Goal: Navigation & Orientation: Find specific page/section

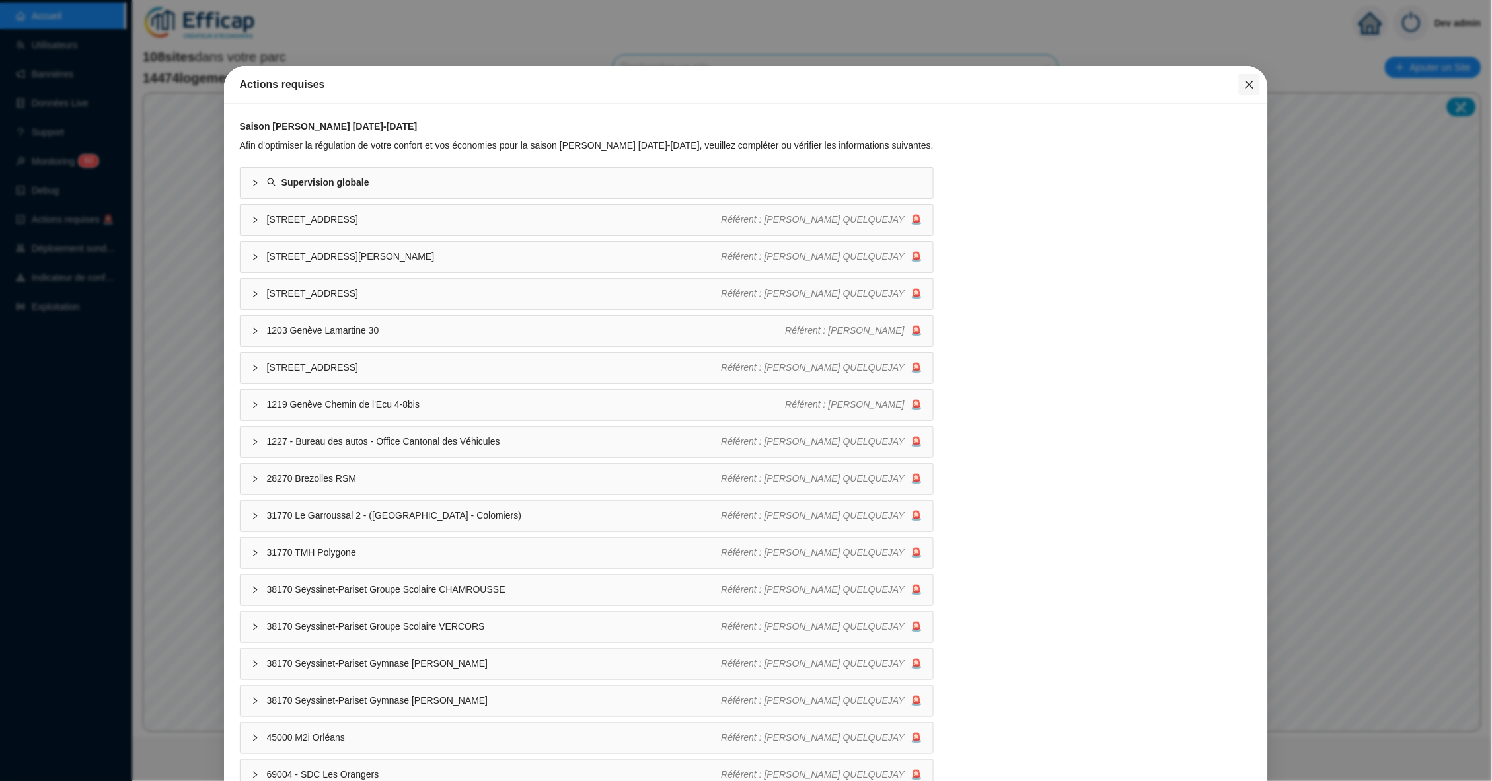
click at [1249, 80] on icon "close" at bounding box center [1249, 84] width 11 height 11
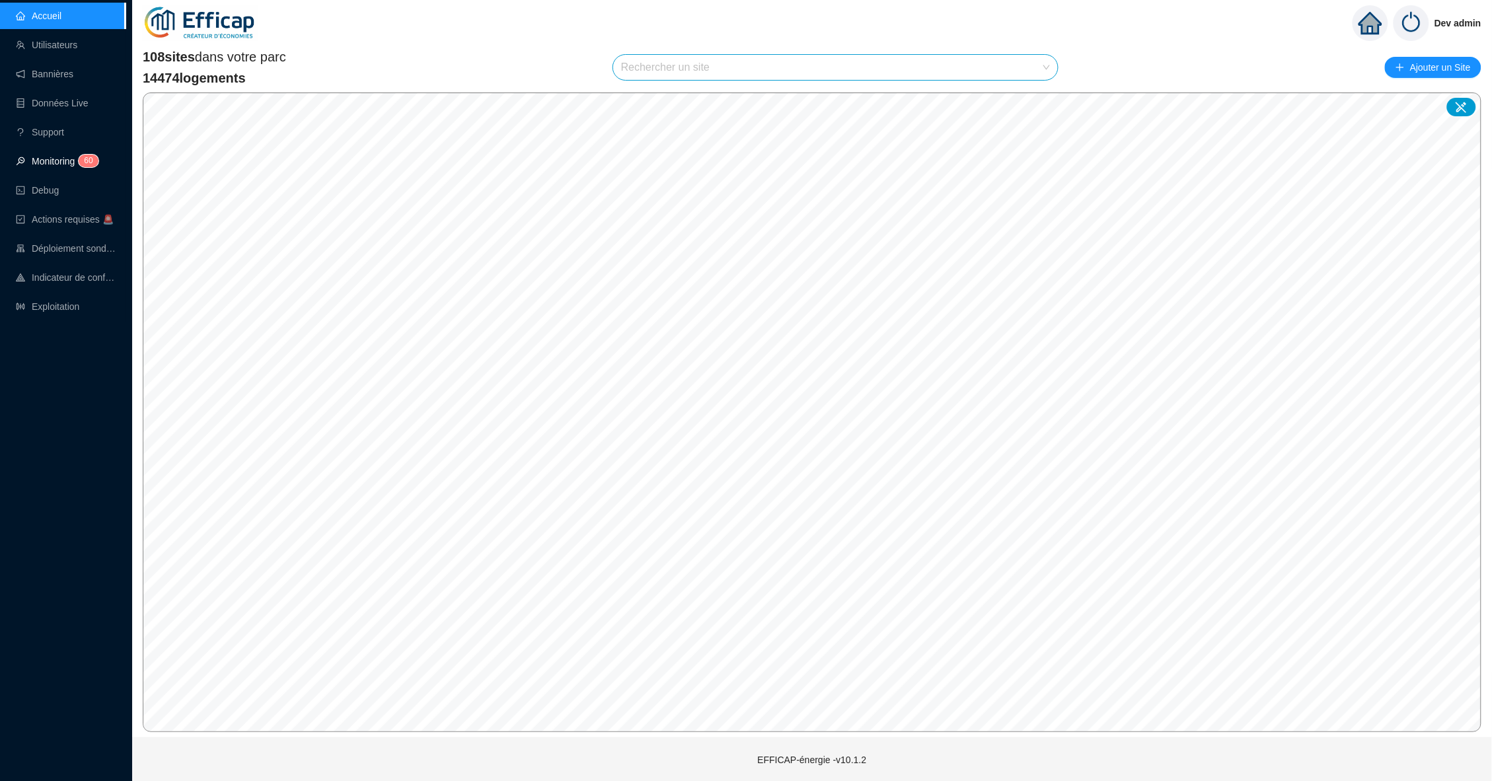
click at [68, 157] on link "Monitoring 6 0" at bounding box center [55, 161] width 79 height 11
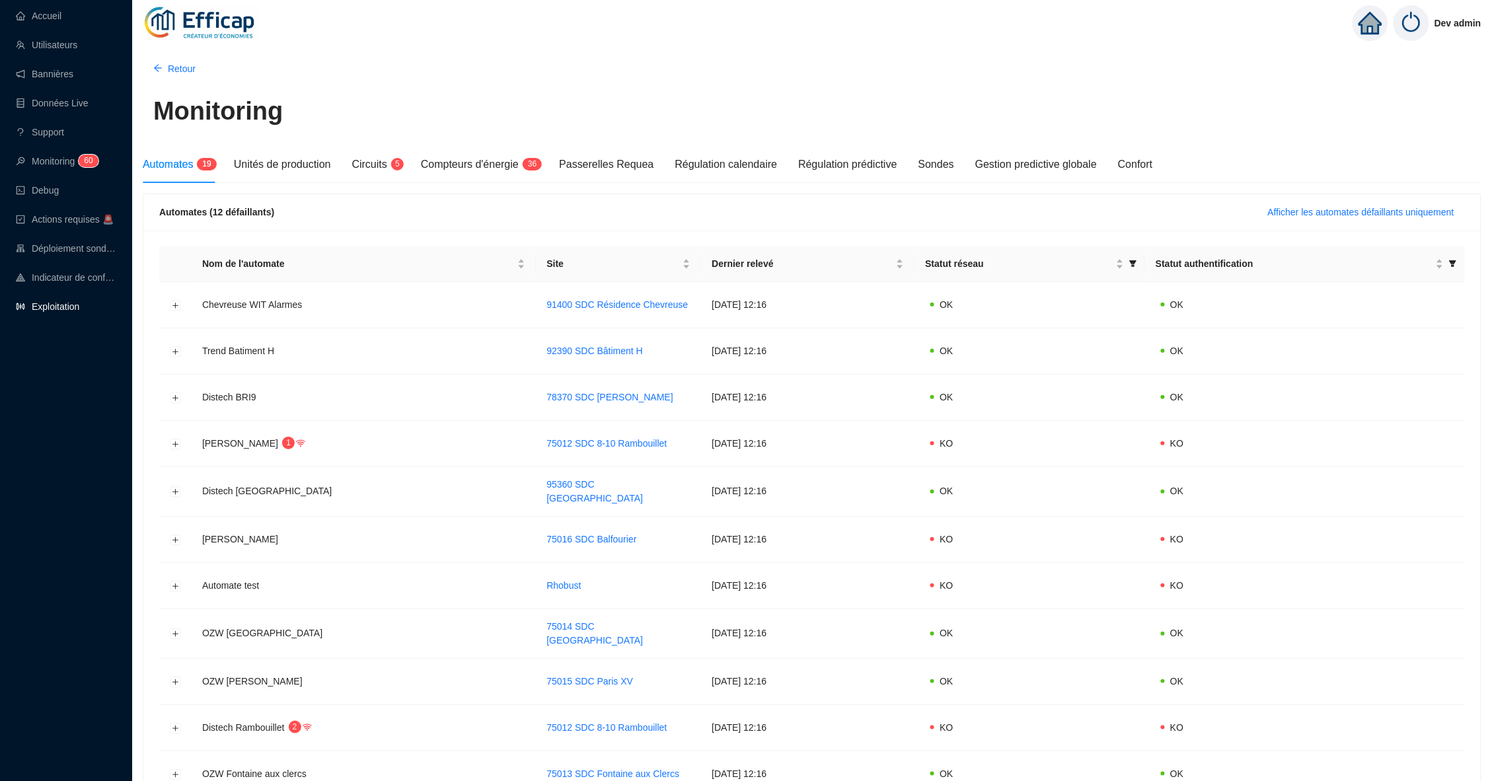
click at [54, 312] on link "Exploitation" at bounding box center [47, 306] width 63 height 11
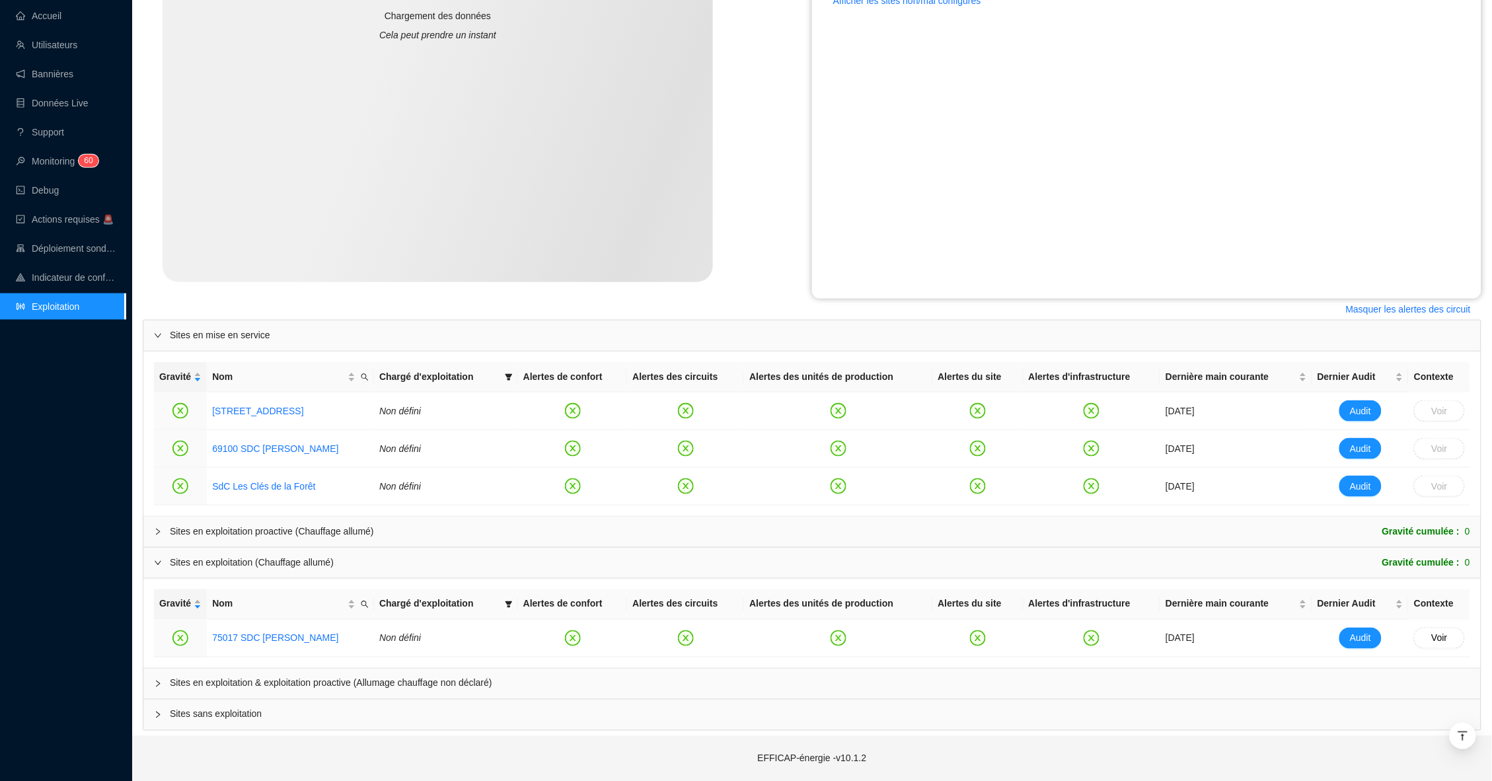
click at [151, 688] on div "Sites en exploitation & exploitation proactive (Allumage chauffage non déclaré)" at bounding box center [811, 684] width 1337 height 30
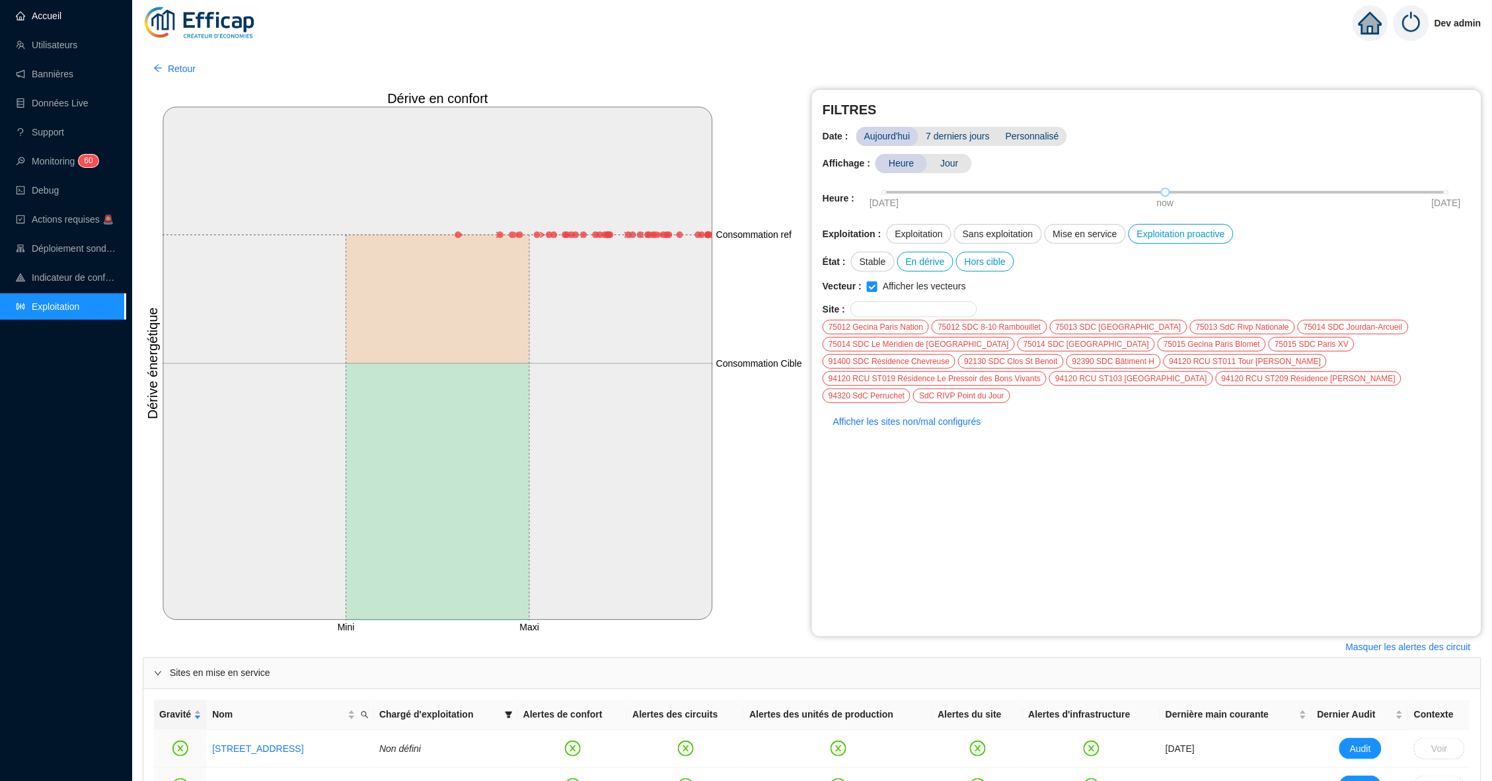
click at [55, 15] on link "Accueil" at bounding box center [39, 16] width 46 height 11
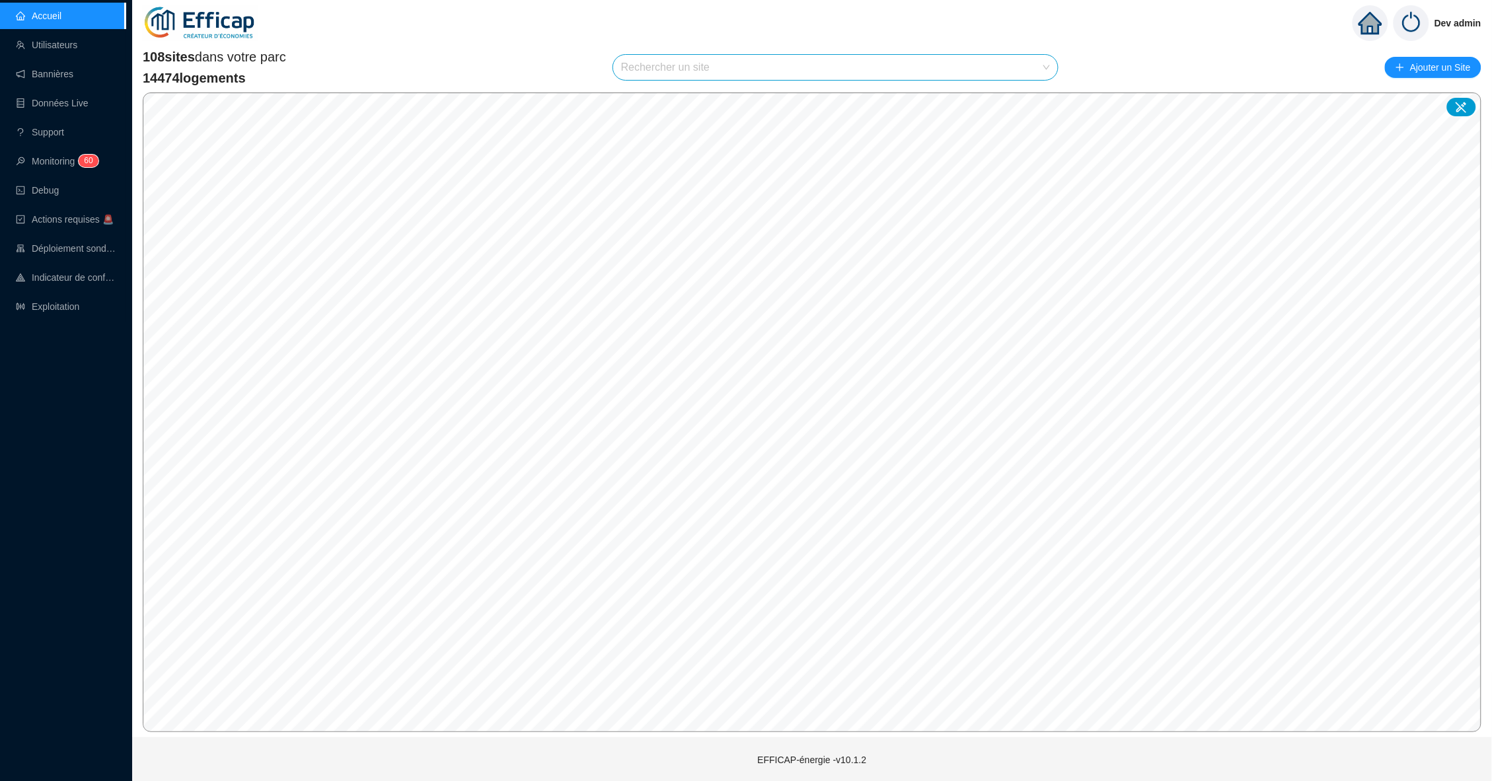
click at [505, 50] on div "108 sites dans votre parc 14474 logements Rechercher un site Ajouter un Site" at bounding box center [812, 68] width 1338 height 40
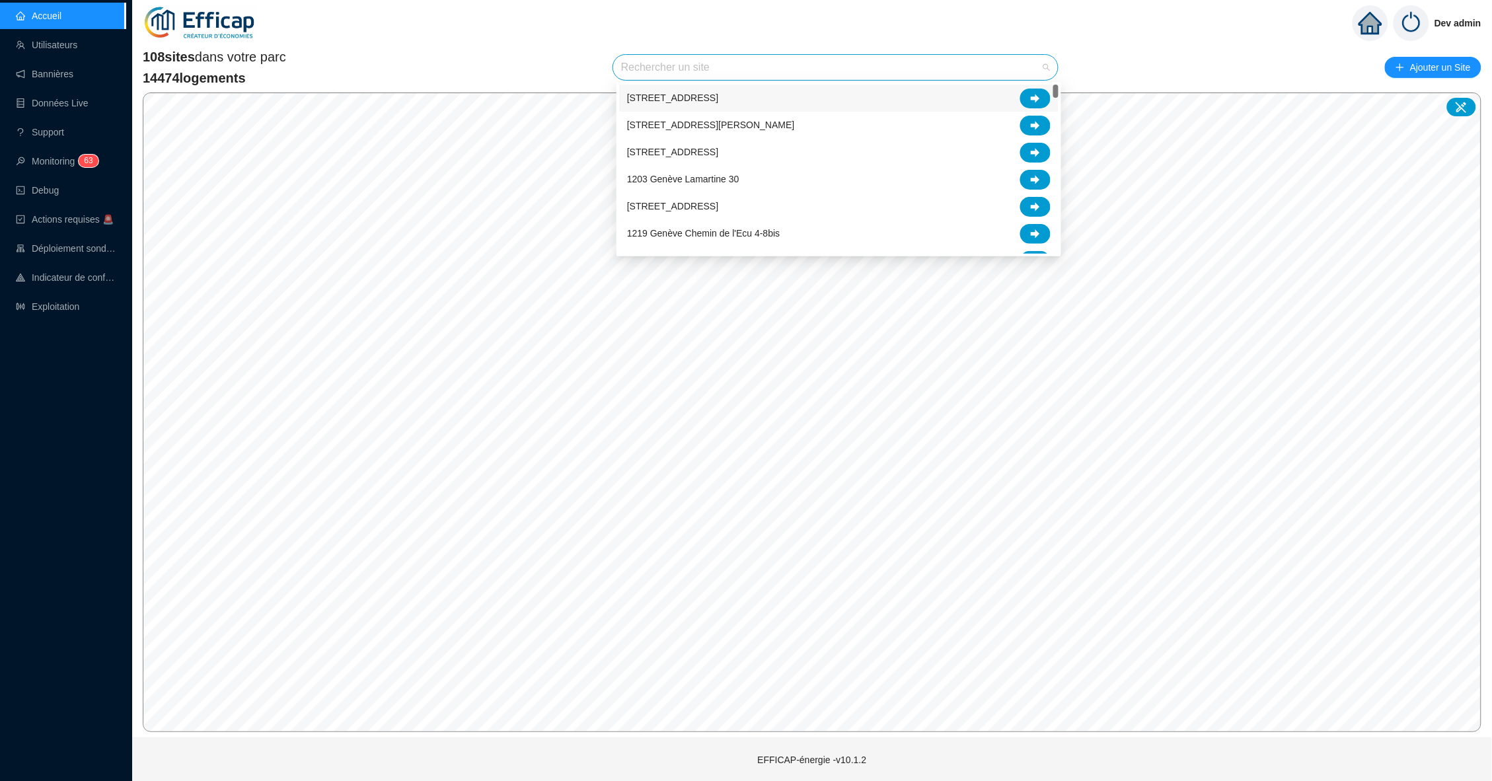
click at [777, 57] on input "search" at bounding box center [829, 67] width 417 height 25
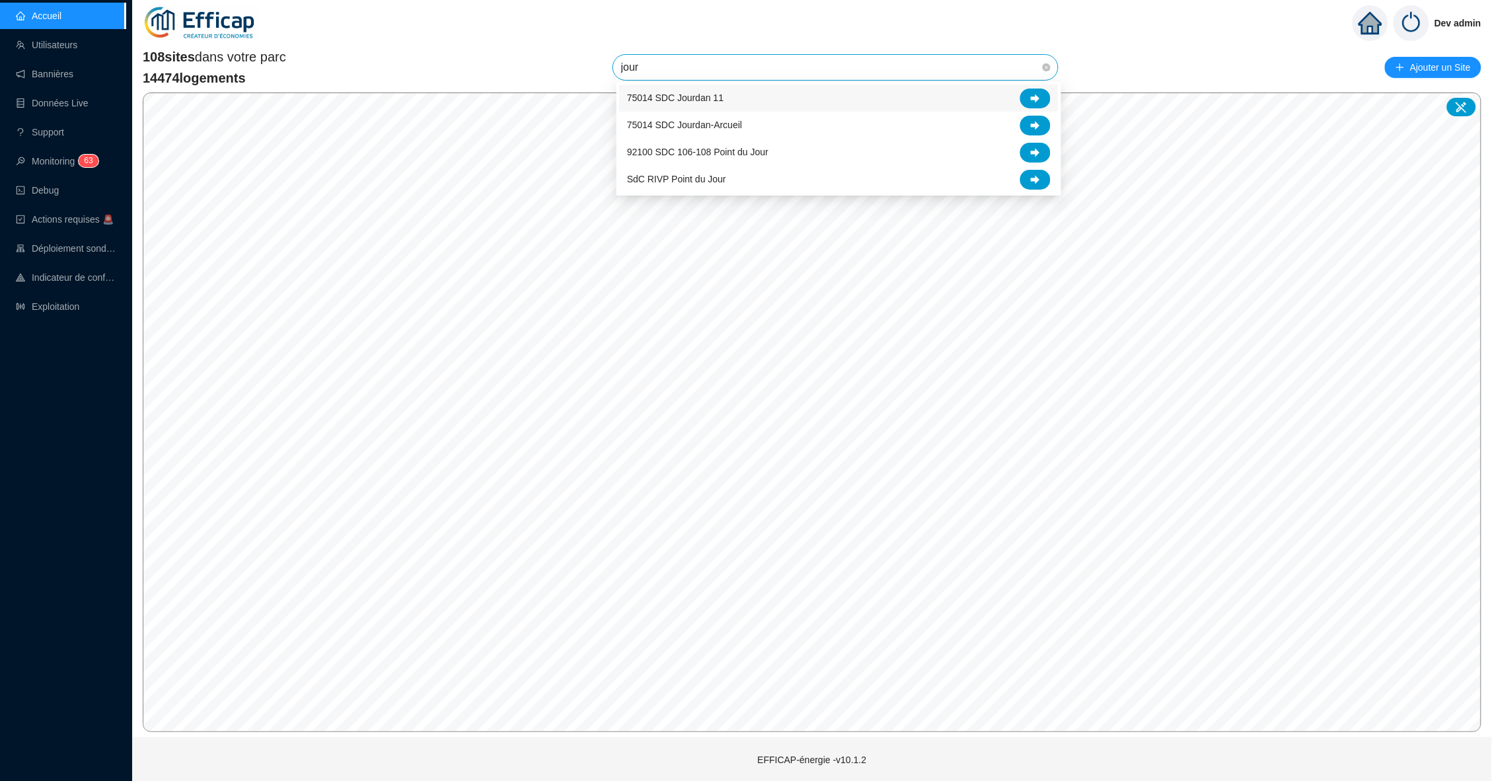
type input "jourd"
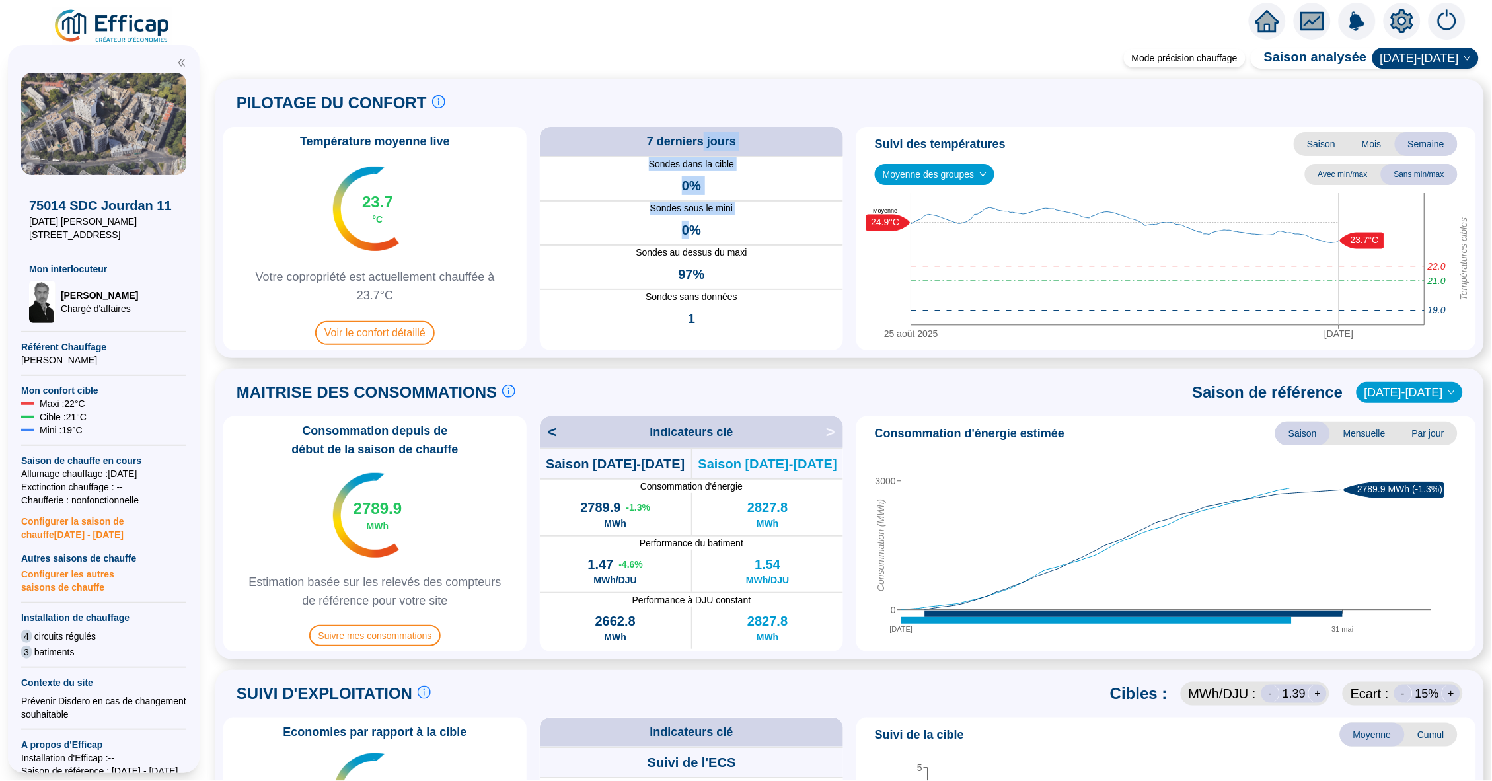
drag, startPoint x: 686, startPoint y: 226, endPoint x: 703, endPoint y: 131, distance: 96.7
click at [703, 131] on div "7 derniers jours Sondes dans la cible 0% Sondes sous le mini 0% Sondes au dessu…" at bounding box center [691, 238] width 303 height 223
click at [688, 103] on div "PILOTAGE DU CONFORT Le pilotage du confort est fondamental pour le confort de t…" at bounding box center [849, 103] width 1253 height 32
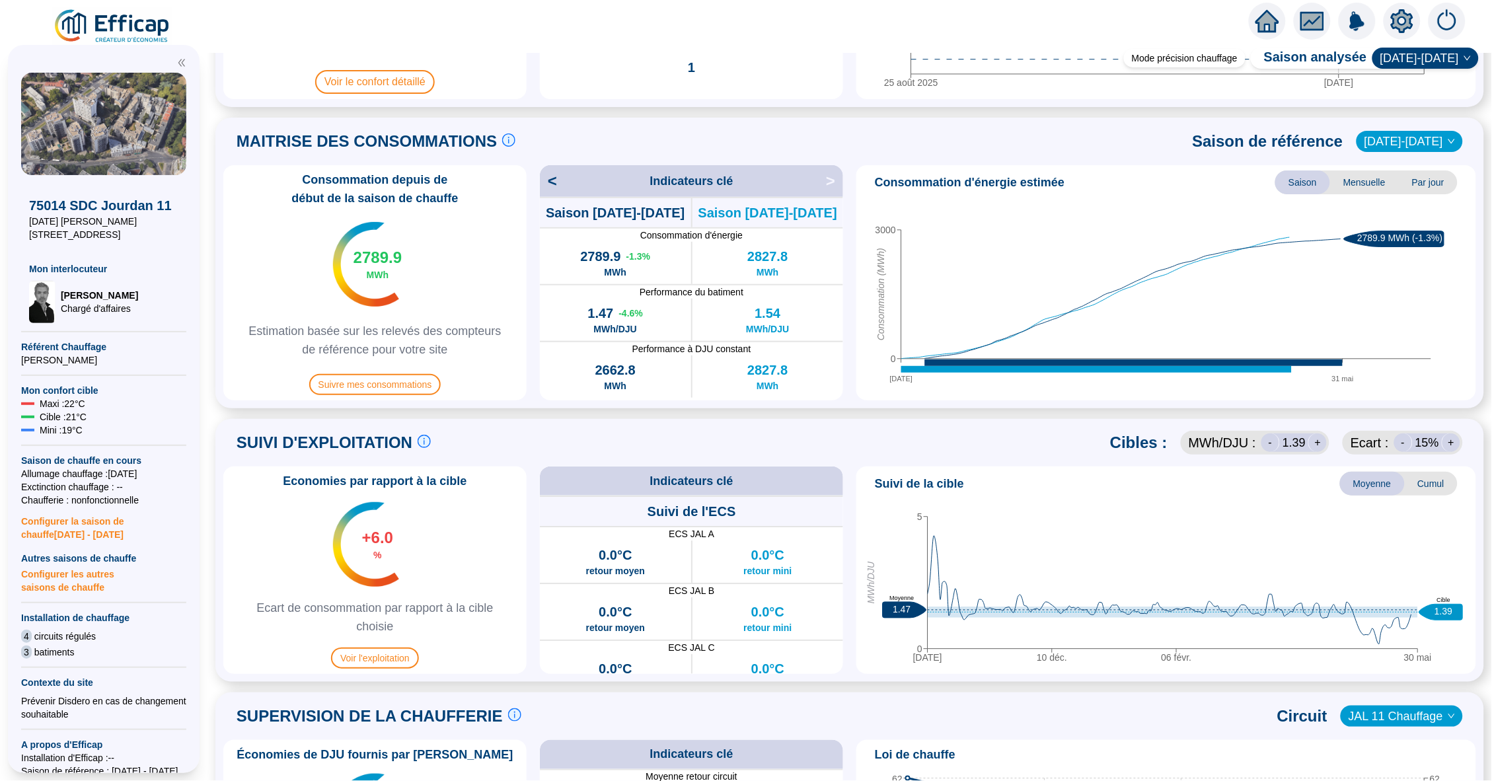
scroll to position [252, 0]
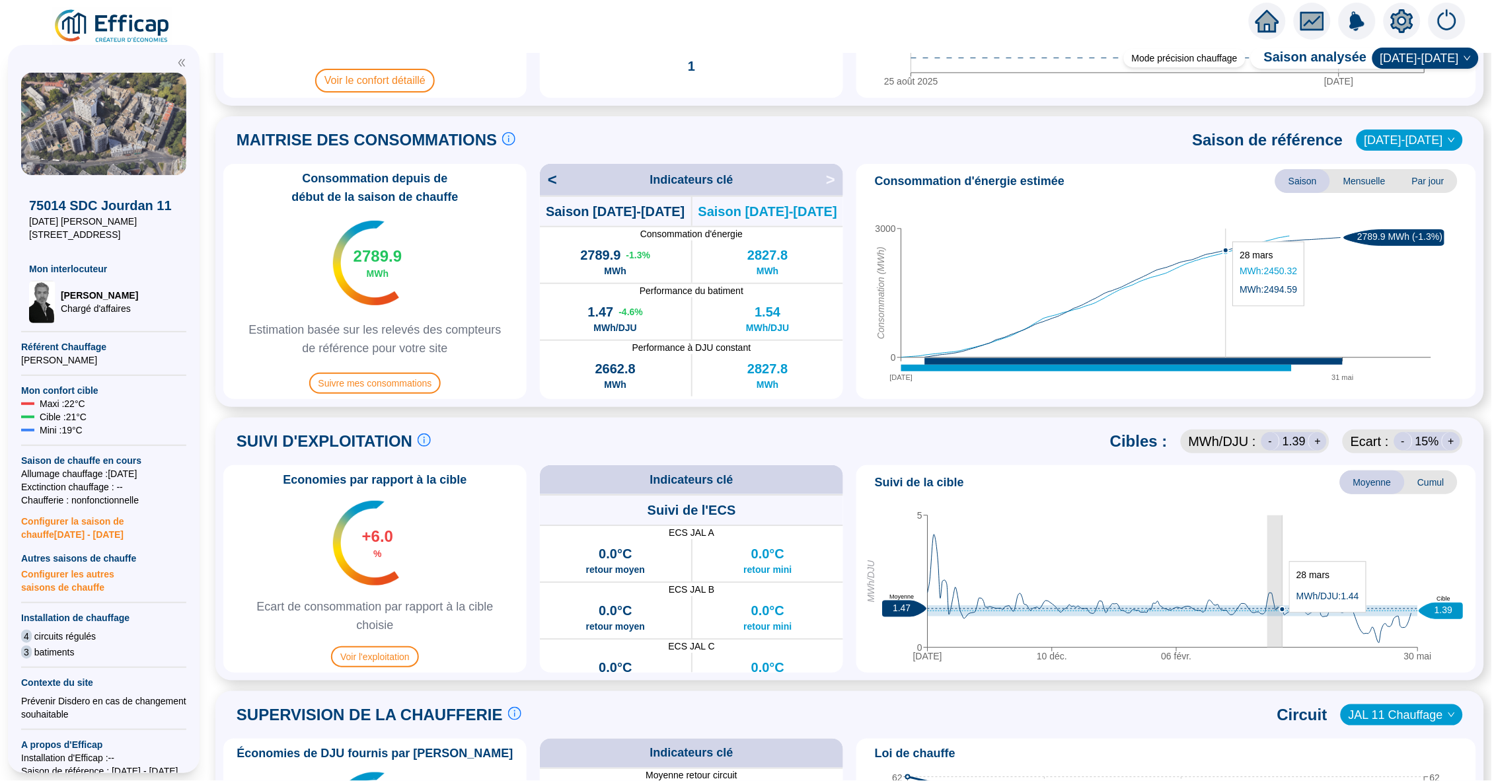
drag, startPoint x: 1268, startPoint y: 623, endPoint x: 1282, endPoint y: 619, distance: 15.1
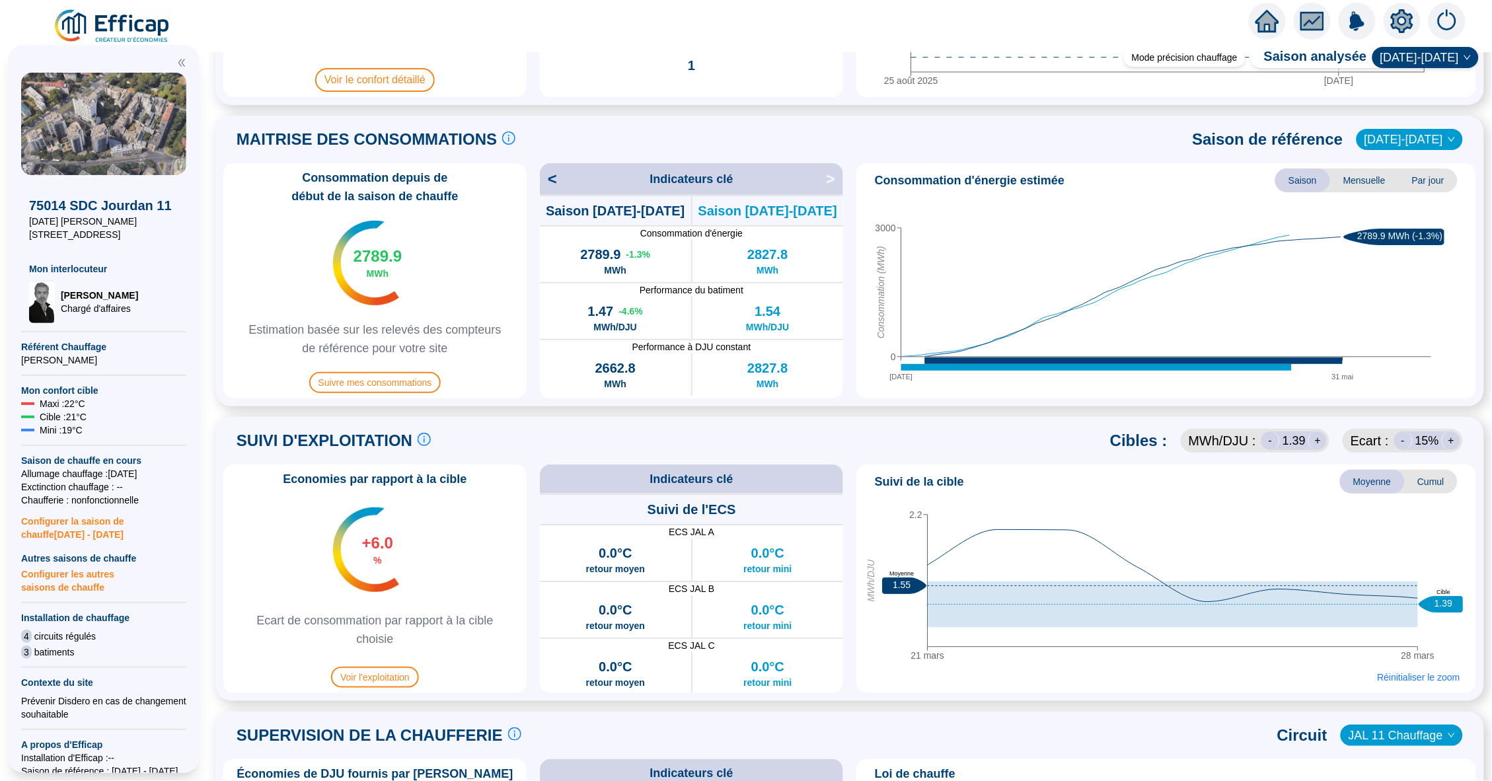
click at [1221, 669] on div "21 mars 28 mars 2.2 MWh/DJU 1.55 Moyenne 1.39 Cible 26 mars Réinitialiser le zo…" at bounding box center [1165, 594] width 609 height 186
click at [1432, 679] on span "Réinitialiser le zoom" at bounding box center [1418, 677] width 83 height 13
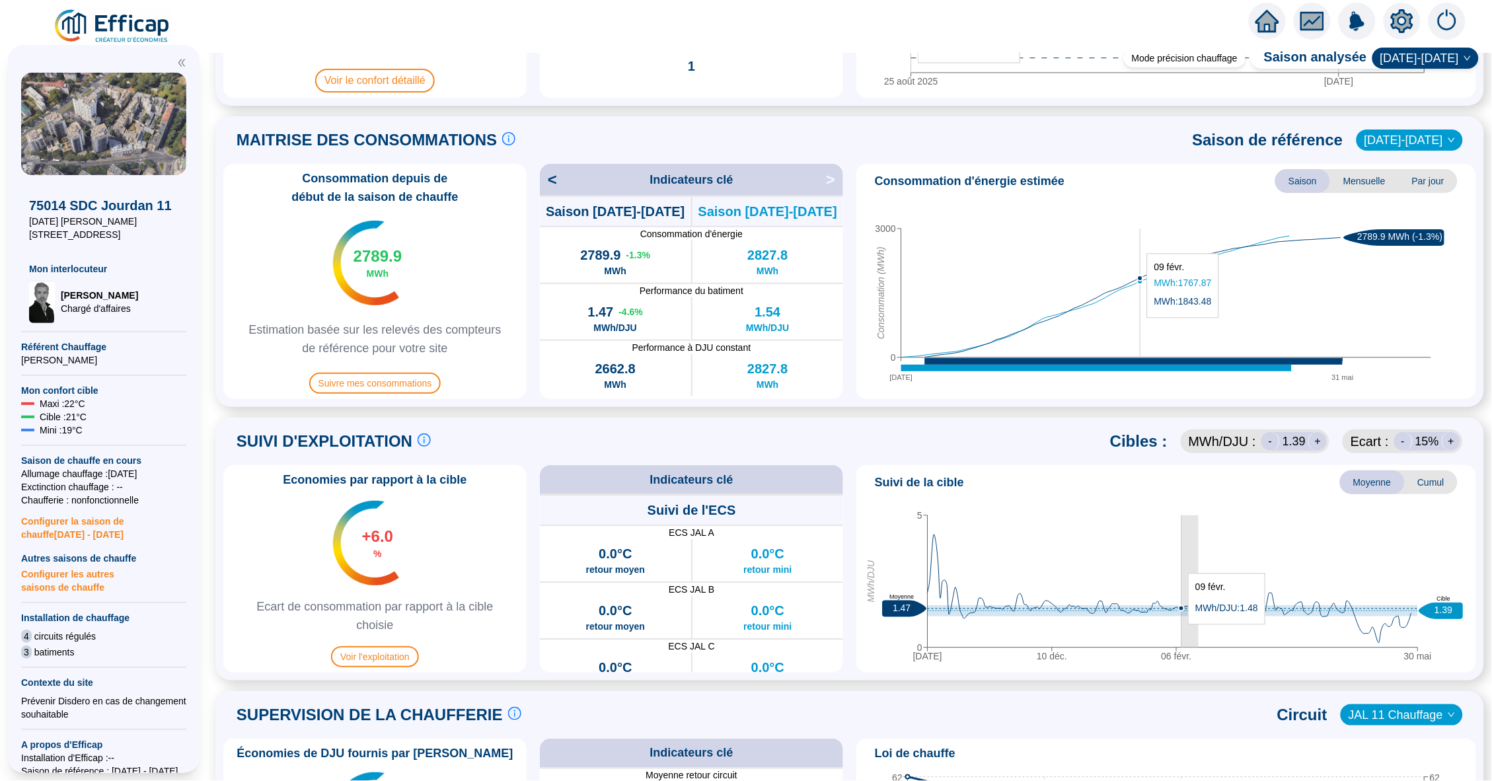
drag, startPoint x: 1199, startPoint y: 631, endPoint x: 1183, endPoint y: 630, distance: 16.5
click at [1183, 630] on icon "14 oct. 10 déc. 06 févr. 30 mai 0 5 MWh/DJU 1.47 Moyenne 1.39 Cible" at bounding box center [1165, 584] width 609 height 165
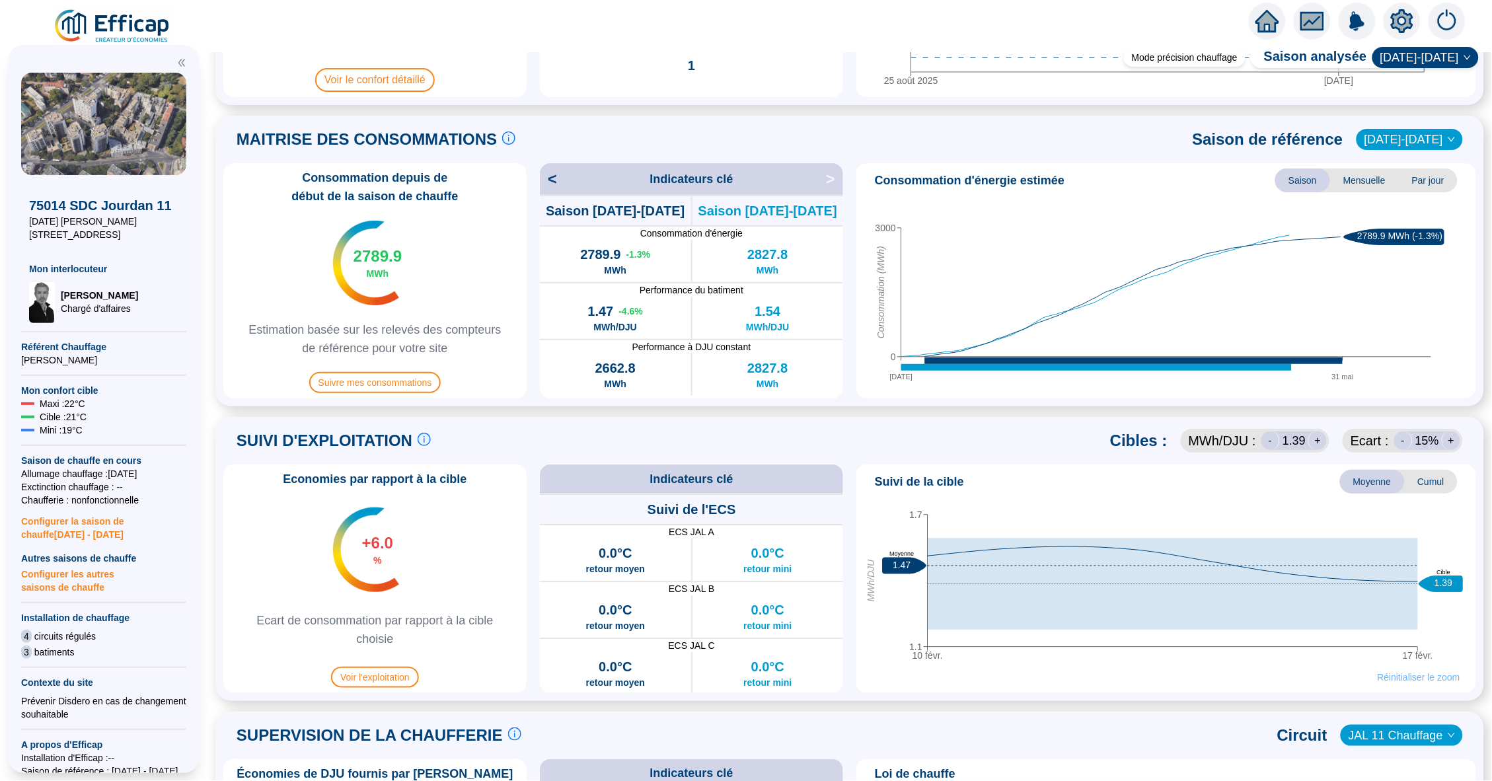
click at [1397, 675] on span "Réinitialiser le zoom" at bounding box center [1418, 677] width 83 height 13
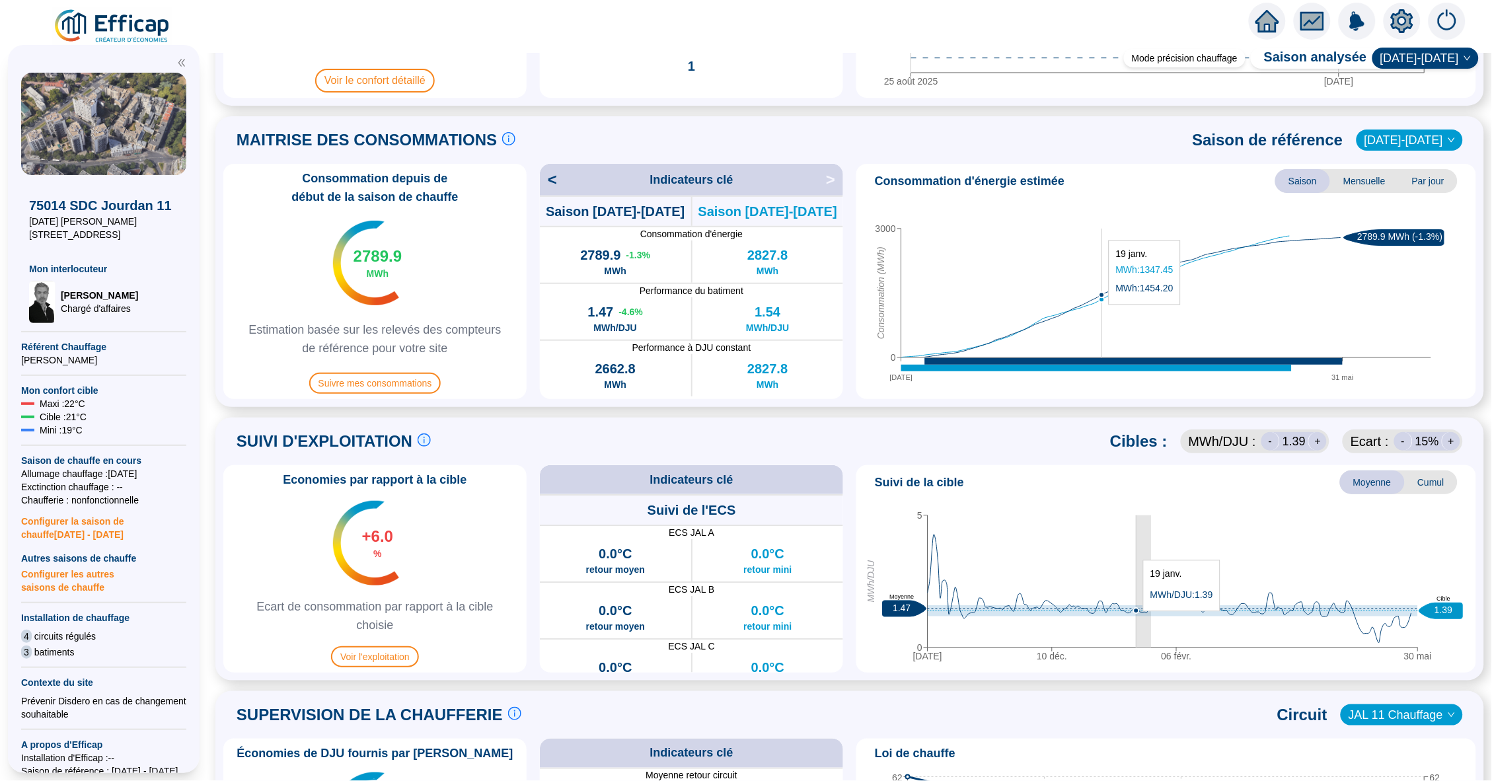
drag, startPoint x: 1152, startPoint y: 617, endPoint x: 1137, endPoint y: 618, distance: 14.5
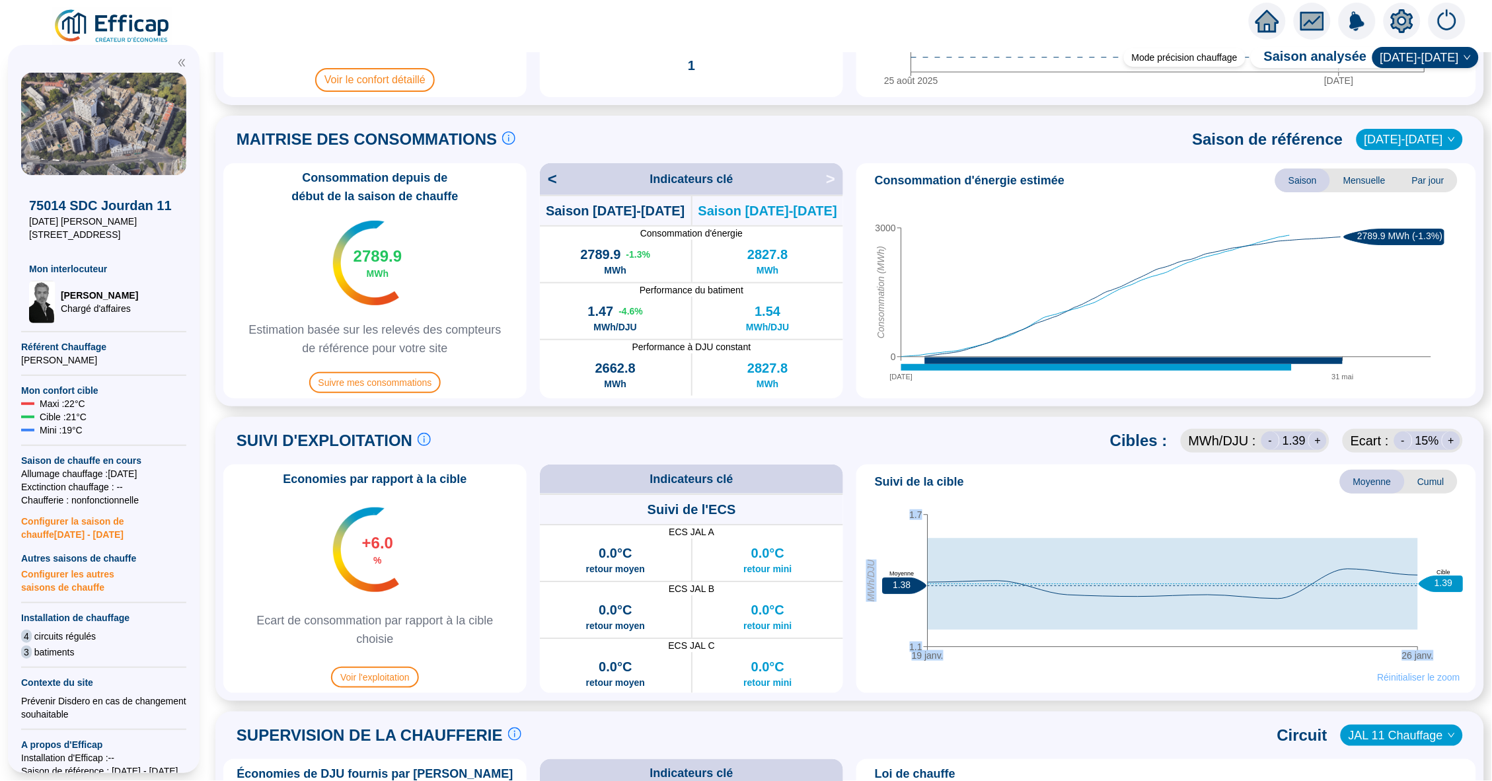
click at [1404, 678] on span "Réinitialiser le zoom" at bounding box center [1418, 677] width 83 height 13
click at [1403, 678] on span "Réinitialiser le zoom" at bounding box center [1418, 677] width 83 height 13
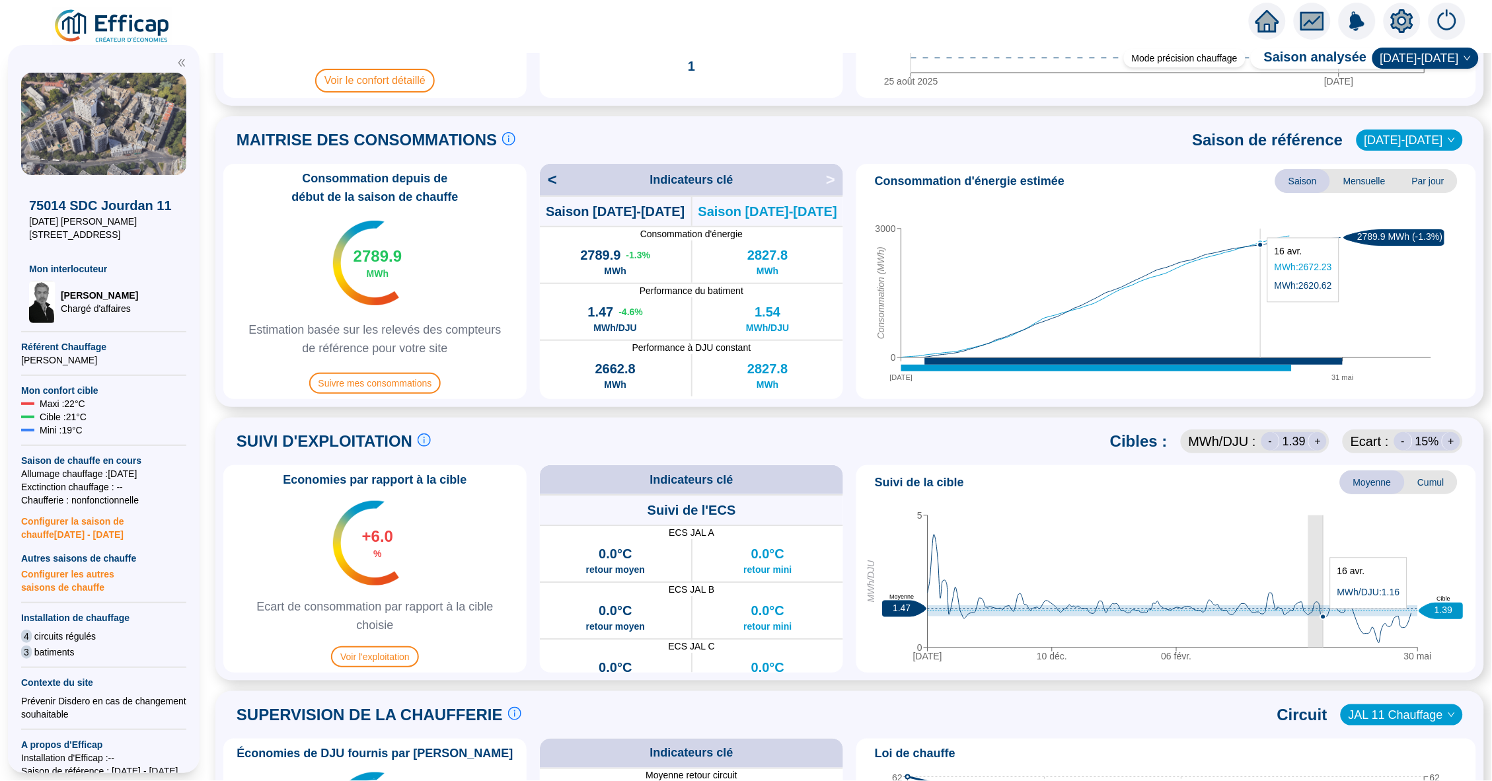
drag, startPoint x: 1311, startPoint y: 615, endPoint x: 1321, endPoint y: 615, distance: 9.9
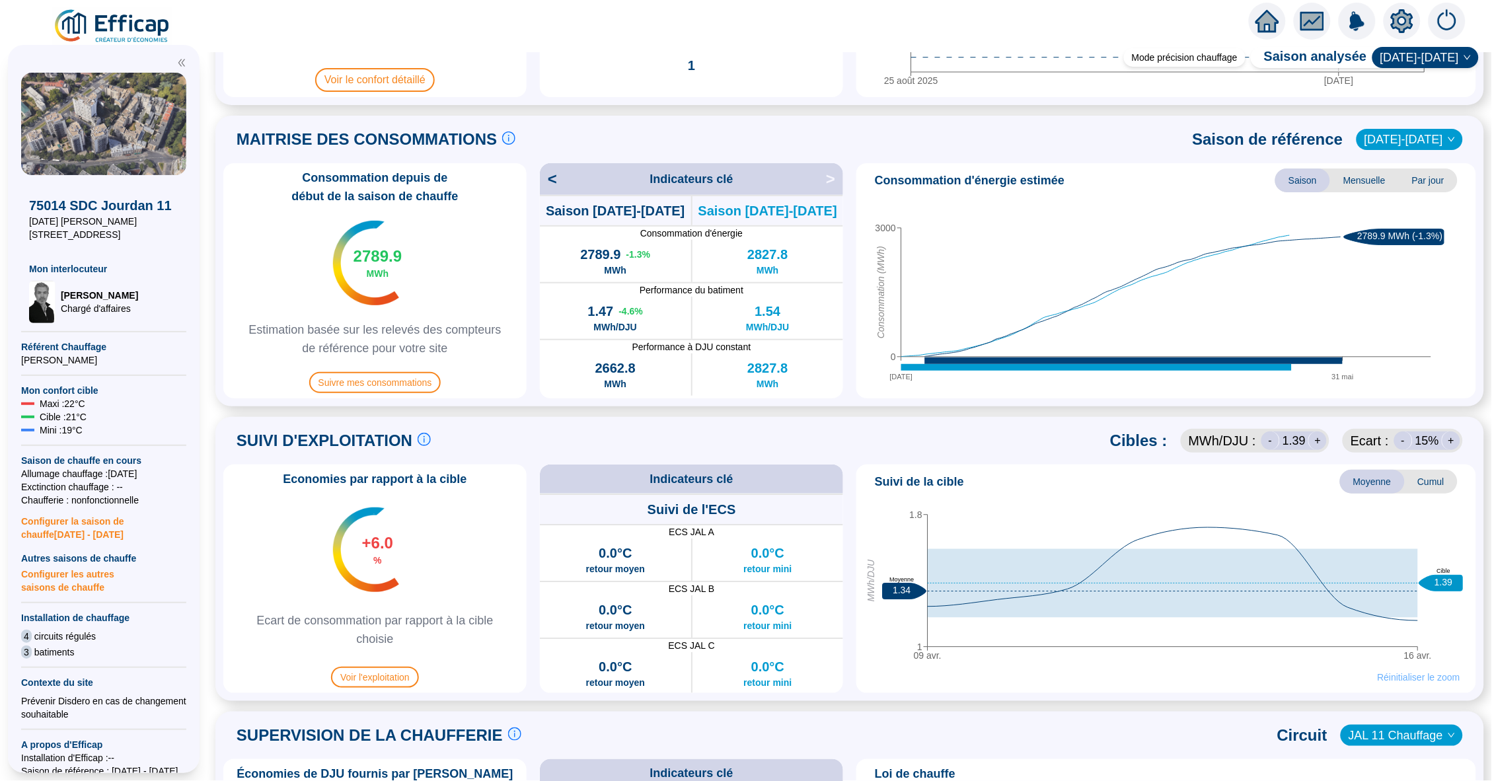
click at [1423, 677] on span "Réinitialiser le zoom" at bounding box center [1418, 677] width 83 height 13
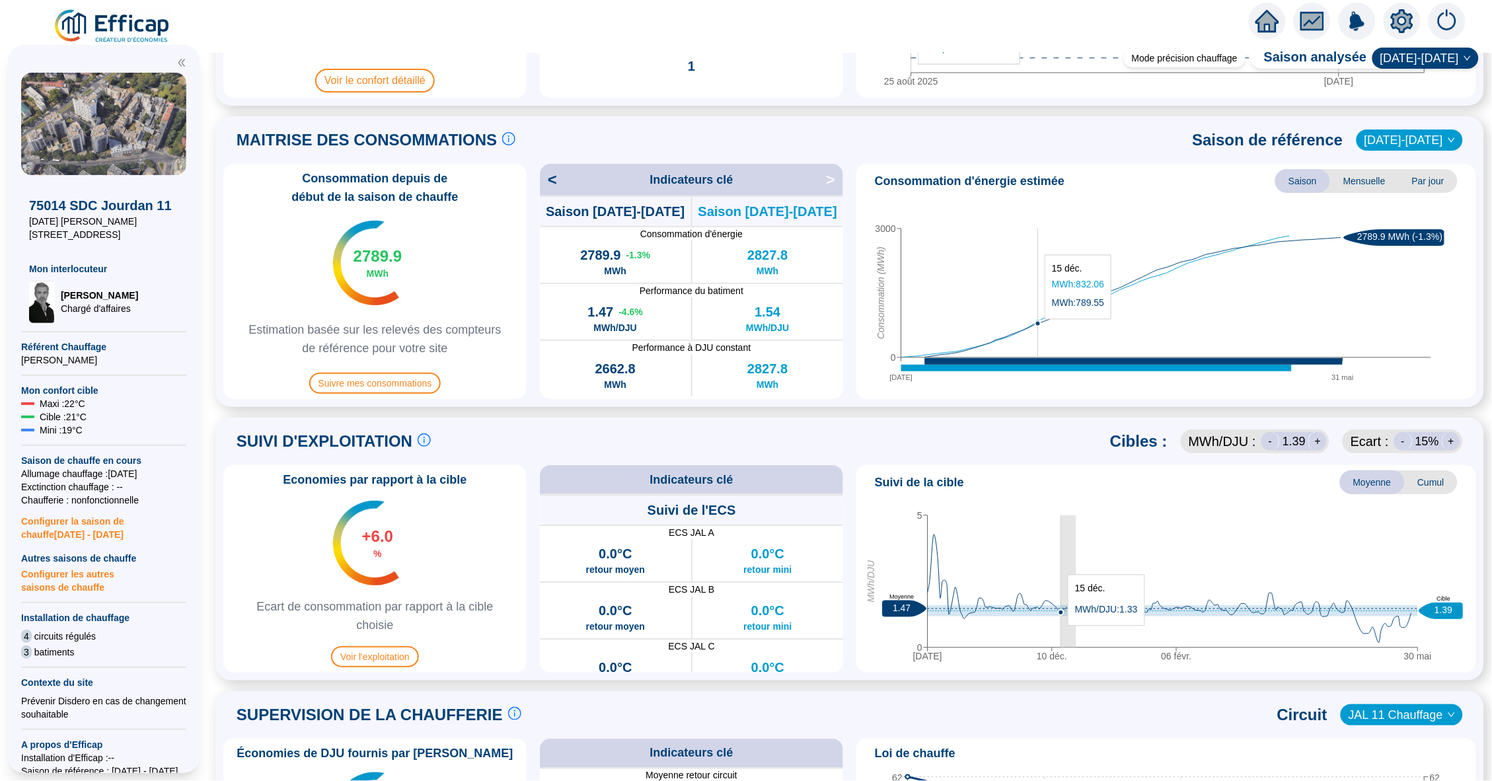
drag, startPoint x: 1076, startPoint y: 632, endPoint x: 1060, endPoint y: 632, distance: 16.5
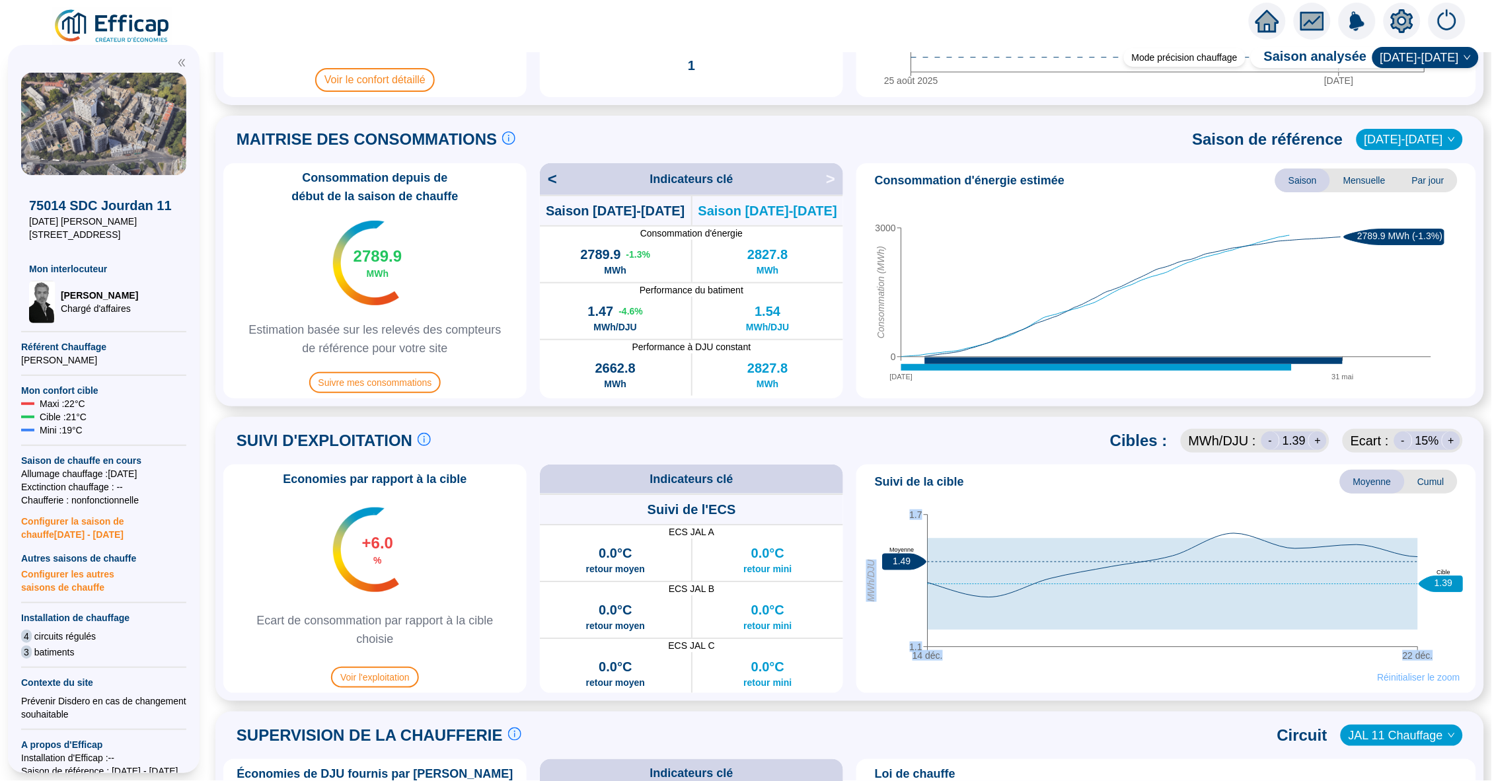
click at [1407, 679] on span "Réinitialiser le zoom" at bounding box center [1418, 677] width 83 height 13
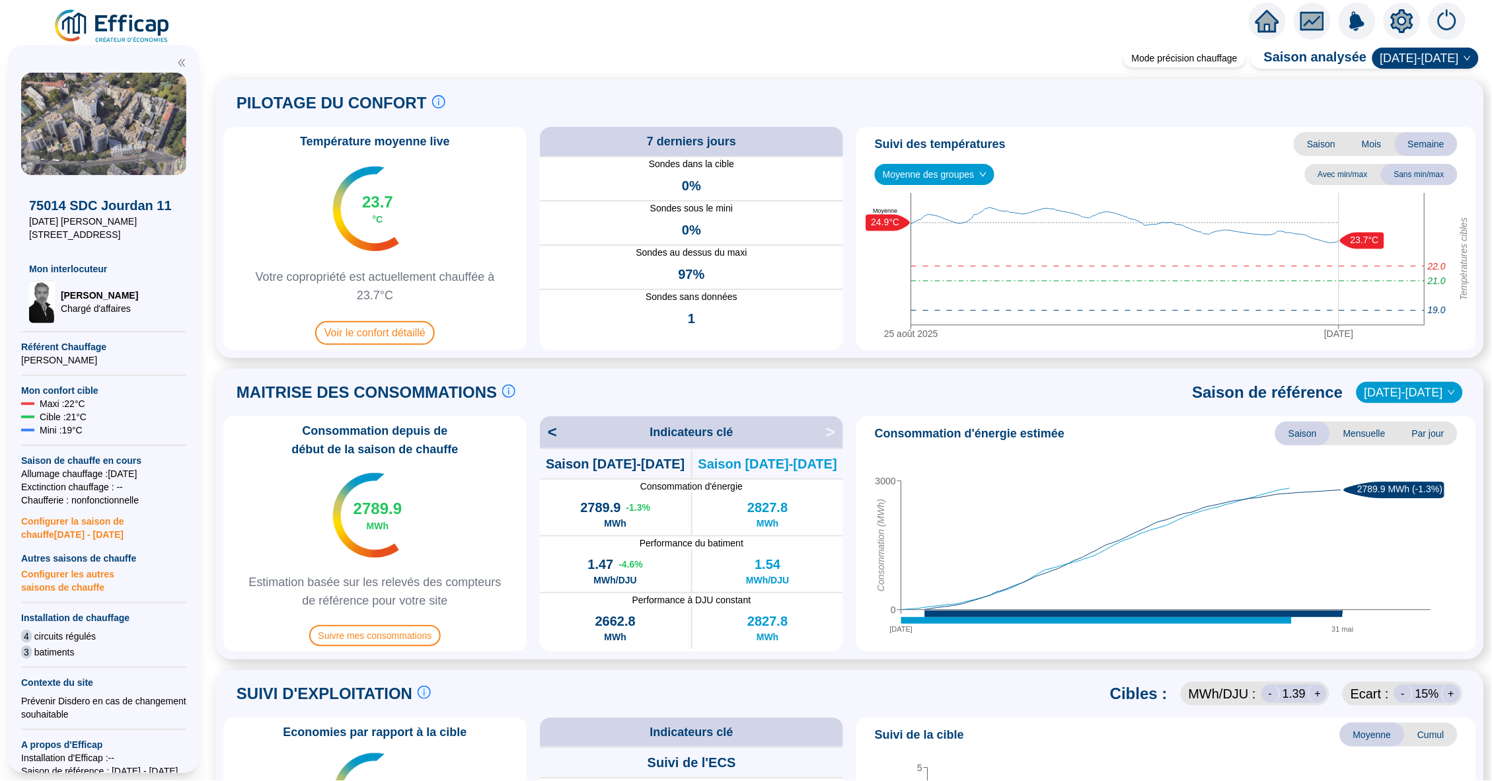
scroll to position [0, 0]
click at [1207, 227] on icon "25 août 2025 1 sept. 2025 Températures cibles 21.0 22.0 19.0 23.7°C 24.9°C Moye…" at bounding box center [1165, 269] width 609 height 152
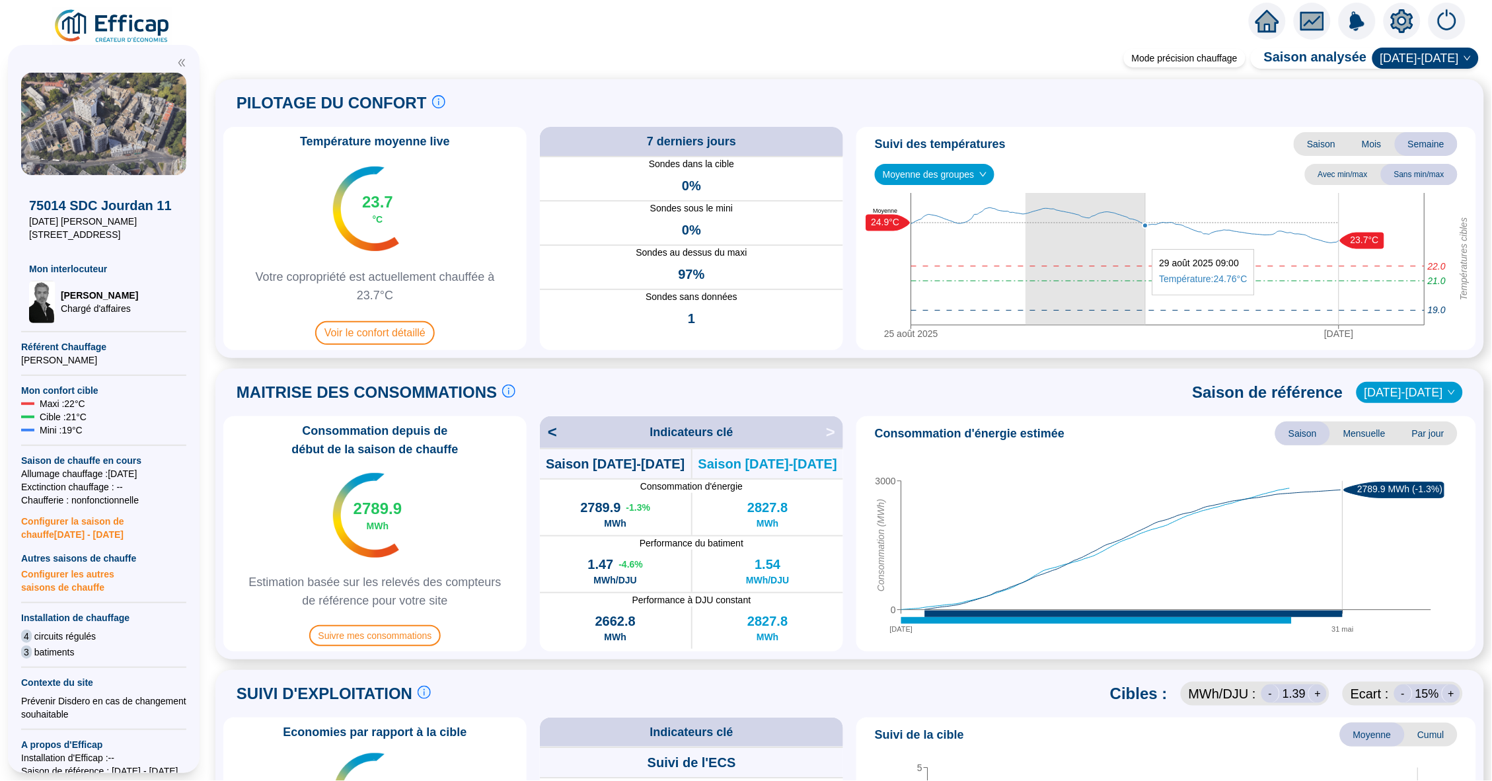
drag, startPoint x: 1025, startPoint y: 243, endPoint x: 1144, endPoint y: 242, distance: 119.6
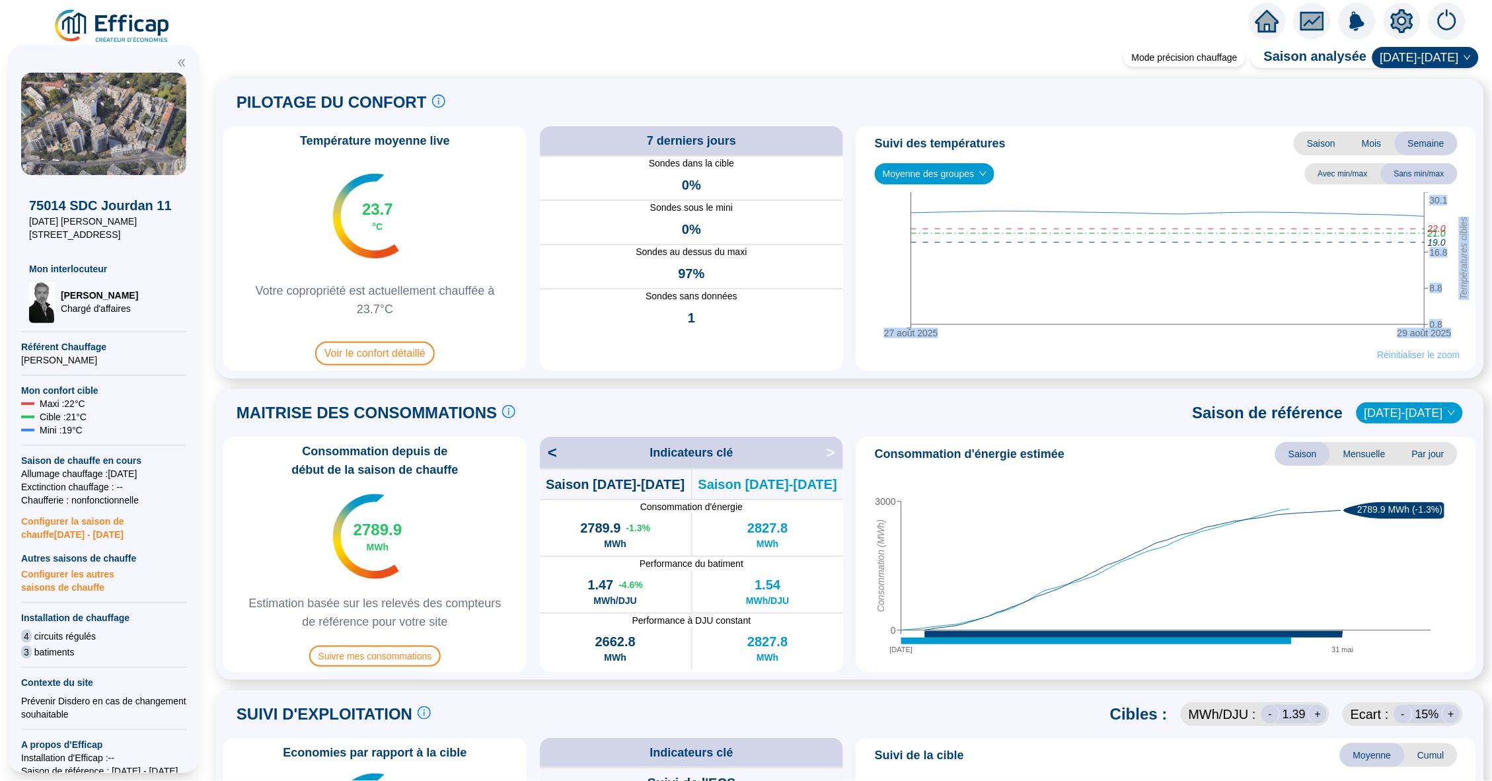
click at [1401, 353] on span "Réinitialiser le zoom" at bounding box center [1418, 354] width 83 height 13
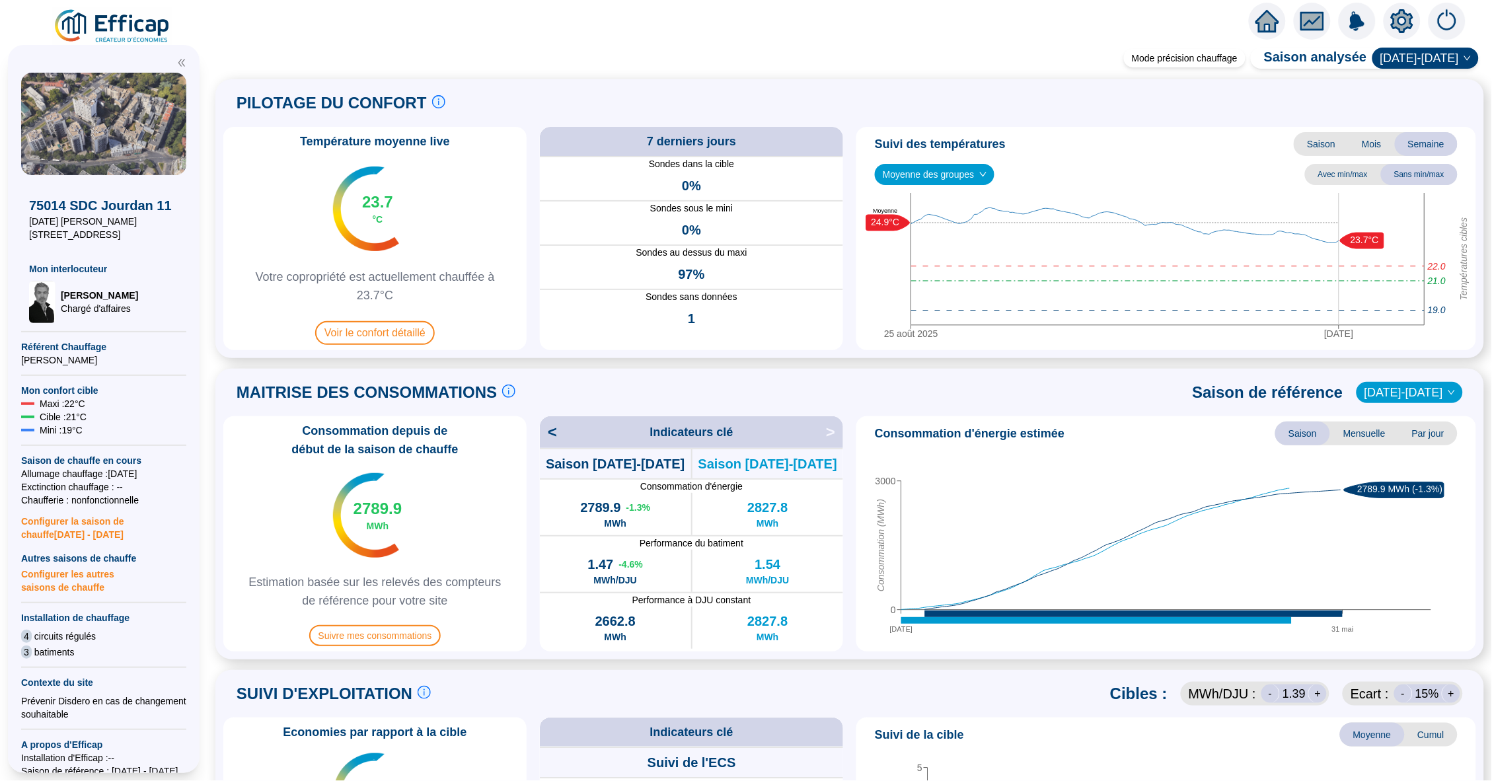
click at [1266, 17] on icon "home" at bounding box center [1267, 21] width 24 height 18
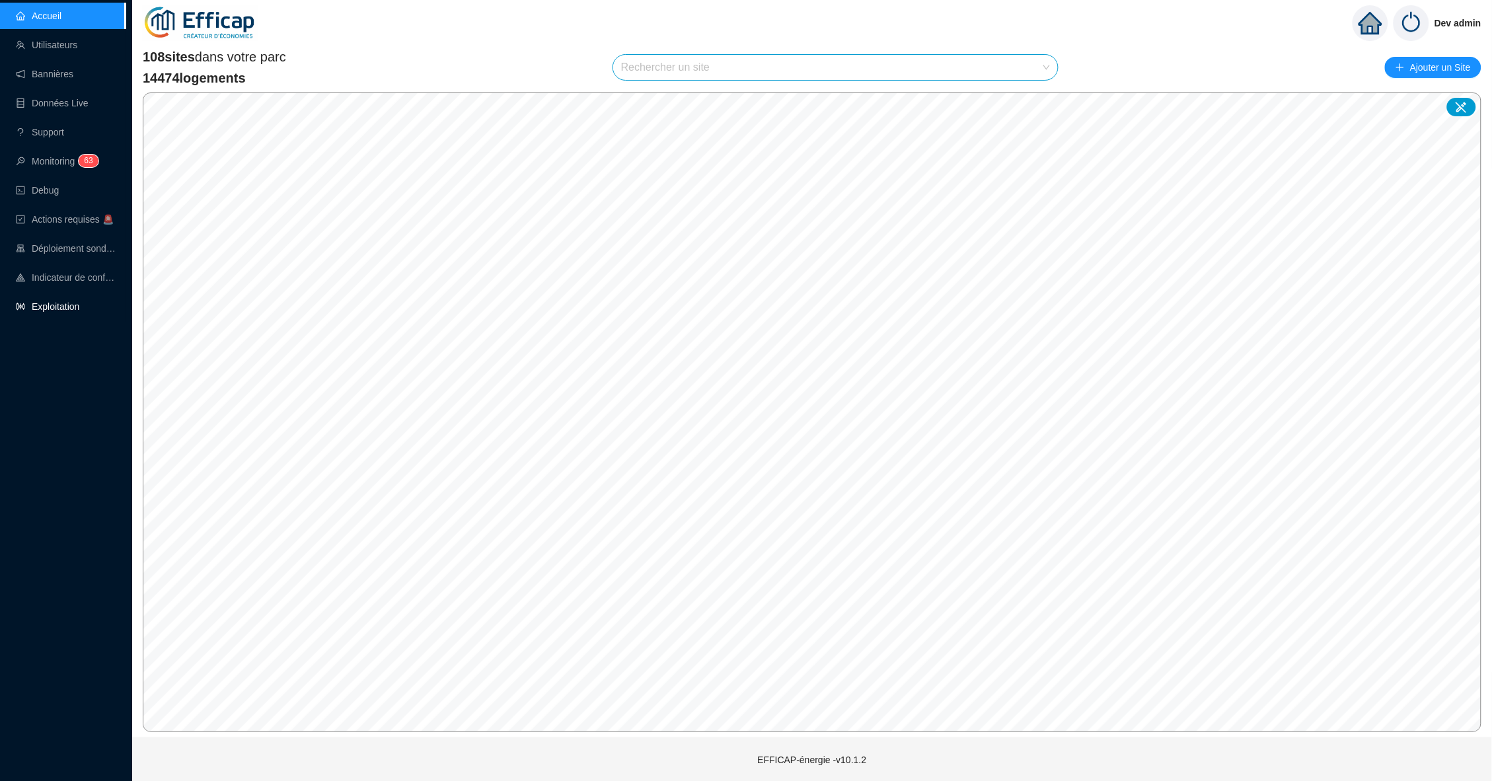
click at [73, 303] on link "Exploitation" at bounding box center [47, 306] width 63 height 11
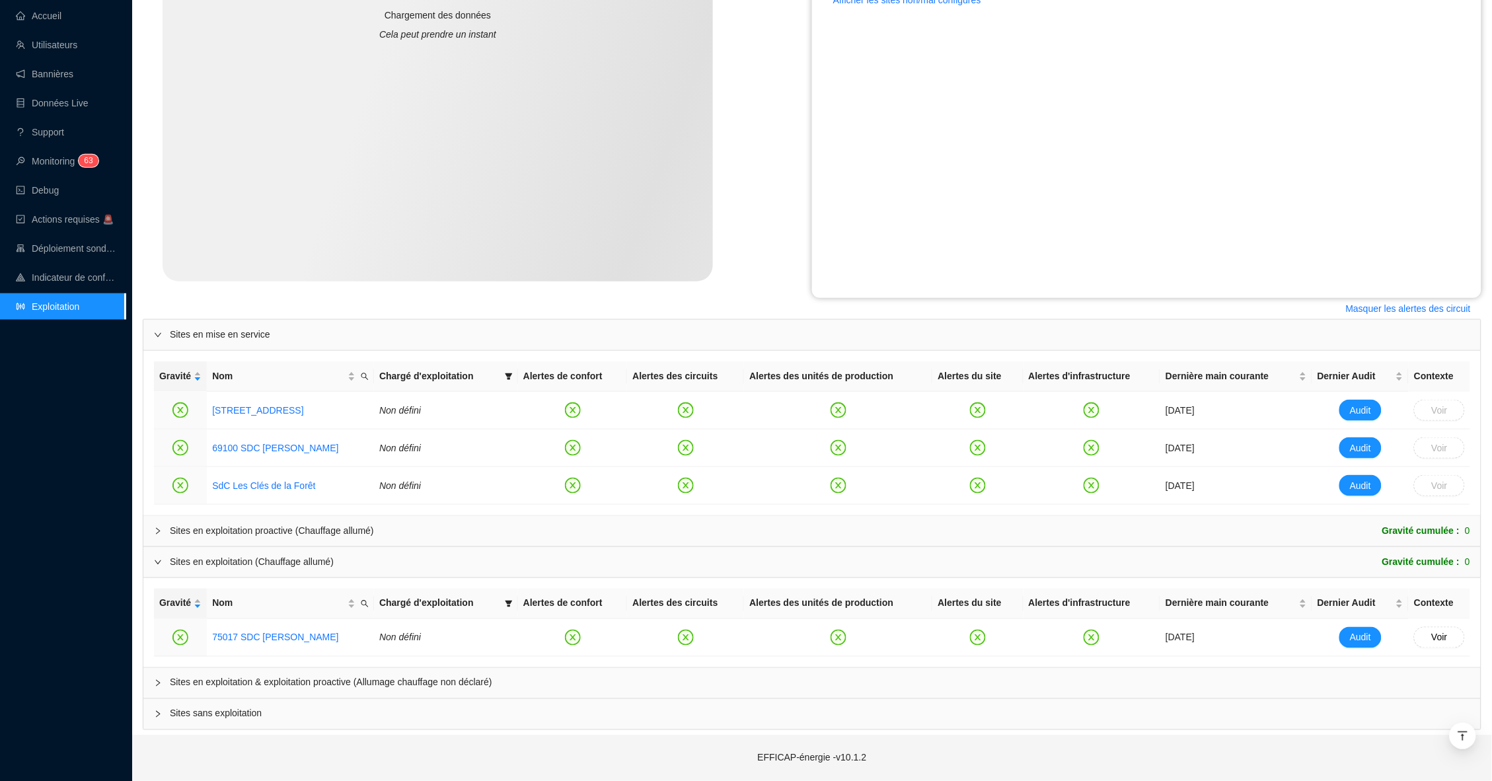
scroll to position [338, 0]
click at [157, 528] on icon "collapsed" at bounding box center [158, 532] width 8 height 8
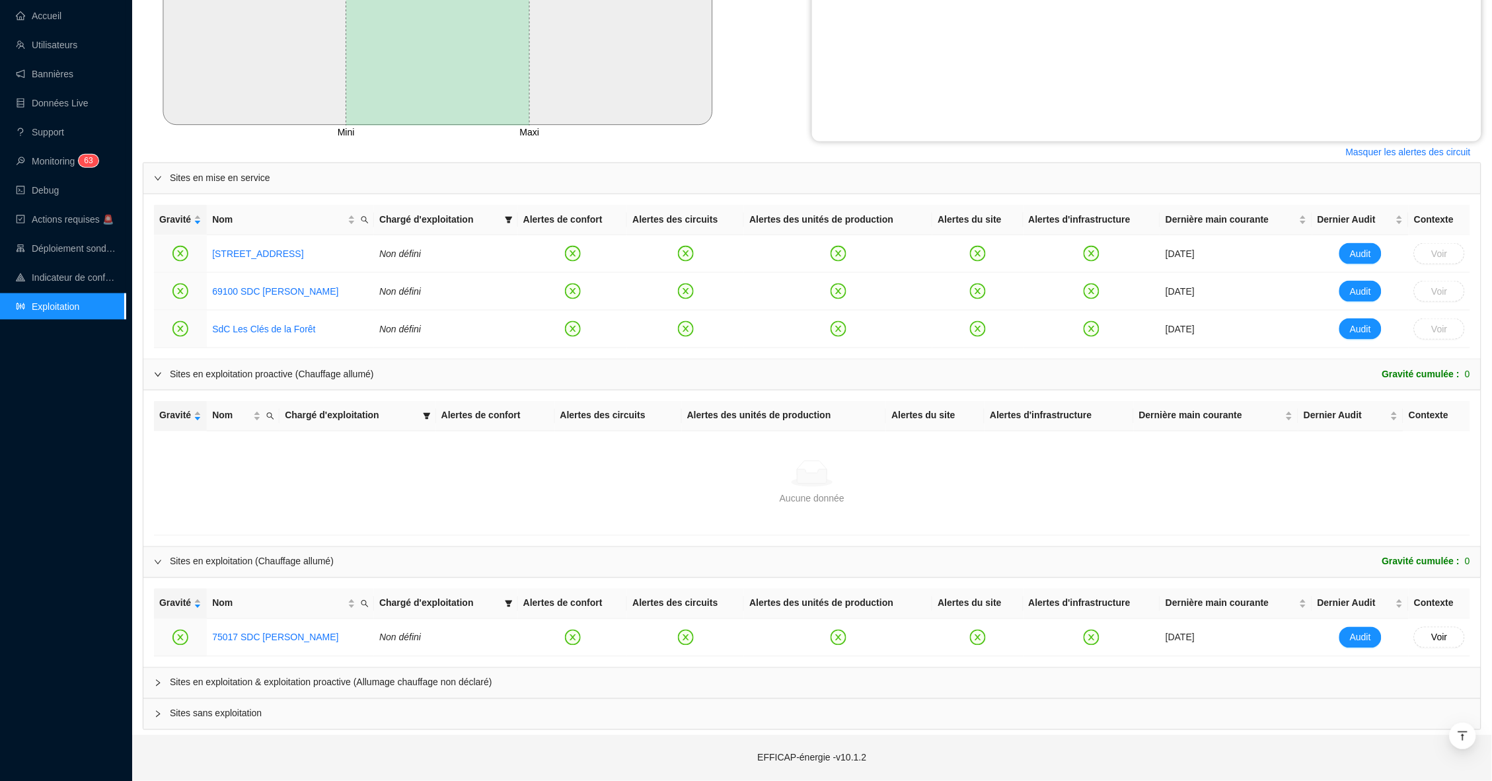
scroll to position [494, 0]
click at [152, 677] on div "Sites en exploitation & exploitation proactive (Allumage chauffage non déclaré)" at bounding box center [811, 684] width 1337 height 30
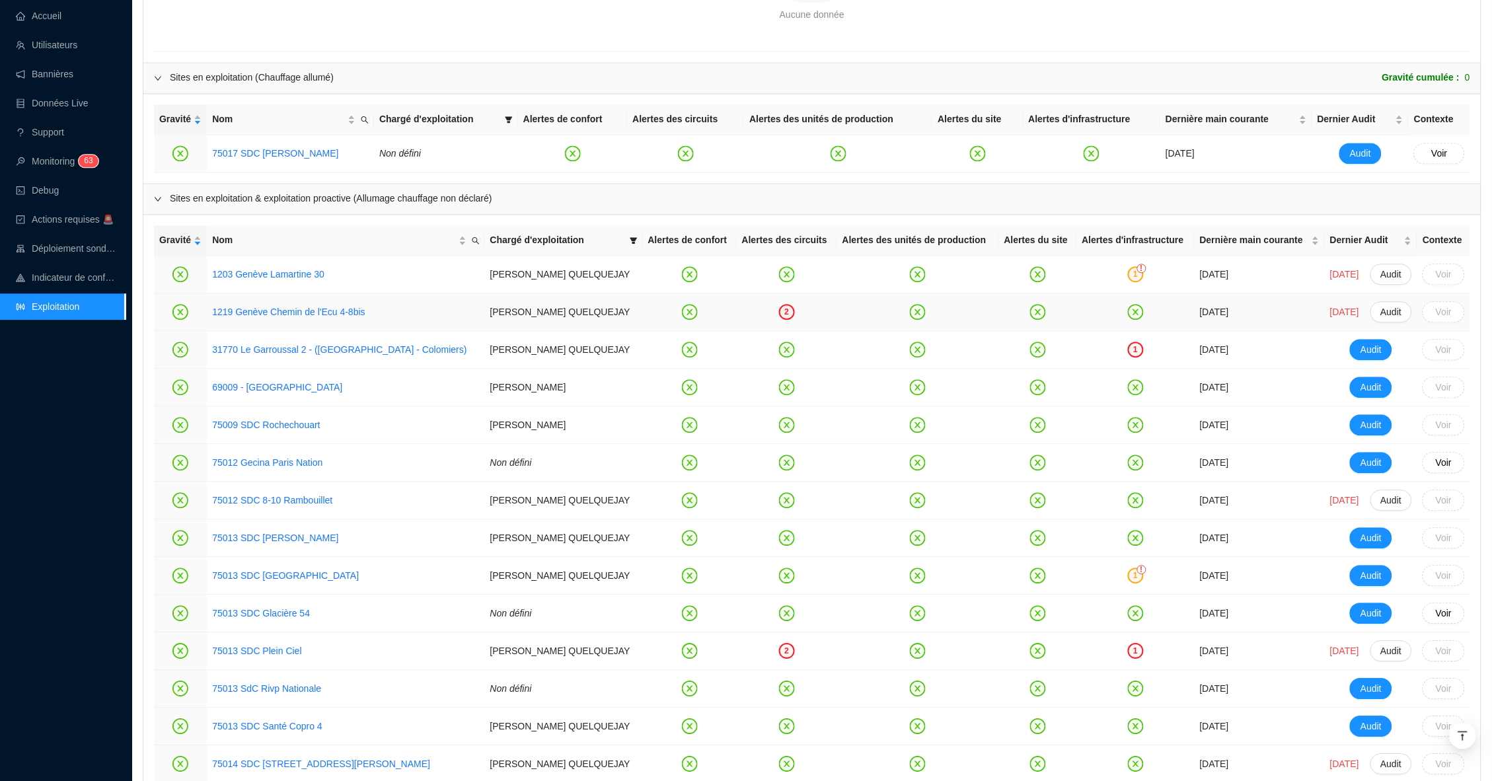
scroll to position [1120, 0]
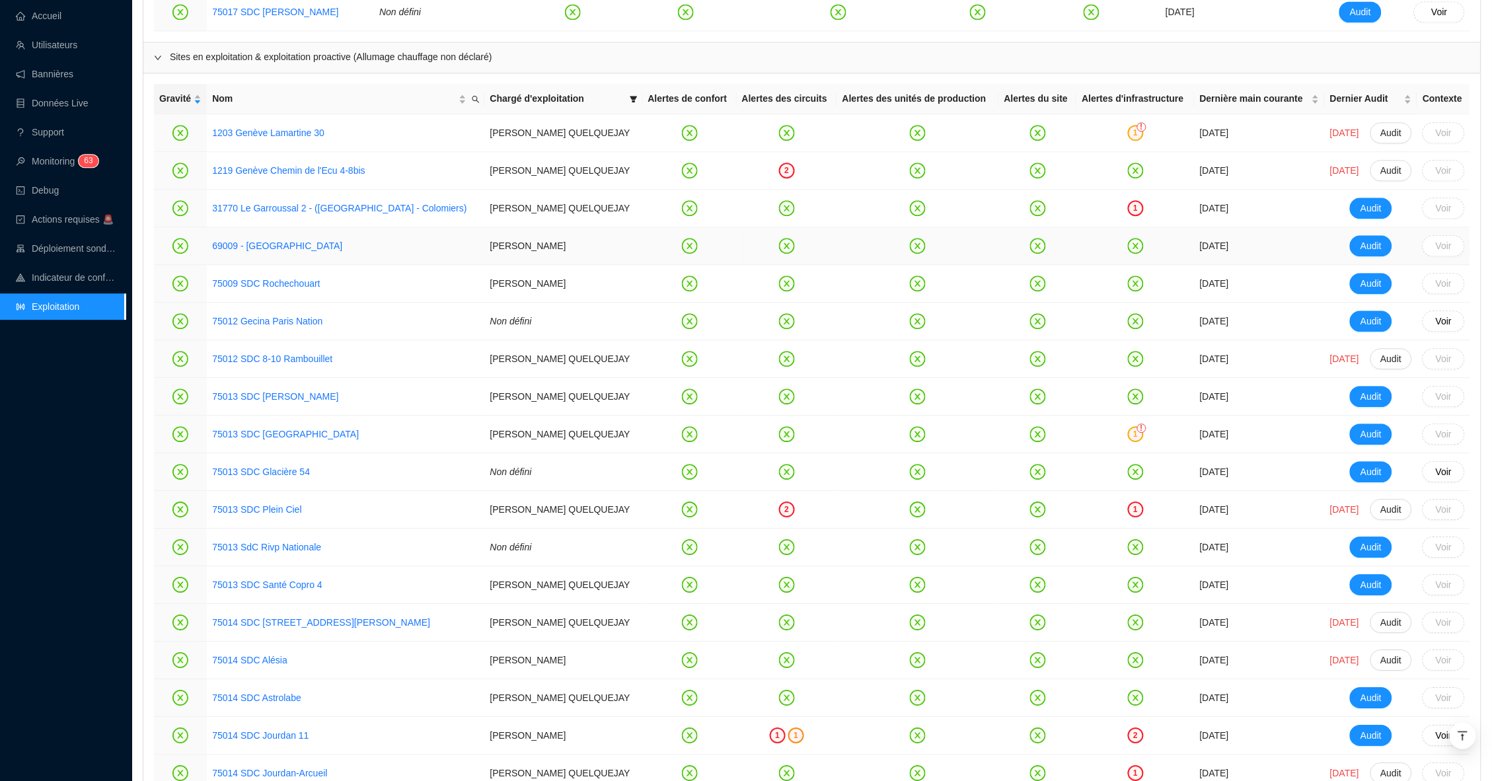
click at [837, 258] on td at bounding box center [918, 246] width 162 height 38
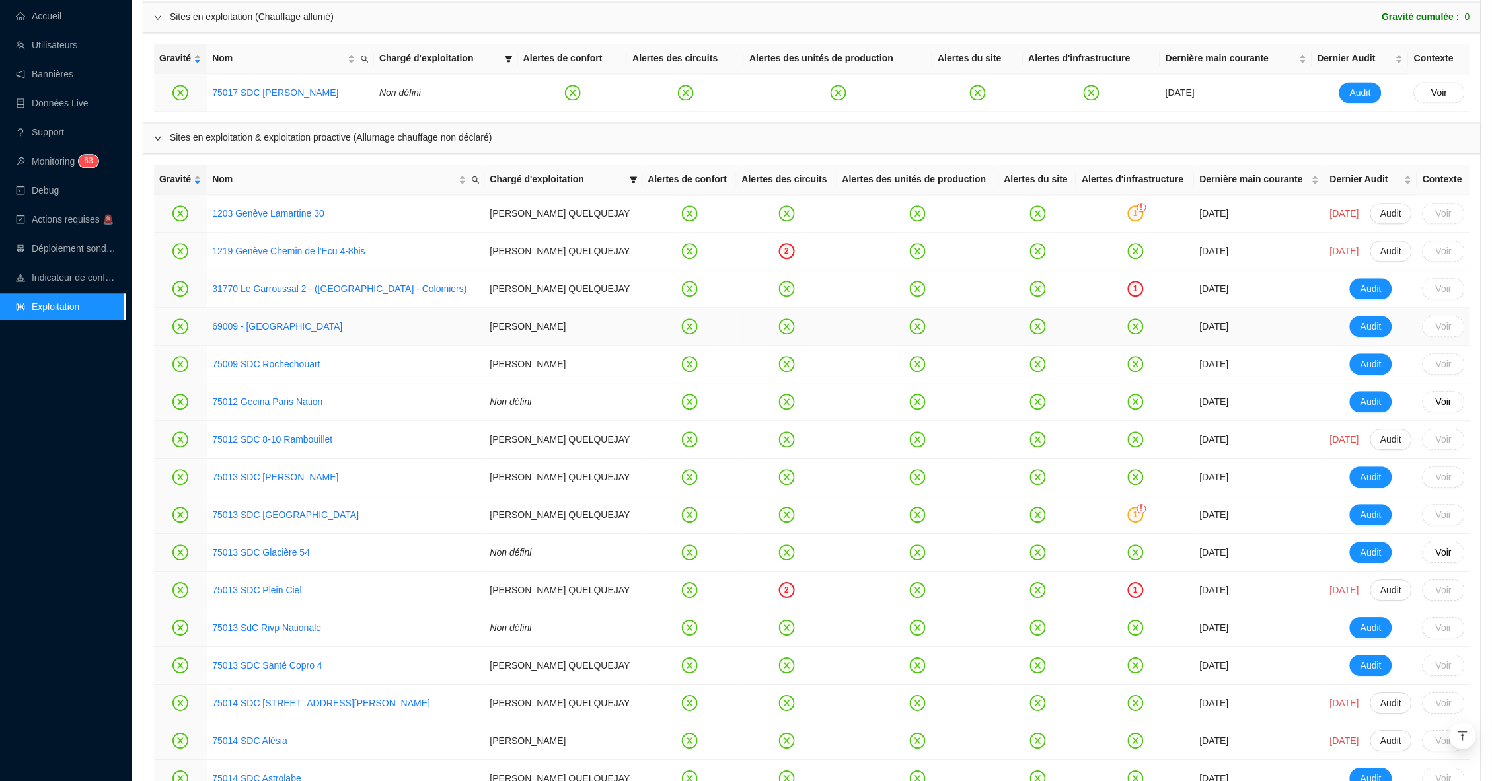
scroll to position [1009, 0]
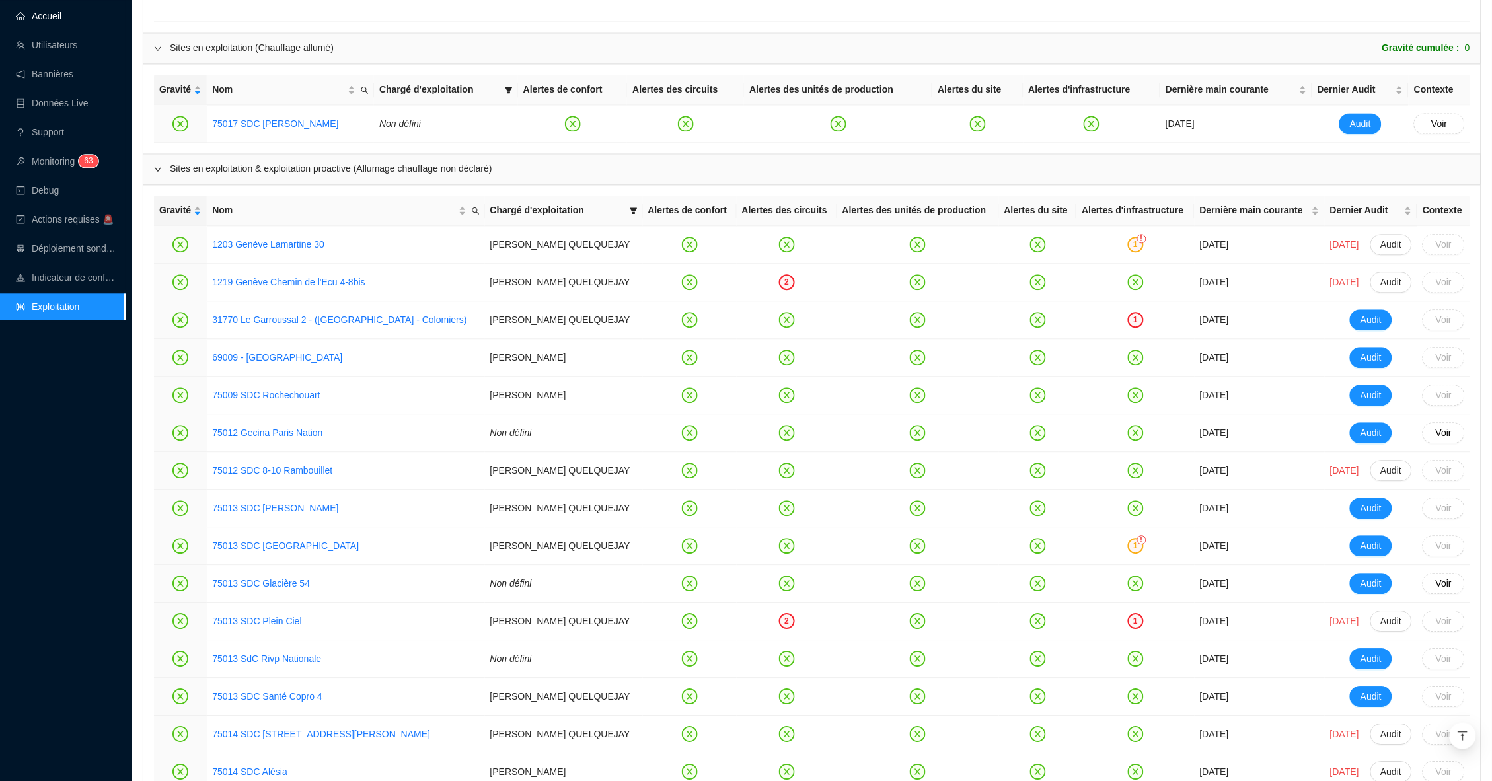
click at [56, 18] on link "Accueil" at bounding box center [39, 16] width 46 height 11
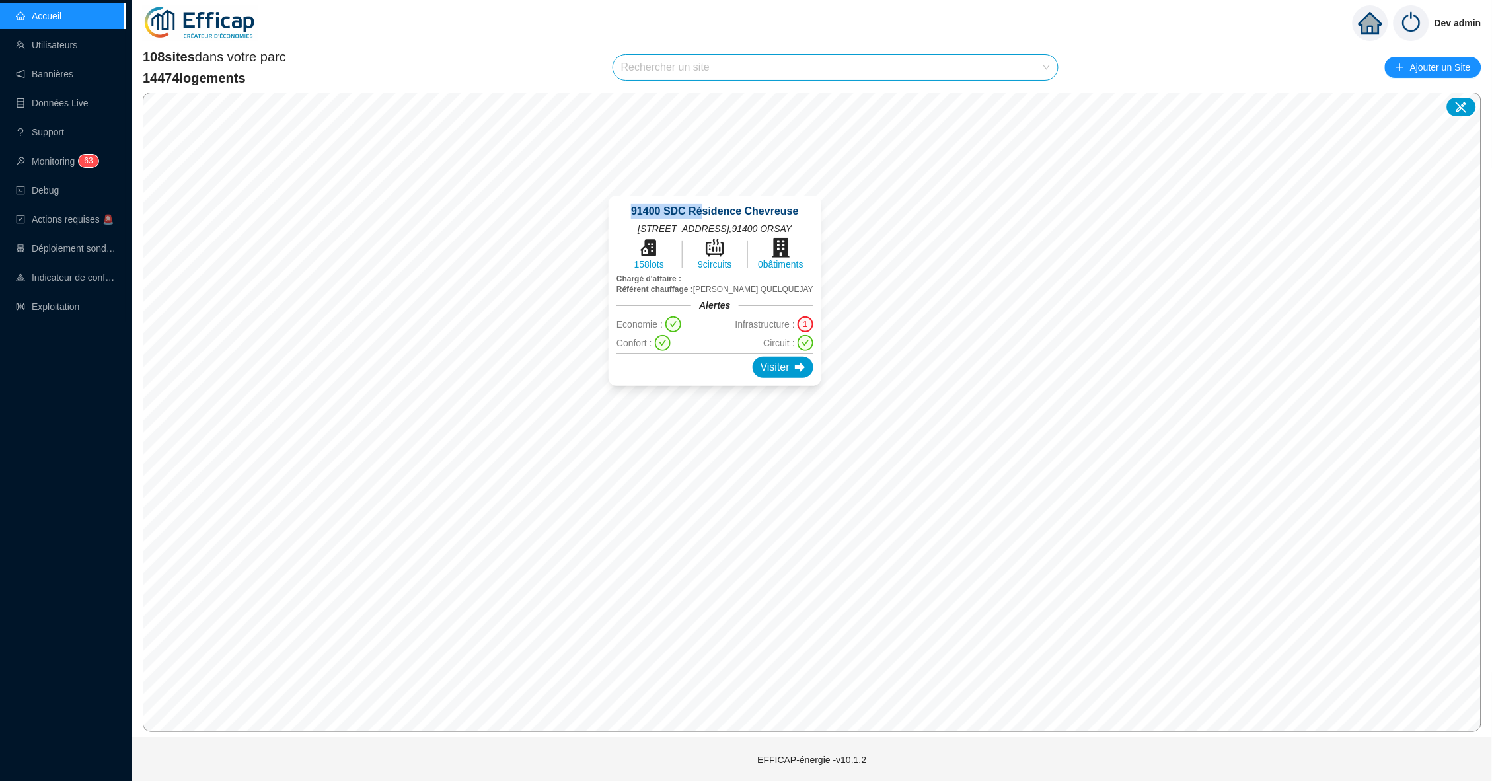
drag, startPoint x: 73, startPoint y: 18, endPoint x: 694, endPoint y: 199, distance: 646.9
click at [695, 201] on div "91400 SDC Résidence Chevreuse 34, avenue Saint-Laurent , 91400 ORSAY 158 lots 9…" at bounding box center [715, 291] width 244 height 222
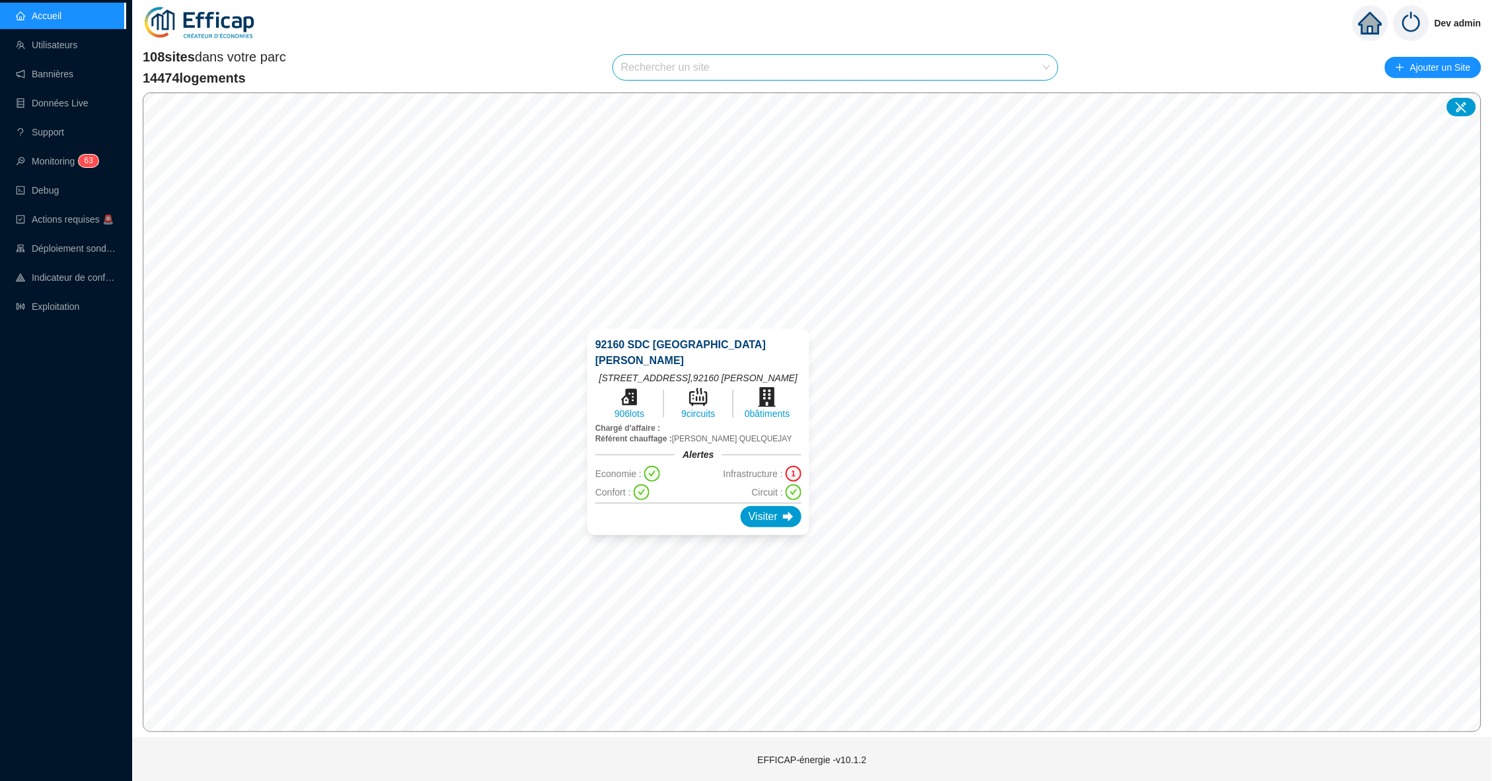
click at [790, 466] on div "1" at bounding box center [794, 474] width 16 height 16
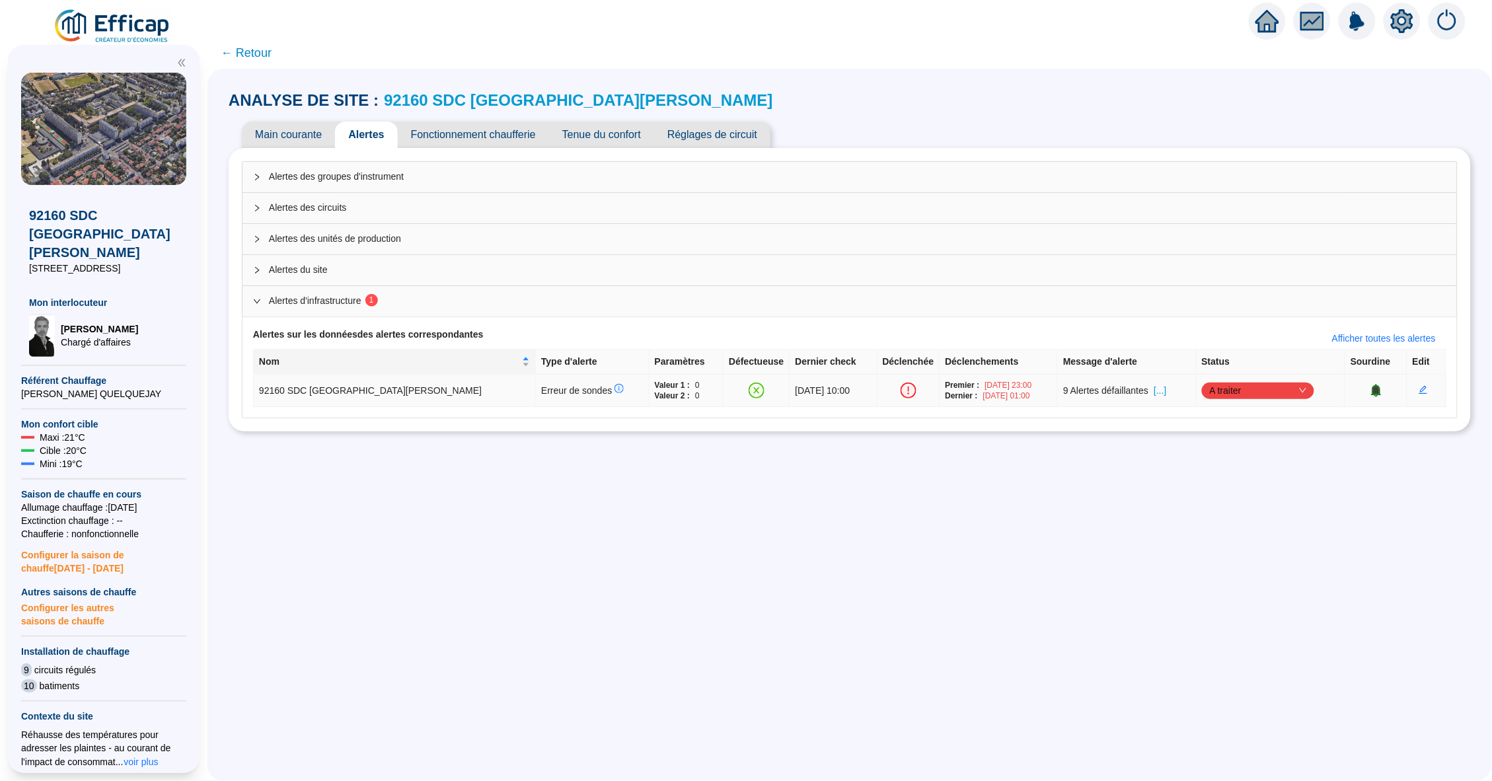
click at [1154, 389] on span "[...]" at bounding box center [1160, 391] width 13 height 14
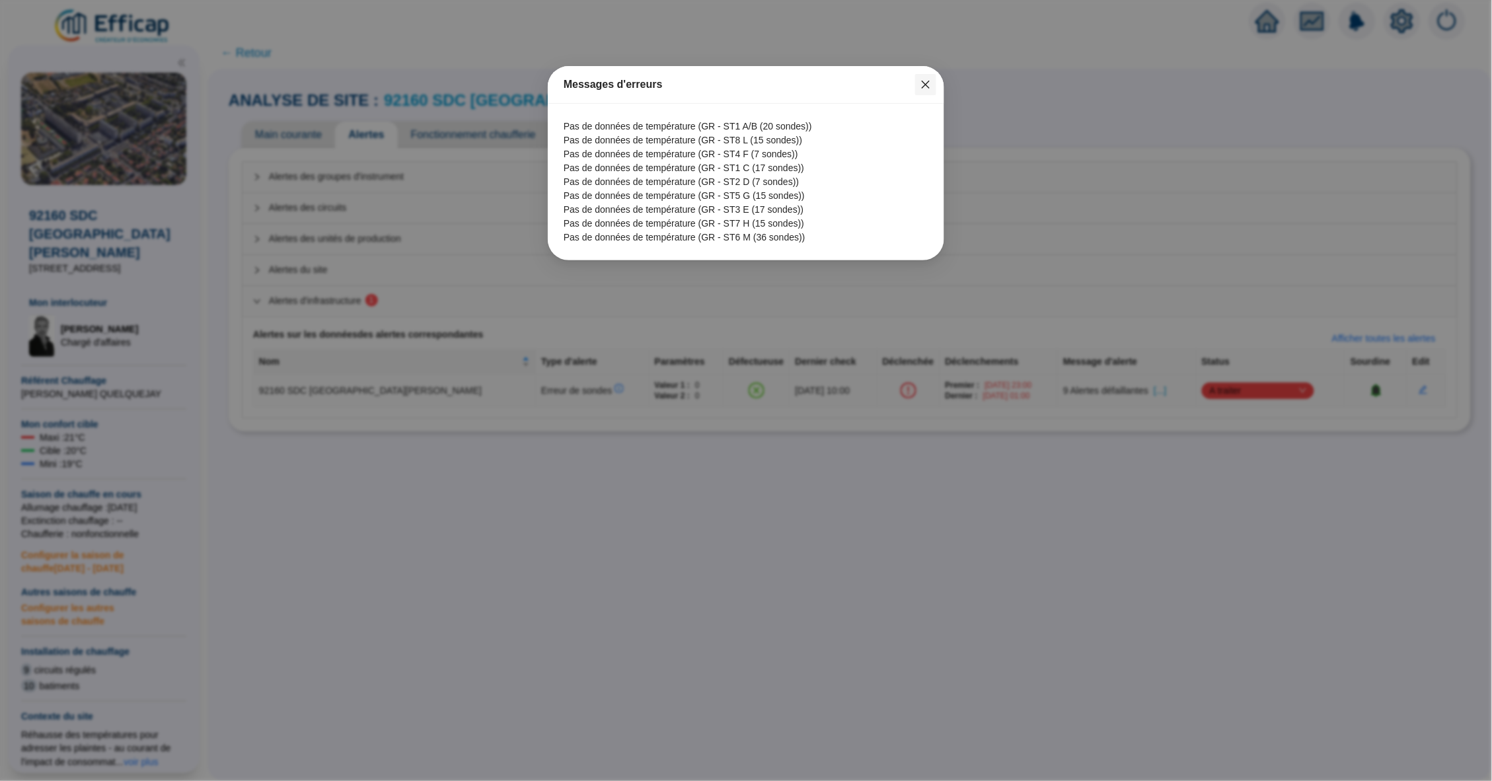
click at [924, 81] on icon "close" at bounding box center [925, 84] width 11 height 11
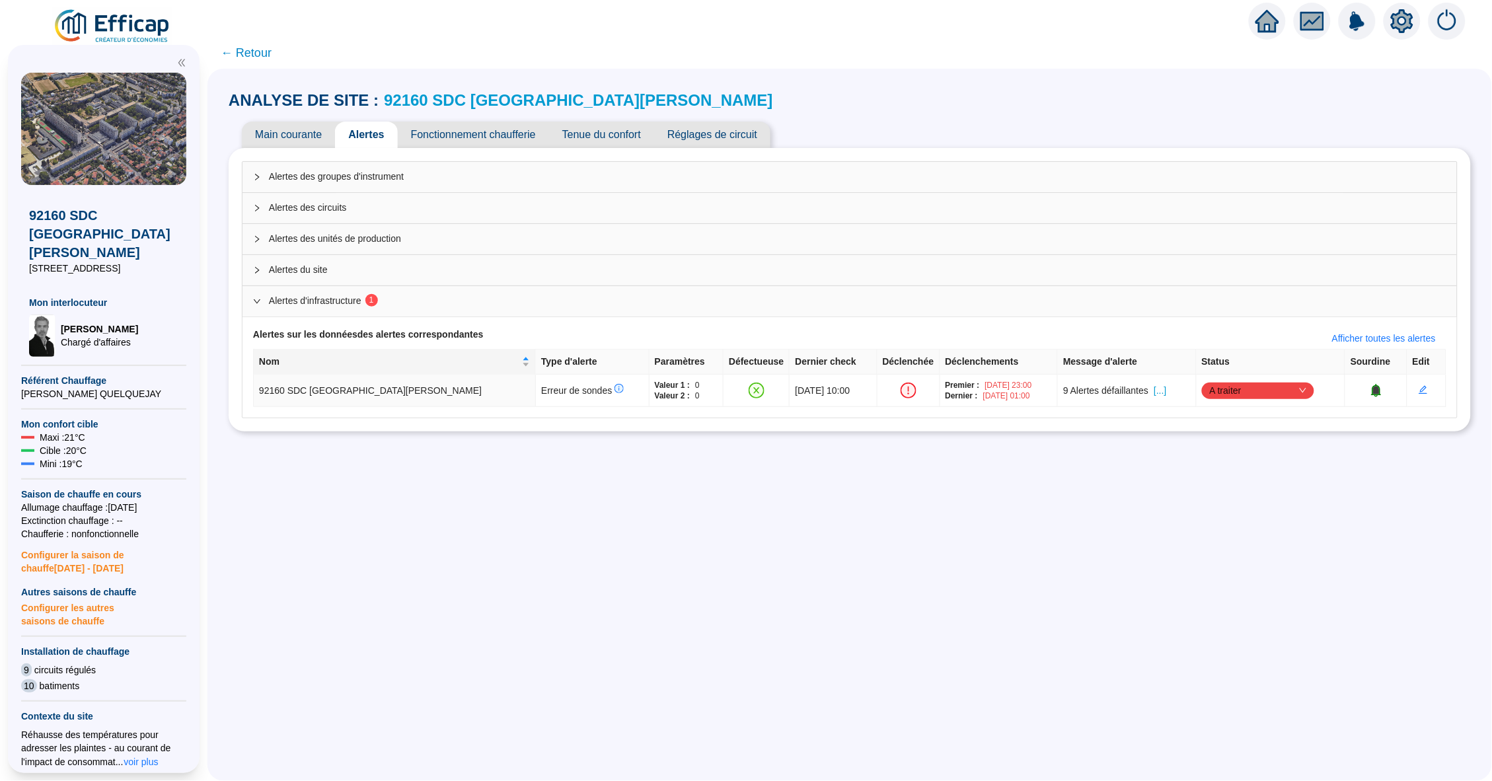
click at [500, 104] on link "92160 SDC [GEOGRAPHIC_DATA][PERSON_NAME]" at bounding box center [578, 100] width 389 height 18
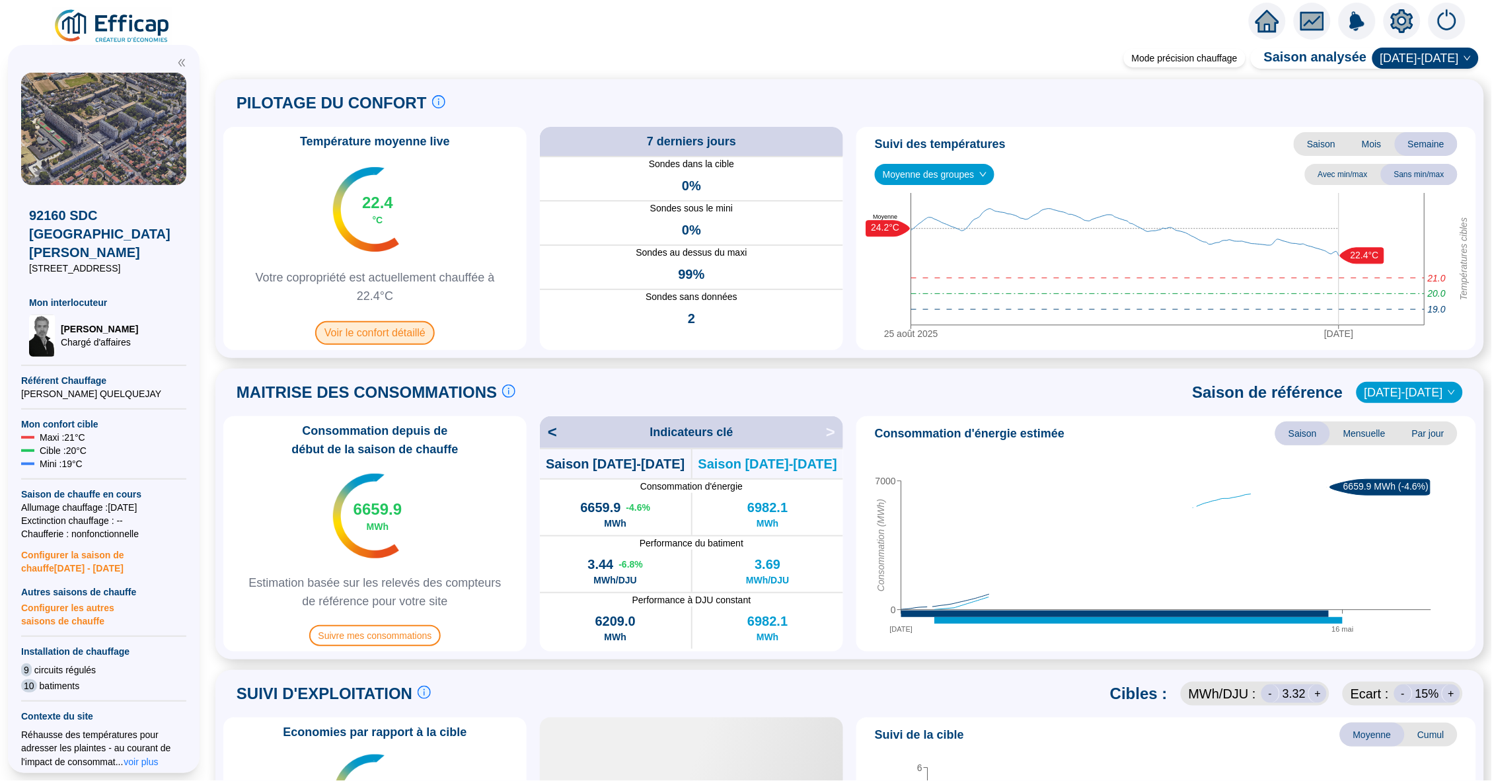
click at [394, 338] on span "Voir le confort détaillé" at bounding box center [375, 333] width 120 height 24
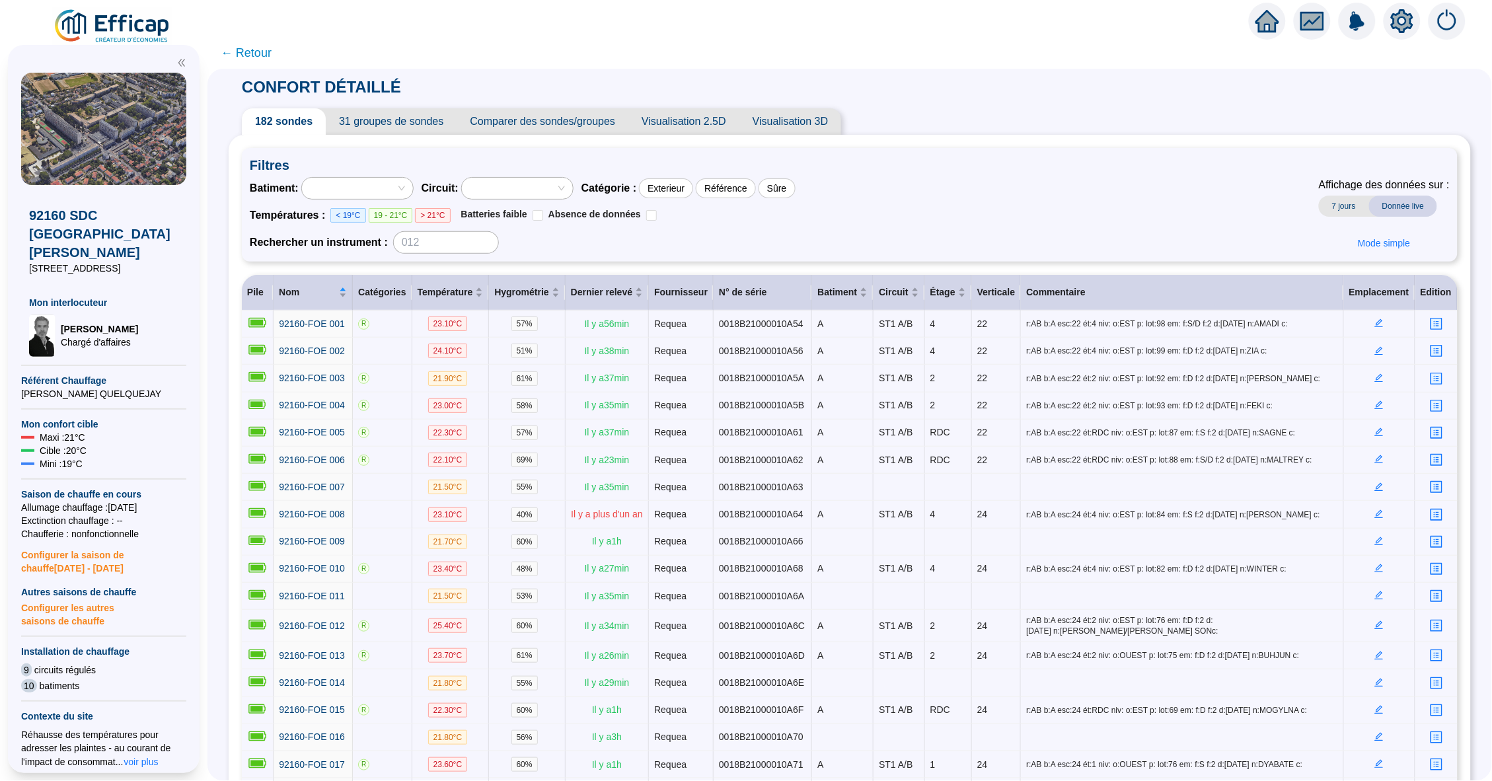
click at [1266, 20] on icon "home" at bounding box center [1267, 21] width 24 height 18
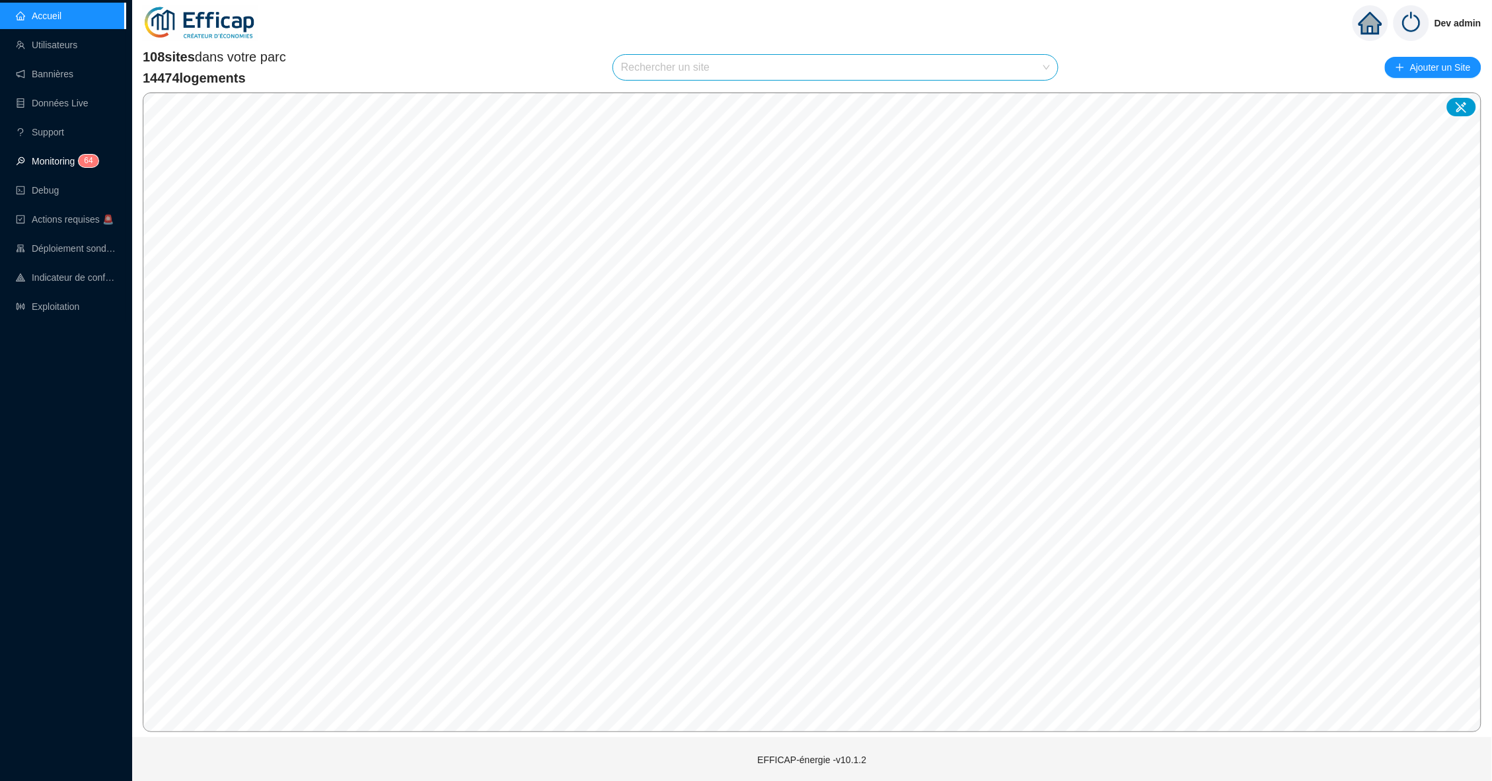
click at [67, 156] on link "Monitoring 6 4" at bounding box center [55, 161] width 79 height 11
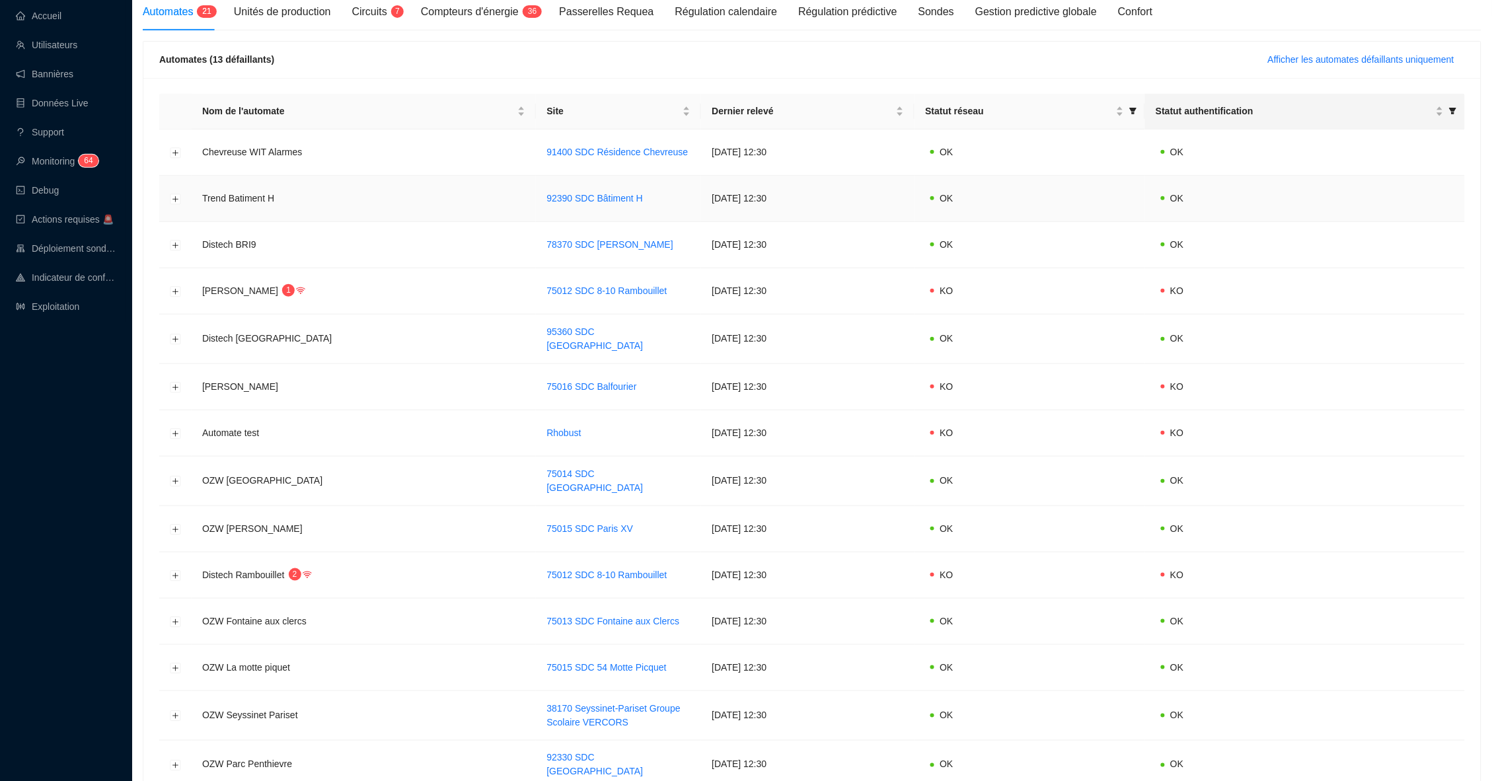
scroll to position [146, 0]
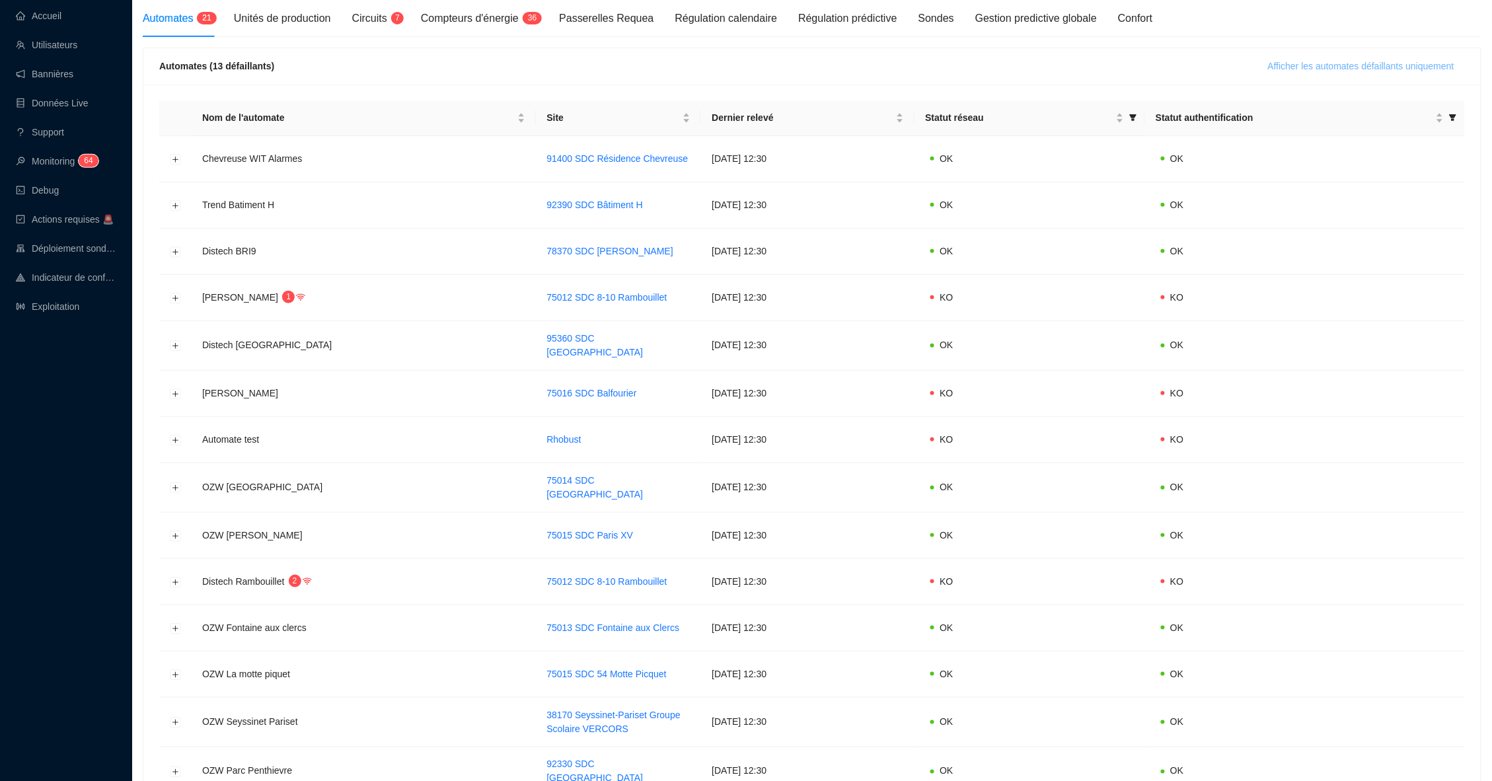
click at [1288, 71] on span "Afficher les automates défaillants uniquement" at bounding box center [1361, 66] width 186 height 14
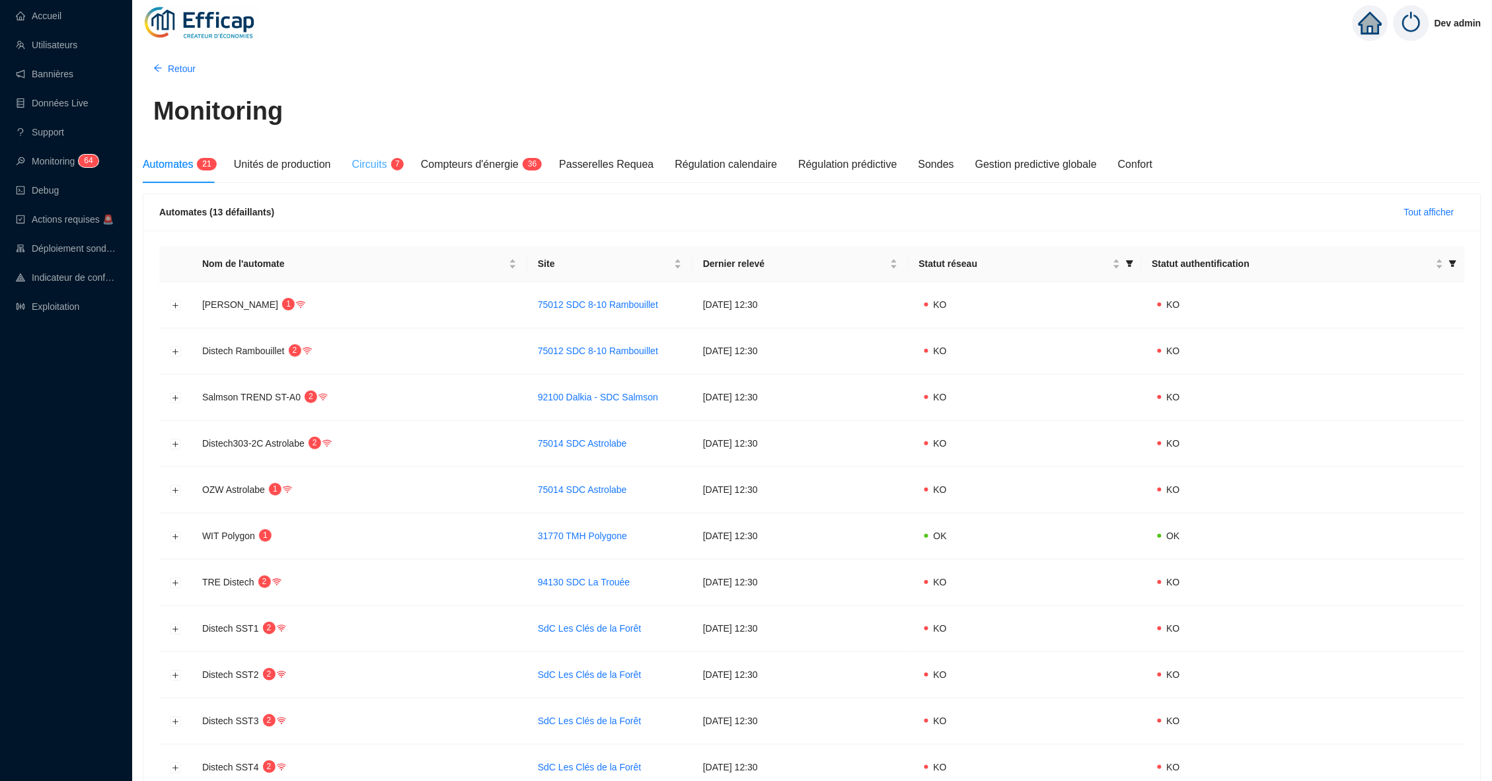
scroll to position [0, 0]
click at [466, 163] on span "Compteurs d'énergie" at bounding box center [470, 164] width 98 height 11
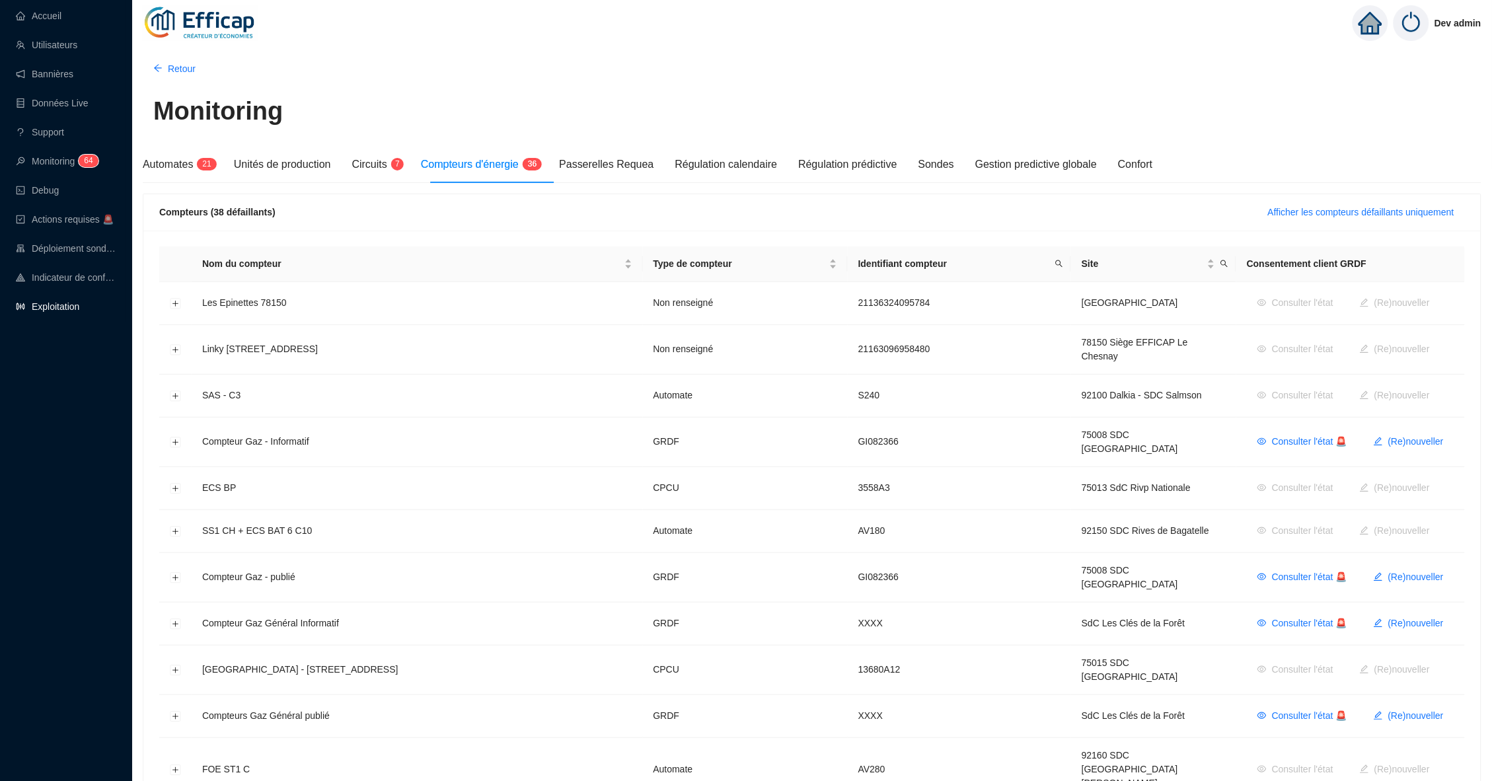
click at [58, 301] on link "Exploitation" at bounding box center [47, 306] width 63 height 11
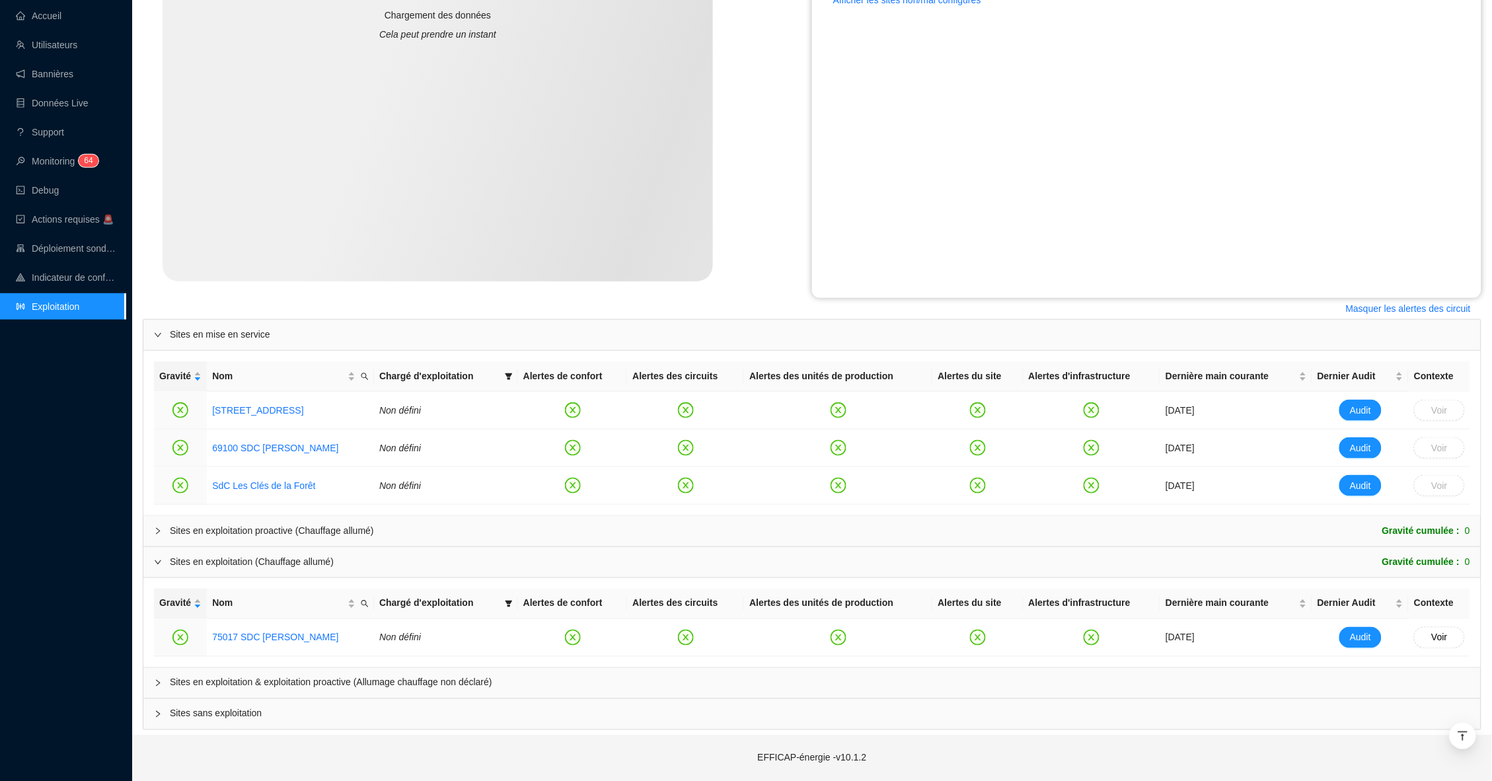
scroll to position [338, 0]
click at [454, 686] on span "Sites en exploitation & exploitation proactive (Allumage chauffage non déclaré)" at bounding box center [820, 684] width 1300 height 14
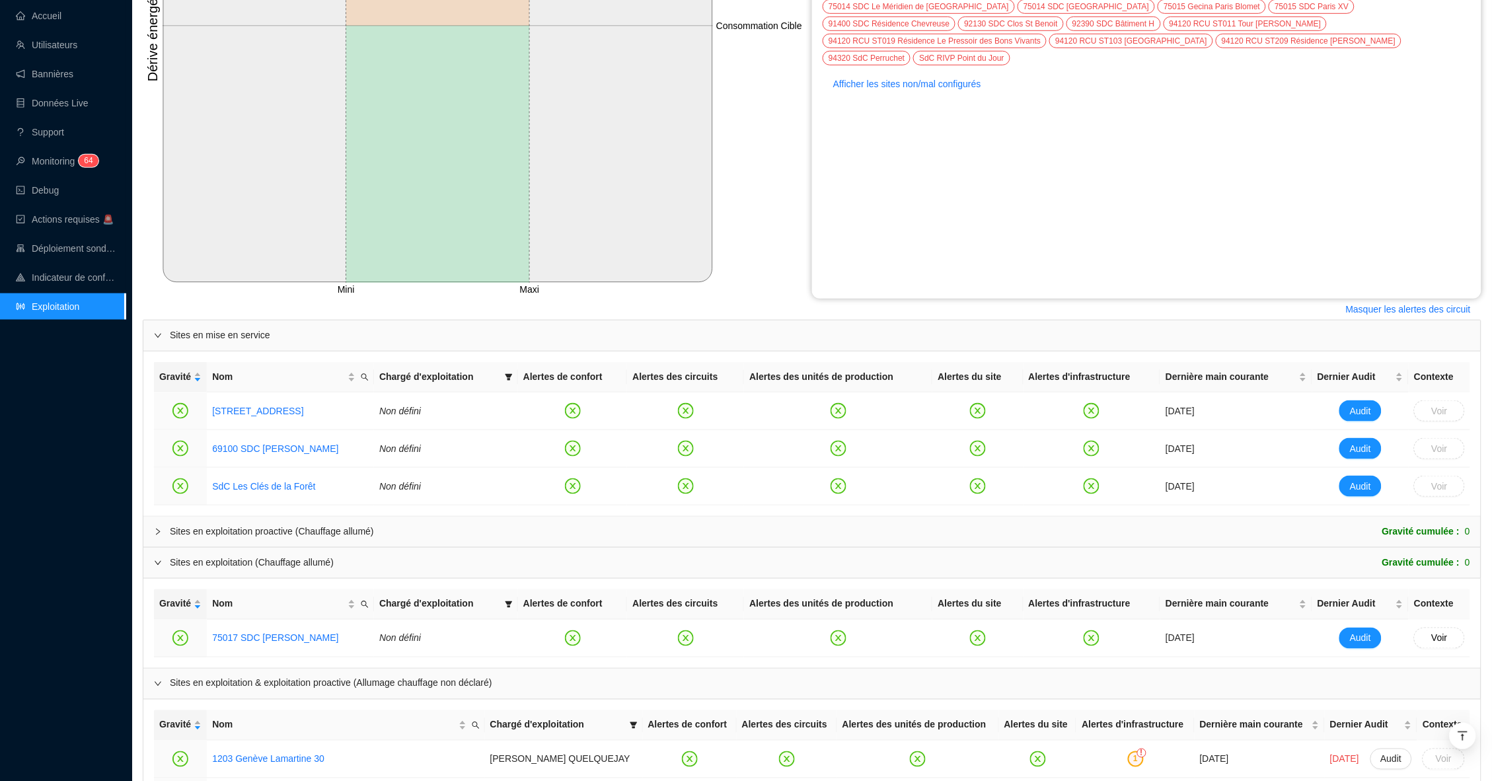
click at [1048, 604] on th "Alertes d'infrastructure" at bounding box center [1091, 604] width 137 height 30
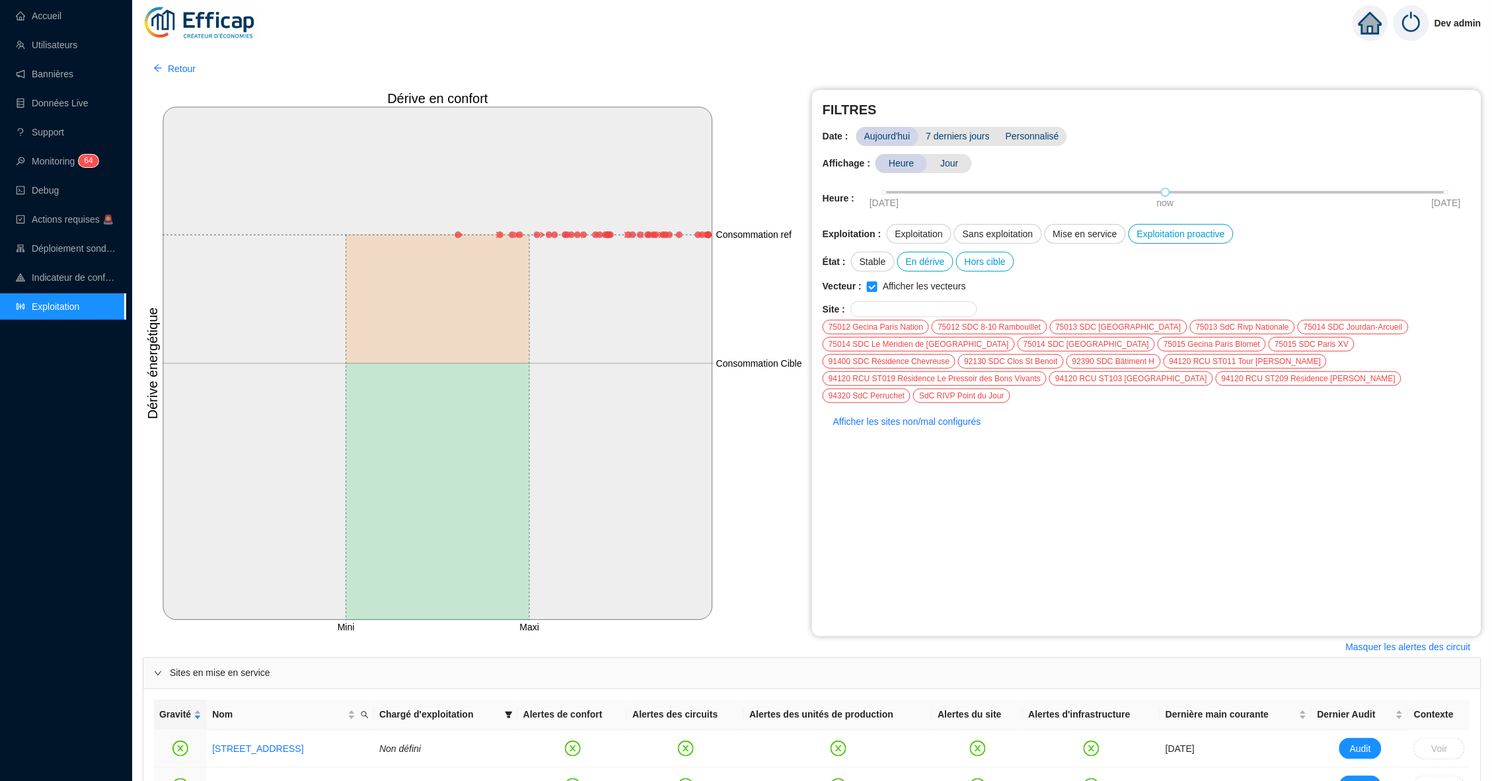
scroll to position [0, 0]
click at [44, 13] on link "Accueil" at bounding box center [39, 16] width 46 height 11
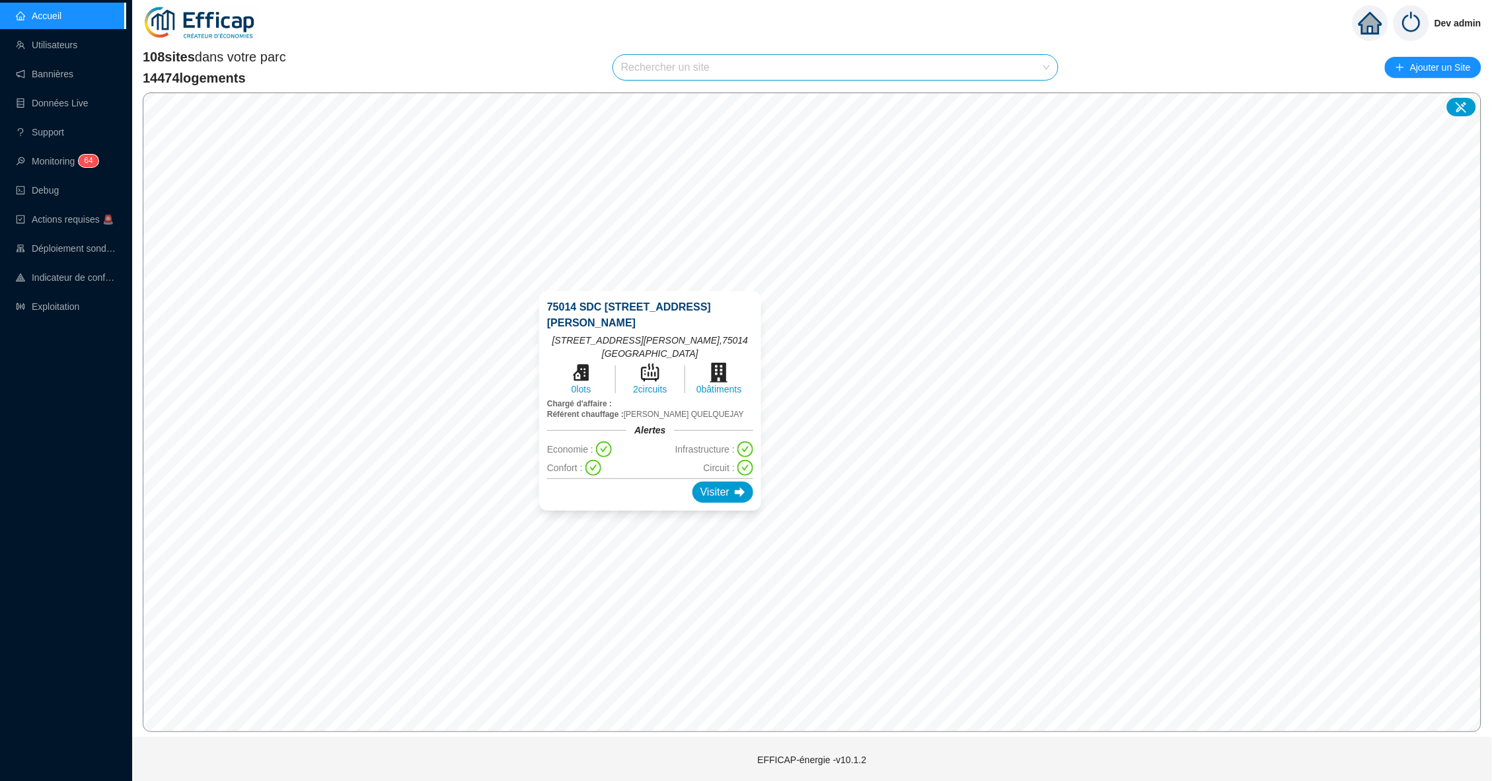
click at [666, 277] on div "75014 SDC [GEOGRAPHIC_DATA][PERSON_NAME][STREET_ADDRESS][PERSON_NAME] 0 lots 2 …" at bounding box center [650, 400] width 254 height 251
click at [665, 279] on div "75014 SDC [GEOGRAPHIC_DATA][PERSON_NAME][STREET_ADDRESS][PERSON_NAME] 0 lots 2 …" at bounding box center [650, 400] width 254 height 251
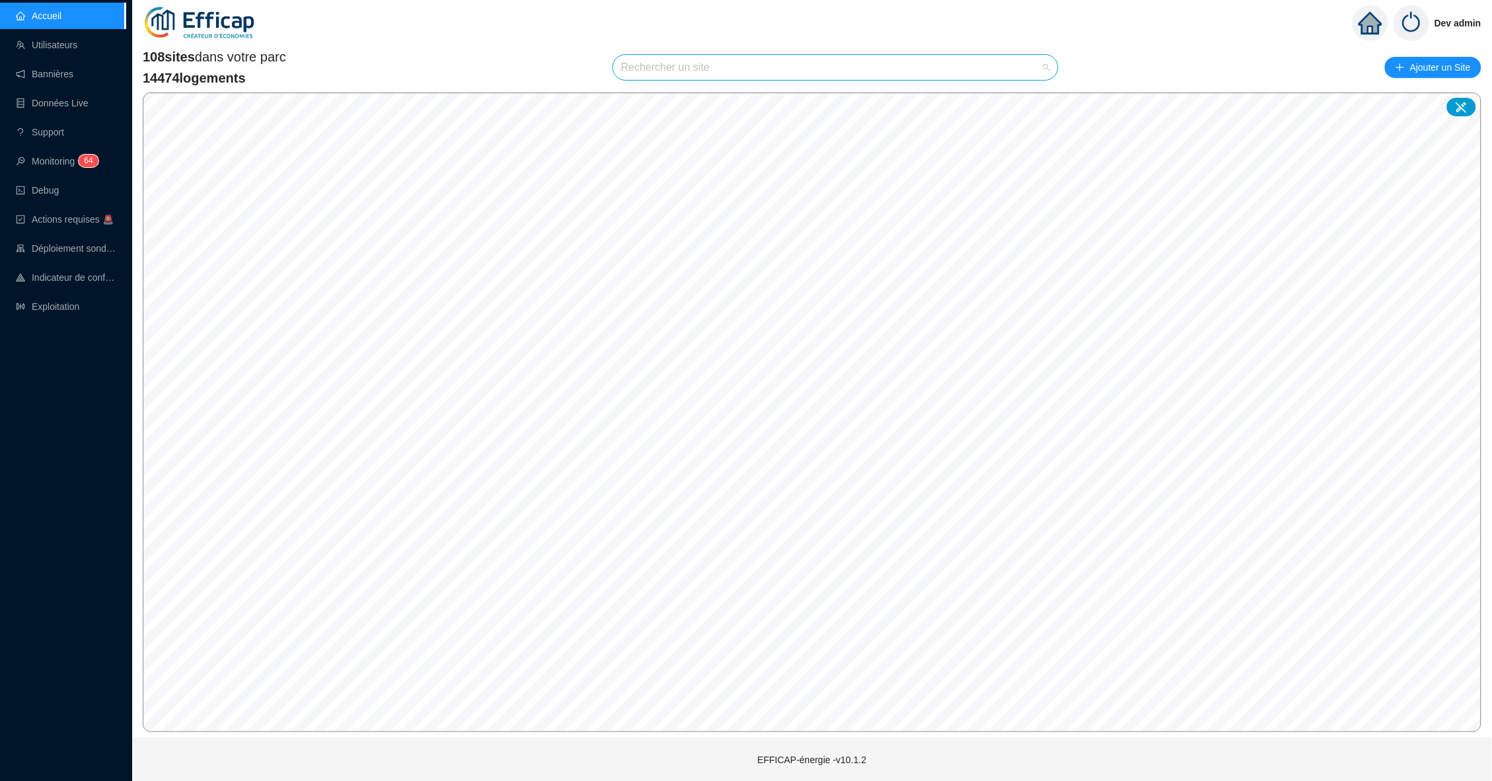
click at [760, 57] on input "search" at bounding box center [829, 67] width 417 height 25
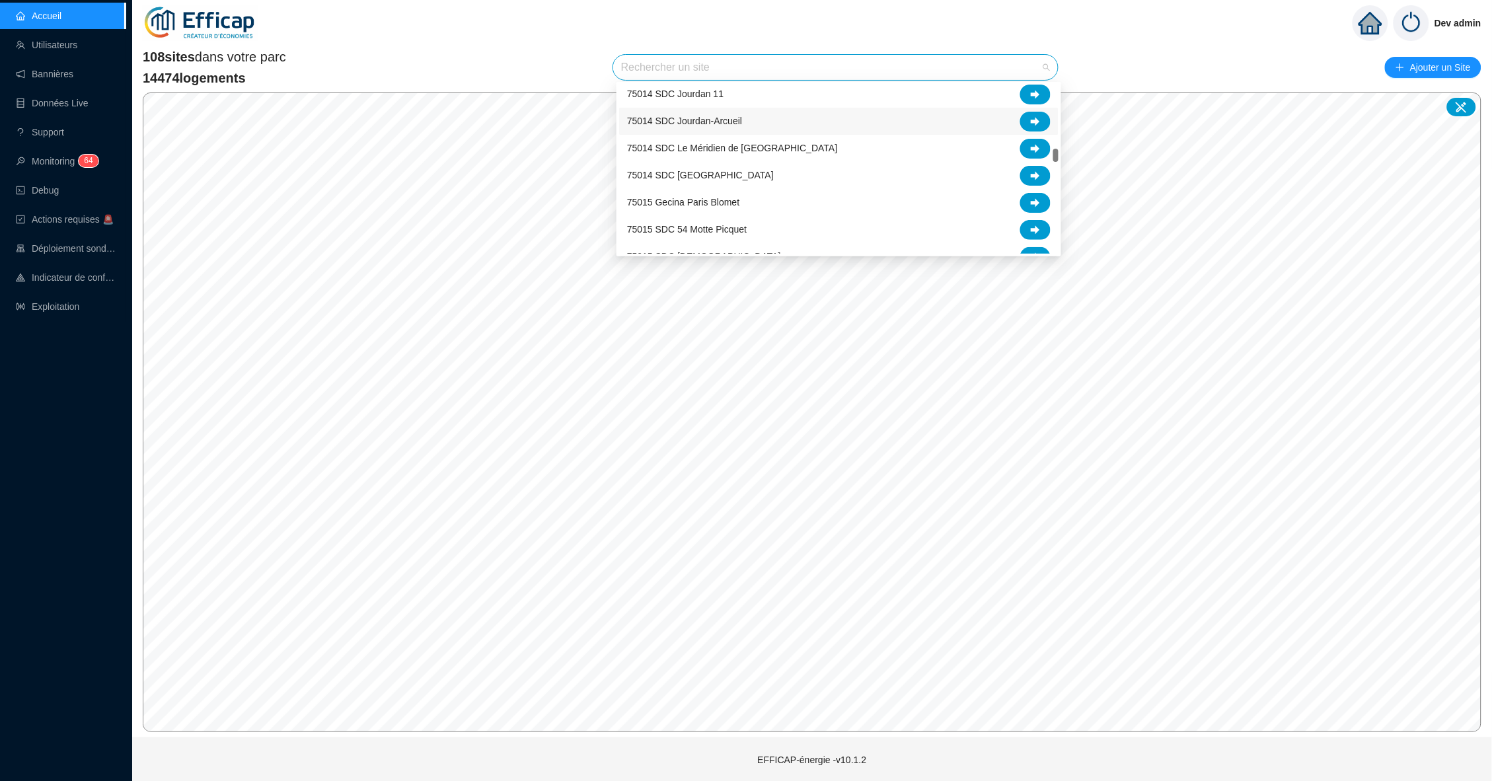
scroll to position [978, 0]
click at [727, 110] on div "75014 SDC Jourdan-Arcueil" at bounding box center [838, 122] width 439 height 27
drag, startPoint x: 784, startPoint y: 71, endPoint x: 536, endPoint y: 59, distance: 248.7
click at [536, 59] on div "108 sites dans votre parc 14474 logements 75014 SDC [GEOGRAPHIC_DATA]-Arcueil A…" at bounding box center [812, 68] width 1338 height 40
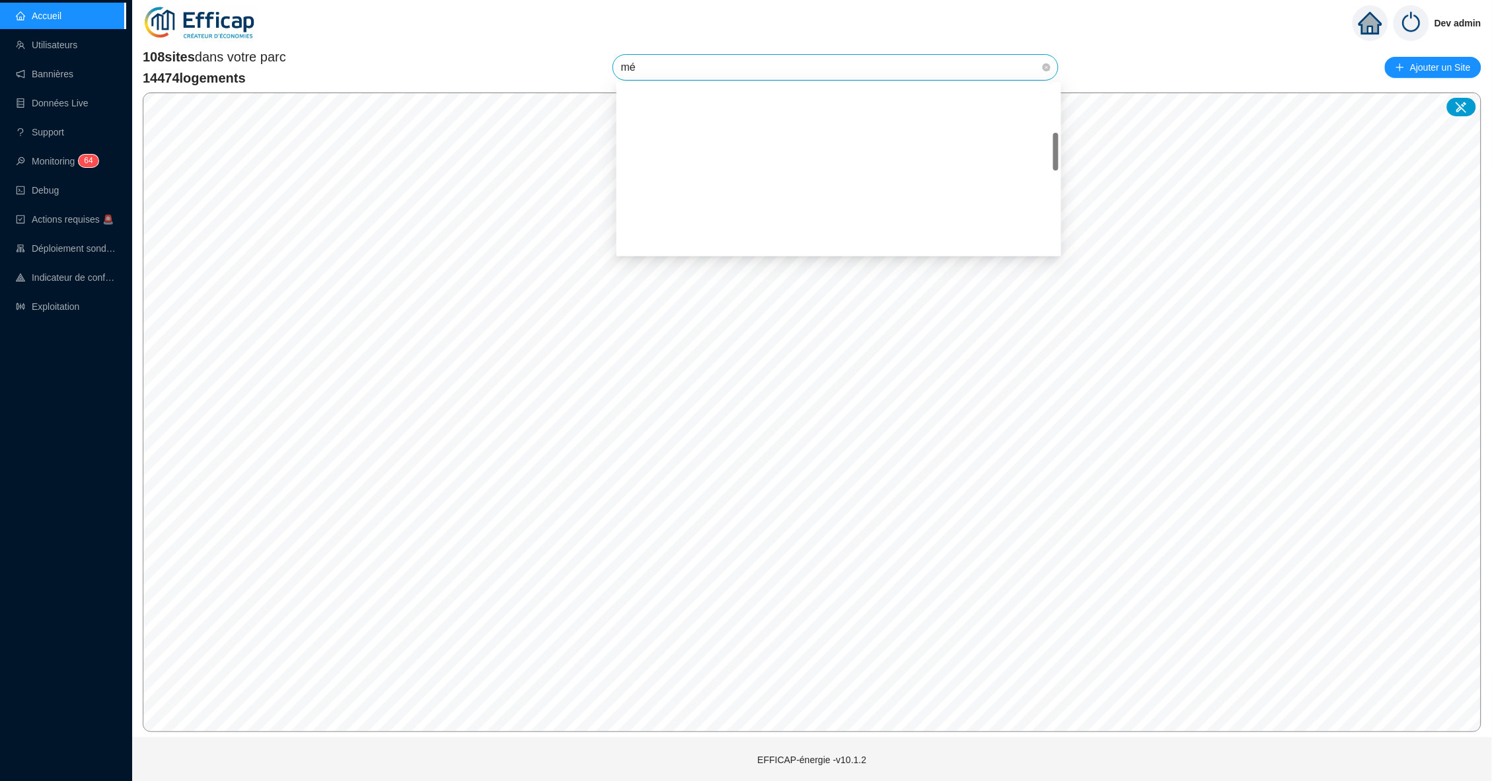
scroll to position [0, 0]
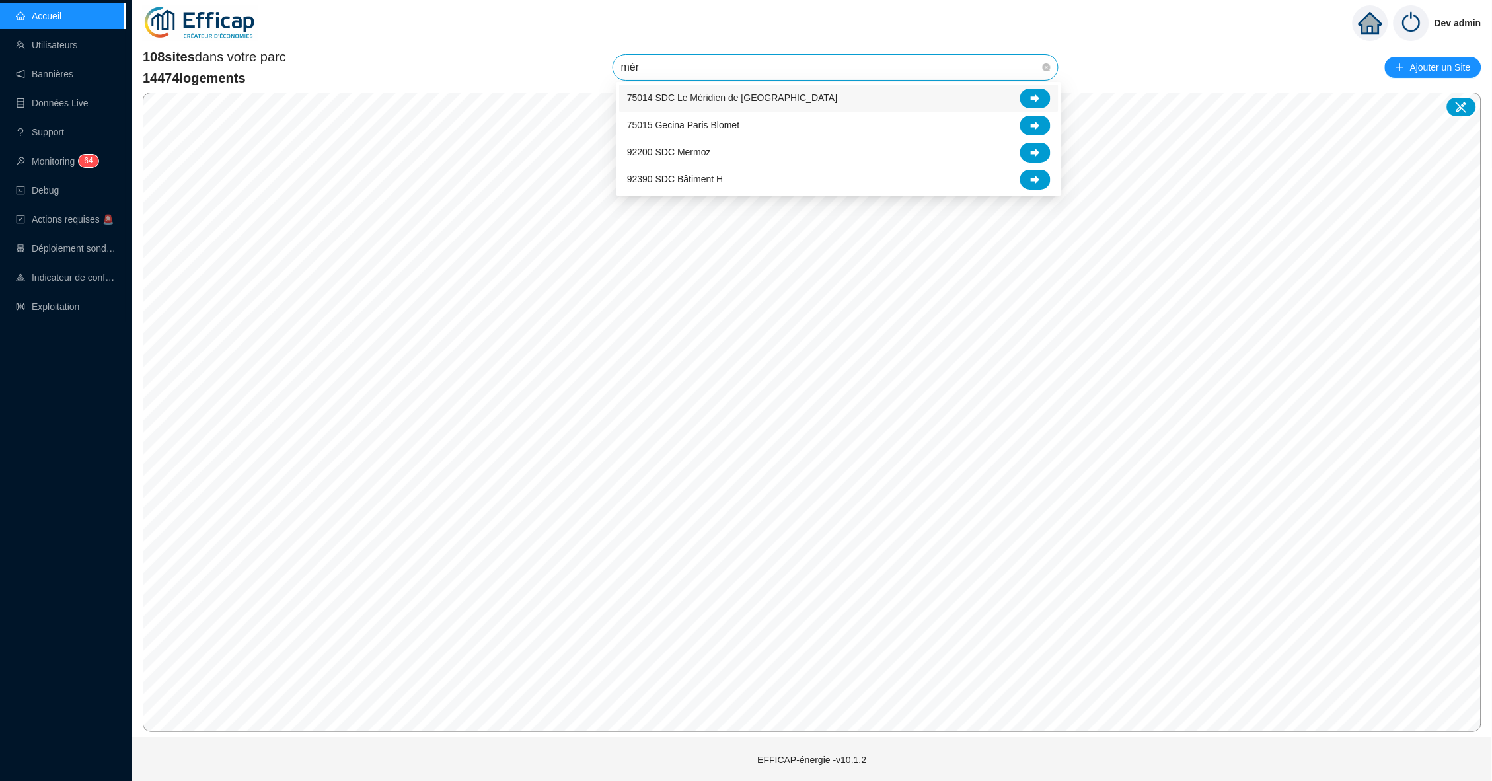
type input "méri"
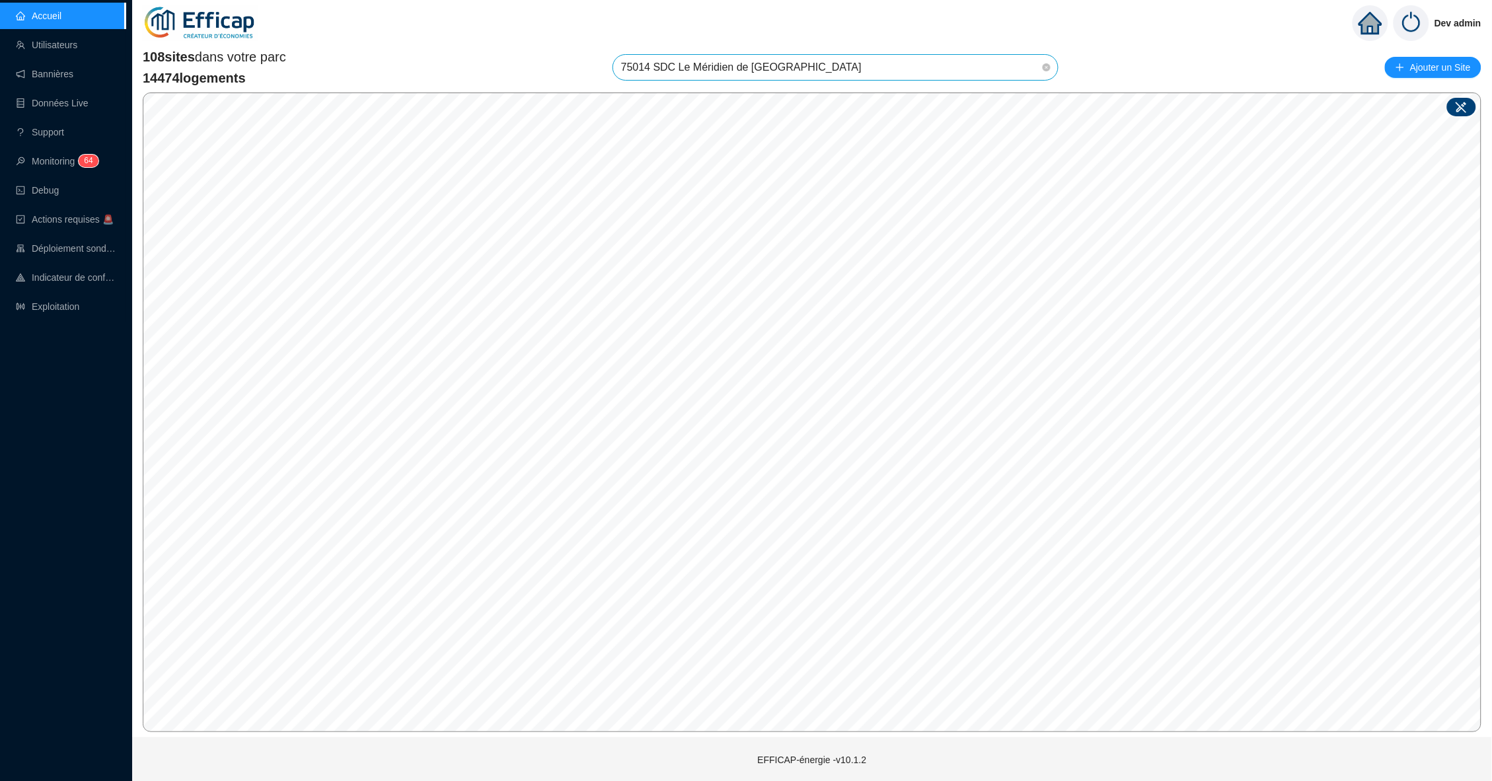
click at [1465, 106] on icon at bounding box center [1461, 106] width 13 height 13
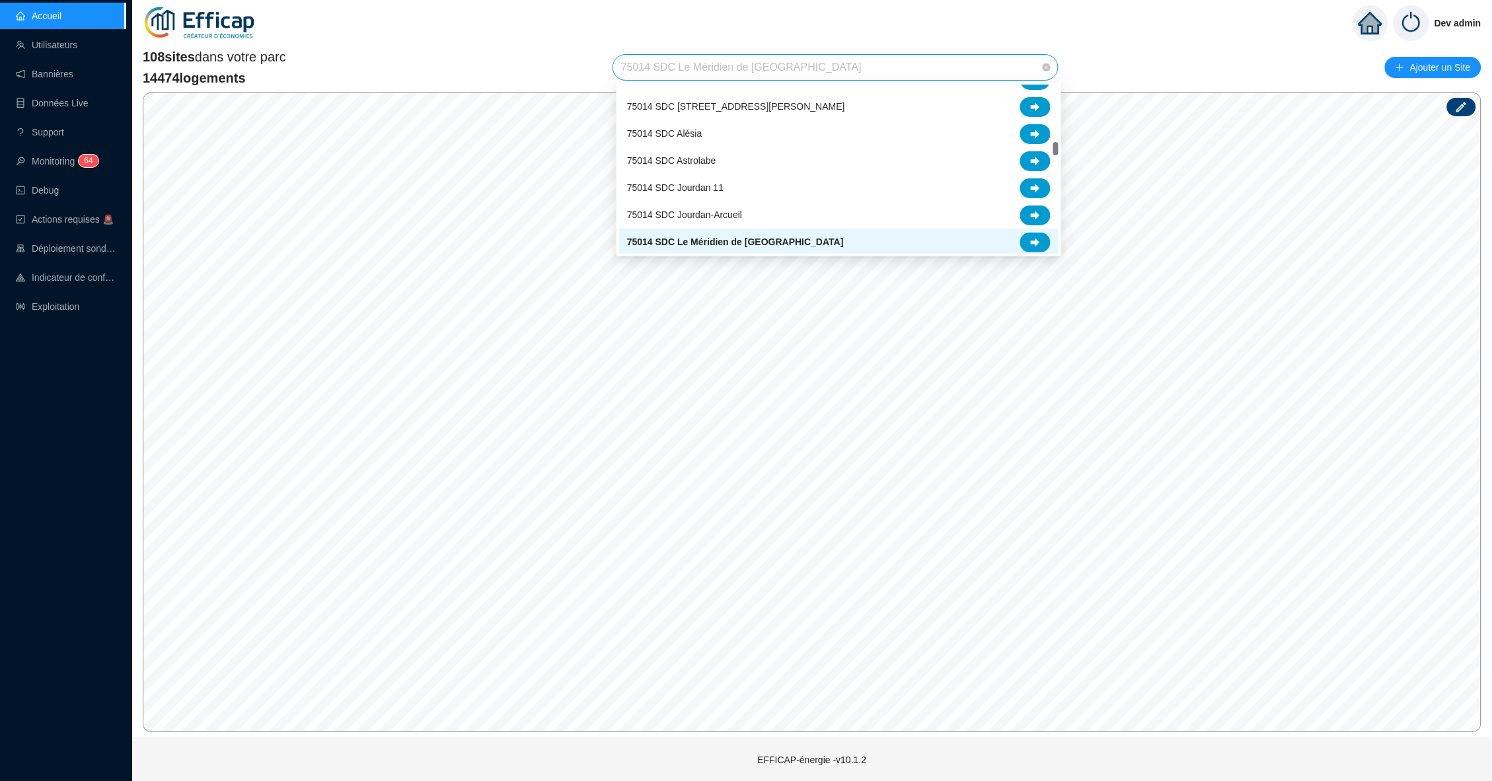
drag, startPoint x: 829, startPoint y: 71, endPoint x: 618, endPoint y: 73, distance: 210.8
click at [618, 73] on div "75014 SDC Le Méridien de [GEOGRAPHIC_DATA]" at bounding box center [835, 67] width 445 height 25
click at [638, 64] on span "75014 SDC Le Méridien de [GEOGRAPHIC_DATA]" at bounding box center [835, 67] width 429 height 25
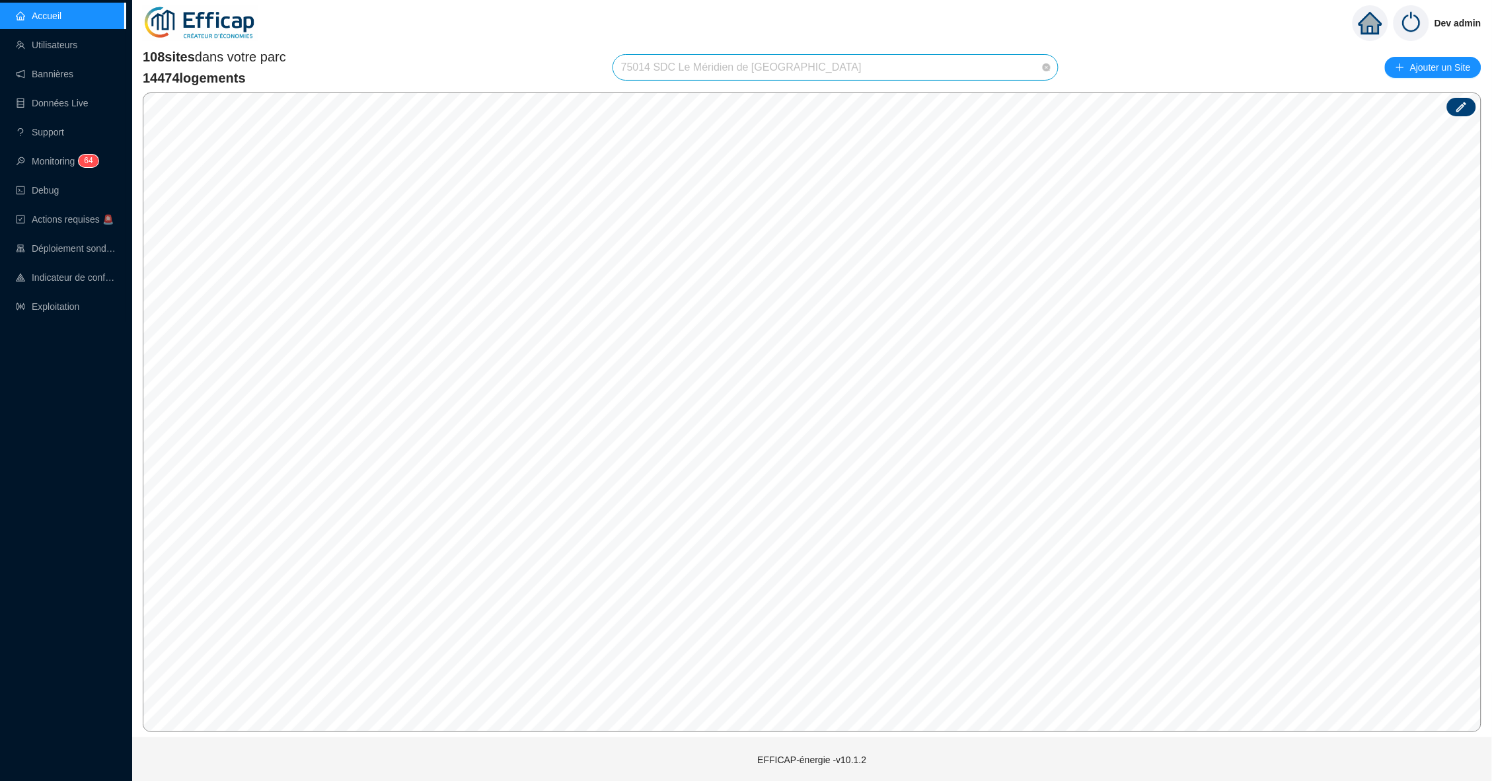
click at [638, 64] on span "75014 SDC Le Méridien de [GEOGRAPHIC_DATA]" at bounding box center [835, 67] width 429 height 25
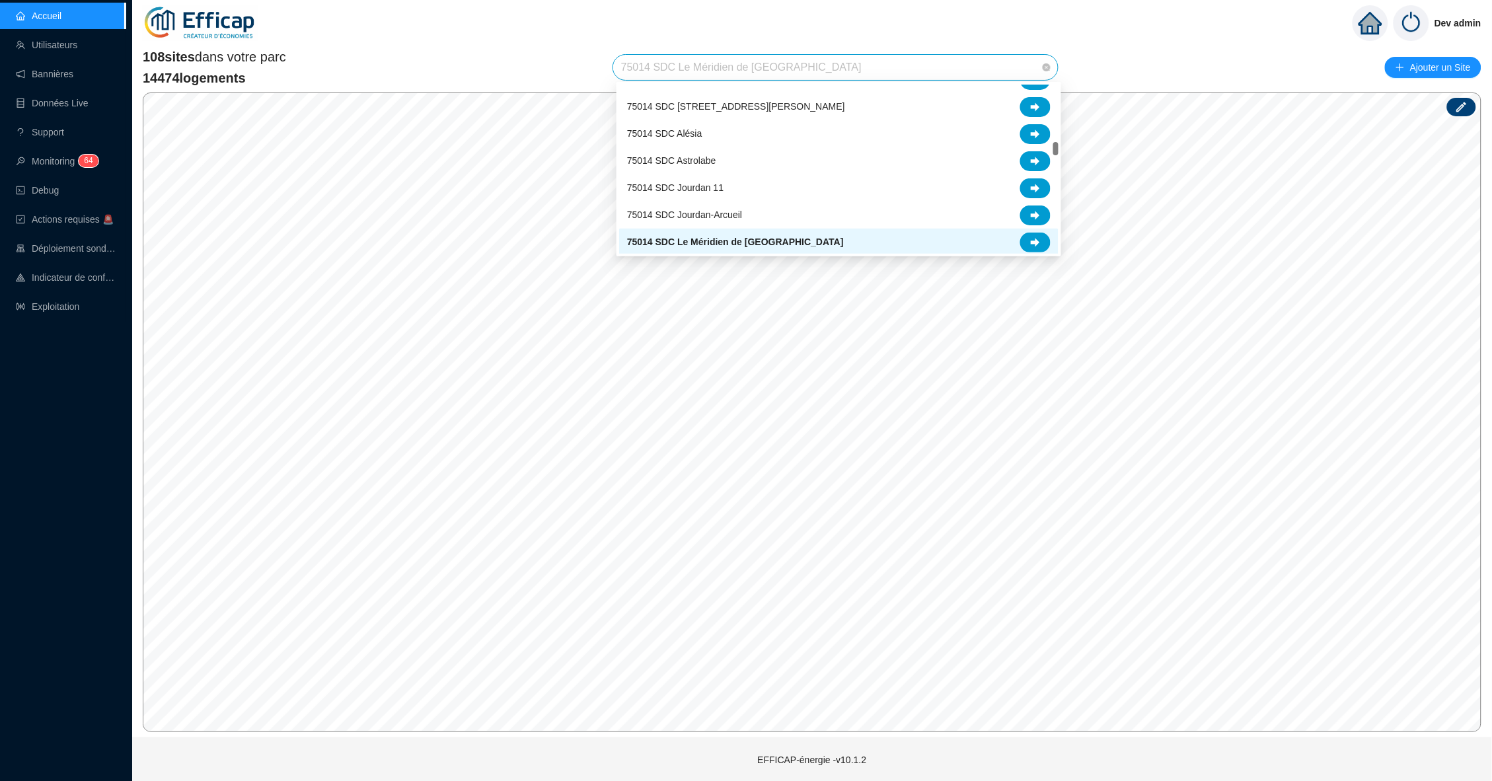
click at [638, 64] on span "75014 SDC Le Méridien de [GEOGRAPHIC_DATA]" at bounding box center [835, 67] width 429 height 25
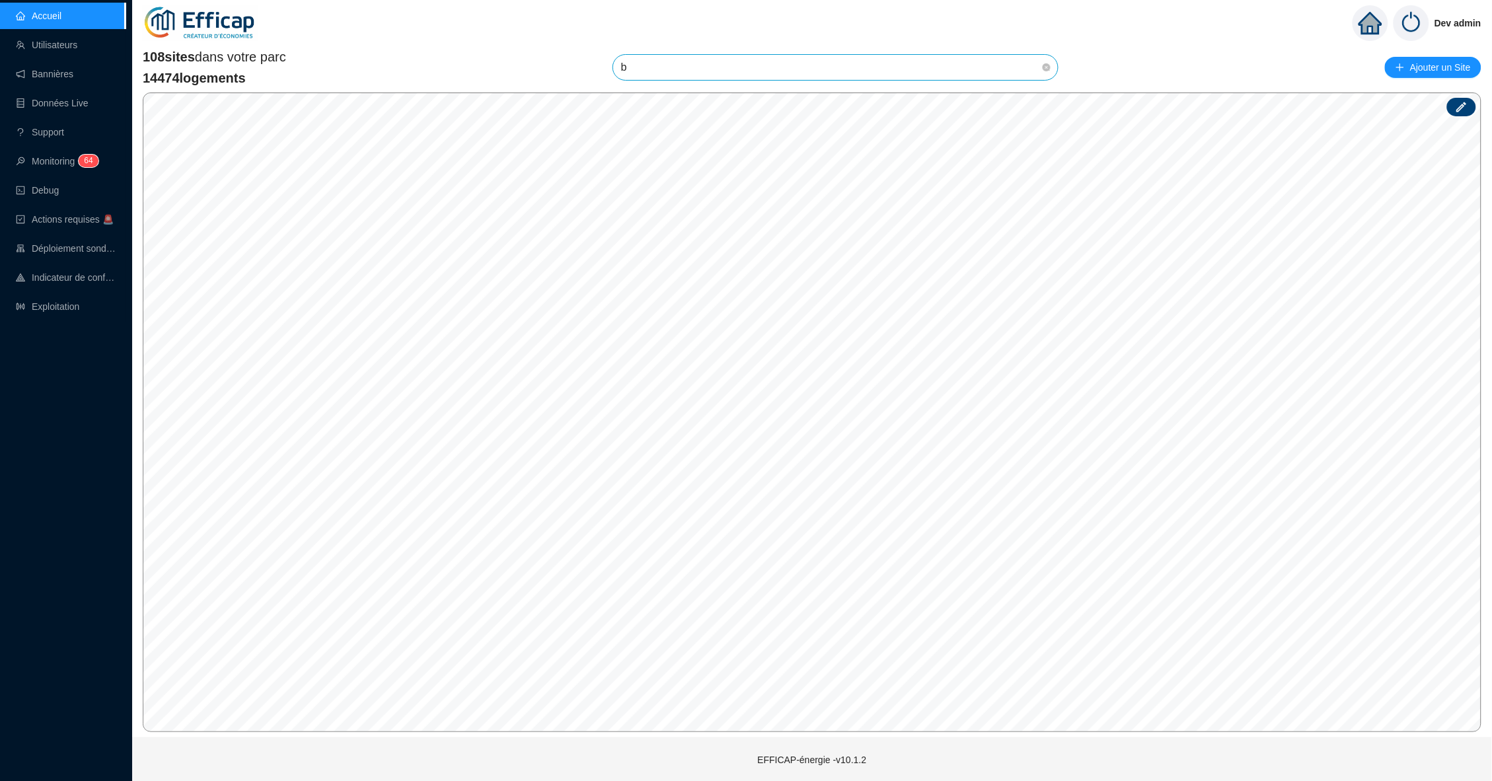
scroll to position [0, 0]
click at [694, 77] on input "bloom" at bounding box center [829, 67] width 417 height 25
type input "blo"
click at [686, 97] on span "75015 Gecina Paris Blomet" at bounding box center [683, 98] width 112 height 14
click at [698, 328] on div "Site : Sélectionnez une option Enregistrer" at bounding box center [732, 371] width 204 height 95
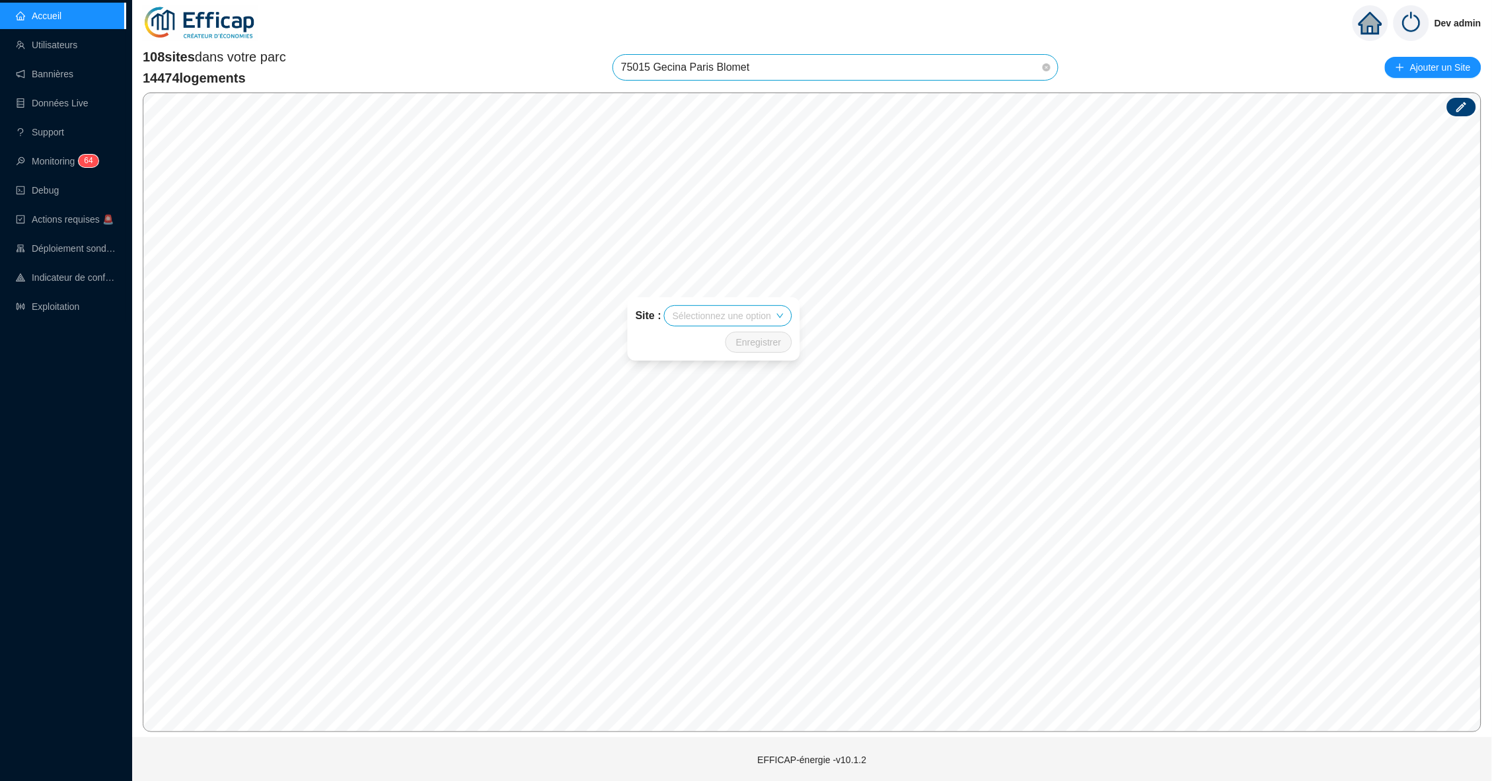
click at [855, 62] on span "75015 Gecina Paris Blomet" at bounding box center [835, 67] width 429 height 25
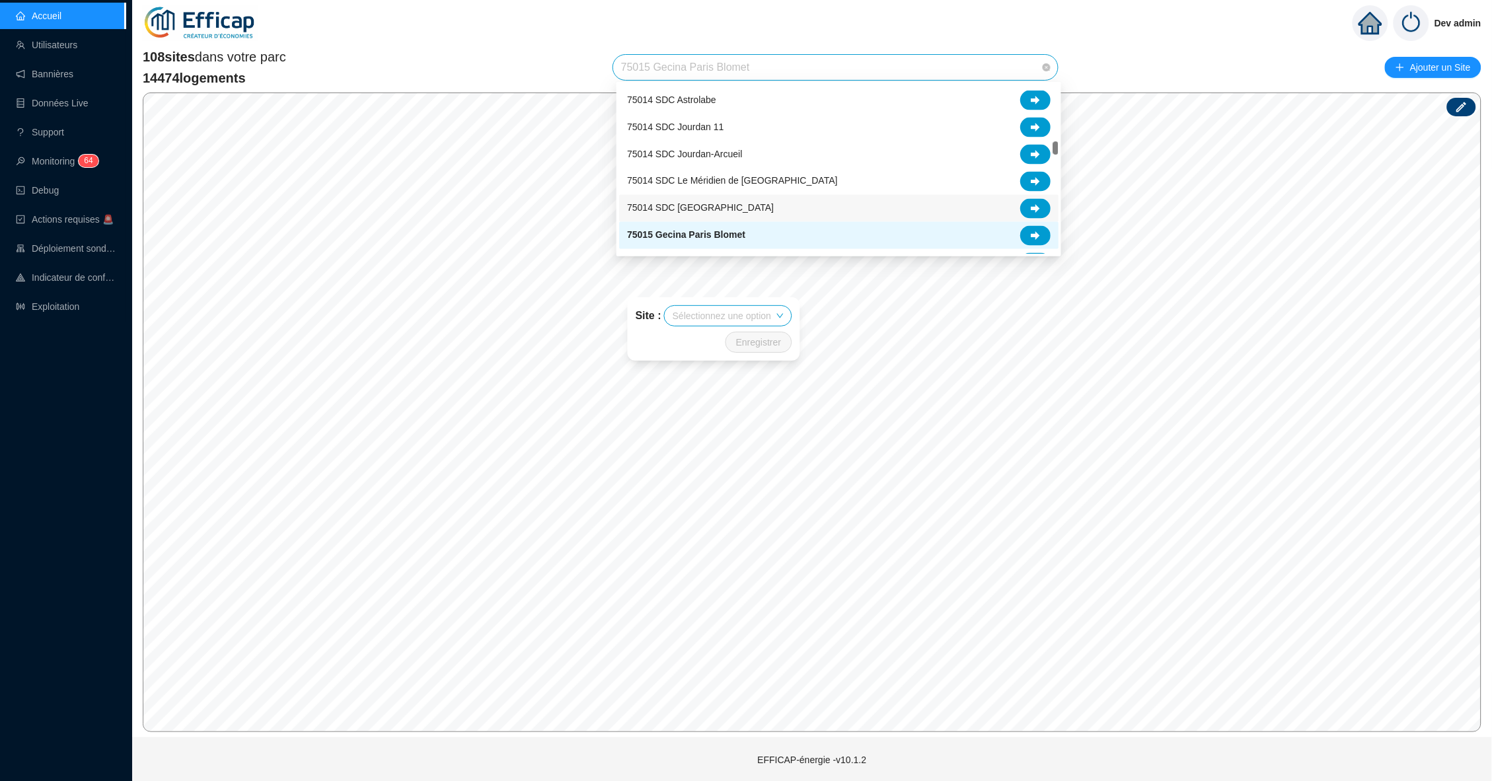
scroll to position [806, 0]
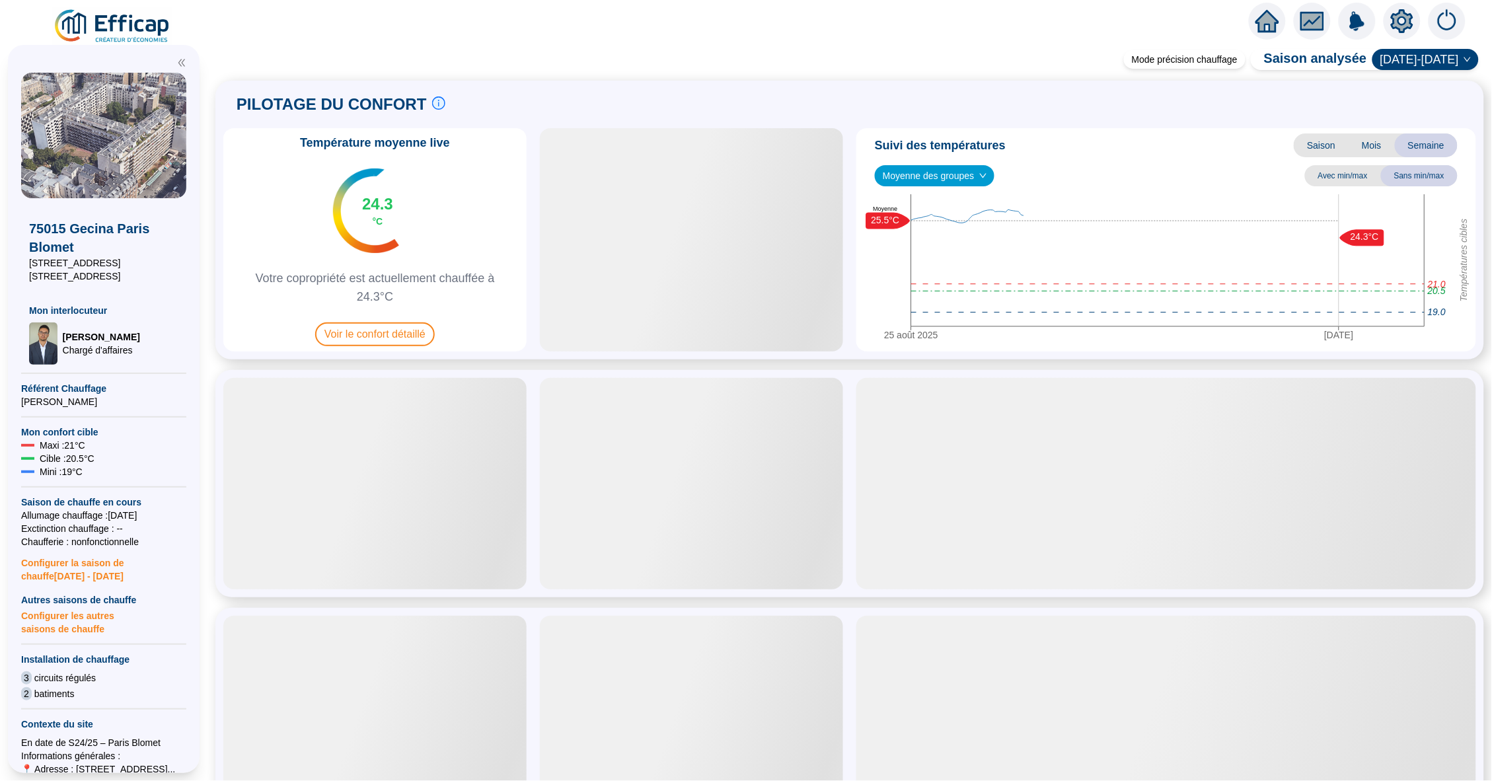
click at [1403, 19] on icon "setting" at bounding box center [1402, 21] width 24 height 24
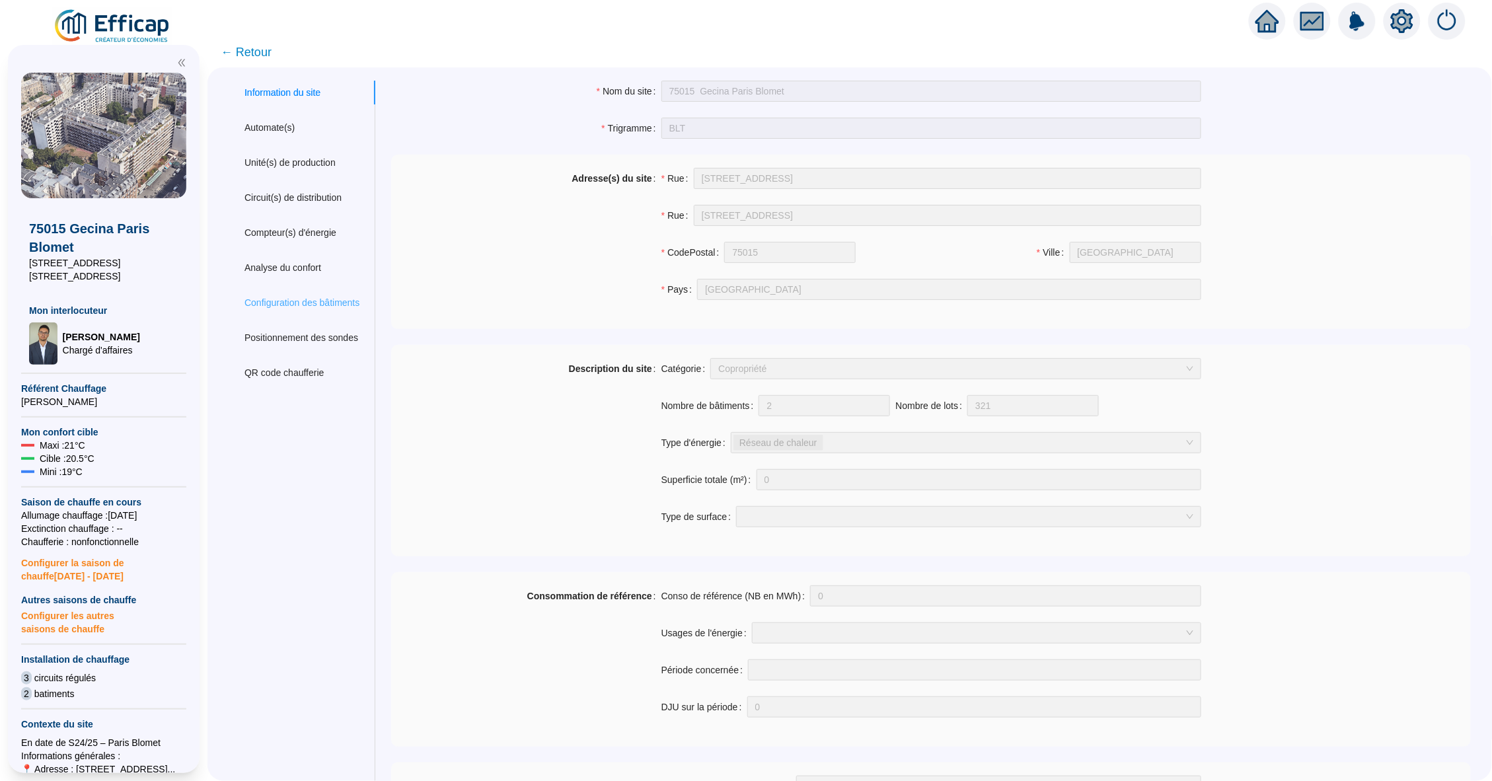
click at [291, 305] on div "Configuration des bâtiments" at bounding box center [302, 303] width 147 height 24
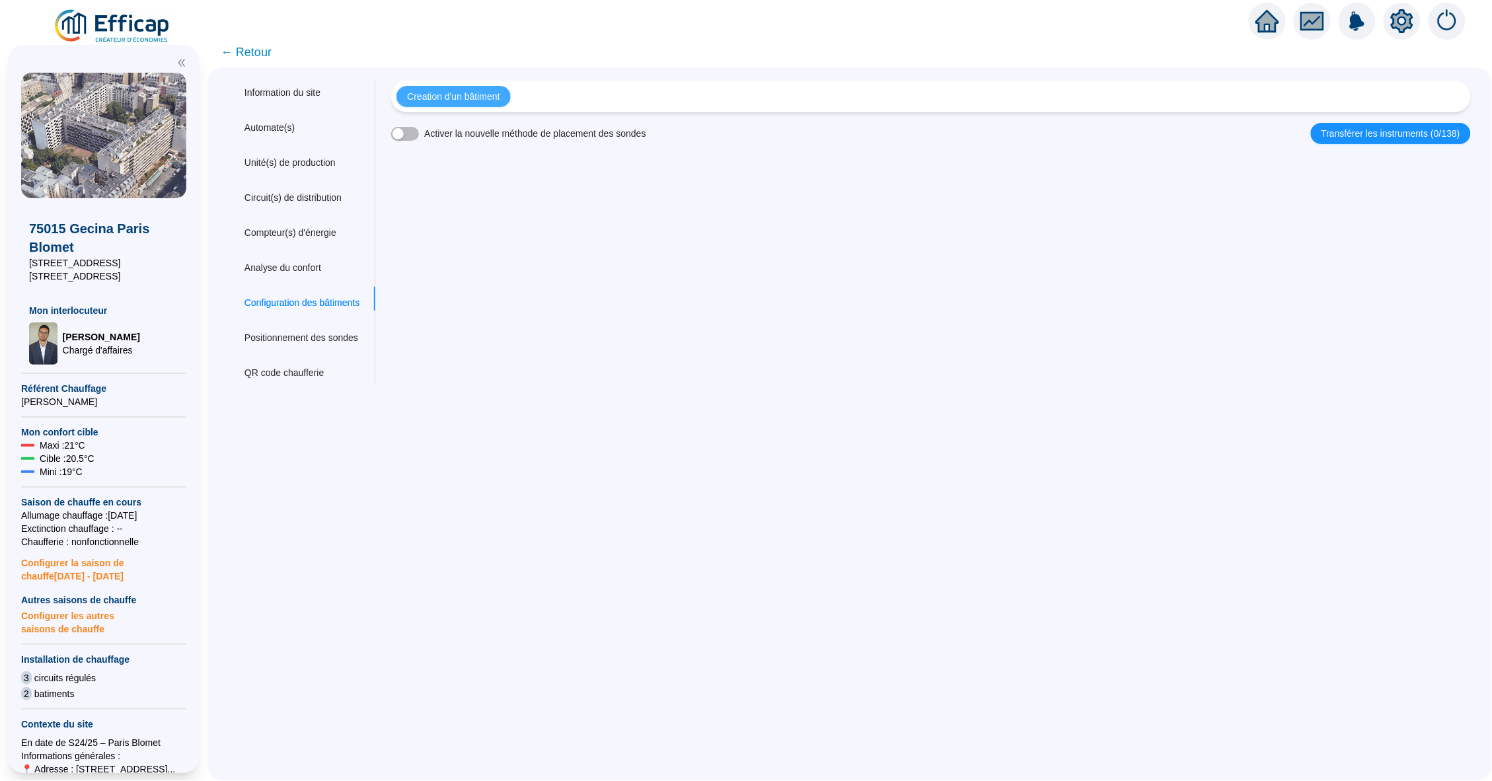
click at [455, 95] on span "Creation d'un bâtiment" at bounding box center [453, 97] width 92 height 14
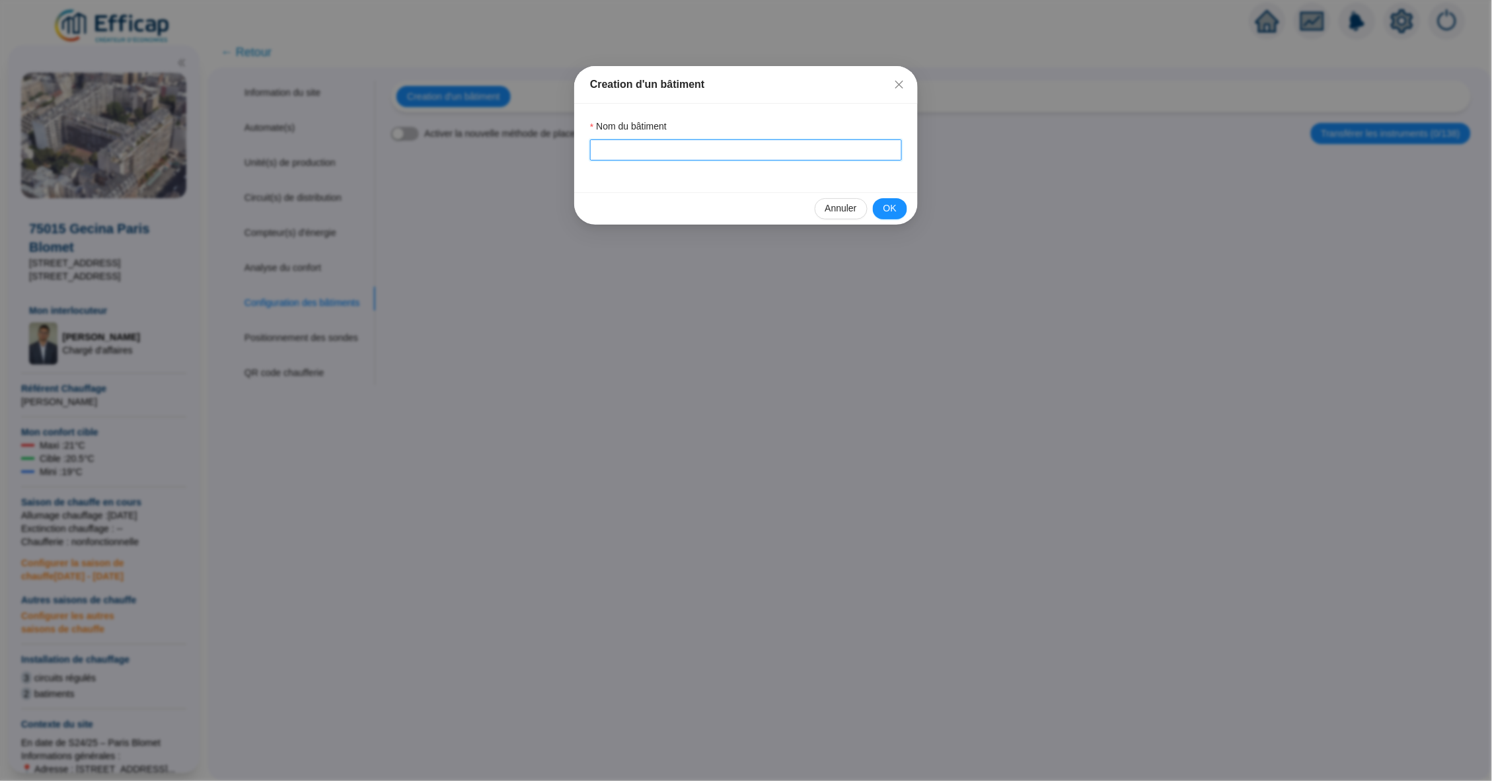
click at [675, 147] on input "Nom du bâtiment" at bounding box center [746, 149] width 312 height 21
type input "Bâtiment A"
click at [893, 207] on span "OK" at bounding box center [889, 208] width 13 height 14
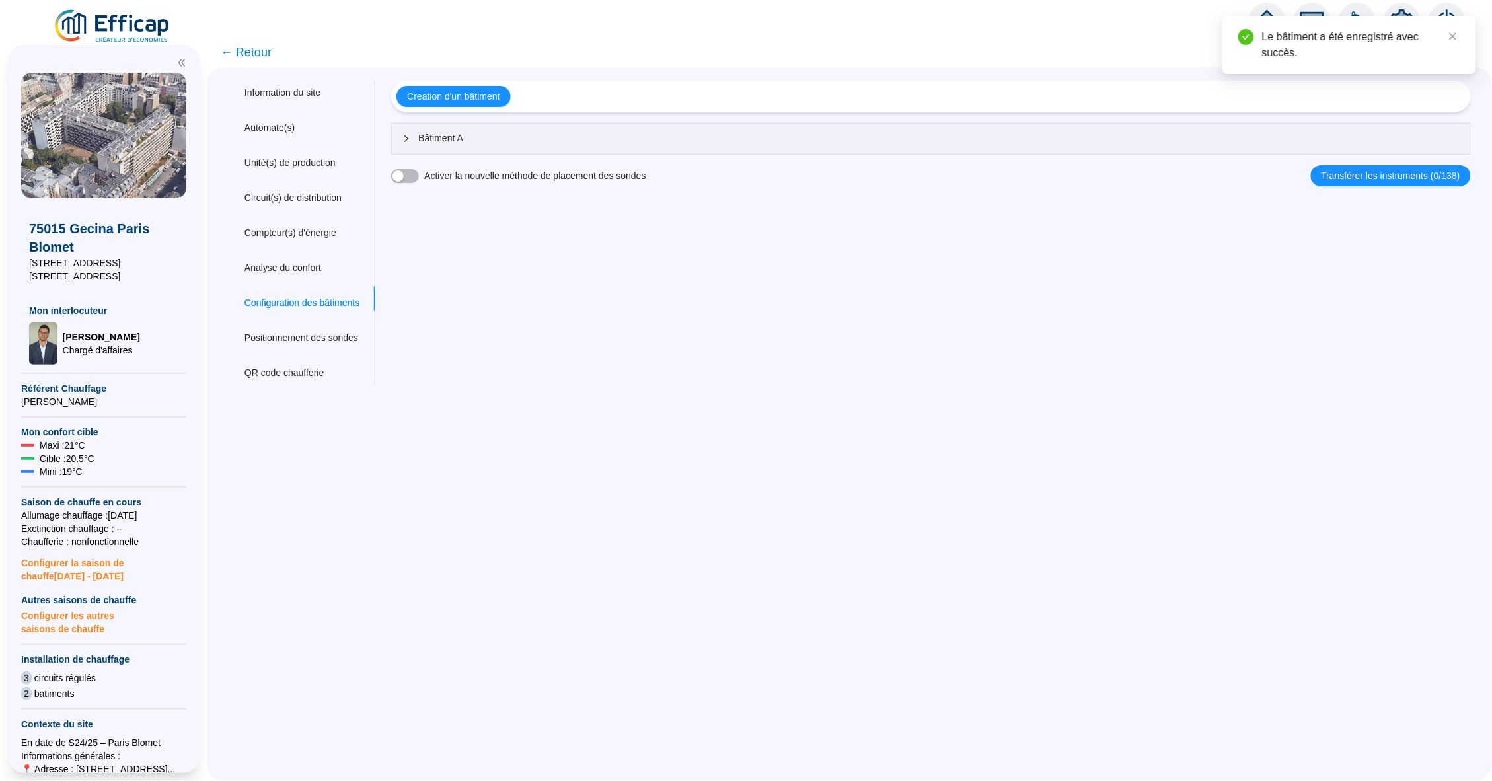
click at [410, 137] on icon "collapsed" at bounding box center [406, 139] width 8 height 8
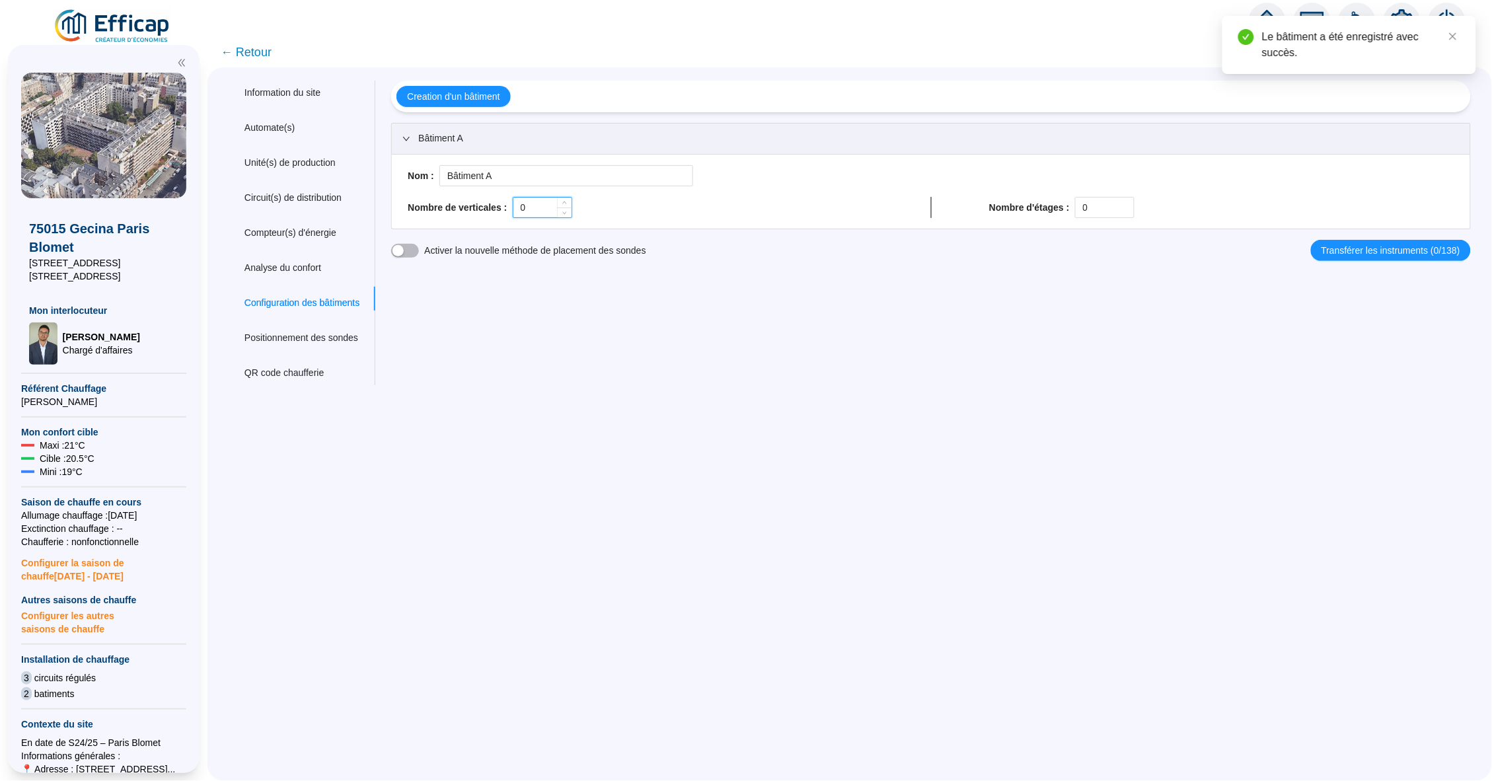
drag, startPoint x: 556, startPoint y: 209, endPoint x: 534, endPoint y: 209, distance: 22.5
click at [534, 209] on input "0" at bounding box center [542, 208] width 58 height 20
type input "8"
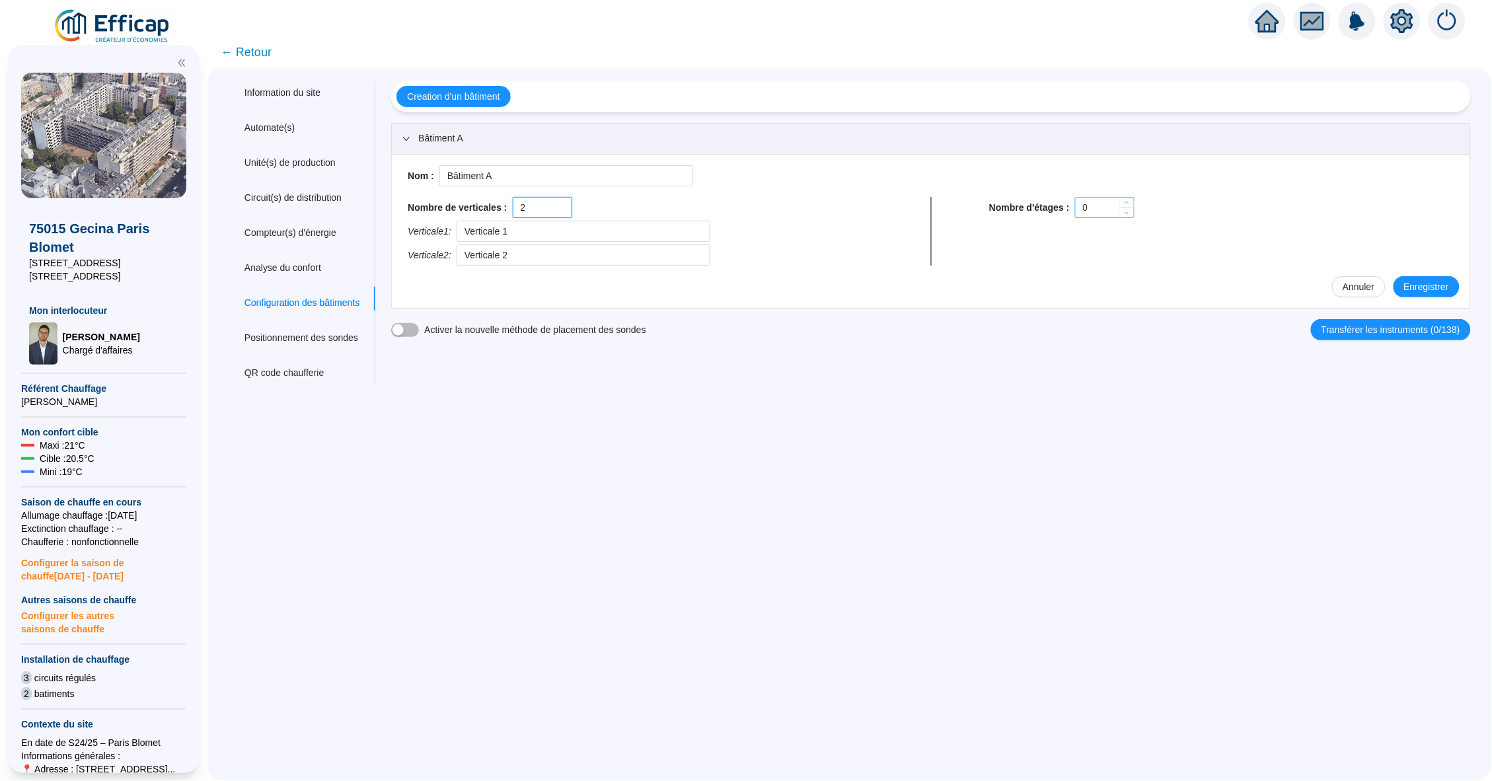
type input "2"
click at [1106, 203] on input "0" at bounding box center [1105, 208] width 58 height 20
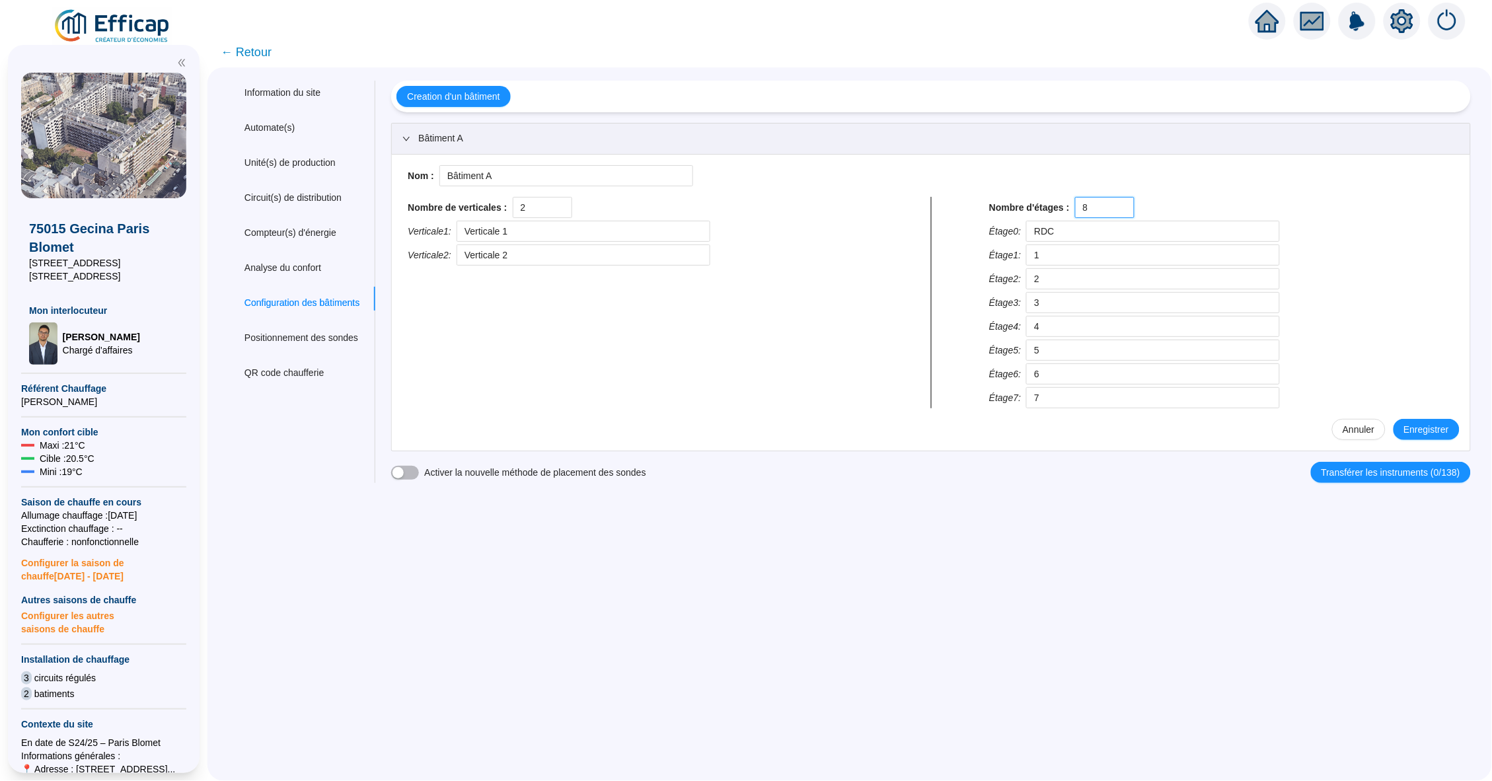
type input "8"
click at [628, 512] on div "Information du site Automate(s) Unité(s) de production Circuit(s) de distributi…" at bounding box center [849, 424] width 1284 height 714
click at [1103, 204] on input "8" at bounding box center [1105, 208] width 58 height 20
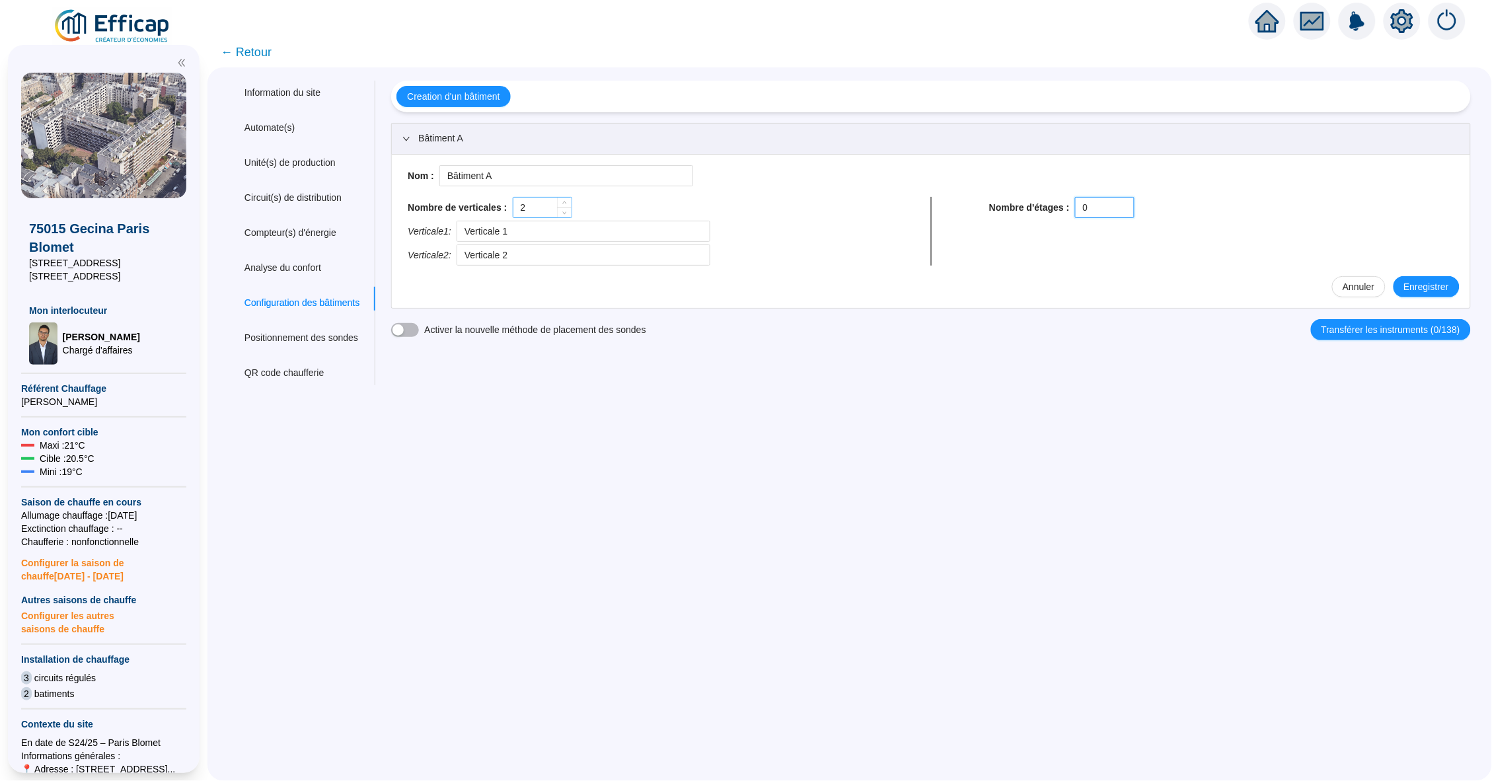
type input "0"
drag, startPoint x: 550, startPoint y: 208, endPoint x: 499, endPoint y: 208, distance: 50.9
click at [503, 208] on div "Nombre de verticales : 2" at bounding box center [640, 207] width 465 height 21
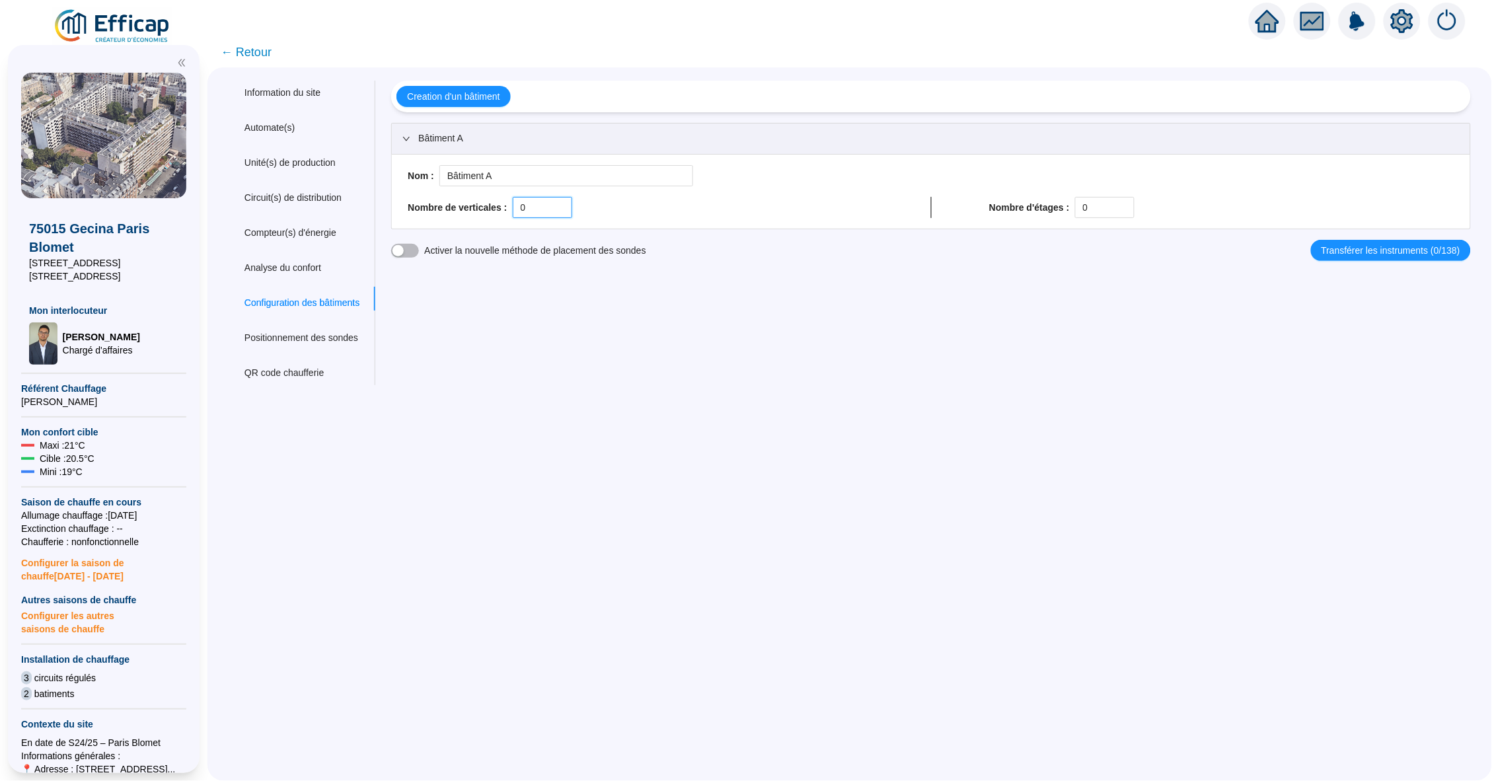
type input "0"
click at [880, 322] on div "Nom du site 75015 Gecina [GEOGRAPHIC_DATA] Blomet Trigramme BLT Adresse(s) du s…" at bounding box center [923, 233] width 1096 height 305
click at [1270, 20] on icon "home" at bounding box center [1267, 21] width 24 height 18
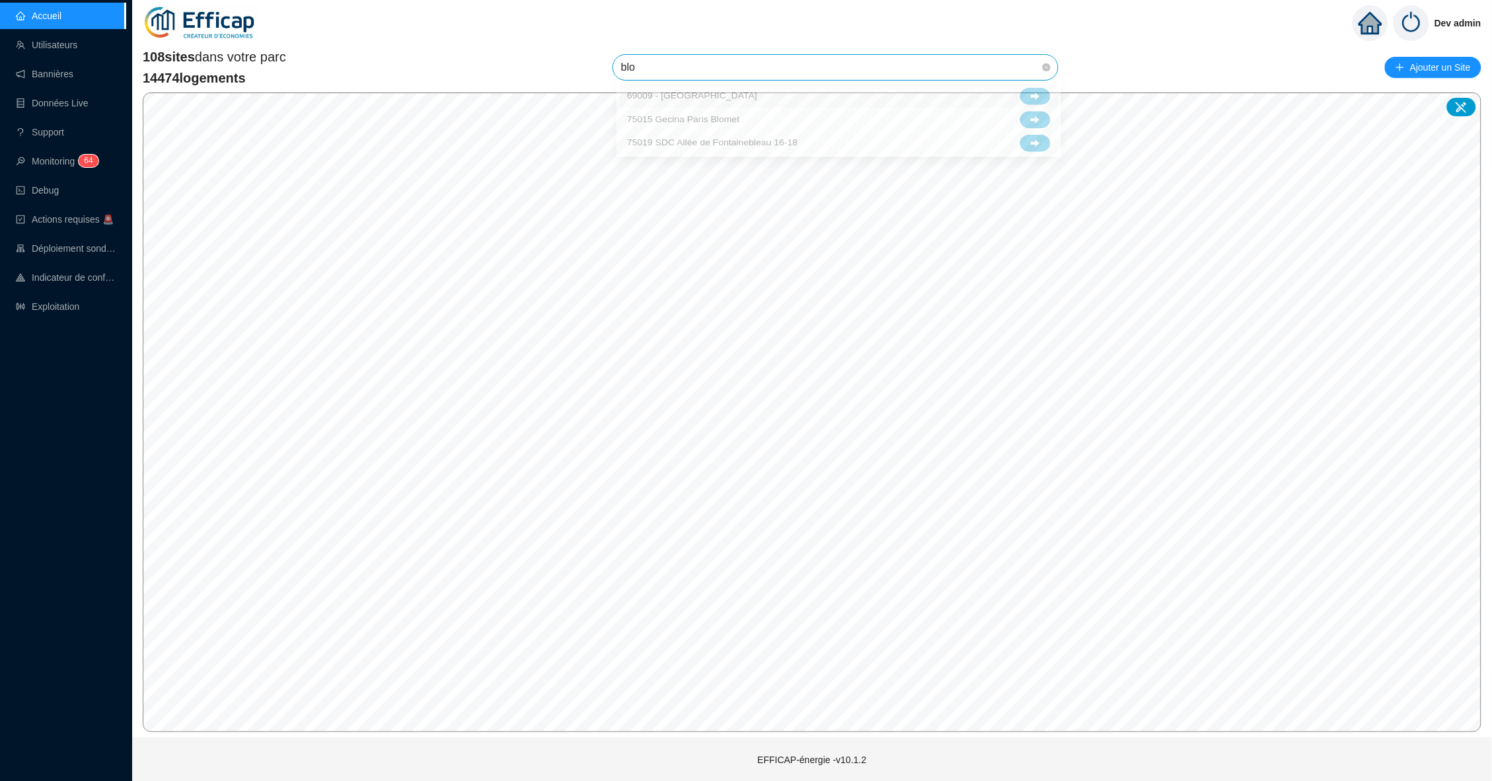
type input "[PERSON_NAME]"
click at [1463, 104] on icon at bounding box center [1460, 107] width 11 height 11
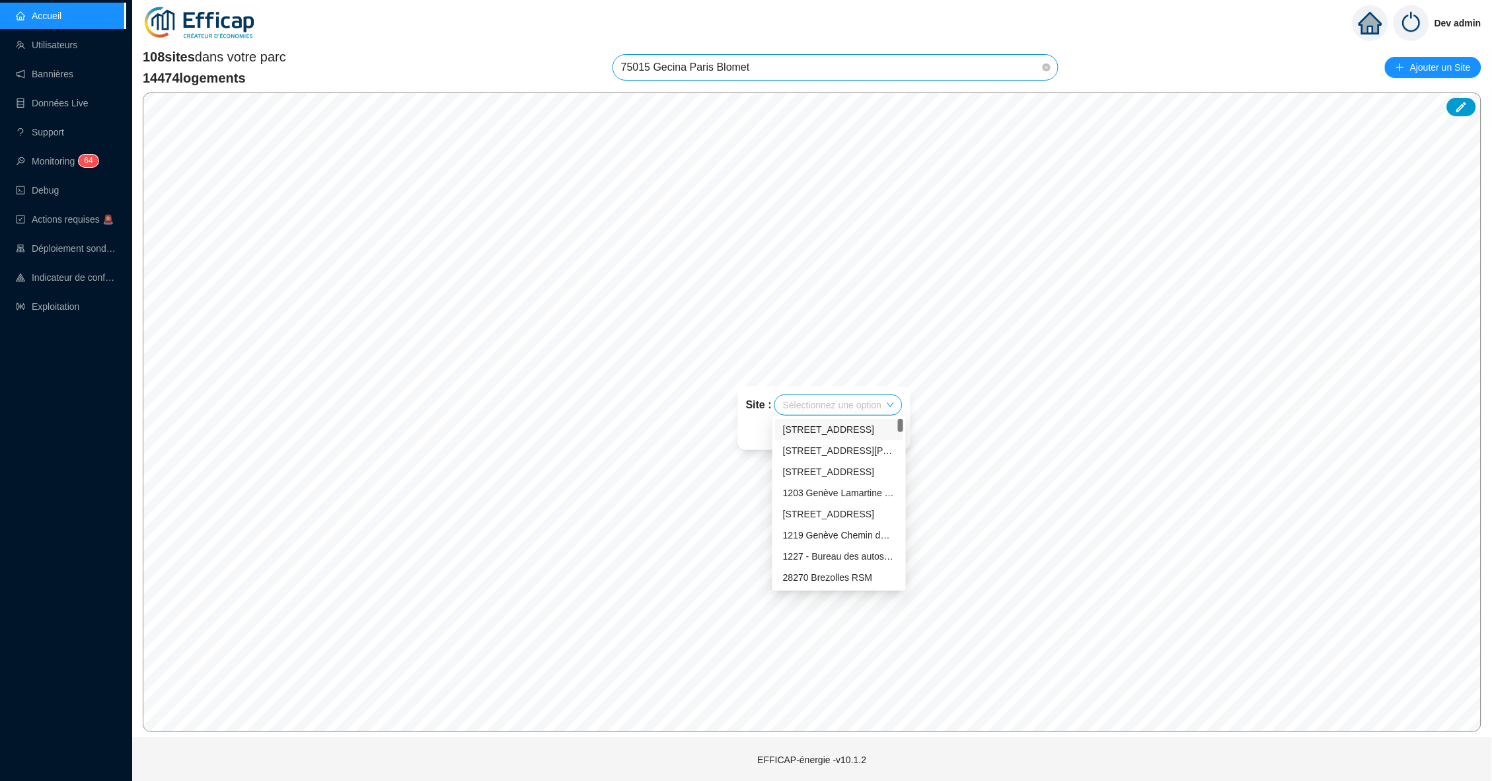
click at [838, 402] on input "search" at bounding box center [832, 405] width 98 height 20
type input "[PERSON_NAME]"
click at [837, 431] on div "75015 Gecina Paris Blomet" at bounding box center [839, 430] width 112 height 14
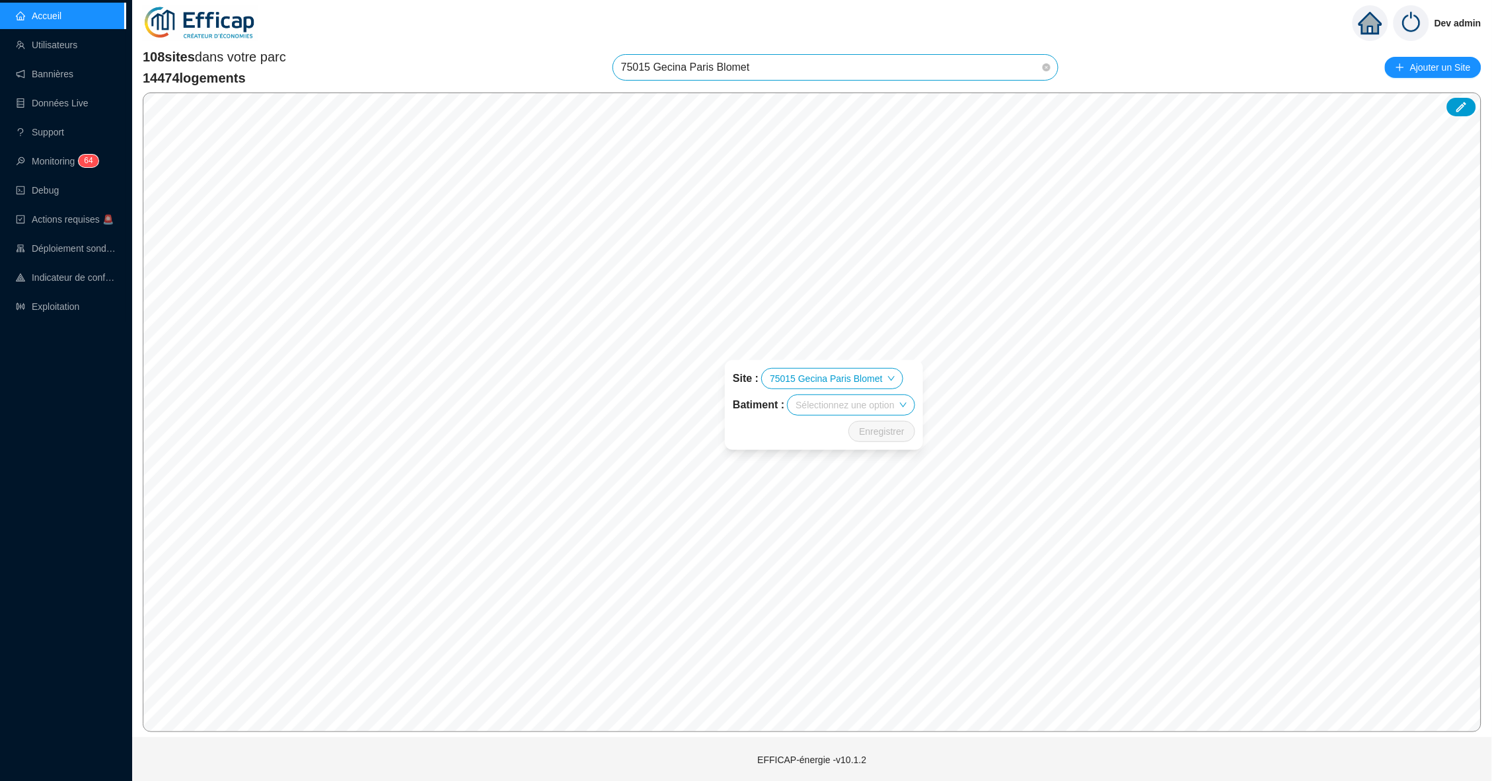
click at [893, 403] on input "search" at bounding box center [844, 405] width 98 height 20
click at [837, 429] on div "Bâtiment A" at bounding box center [852, 430] width 112 height 14
click at [893, 426] on span "Enregistrer" at bounding box center [875, 431] width 45 height 16
click at [1461, 104] on icon at bounding box center [1462, 107] width 10 height 10
click at [1461, 100] on icon at bounding box center [1461, 106] width 13 height 13
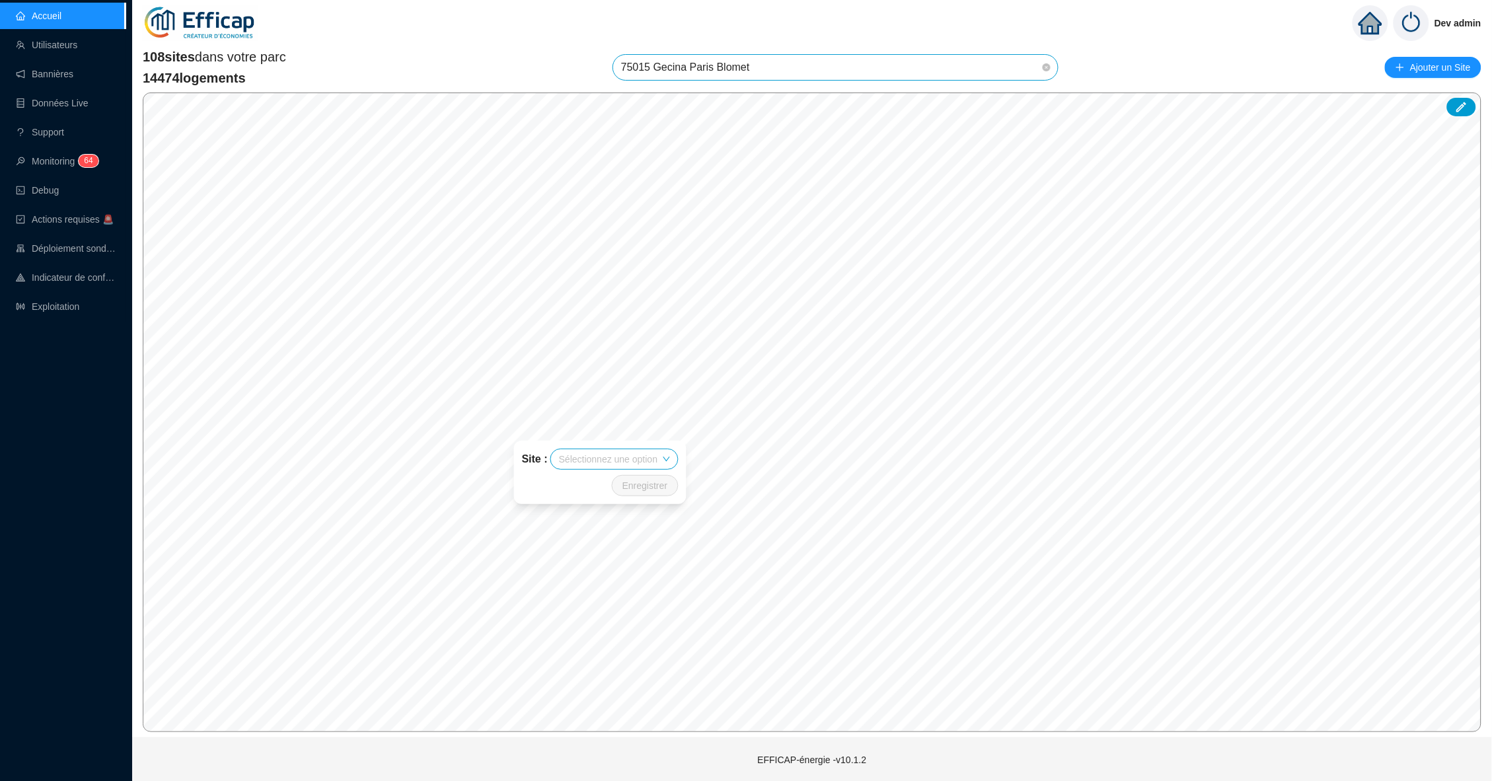
click at [698, 437] on div "Site : Sélectionnez une option Enregistrer" at bounding box center [600, 472] width 204 height 95
click at [688, 433] on div "Site : Sélectionnez une option Enregistrer" at bounding box center [600, 472] width 204 height 95
click at [1368, 20] on icon "home" at bounding box center [1370, 23] width 24 height 18
click at [805, 74] on span "75015 Gecina Paris Blomet" at bounding box center [835, 67] width 429 height 25
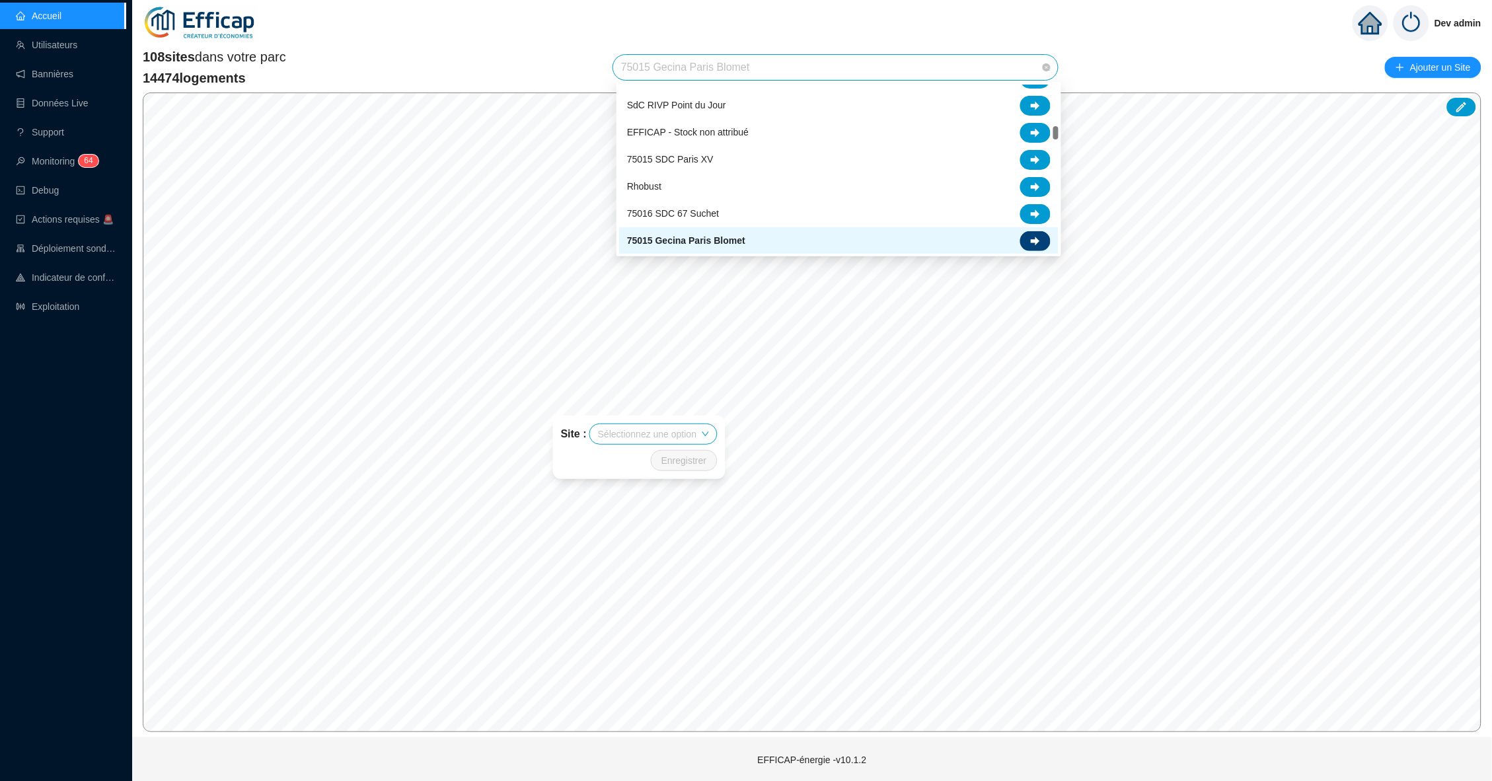
click at [1033, 237] on icon at bounding box center [1035, 241] width 9 height 9
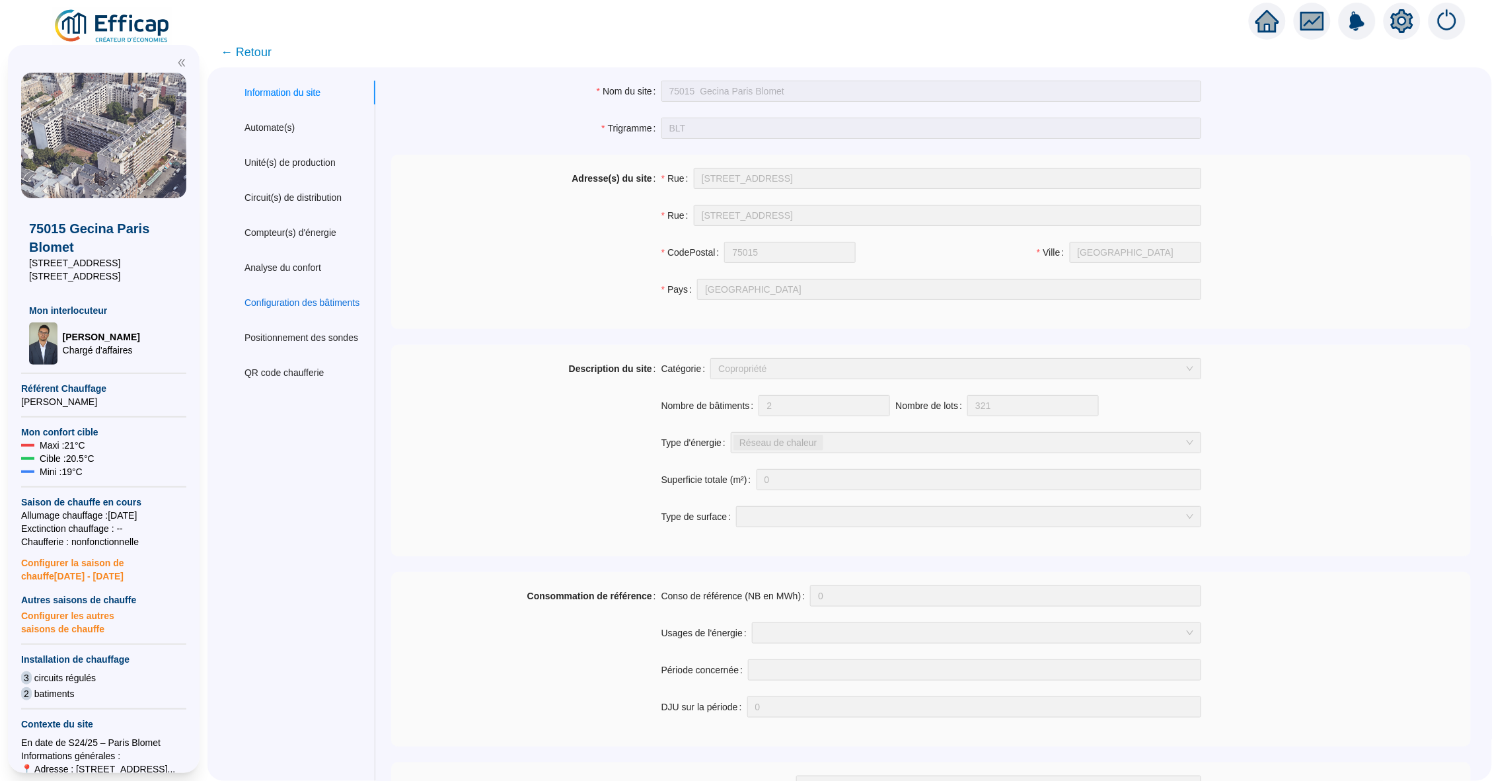
click at [311, 296] on div "Configuration des bâtiments" at bounding box center [301, 303] width 115 height 14
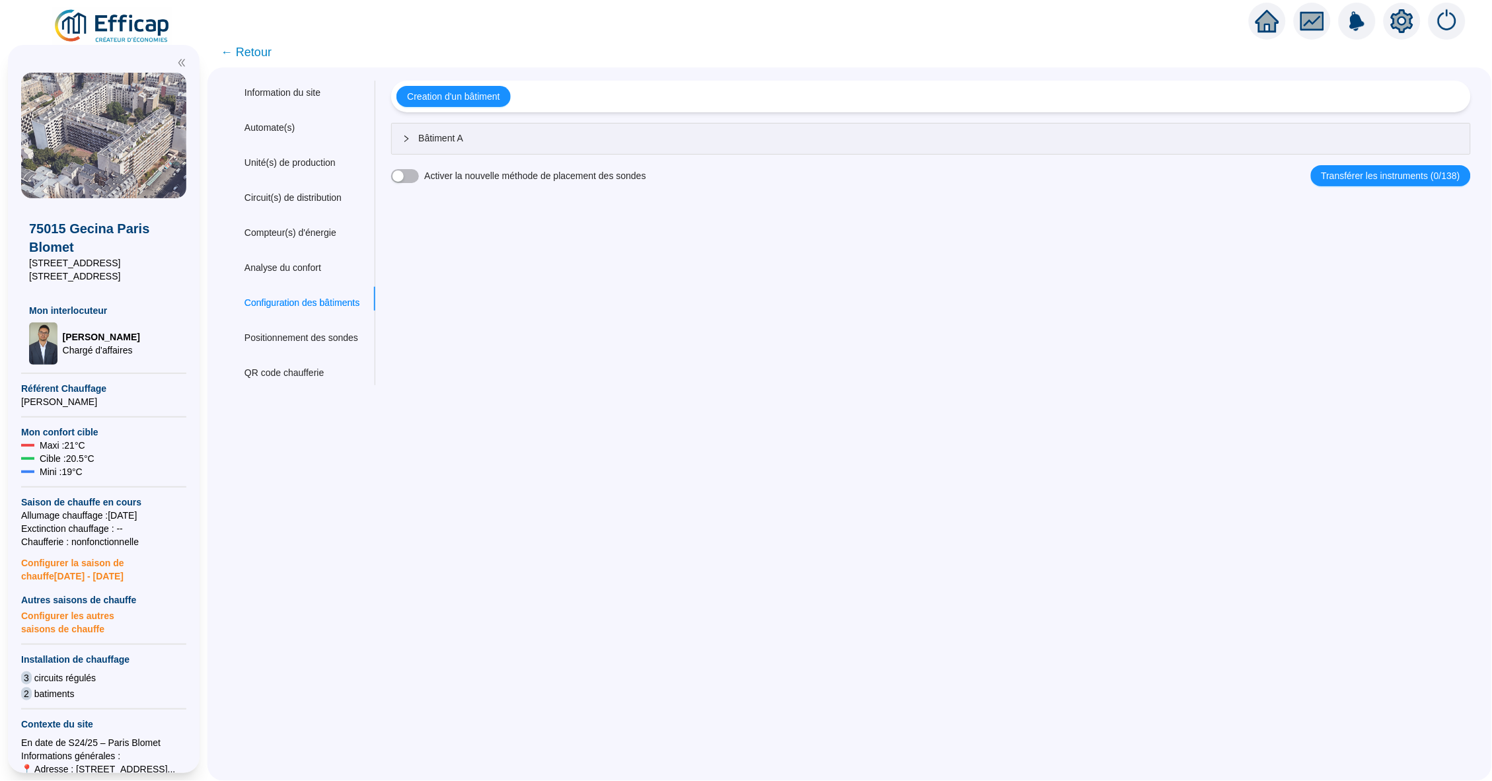
click at [416, 143] on div at bounding box center [410, 138] width 16 height 15
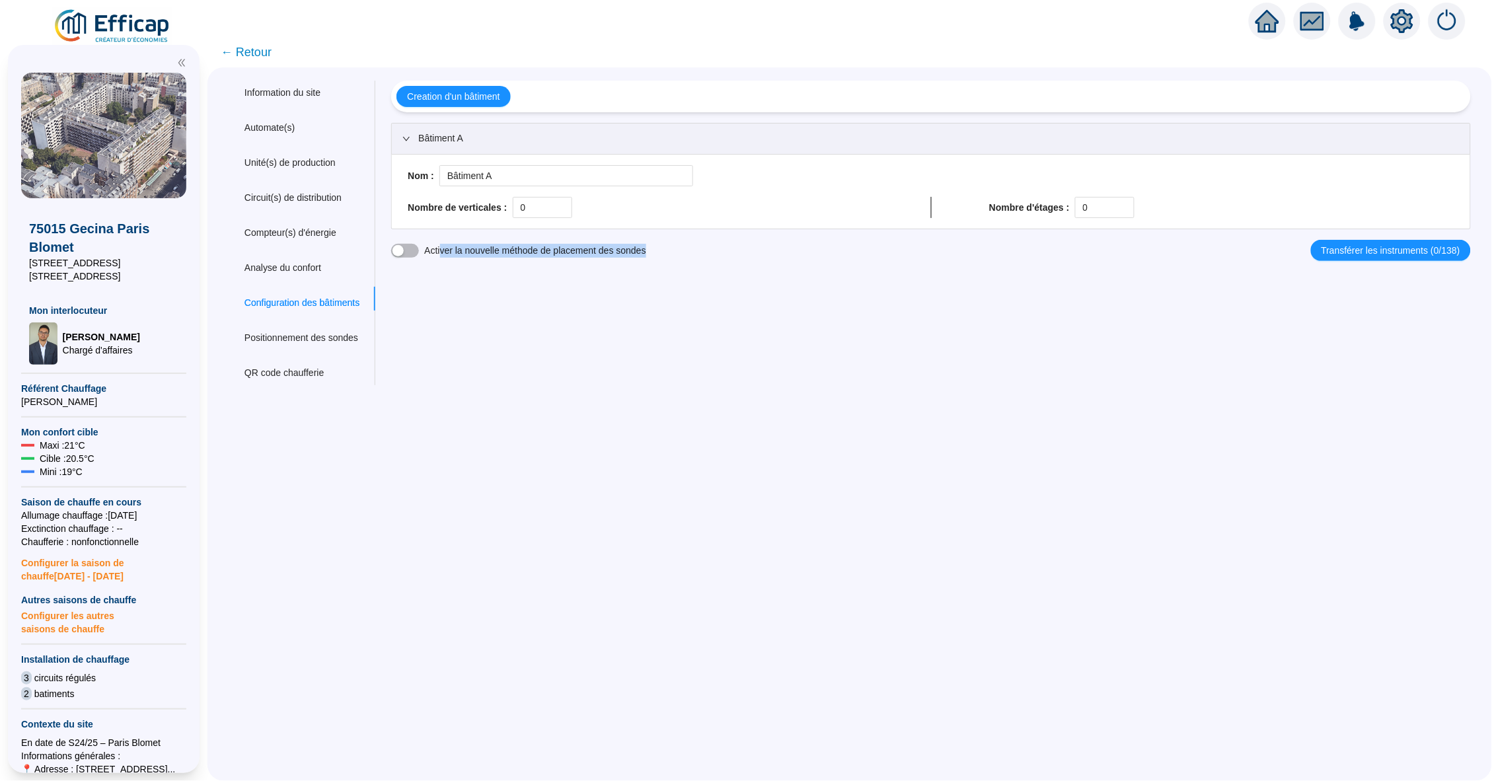
drag, startPoint x: 449, startPoint y: 250, endPoint x: 553, endPoint y: 283, distance: 109.3
click at [554, 282] on div "Nom du site 75015 Gecina [GEOGRAPHIC_DATA] Blomet Trigramme BLT Adresse(s) du s…" at bounding box center [923, 233] width 1096 height 305
click at [548, 288] on div "Nom du site 75015 Gecina [GEOGRAPHIC_DATA] Blomet Trigramme BLT Adresse(s) du s…" at bounding box center [923, 233] width 1096 height 305
click at [404, 249] on div "button" at bounding box center [397, 250] width 11 height 11
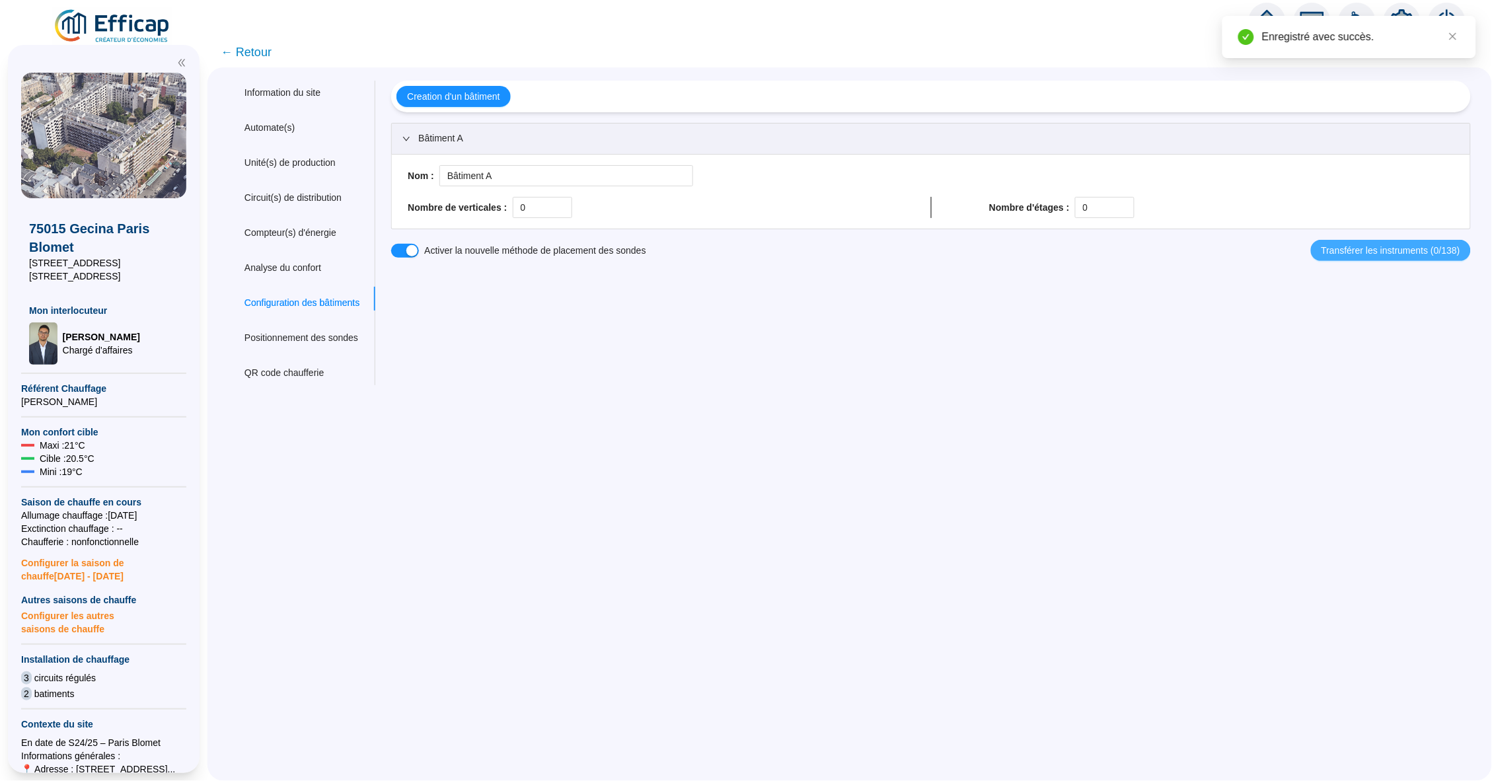
click at [1351, 253] on span "Transférer les instruments (0/138)" at bounding box center [1390, 251] width 139 height 14
click at [1371, 250] on div "Transférer les instruments x_Sonde_Elsys ERS-lite 4 Bâtiment : C Etage : 3 PLAC…" at bounding box center [746, 390] width 1492 height 781
click at [1333, 250] on span "Transférer les instruments (0/138)" at bounding box center [1390, 251] width 139 height 14
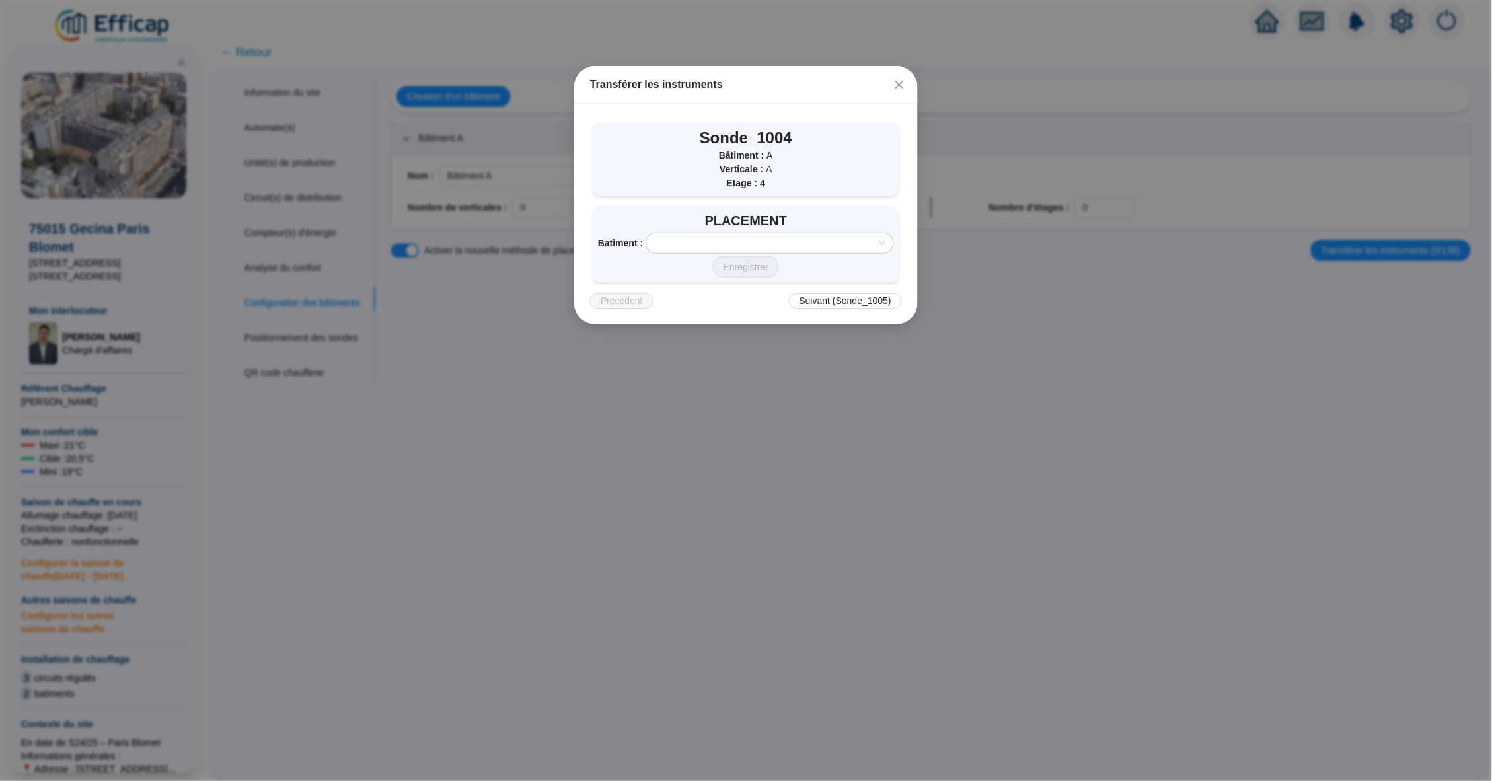
click at [802, 243] on input "search" at bounding box center [763, 243] width 219 height 20
click at [699, 268] on div "Bâtiment A" at bounding box center [771, 266] width 223 height 14
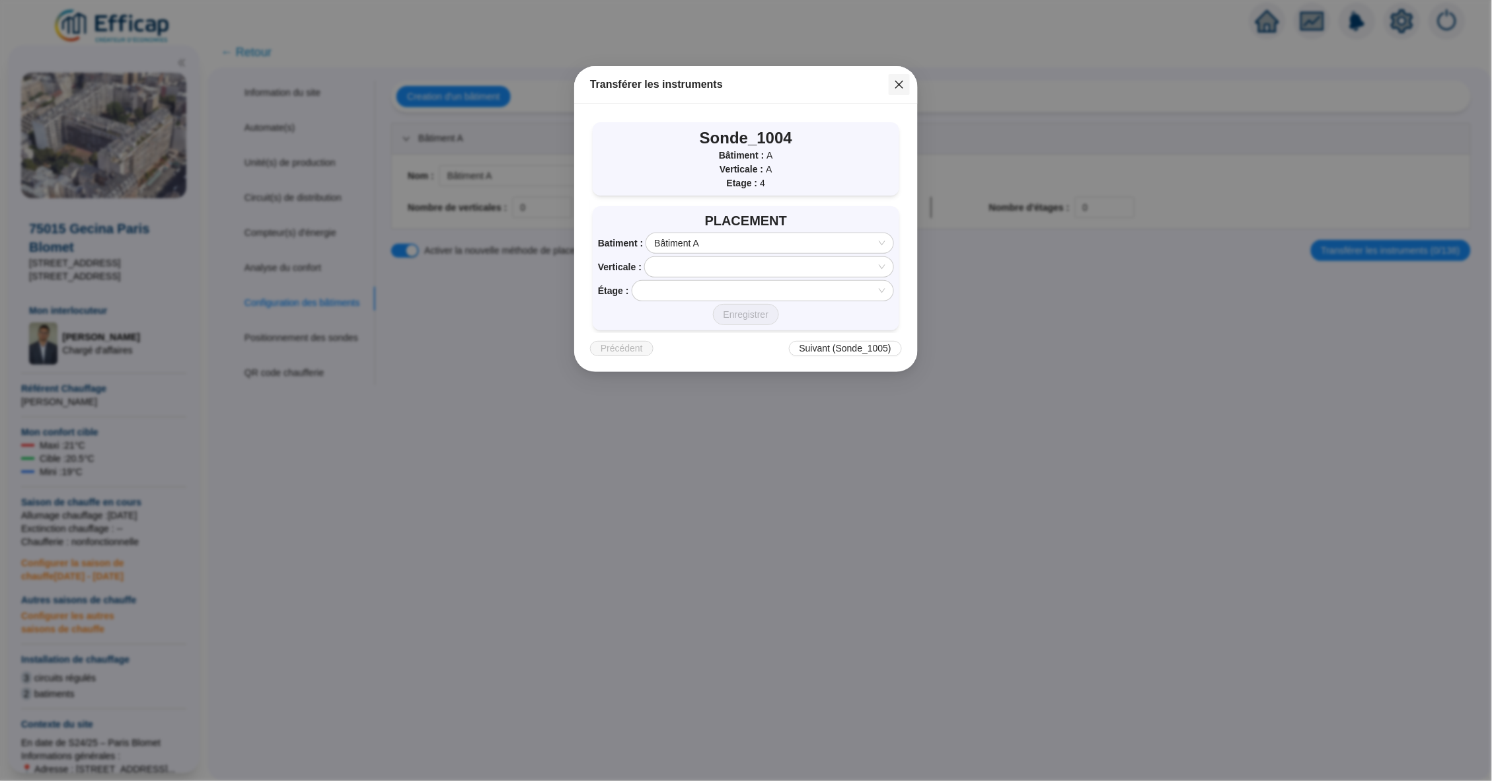
click at [899, 84] on icon "close" at bounding box center [899, 85] width 8 height 8
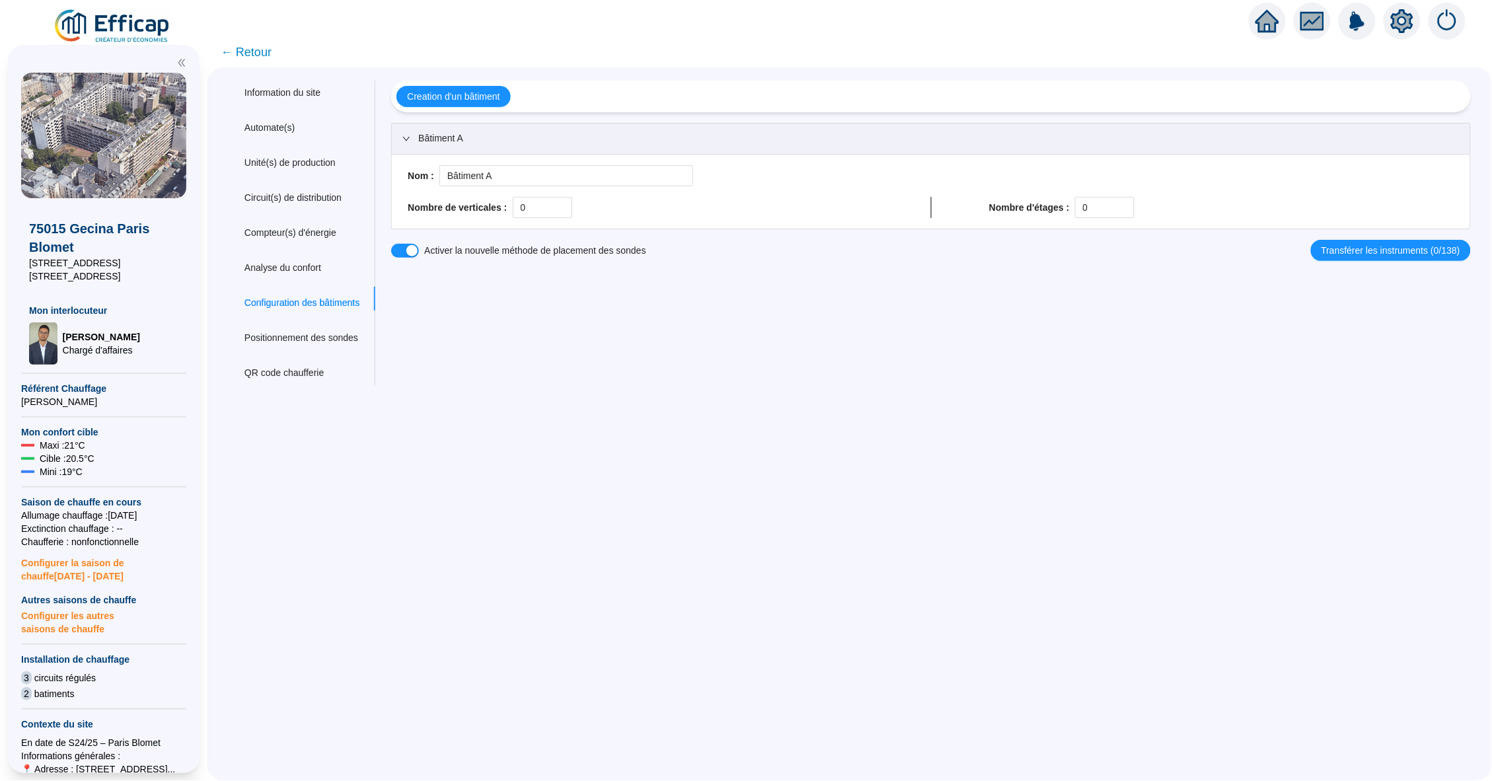
click at [249, 50] on span "← Retour" at bounding box center [246, 52] width 51 height 18
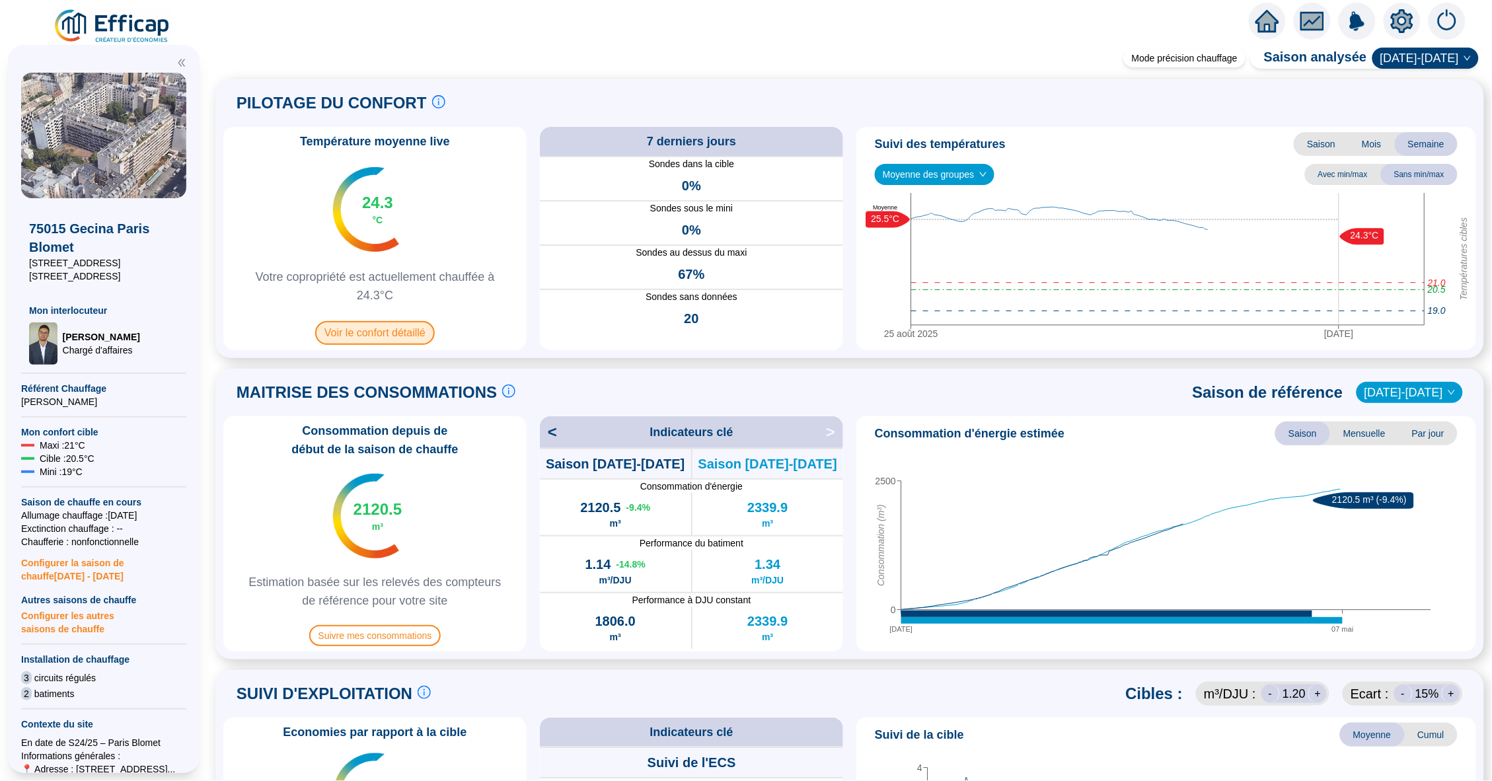
click at [379, 338] on span "Voir le confort détaillé" at bounding box center [375, 333] width 120 height 24
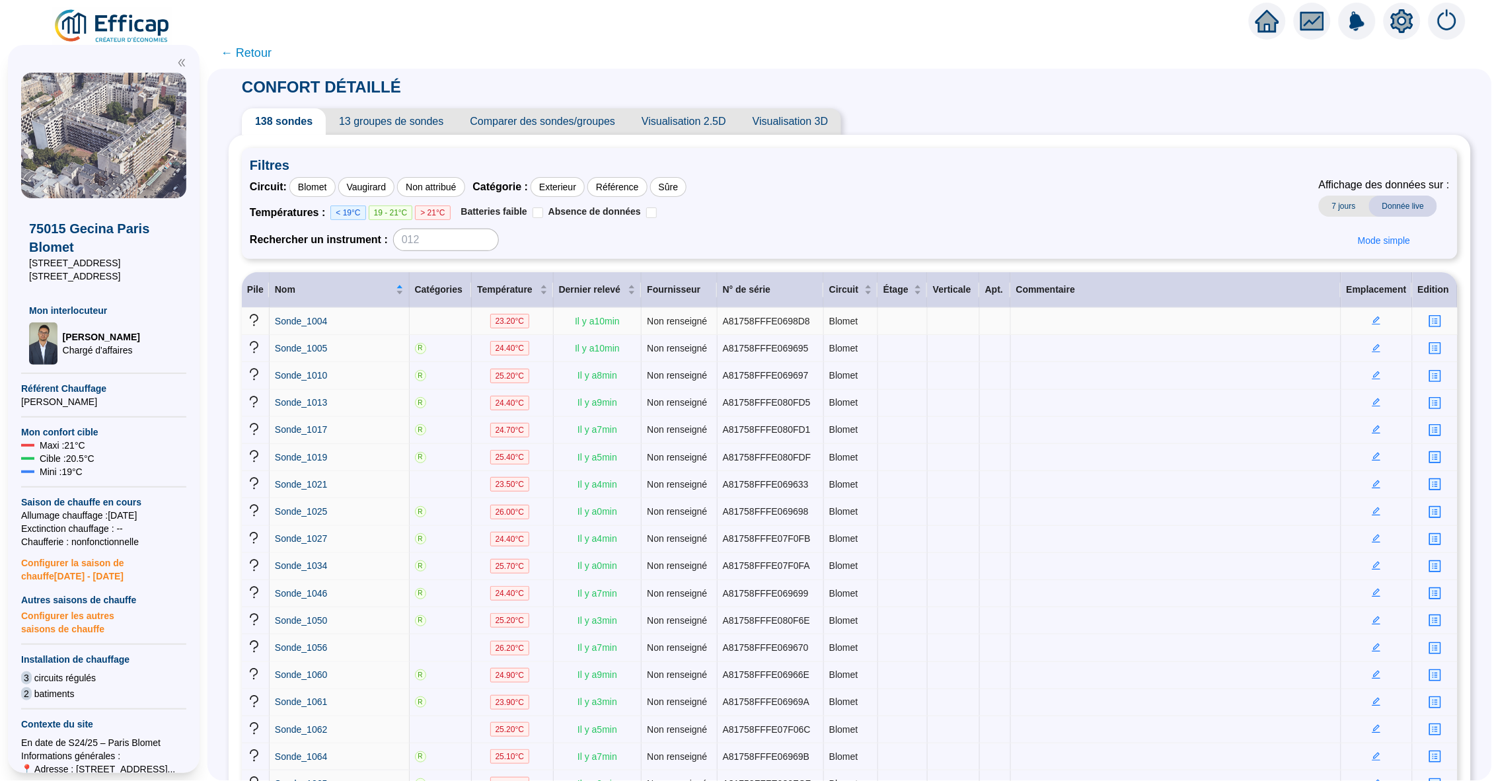
click at [1372, 320] on icon "edit" at bounding box center [1376, 320] width 9 height 9
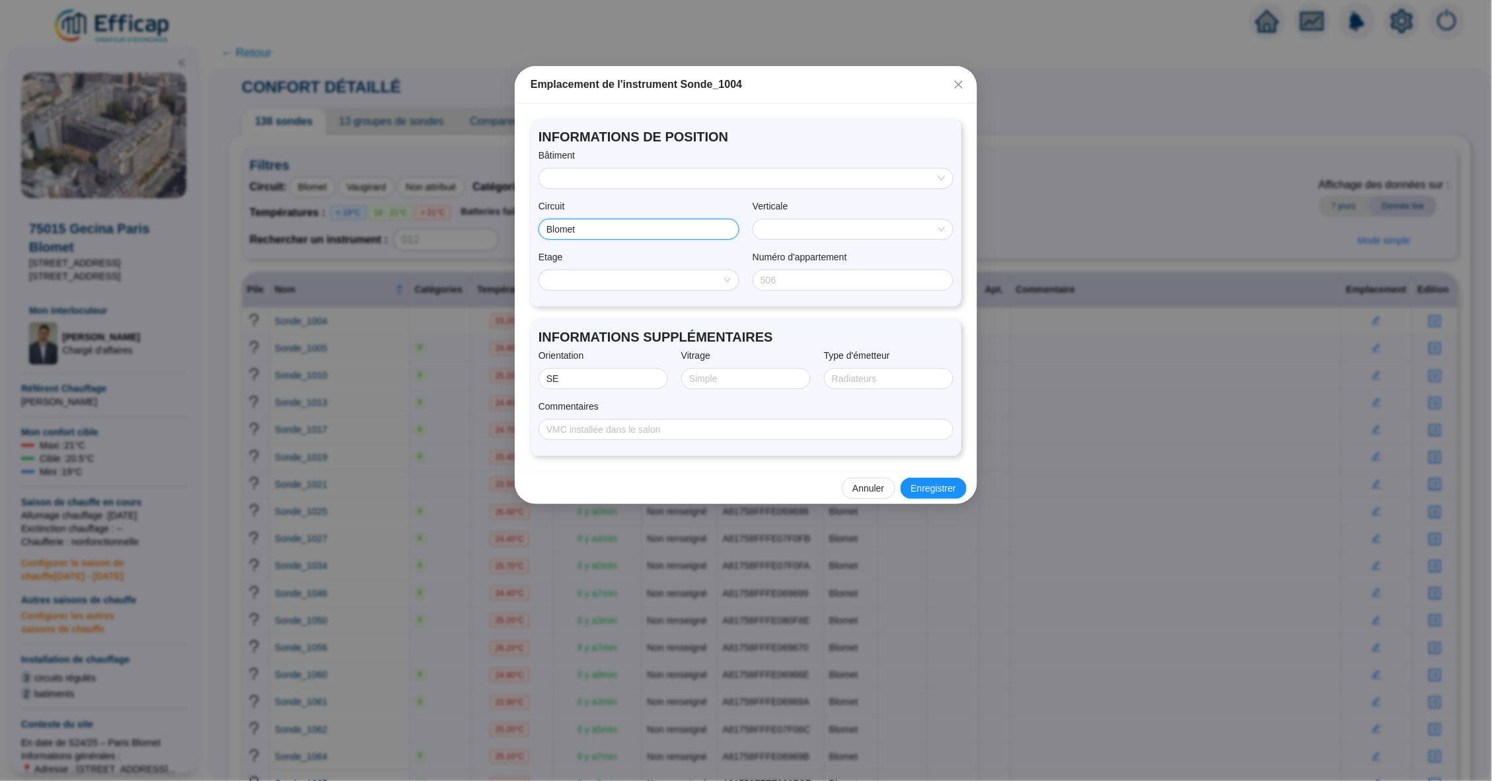
click at [680, 229] on input "Blomet" at bounding box center [637, 230] width 182 height 14
click at [764, 184] on input "search" at bounding box center [740, 178] width 386 height 20
click at [764, 173] on input "search" at bounding box center [740, 178] width 386 height 20
click at [717, 173] on input "search" at bounding box center [740, 178] width 386 height 20
click at [593, 169] on input "search" at bounding box center [740, 178] width 386 height 20
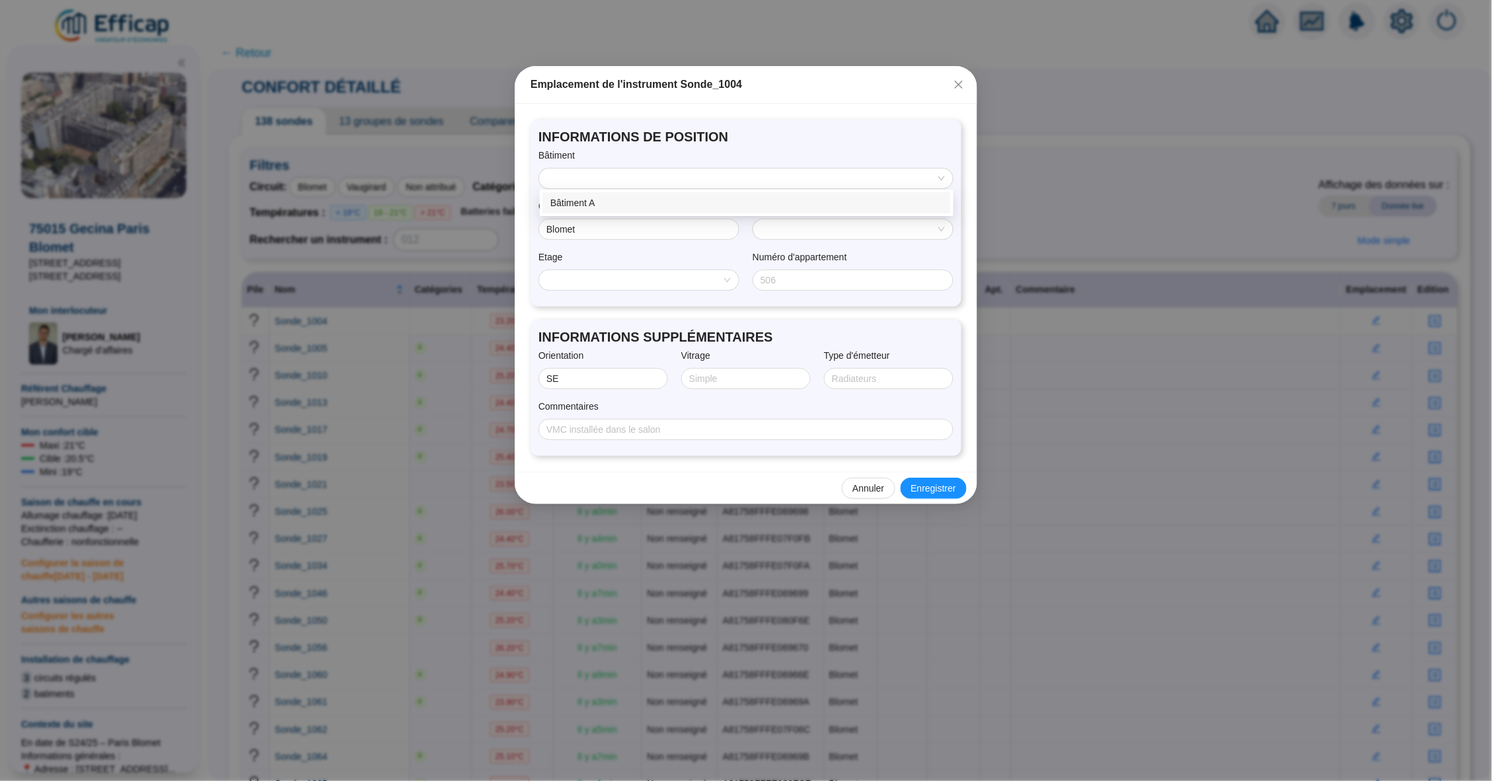
click at [597, 175] on input "search" at bounding box center [740, 178] width 386 height 20
click at [953, 85] on icon "close" at bounding box center [958, 84] width 11 height 11
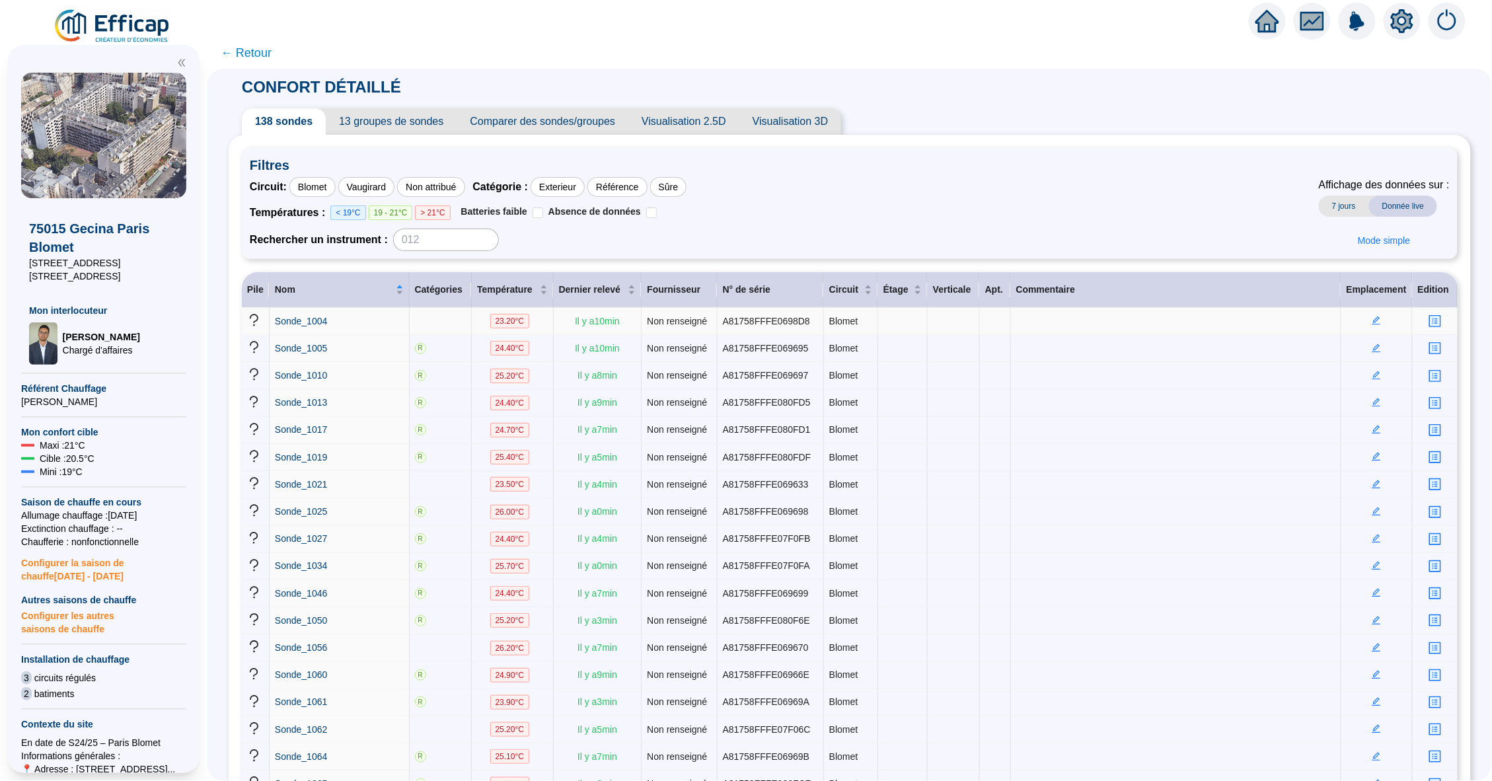
click at [782, 115] on span "Visualisation 3D" at bounding box center [790, 121] width 102 height 26
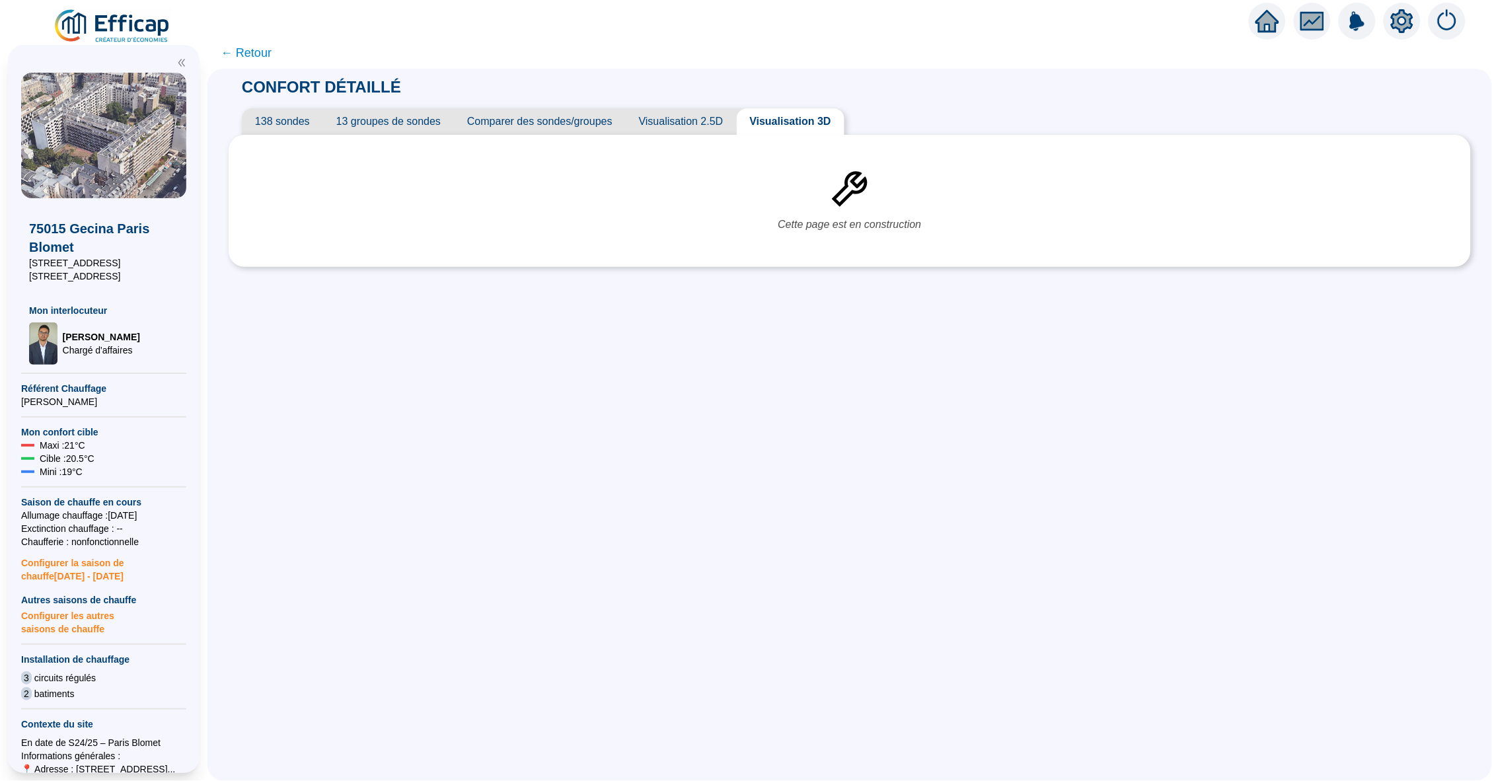
click at [287, 120] on span "138 sondes" at bounding box center [282, 121] width 81 height 26
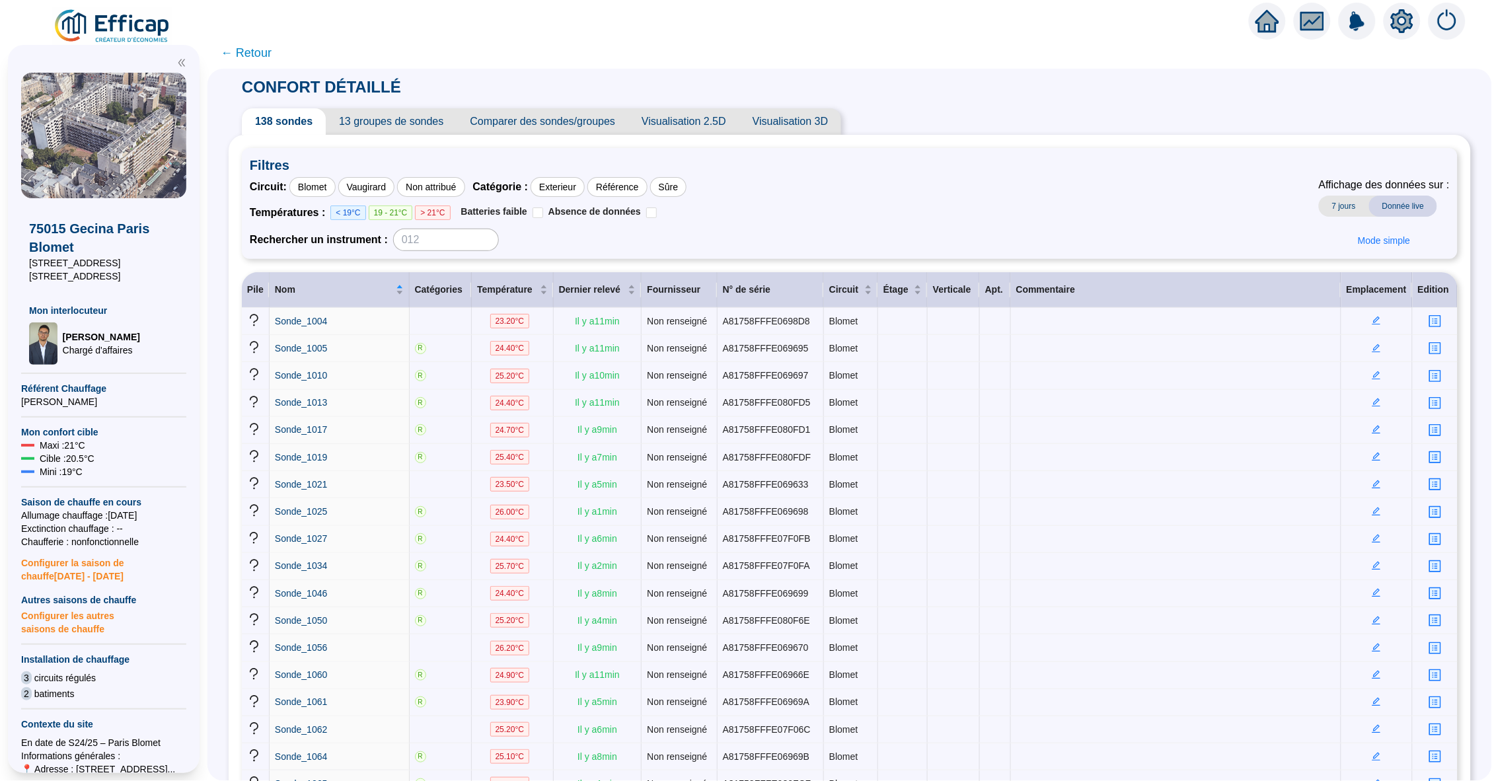
click at [1263, 24] on icon "home" at bounding box center [1267, 21] width 24 height 18
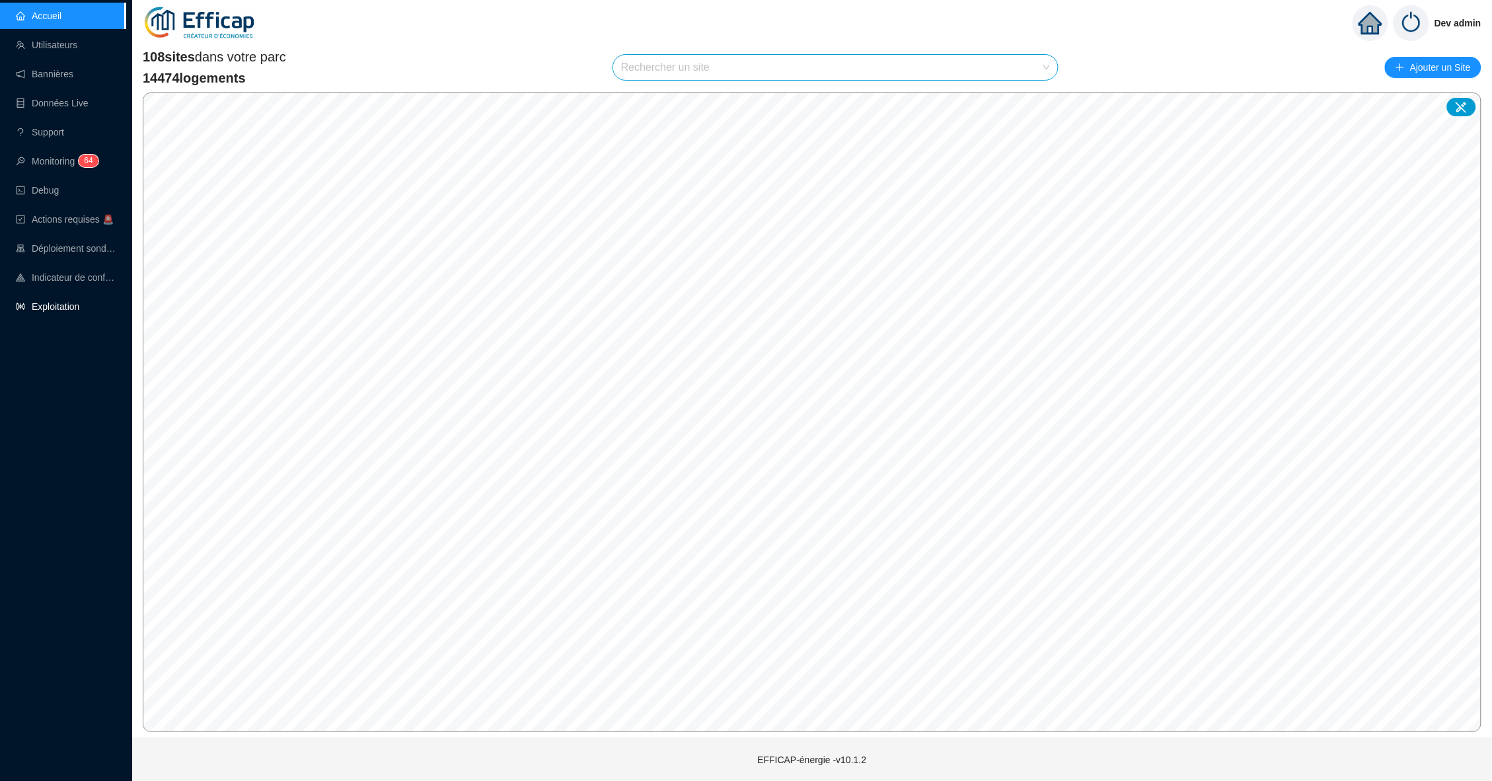
click at [68, 301] on link "Exploitation" at bounding box center [47, 306] width 63 height 11
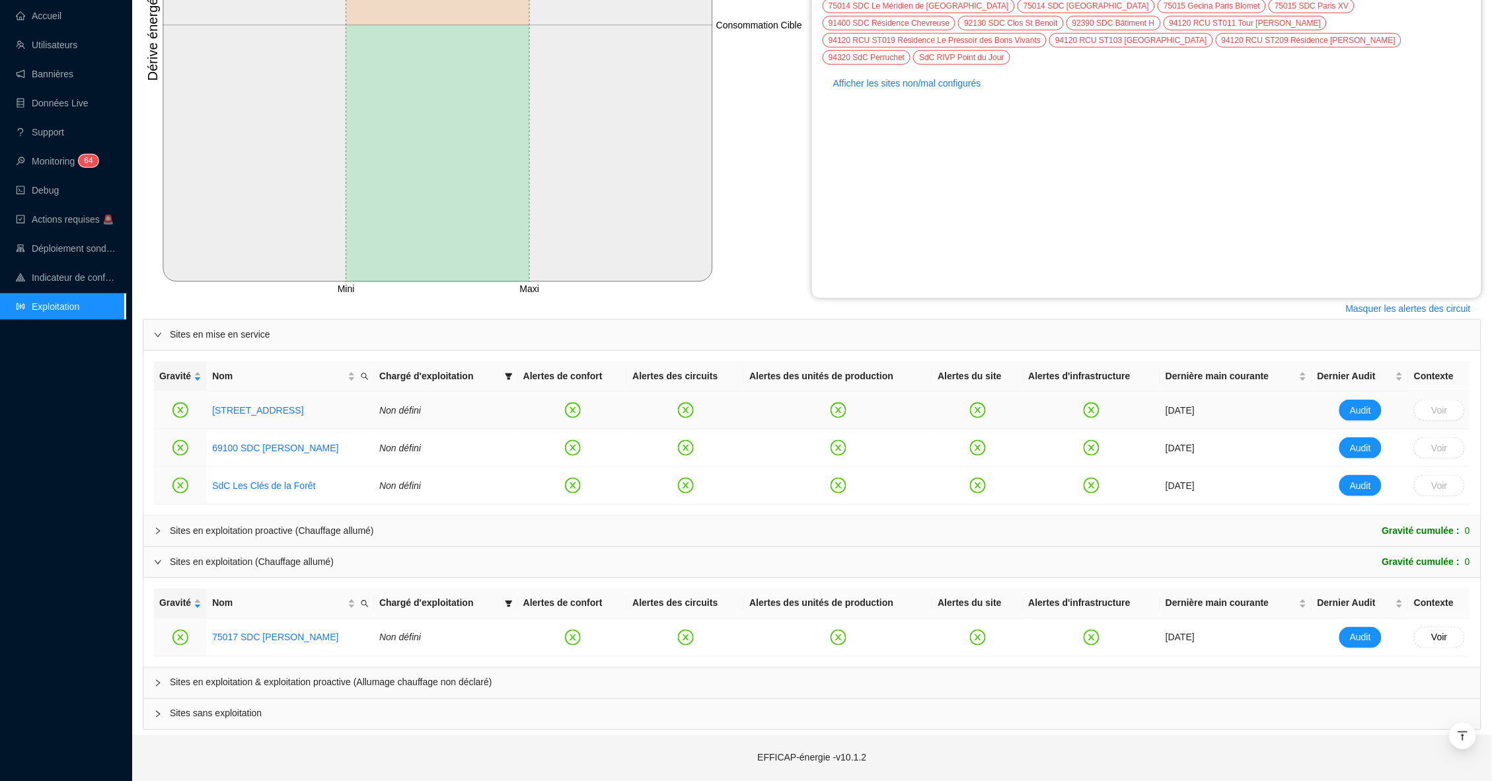
scroll to position [338, 0]
click at [157, 680] on icon "collapsed" at bounding box center [158, 684] width 8 height 8
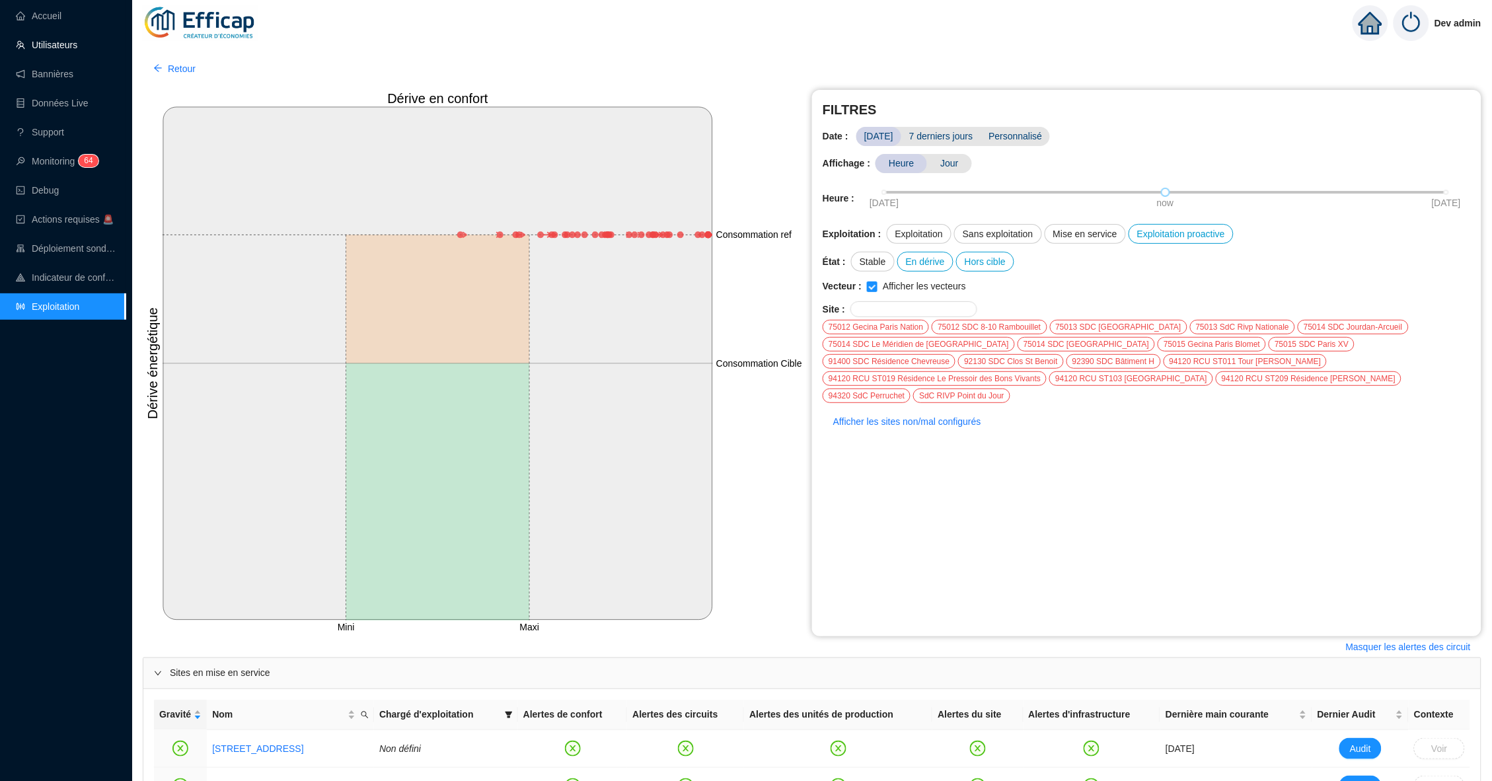
scroll to position [0, 0]
click at [56, 21] on link "Accueil" at bounding box center [39, 16] width 46 height 11
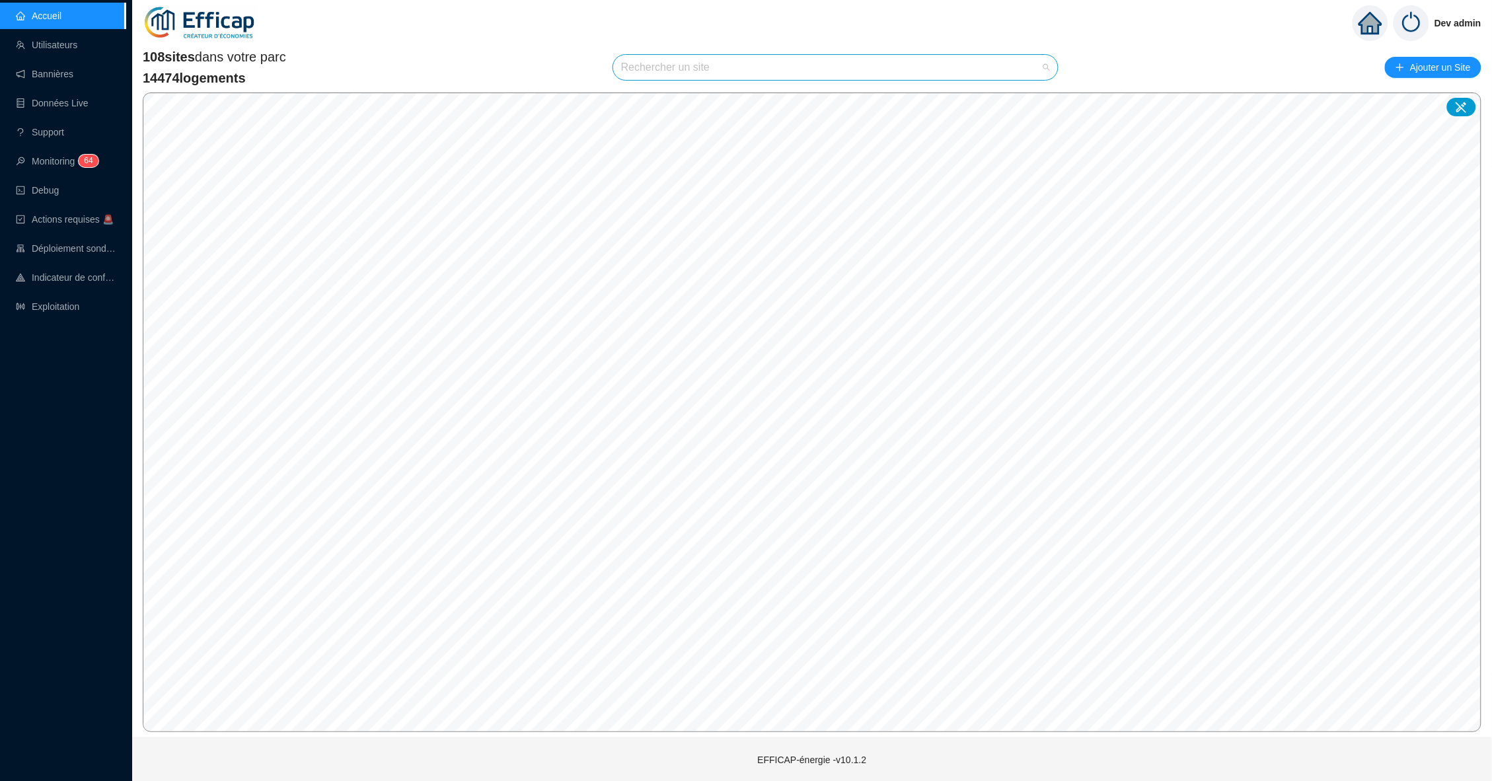
click at [657, 73] on input "search" at bounding box center [829, 67] width 417 height 25
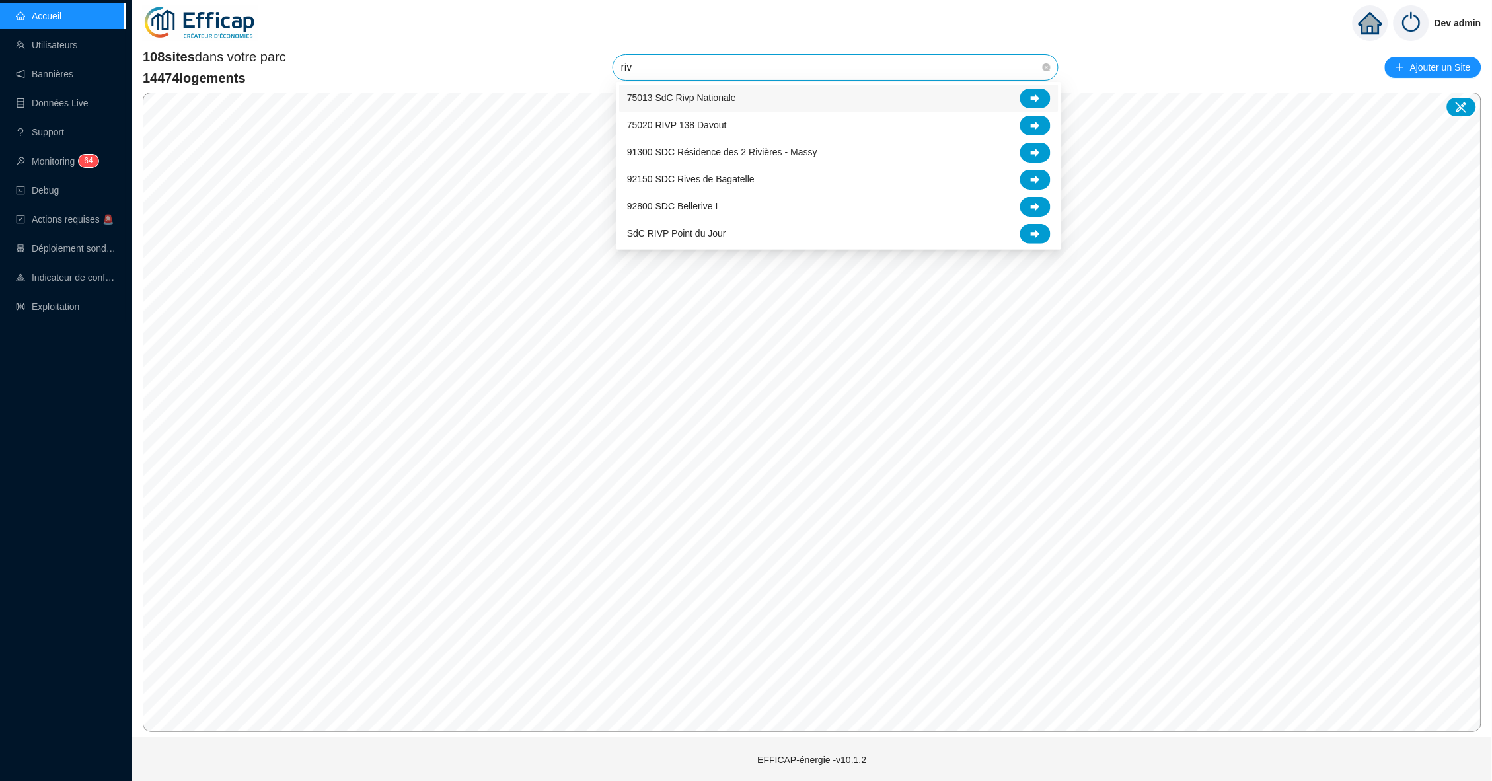
type input "rivp"
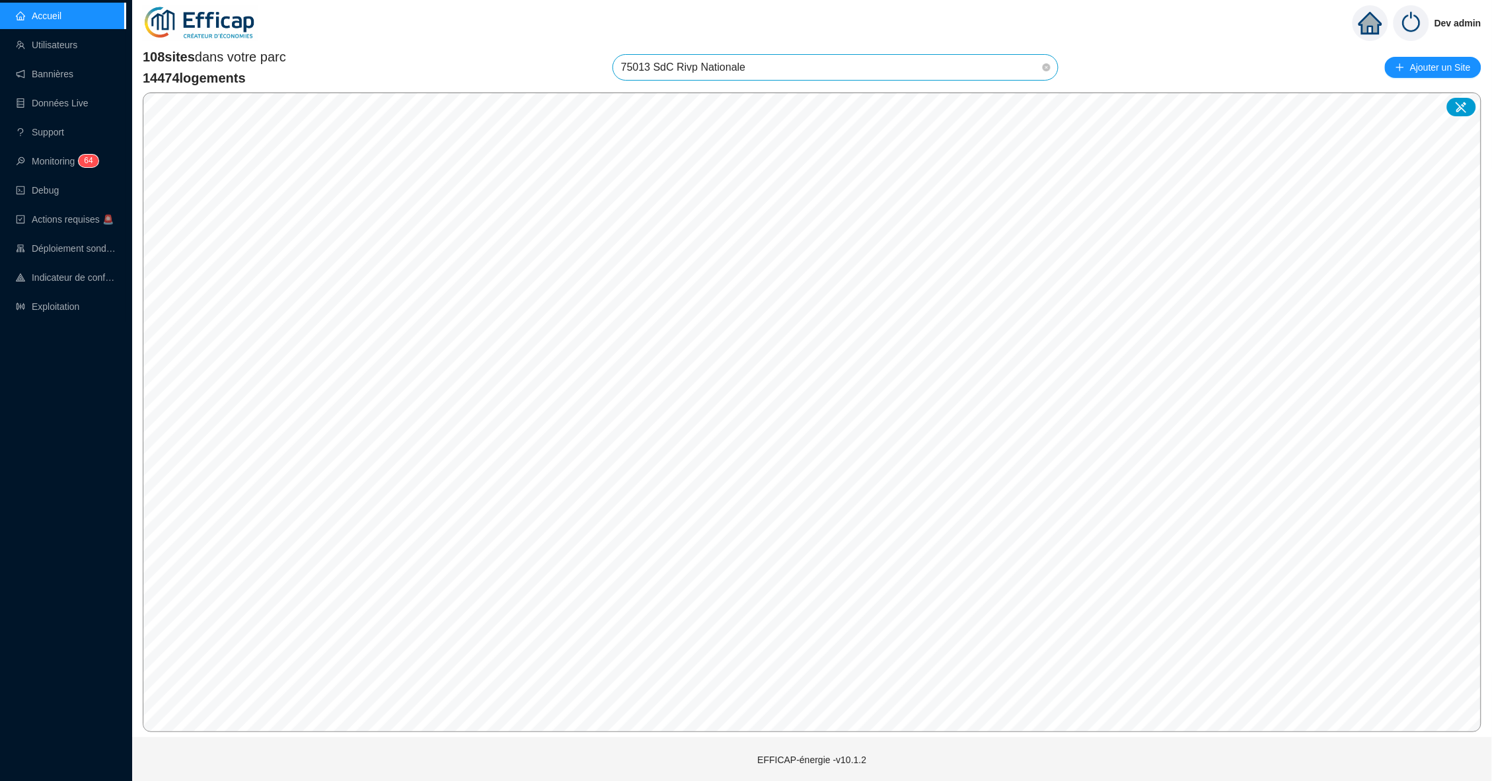
click at [768, 65] on span "75013 SdC Rivp Nationale" at bounding box center [835, 67] width 429 height 25
drag, startPoint x: 768, startPoint y: 65, endPoint x: 562, endPoint y: 64, distance: 205.5
click at [560, 65] on div "108 sites dans votre parc 14474 logements 75013 SdC Rivp Nationale 75013 SdC Ri…" at bounding box center [812, 68] width 1338 height 40
click at [697, 68] on span "75013 SdC Rivp Nationale" at bounding box center [835, 67] width 429 height 25
type input "point"
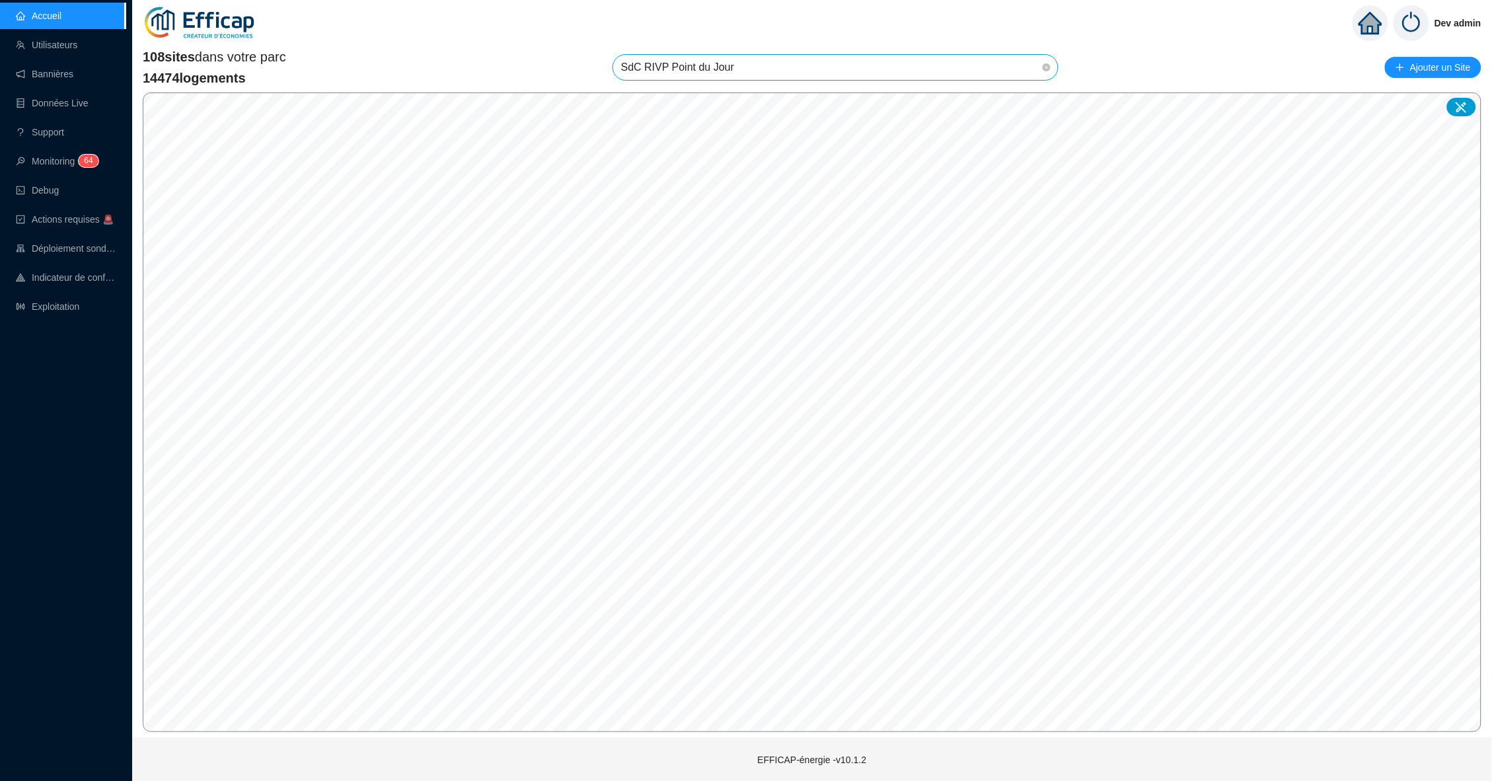
click at [725, 343] on div "108 sites dans votre parc 14474 logements SdC RIVP Point du Jour Ajouter un Sit…" at bounding box center [812, 390] width 1338 height 684
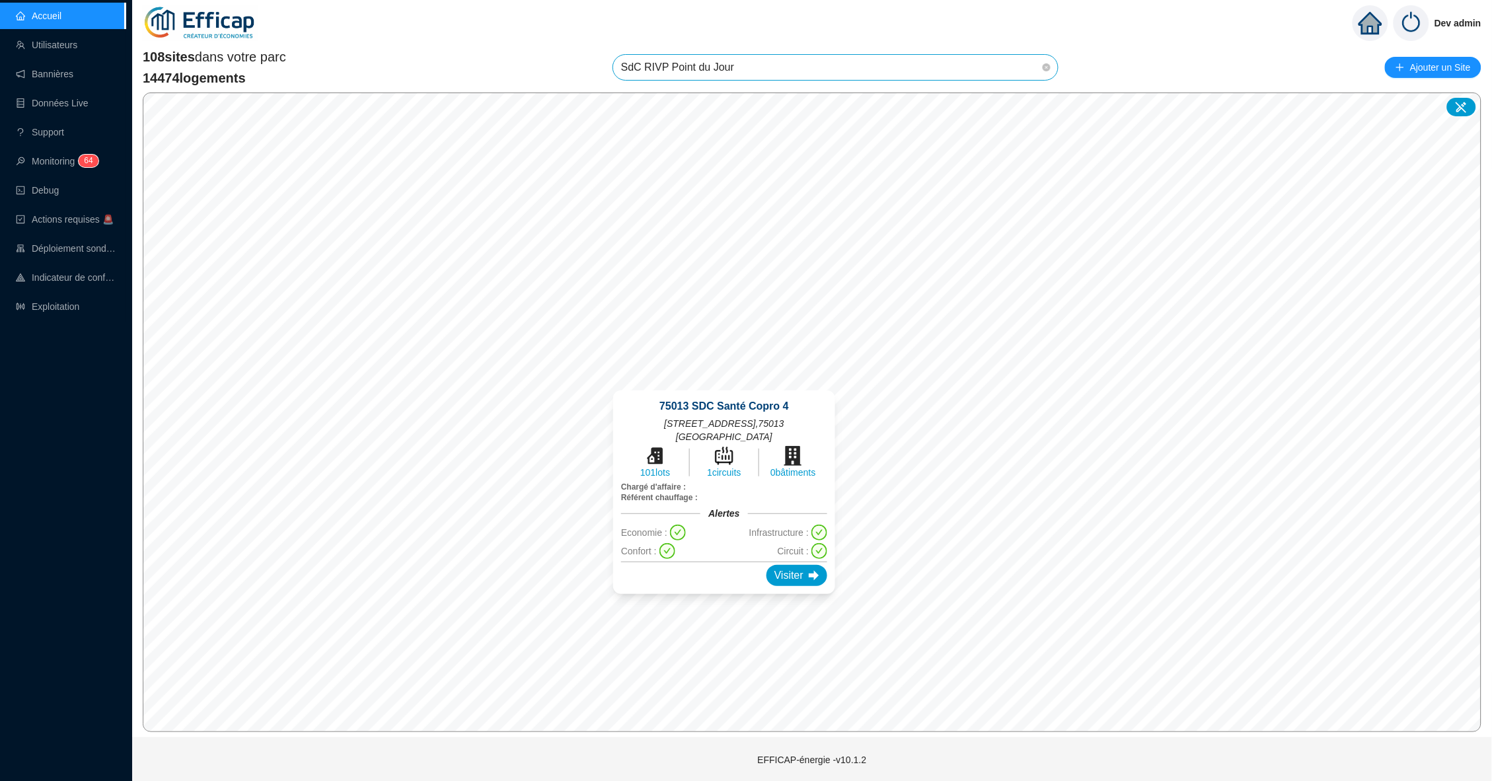
click at [857, 76] on span "SdC RIVP Point du Jour" at bounding box center [835, 67] width 429 height 25
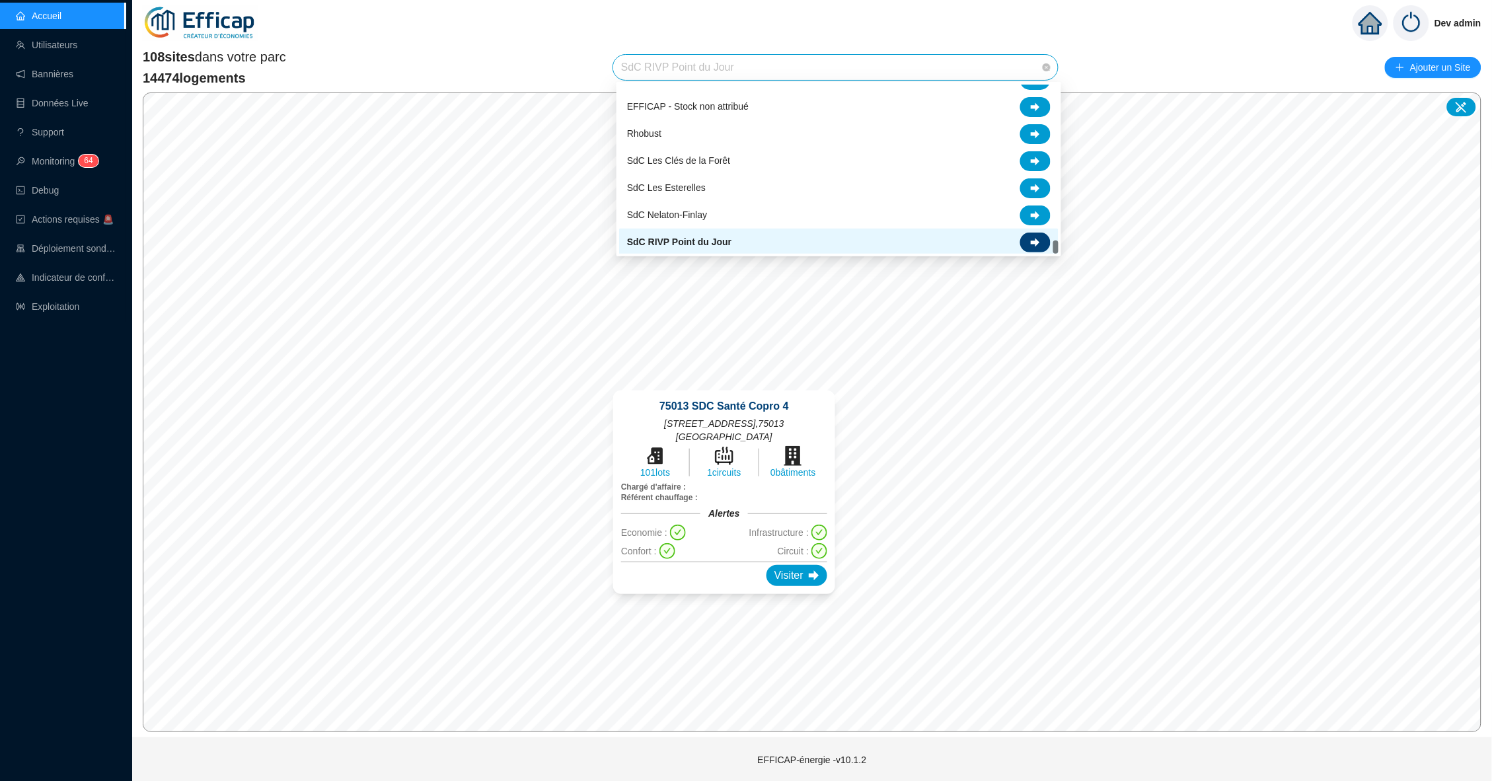
click at [1038, 245] on icon at bounding box center [1035, 242] width 9 height 9
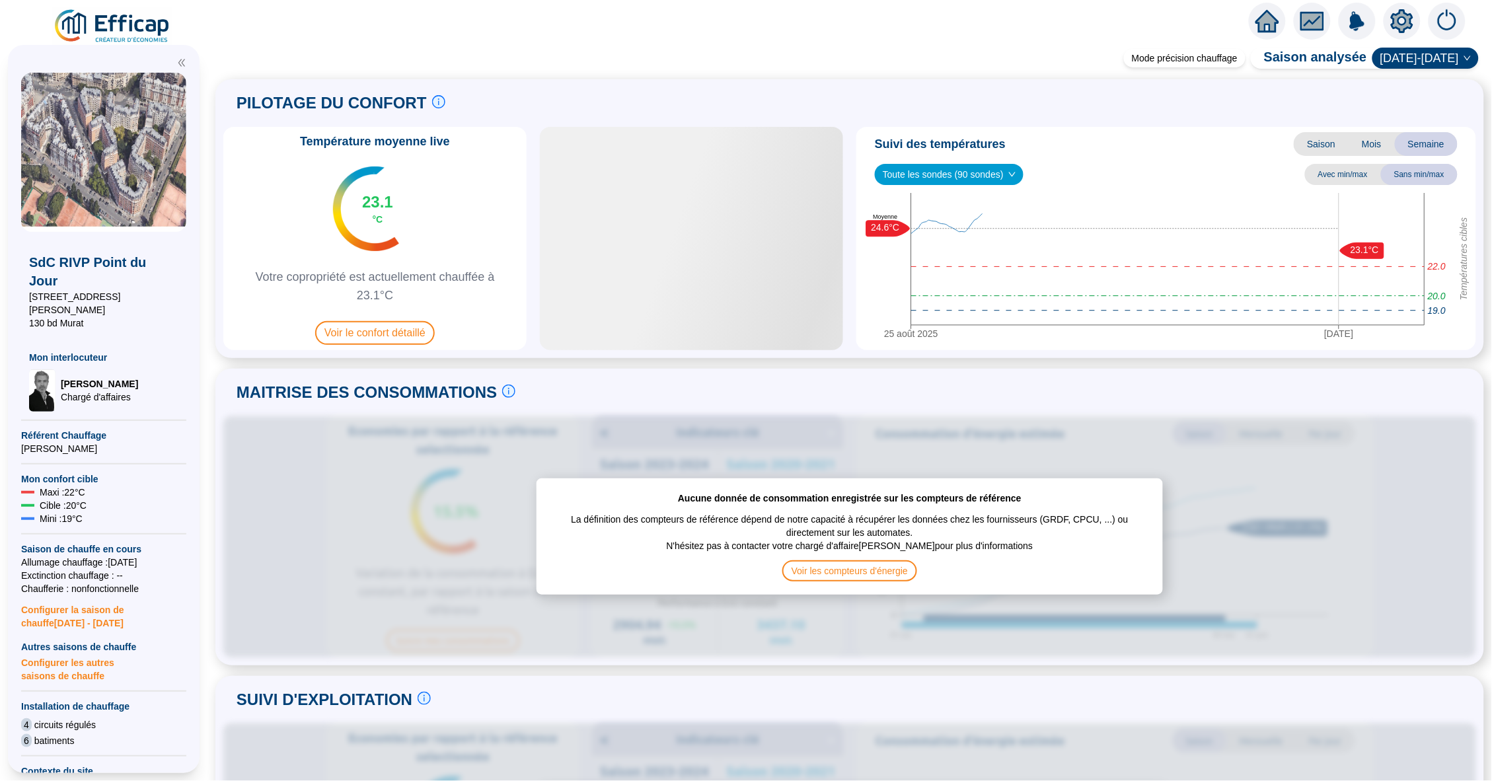
click at [1399, 26] on icon "setting" at bounding box center [1402, 20] width 22 height 21
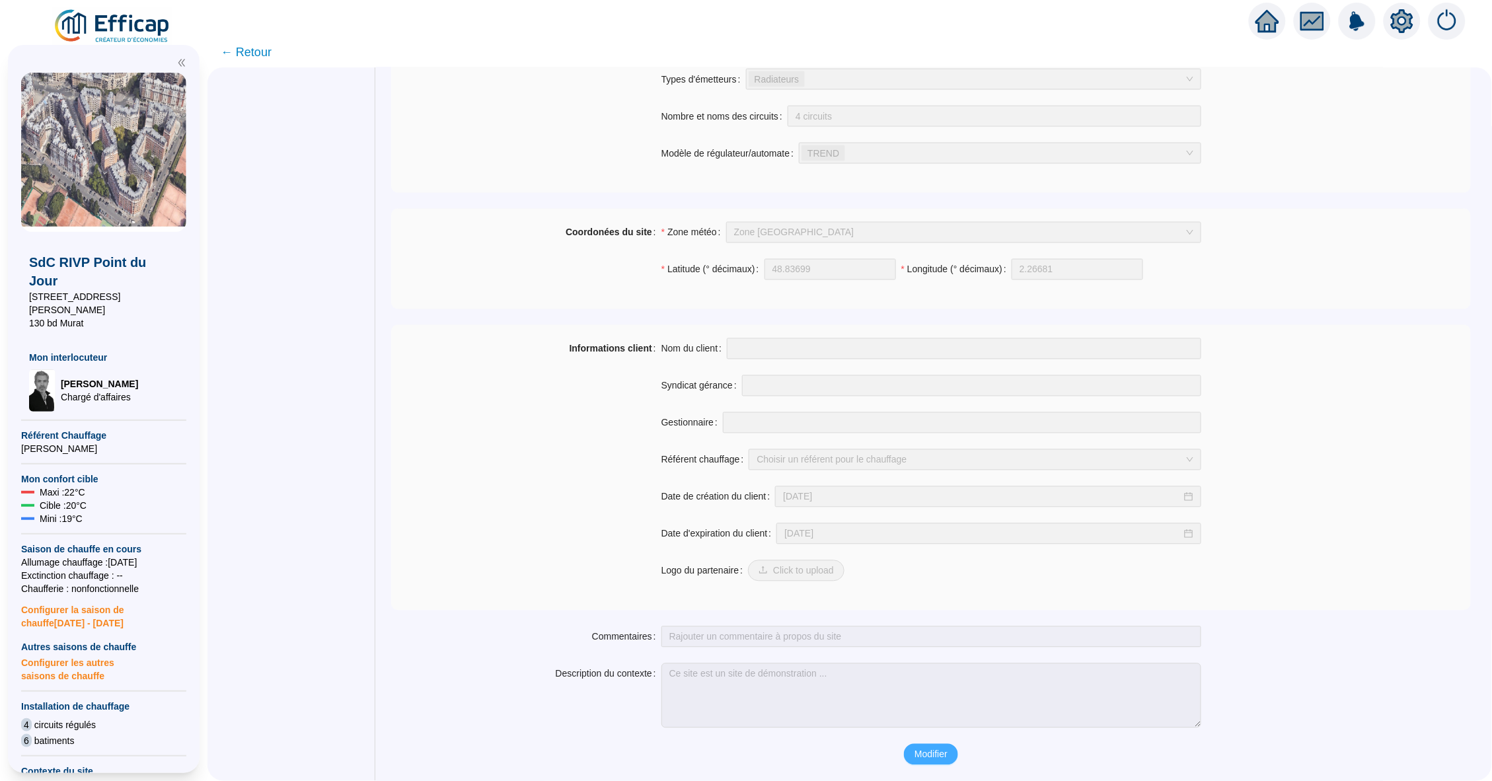
click at [930, 758] on span "Modifier" at bounding box center [930, 755] width 33 height 14
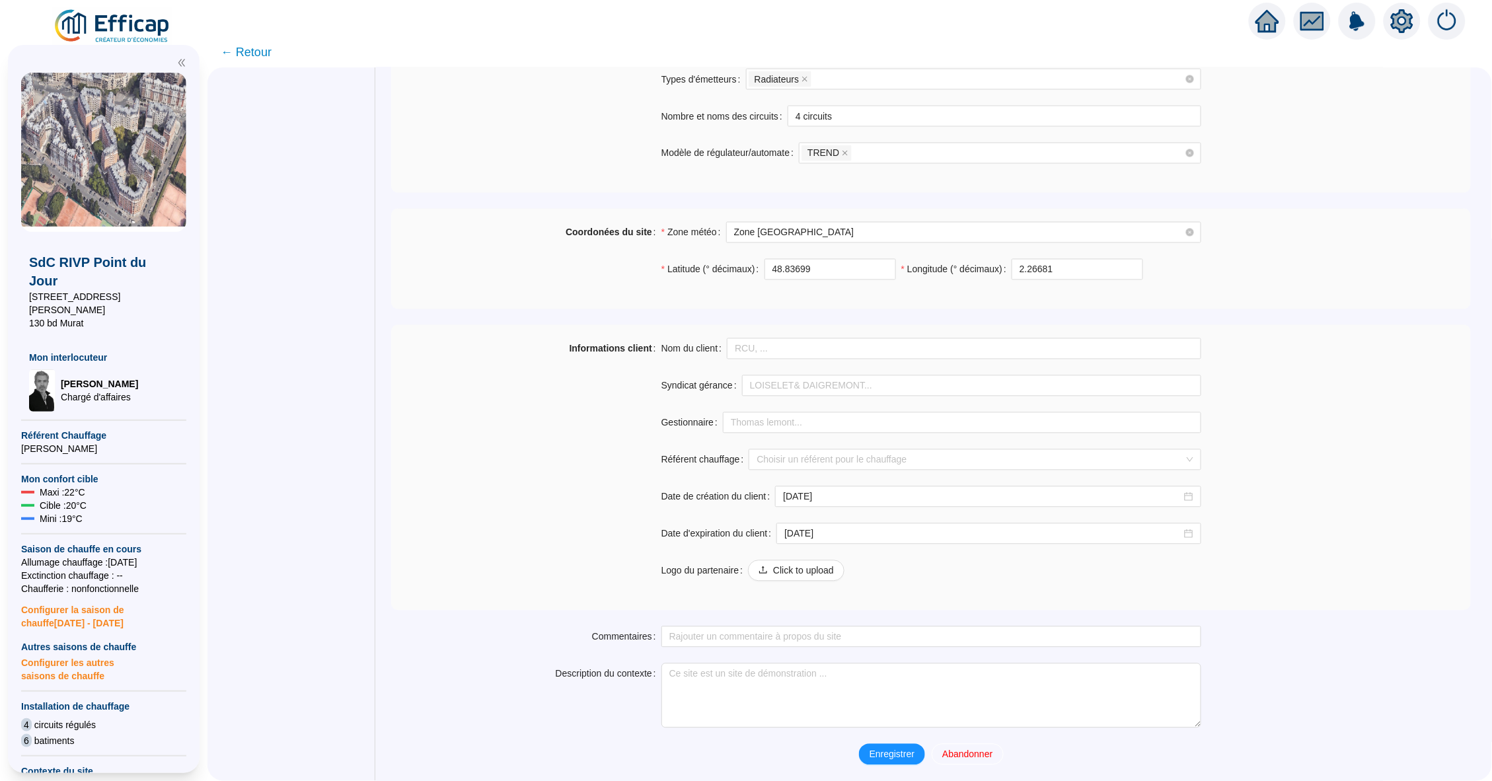
scroll to position [840, 0]
drag, startPoint x: 692, startPoint y: 269, endPoint x: 880, endPoint y: 270, distance: 188.3
click at [880, 270] on div "Latitude (° décimaux) 48.83699" at bounding box center [778, 269] width 235 height 21
drag, startPoint x: 992, startPoint y: 271, endPoint x: 924, endPoint y: 271, distance: 67.4
click at [924, 271] on label "Longitude (° décimaux)" at bounding box center [956, 269] width 110 height 21
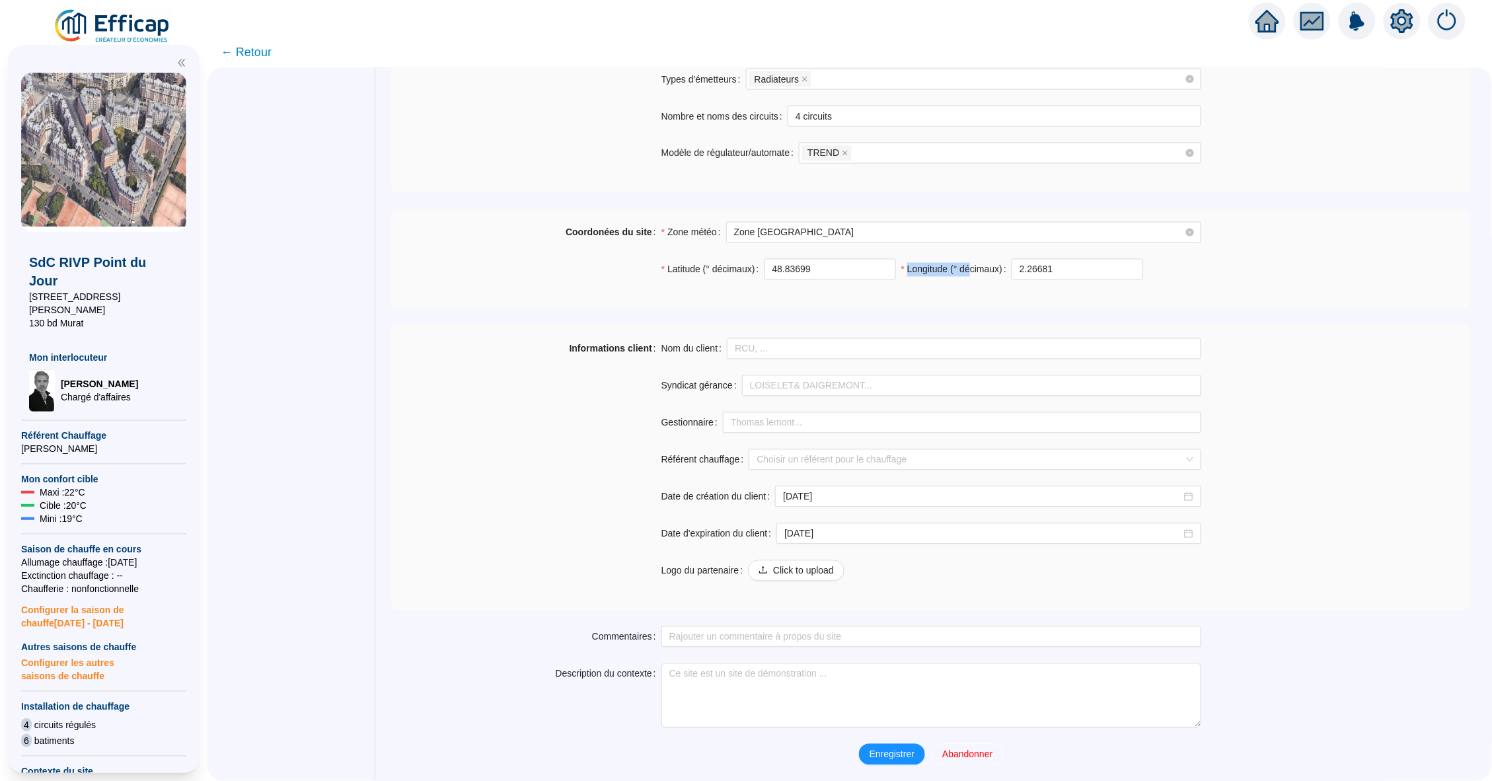
click at [1012, 271] on input "2.26681" at bounding box center [1077, 270] width 130 height 20
click at [956, 287] on div "Longitude (° décimaux) 2.26681" at bounding box center [1022, 277] width 242 height 37
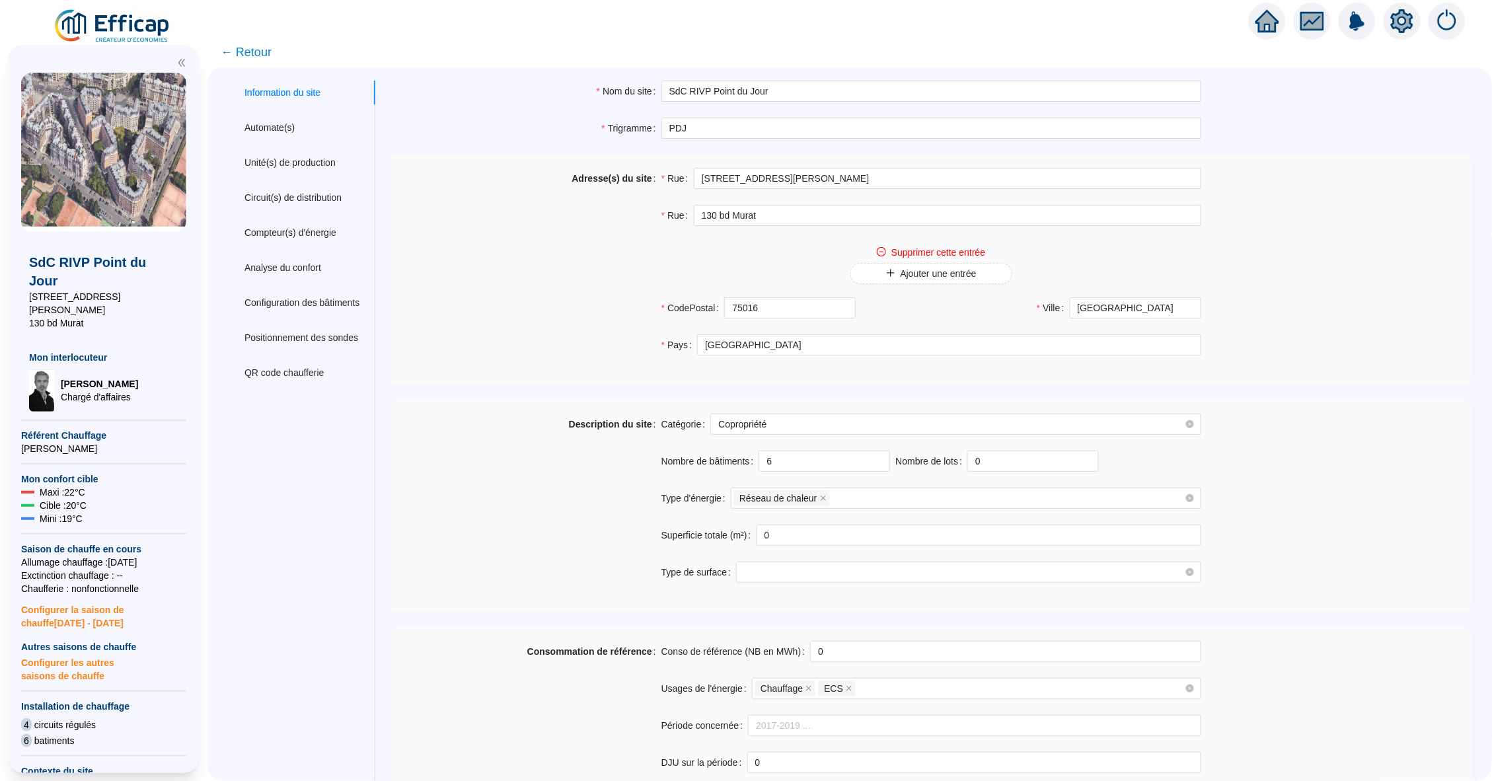
scroll to position [0, 0]
click at [1263, 29] on icon "home" at bounding box center [1267, 21] width 24 height 18
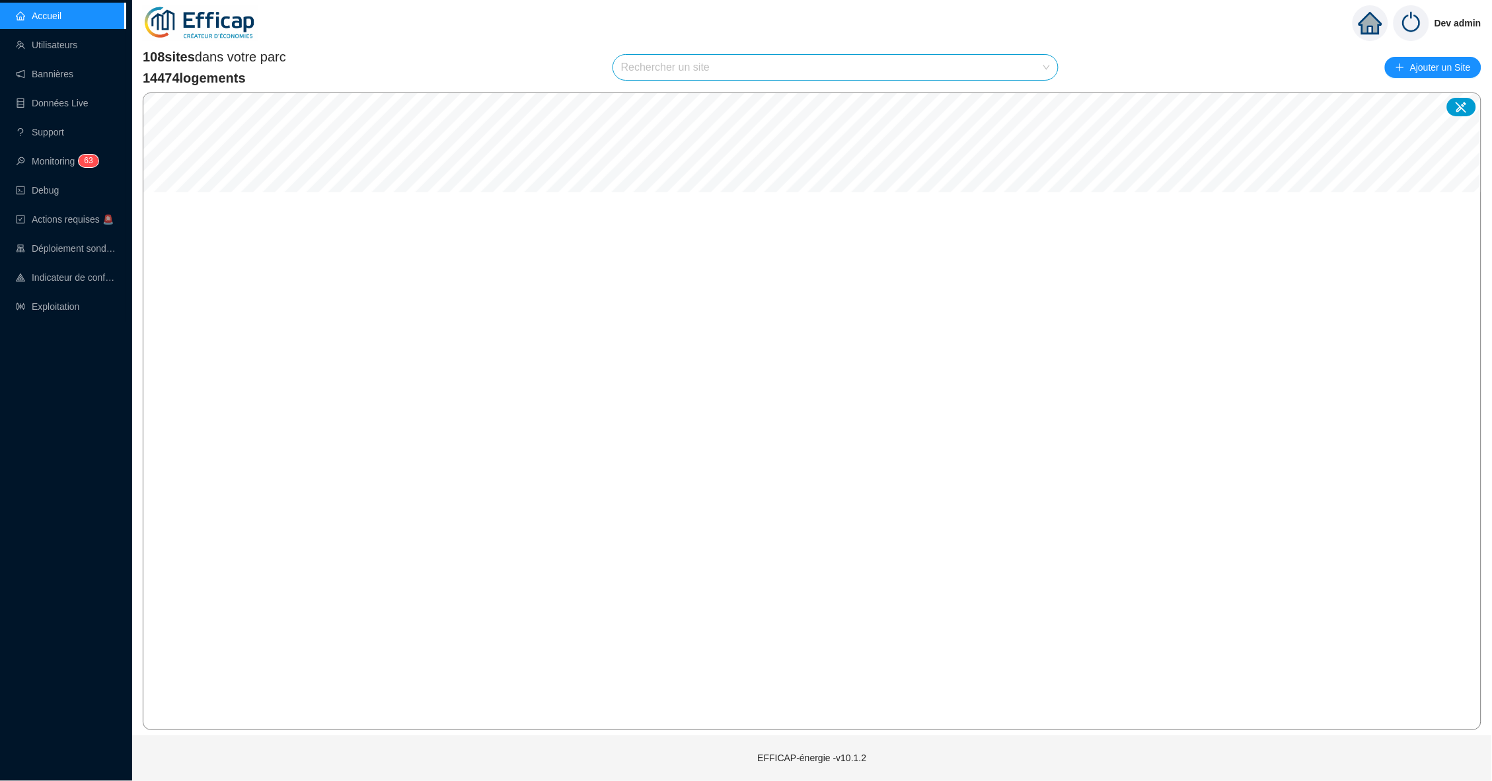
click at [714, 64] on input "search" at bounding box center [829, 67] width 417 height 25
type input "point"
click at [1033, 131] on div at bounding box center [1035, 126] width 30 height 20
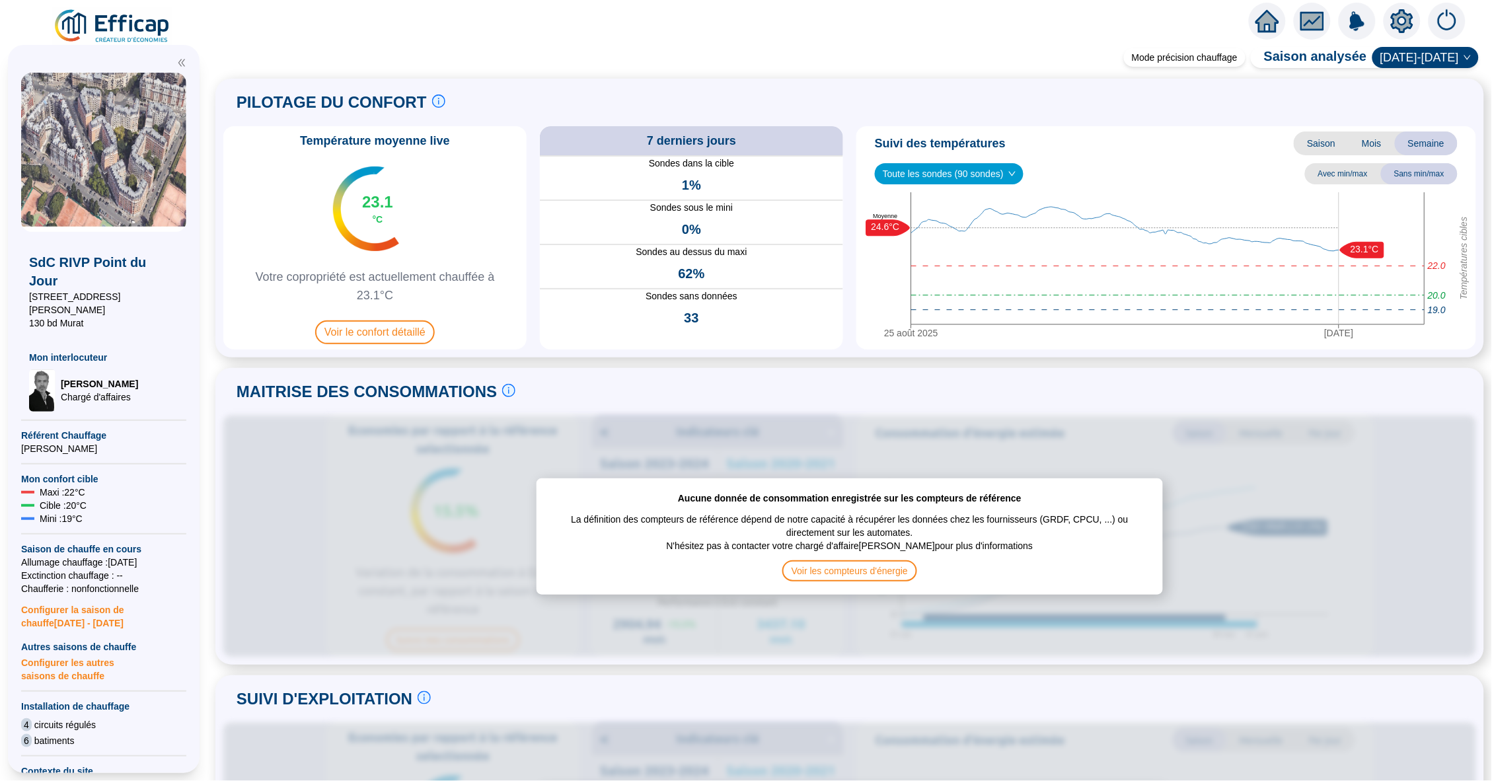
click at [1248, 18] on div at bounding box center [746, 18] width 1492 height 37
click at [1266, 18] on icon "home" at bounding box center [1267, 21] width 24 height 18
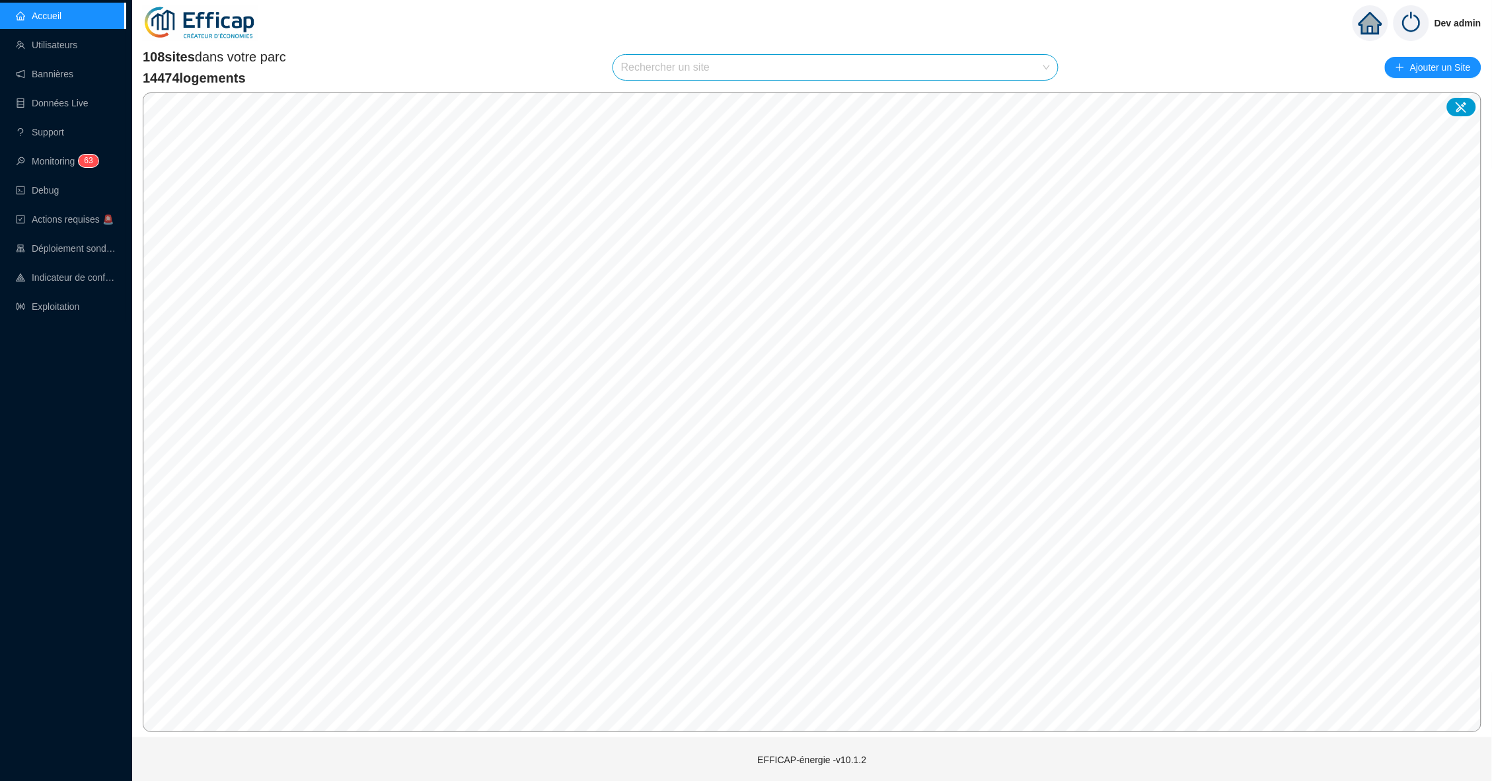
click at [751, 67] on input "search" at bounding box center [829, 67] width 417 height 25
type input "point"
click at [856, 129] on div "SdC RIVP Point du Jour" at bounding box center [838, 126] width 423 height 20
click at [1465, 110] on icon at bounding box center [1461, 106] width 13 height 13
click at [772, 51] on div "108 sites dans votre parc 14474 logements SdC RIVP Point du Jour Ajouter un Site" at bounding box center [812, 68] width 1338 height 40
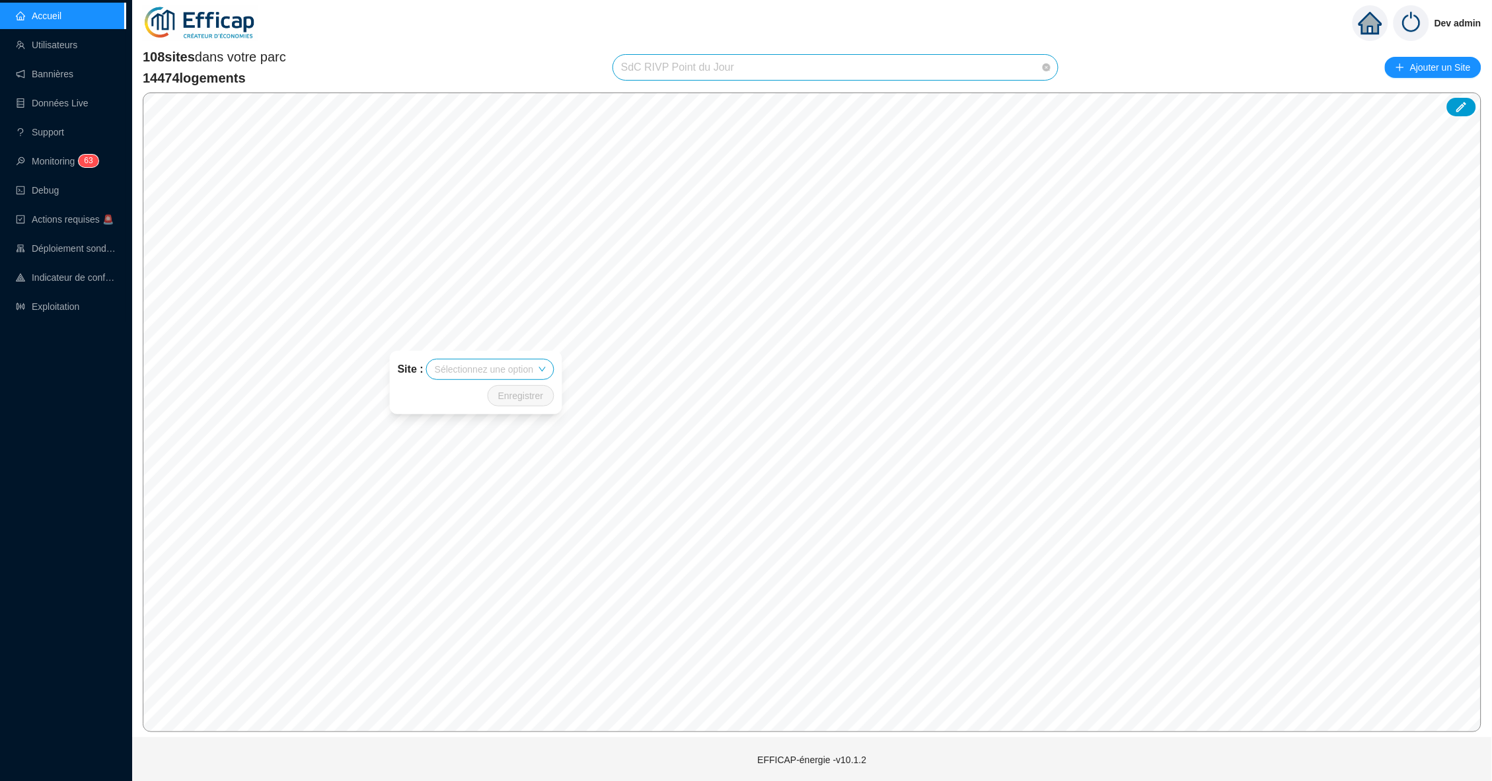
click at [773, 74] on span "SdC RIVP Point du Jour" at bounding box center [835, 67] width 429 height 25
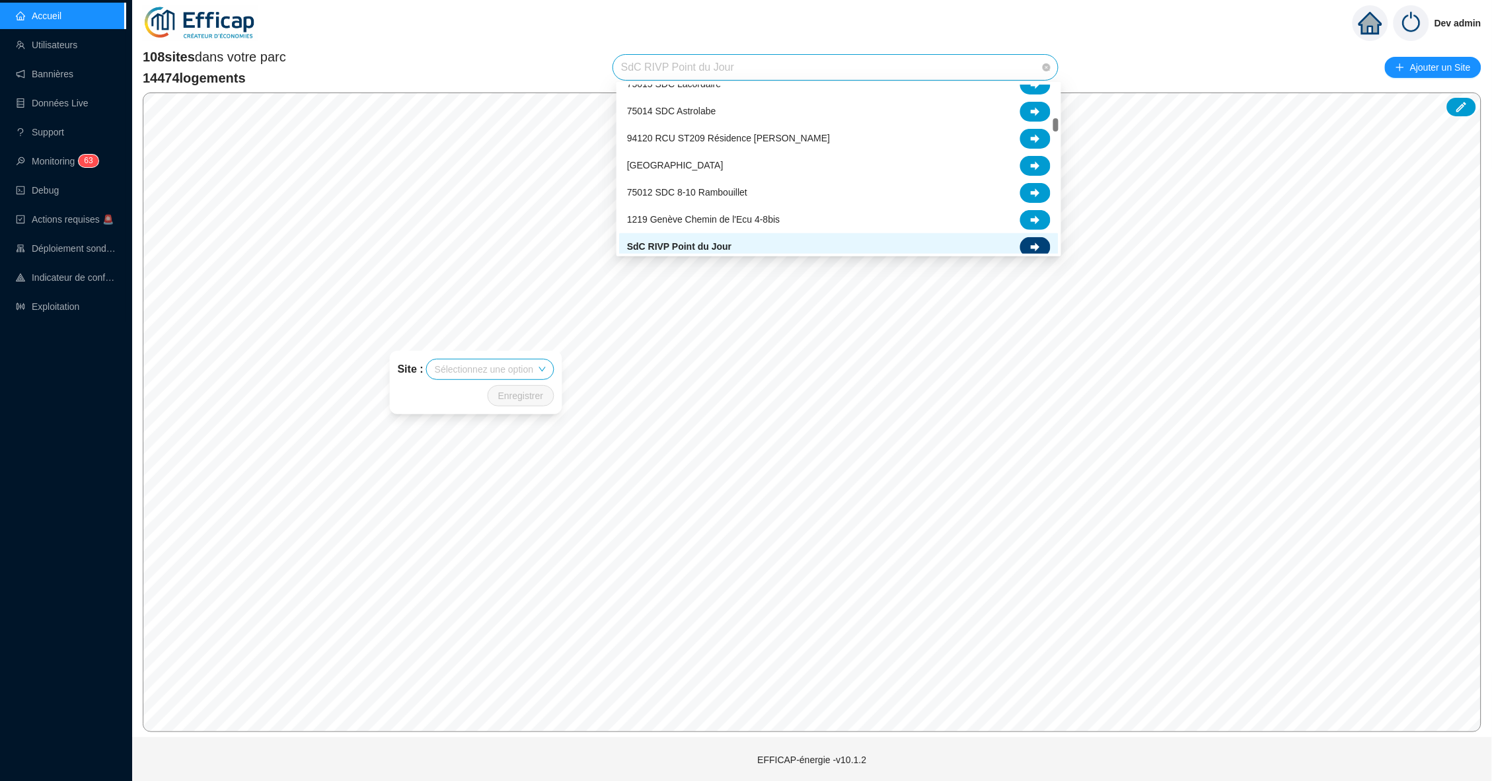
click at [1033, 243] on icon at bounding box center [1035, 246] width 9 height 9
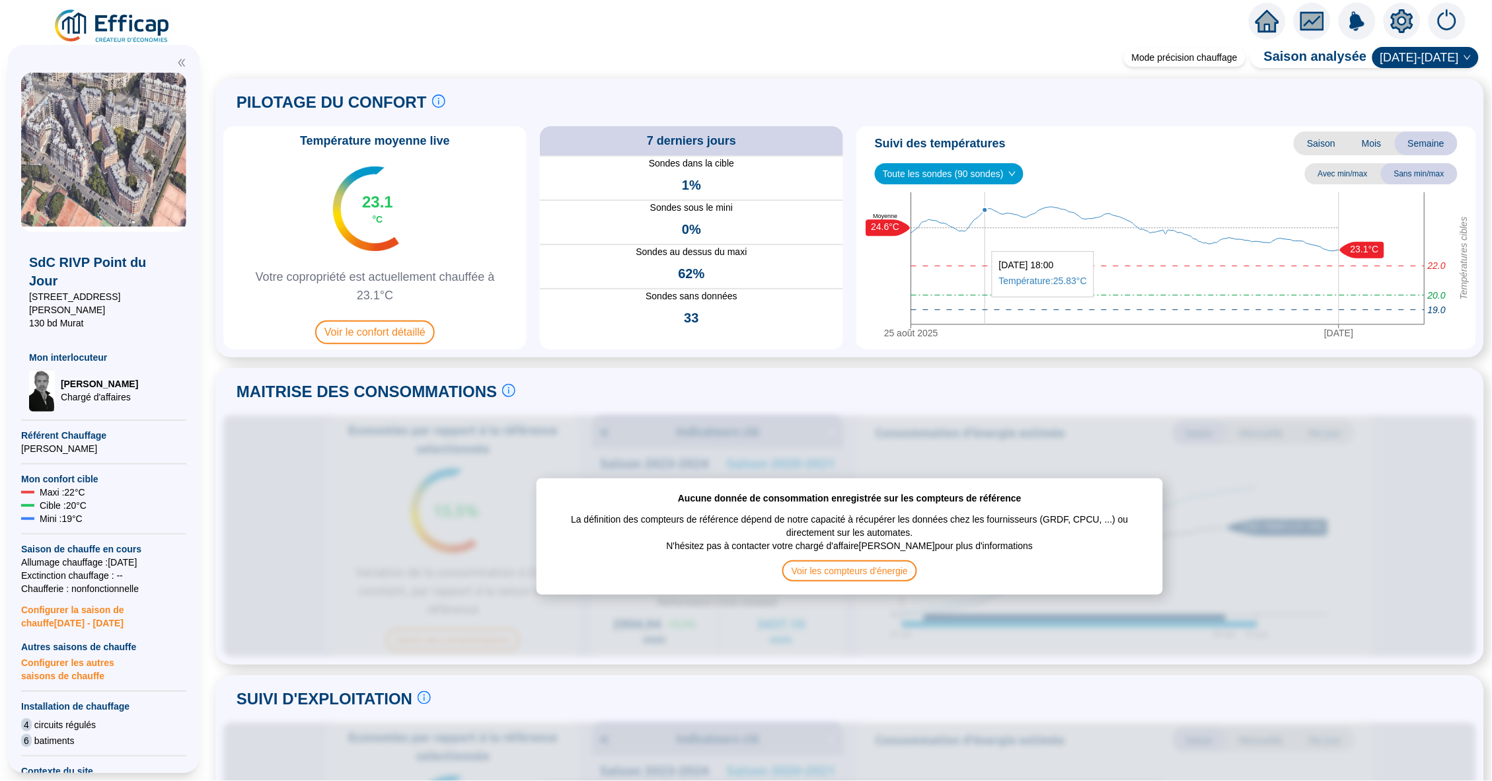
click at [985, 244] on icon "25 août 2025 1 sept. 2025 Températures cibles 20.0 22.0 19.0 23.1°C 24.6°C Moye…" at bounding box center [1165, 268] width 609 height 152
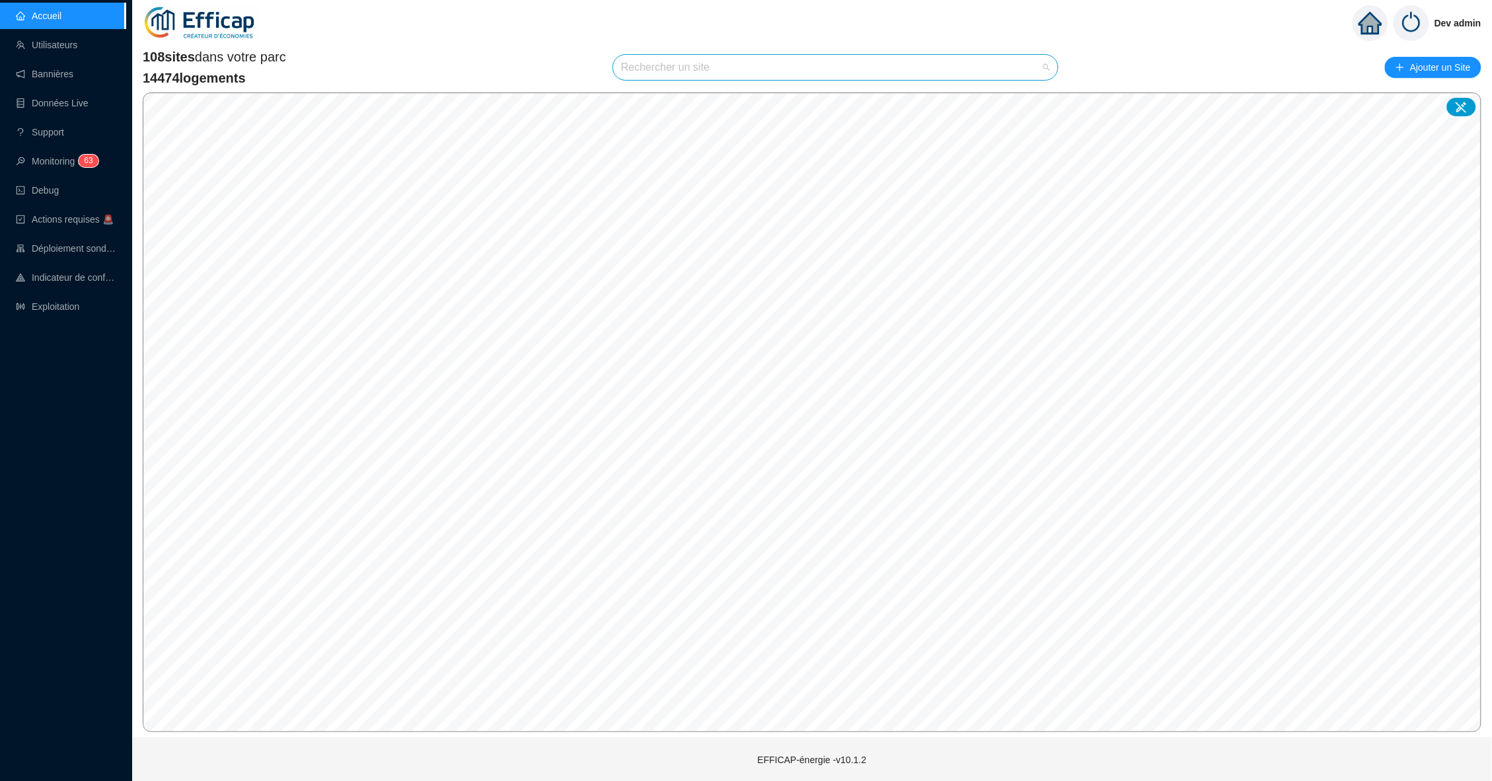
click at [636, 71] on input "search" at bounding box center [829, 67] width 417 height 25
type input "point"
click at [915, 135] on div "92100 SDC 106-108 Point du Jour" at bounding box center [838, 125] width 439 height 27
click at [813, 81] on div "108 sites dans votre parc 14474 logements 92100 SDC 106-108 Point du Jour 92100…" at bounding box center [812, 68] width 1338 height 40
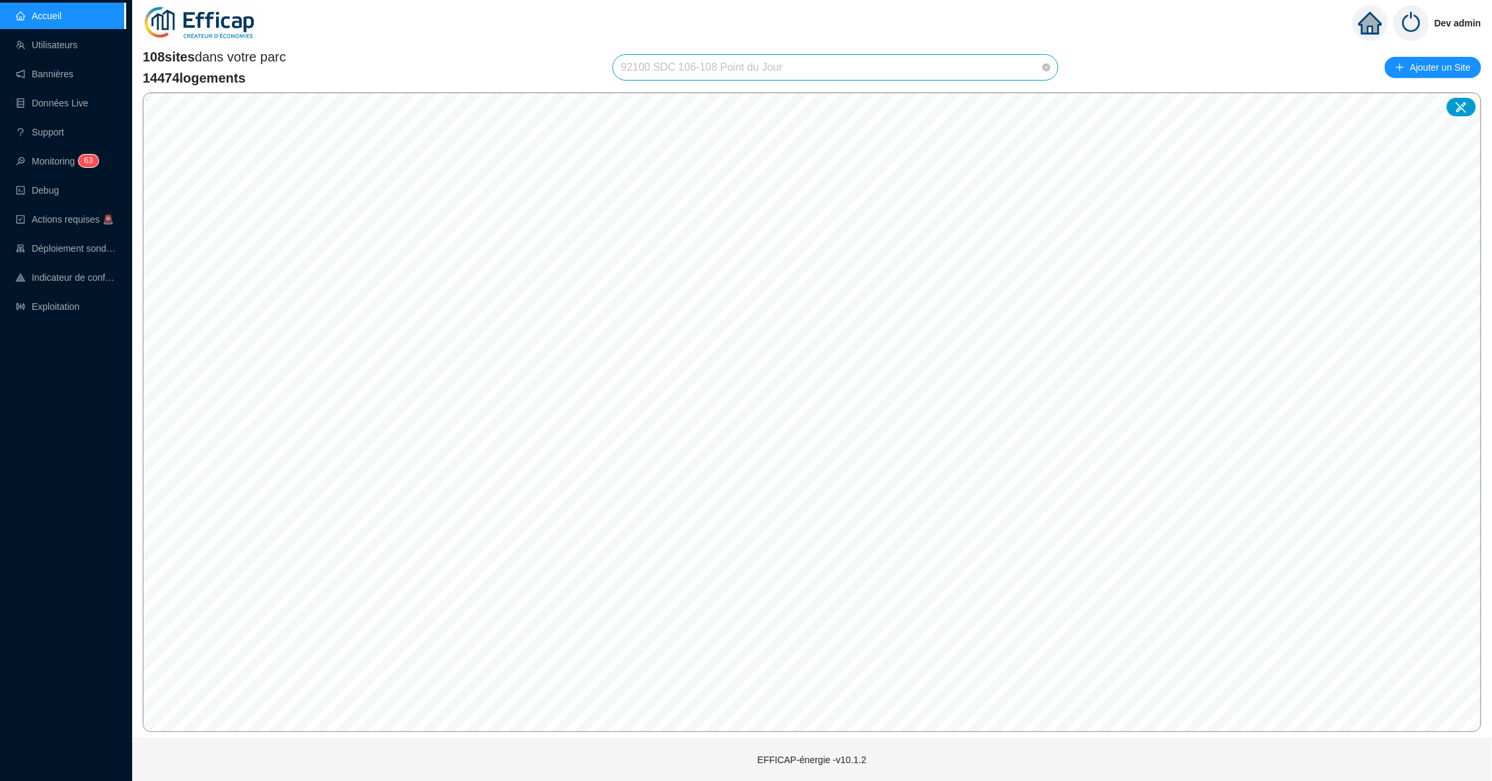
drag, startPoint x: 813, startPoint y: 72, endPoint x: 627, endPoint y: 67, distance: 185.7
click at [626, 67] on span "92100 SDC 106-108 Point du Jour" at bounding box center [835, 67] width 429 height 25
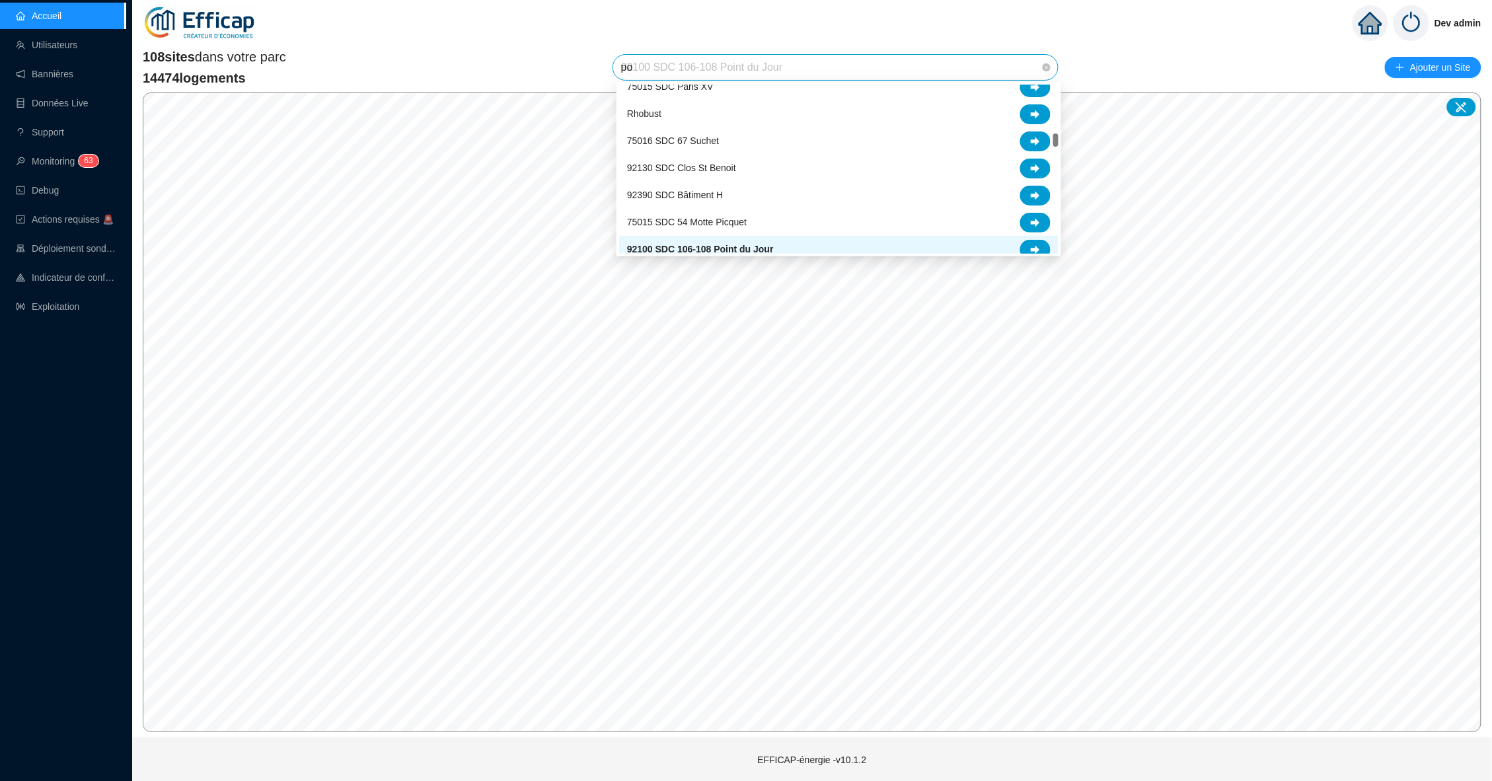
scroll to position [0, 0]
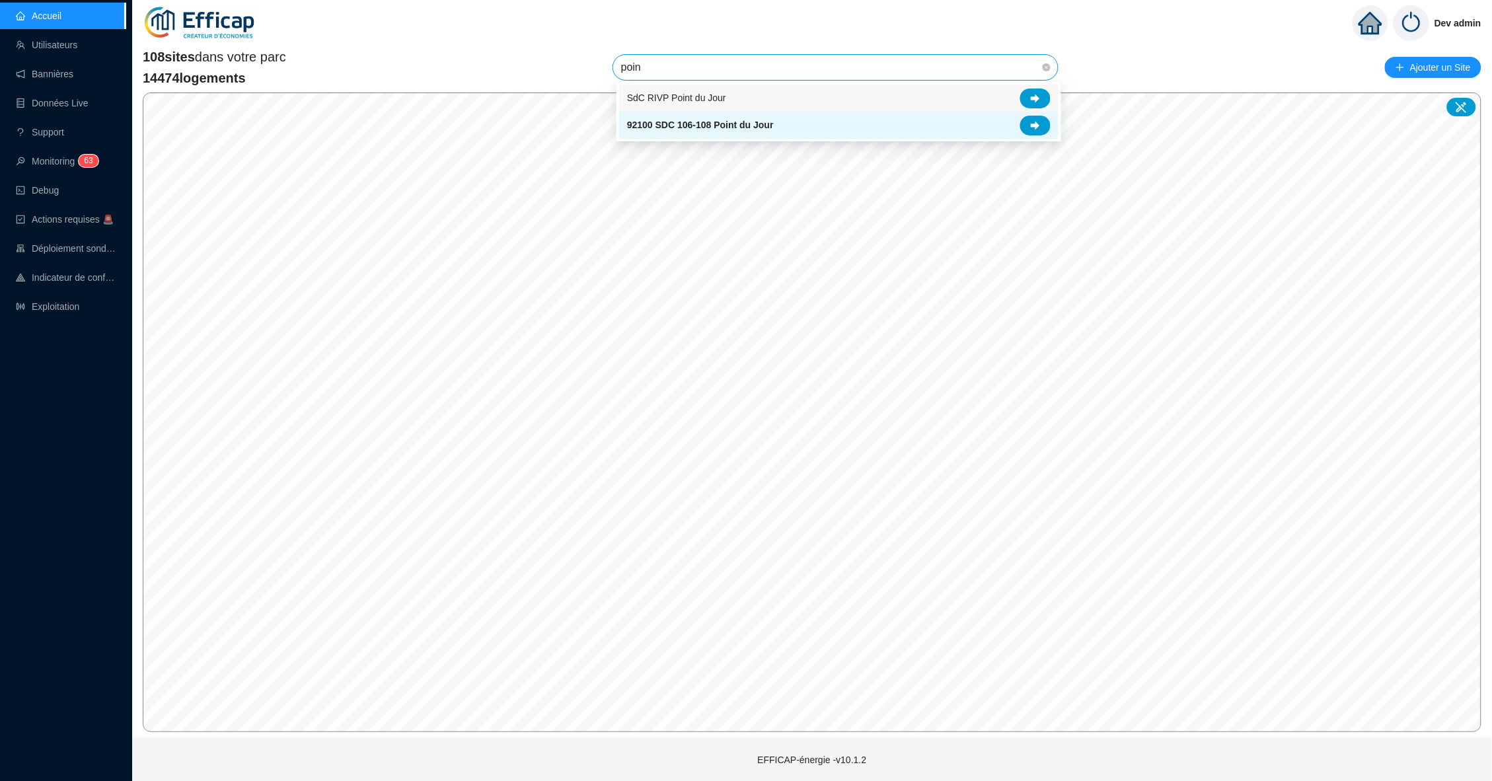
type input "point"
click at [685, 100] on span "SdC RIVP Point du Jour" at bounding box center [676, 98] width 99 height 14
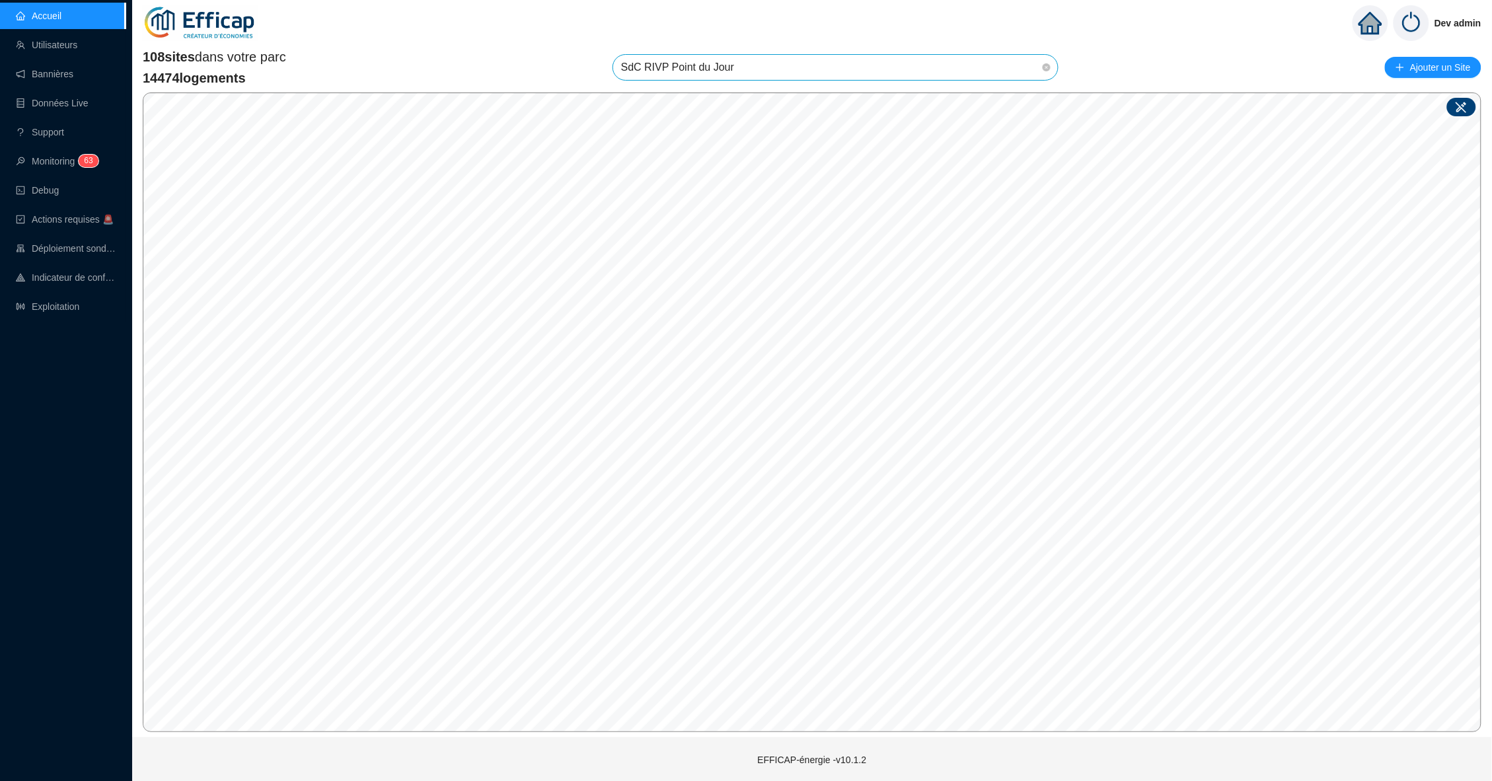
click at [1458, 106] on icon at bounding box center [1461, 106] width 13 height 13
click at [566, 420] on span at bounding box center [517, 425] width 110 height 20
click at [690, 412] on div "Site : Sélectionnez une option Enregistrer" at bounding box center [588, 449] width 204 height 95
click at [690, 410] on div "Site : Sélectionnez une option Enregistrer" at bounding box center [588, 449] width 204 height 95
click at [645, 523] on div "Site : Sélectionnez une option Enregistrer" at bounding box center [543, 513] width 204 height 95
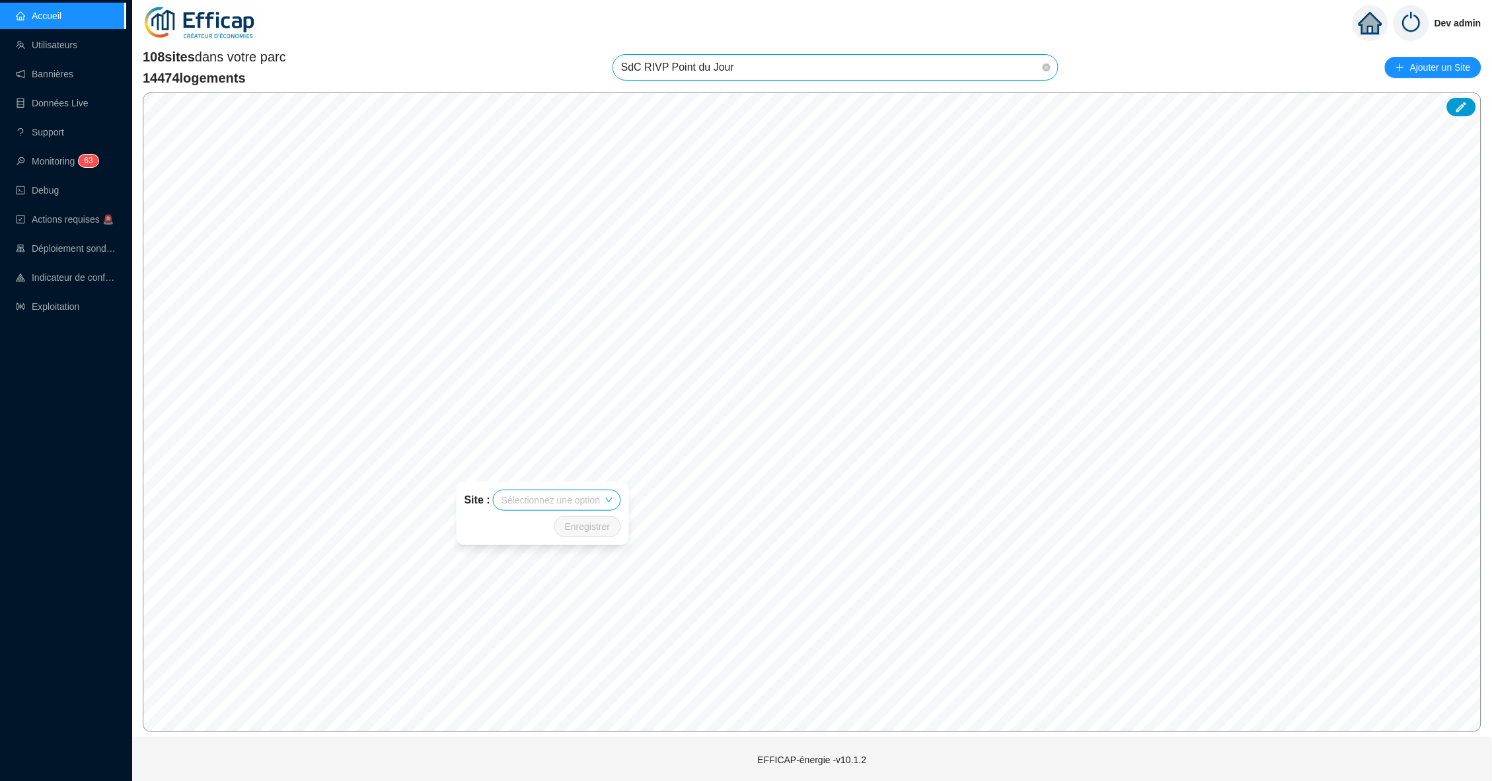
click at [638, 523] on div "Site : Sélectionnez une option Enregistrer" at bounding box center [543, 513] width 204 height 95
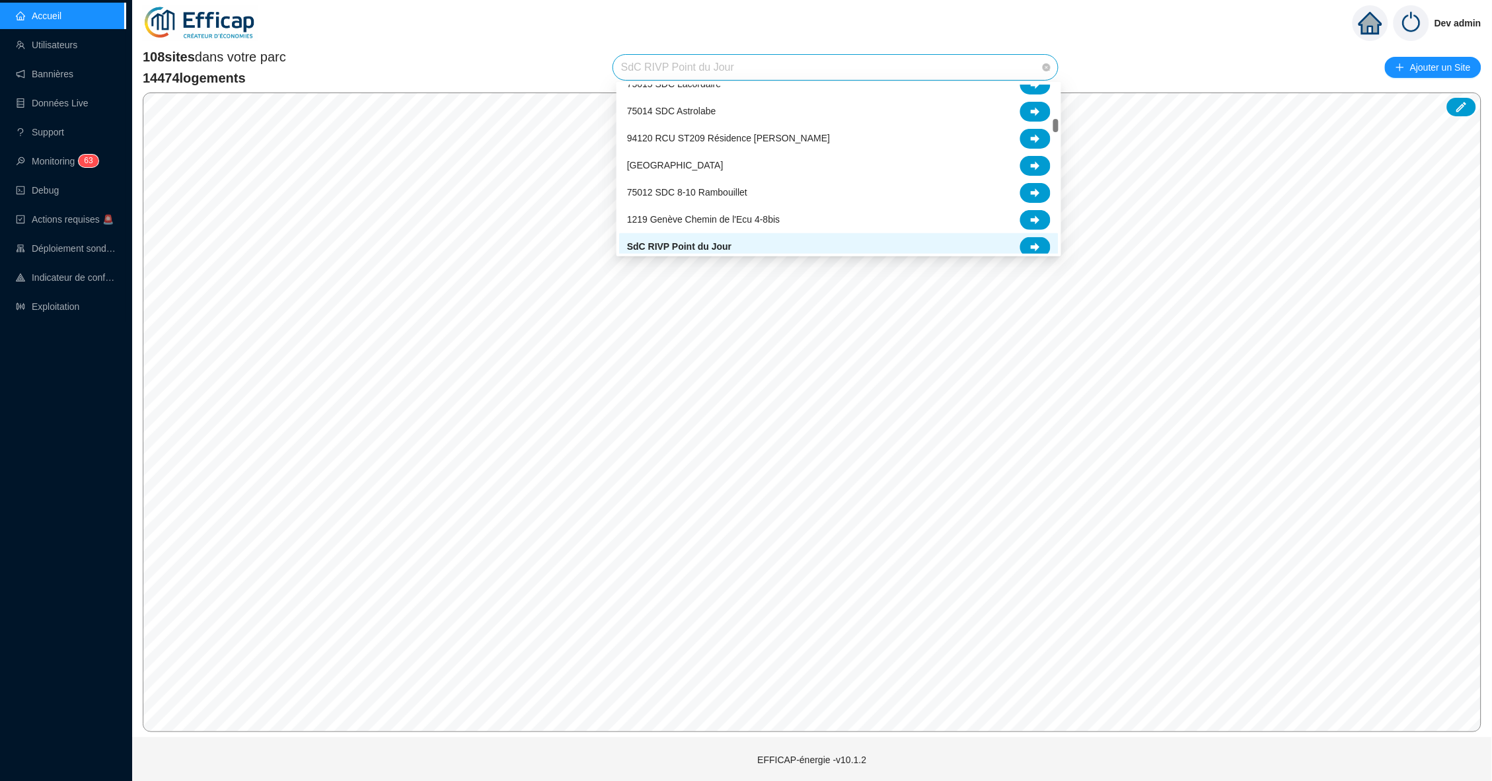
scroll to position [515, 0]
drag, startPoint x: 752, startPoint y: 67, endPoint x: 589, endPoint y: 69, distance: 163.9
click at [588, 69] on div "108 sites dans votre parc 14474 logements SdC RIVP Point du Jour Ajouter un Site" at bounding box center [812, 68] width 1338 height 40
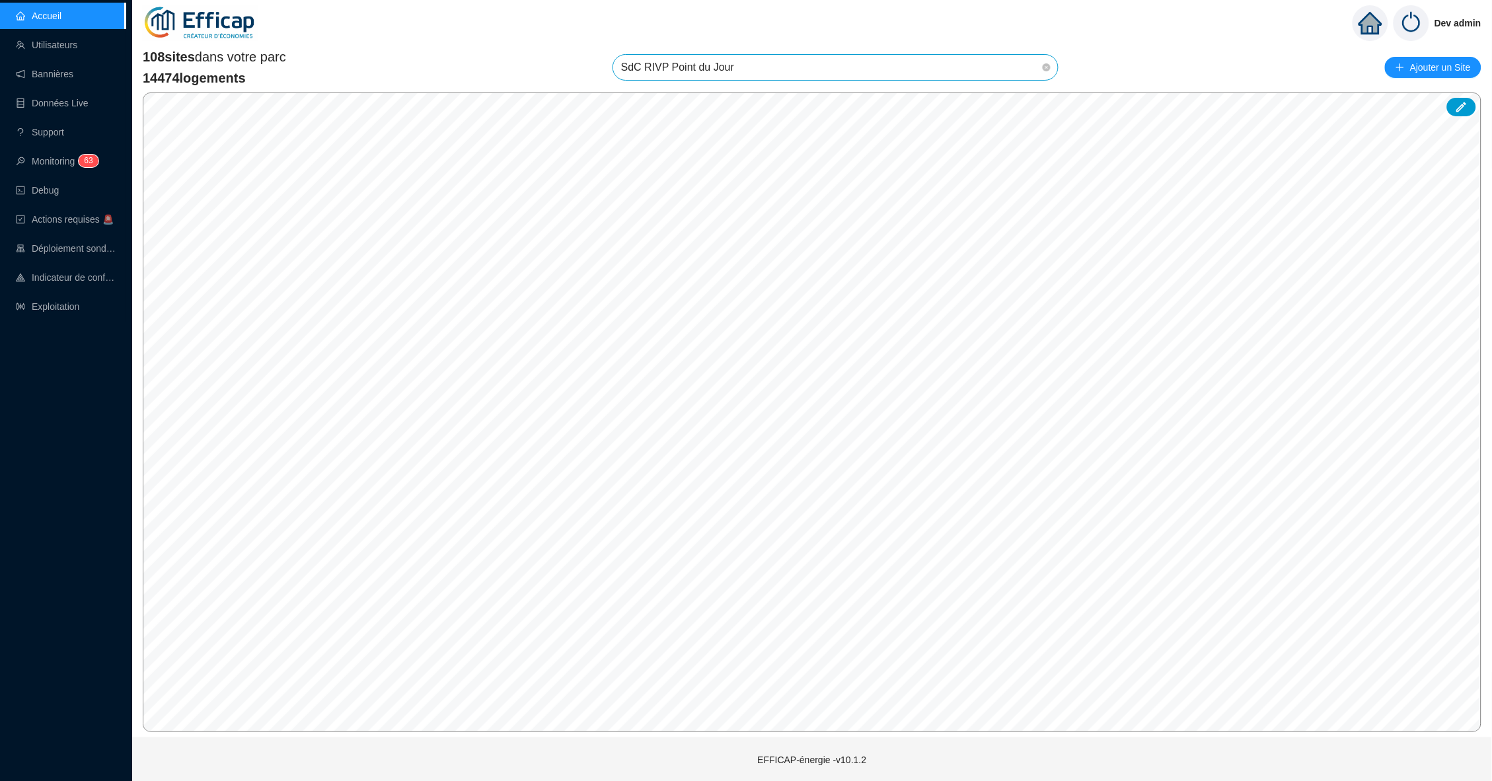
click at [690, 71] on span "SdC RIVP Point du Jour" at bounding box center [835, 67] width 429 height 25
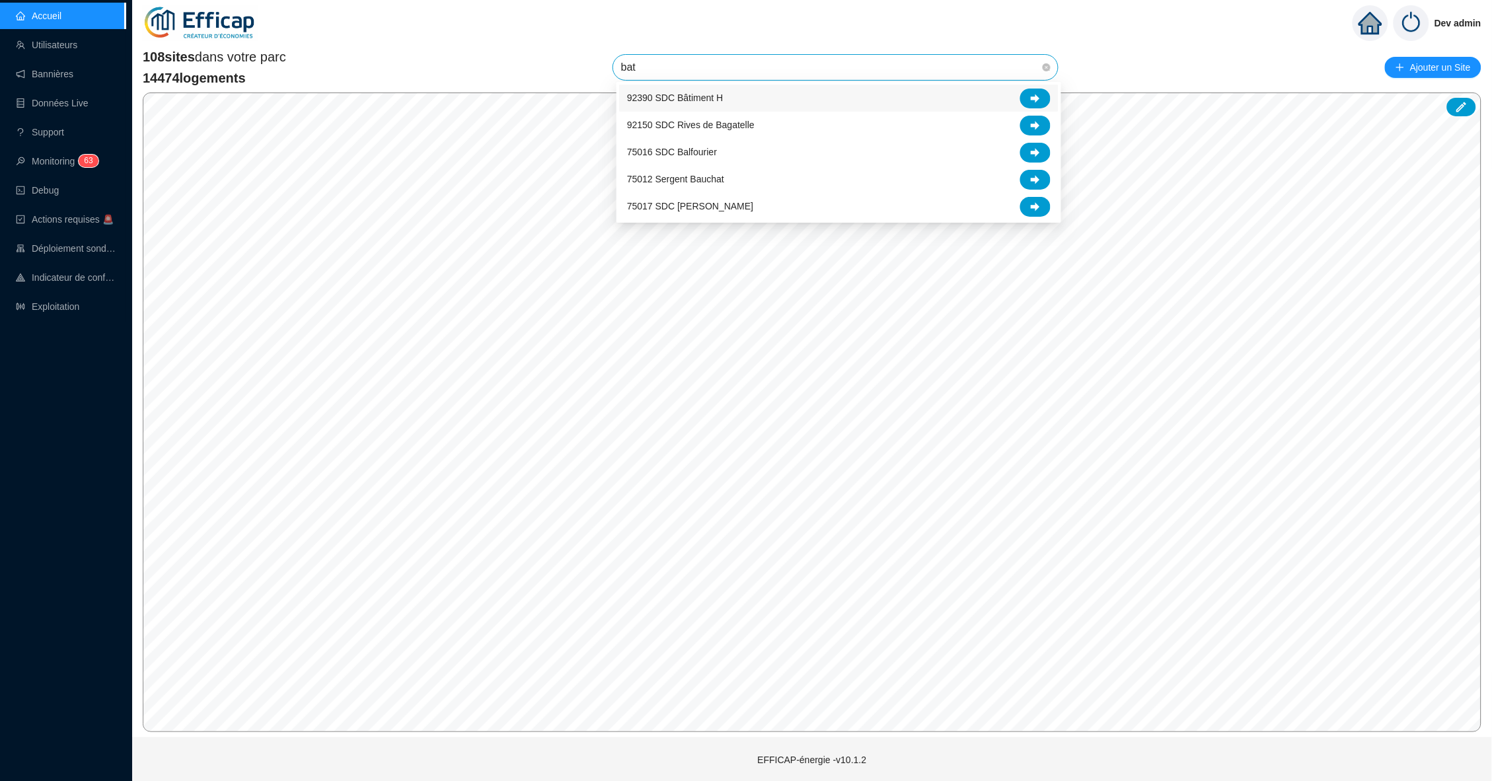
type input "bati"
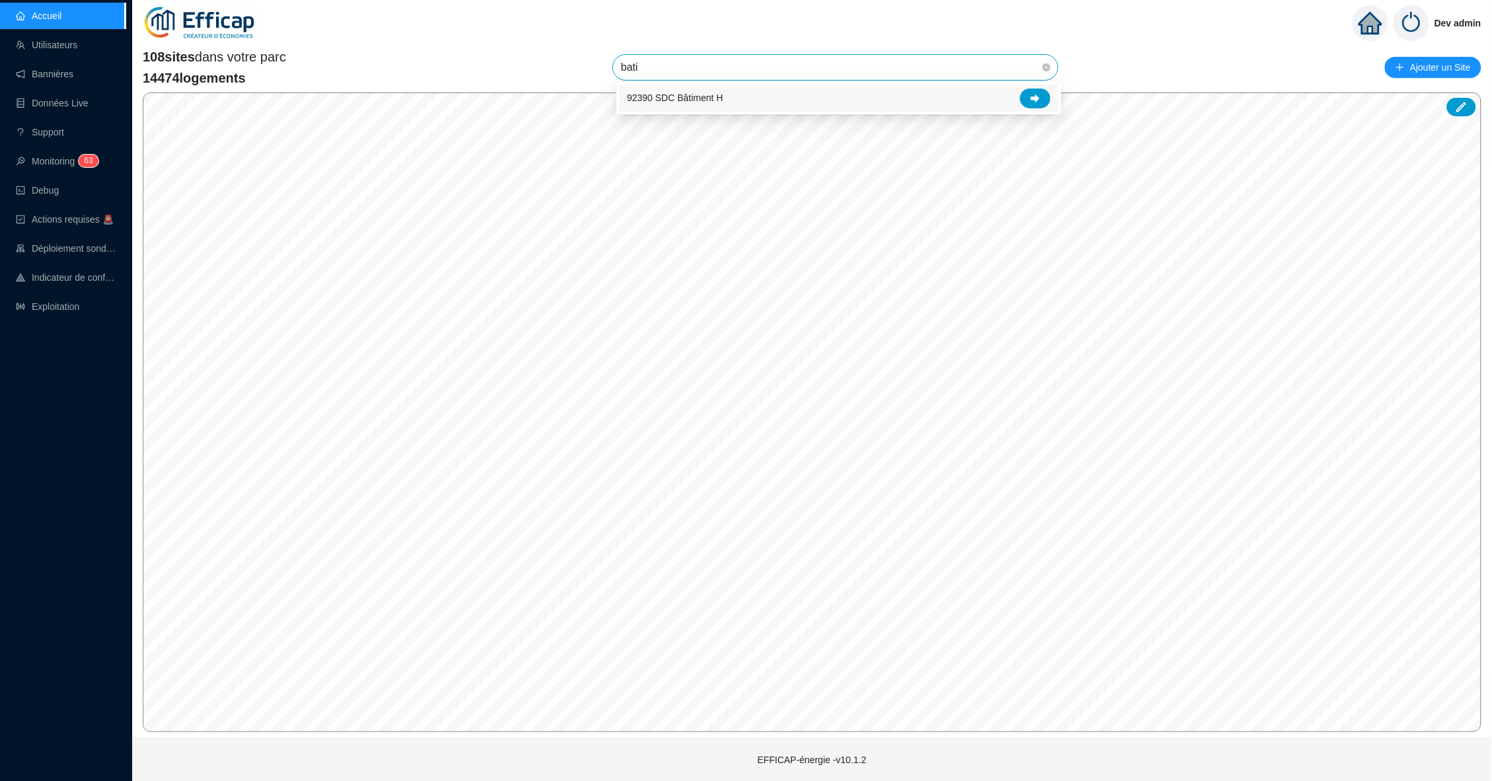
click at [688, 94] on span "92390 SDC Bâtiment H" at bounding box center [675, 98] width 96 height 14
click at [721, 443] on div "© Mapbox © OpenStreetMap Improve this map Site : Sélectionnez une option Enregi…" at bounding box center [812, 412] width 1338 height 640
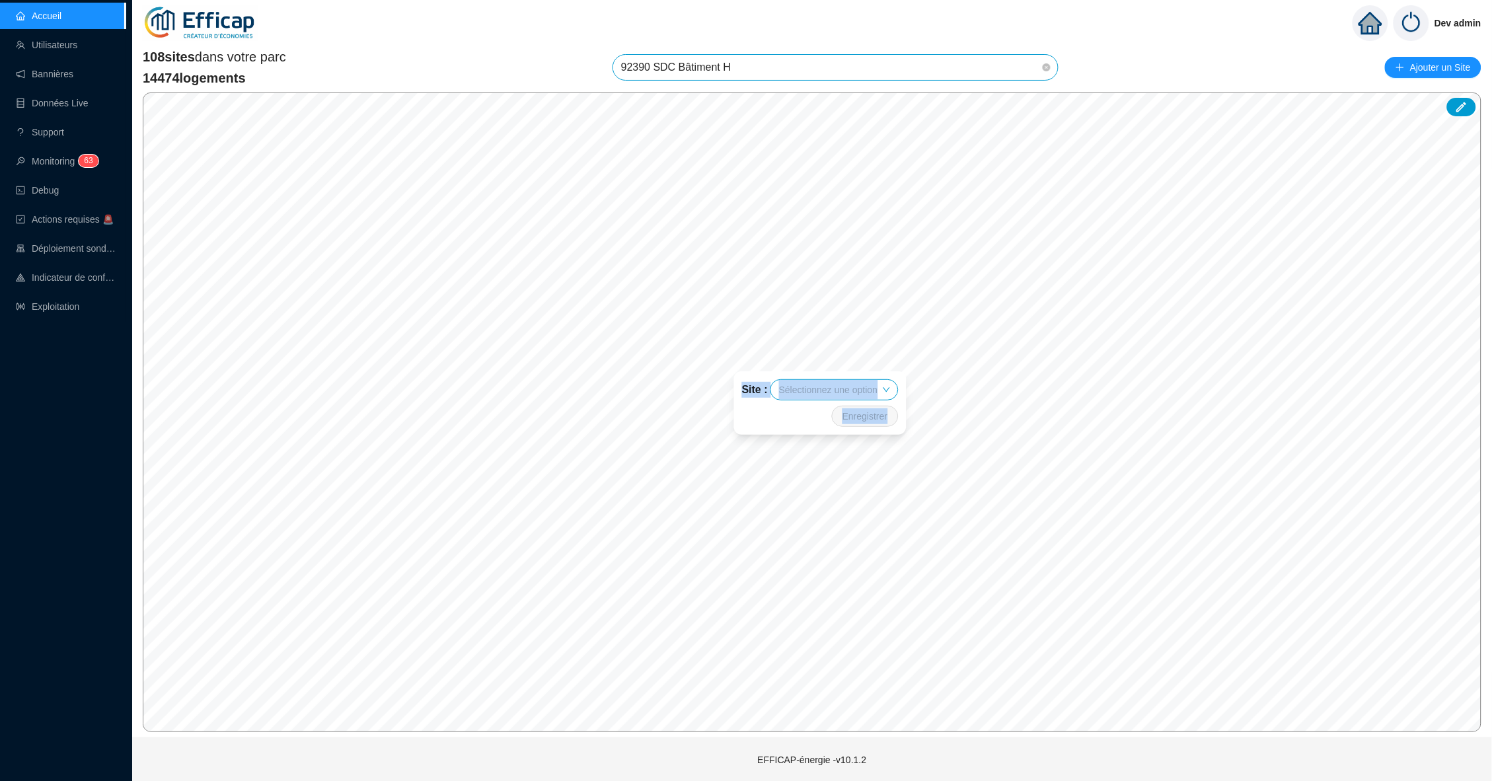
click at [834, 474] on div "© Mapbox © OpenStreetMap Improve this map Site : Sélectionnez une option Enregi…" at bounding box center [812, 412] width 1338 height 640
click at [708, 381] on div "Site : Sélectionnez une option Enregistrer" at bounding box center [671, 419] width 204 height 95
click at [746, 380] on div "Site : Sélectionnez une option Enregistrer" at bounding box center [671, 419] width 204 height 95
click at [1450, 103] on div at bounding box center [1461, 107] width 29 height 18
